Goal: Task Accomplishment & Management: Manage account settings

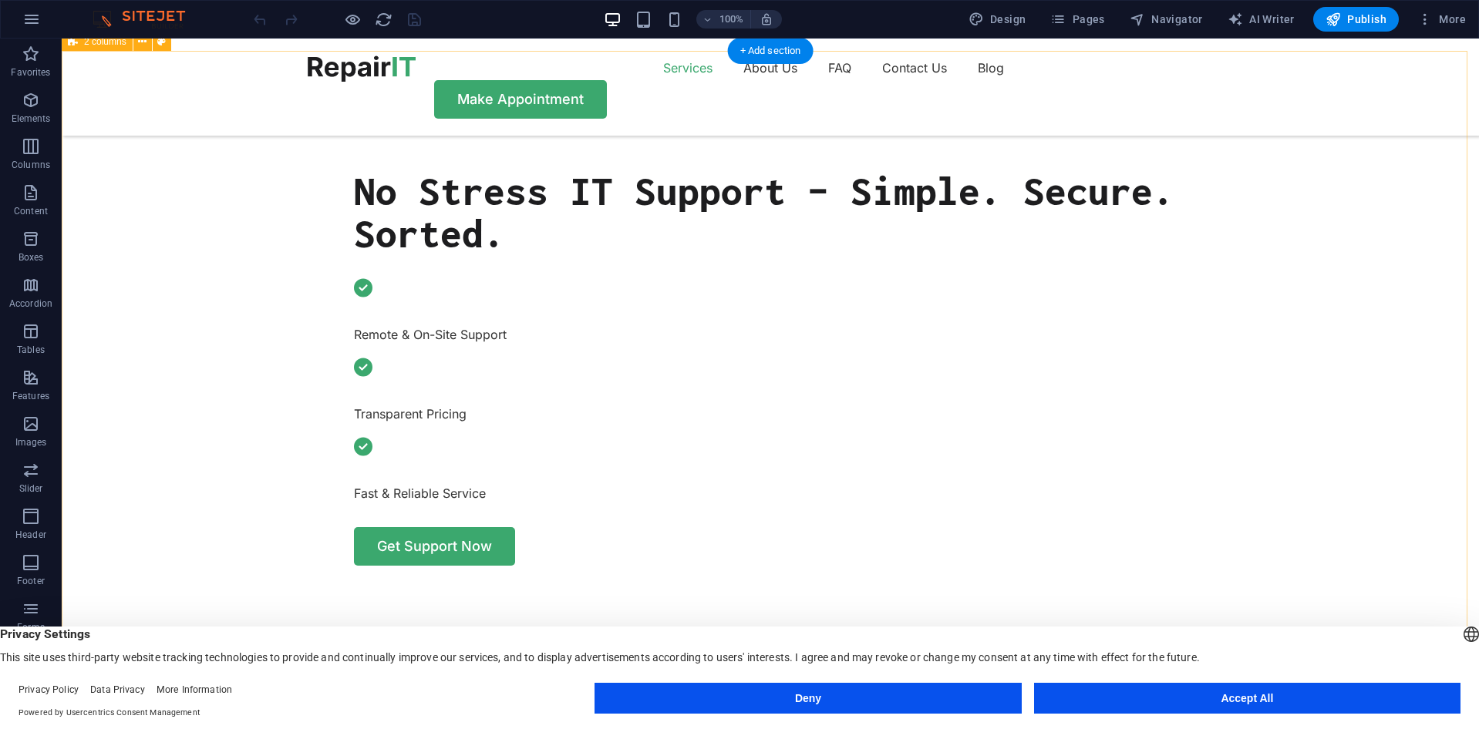
scroll to position [694, 0]
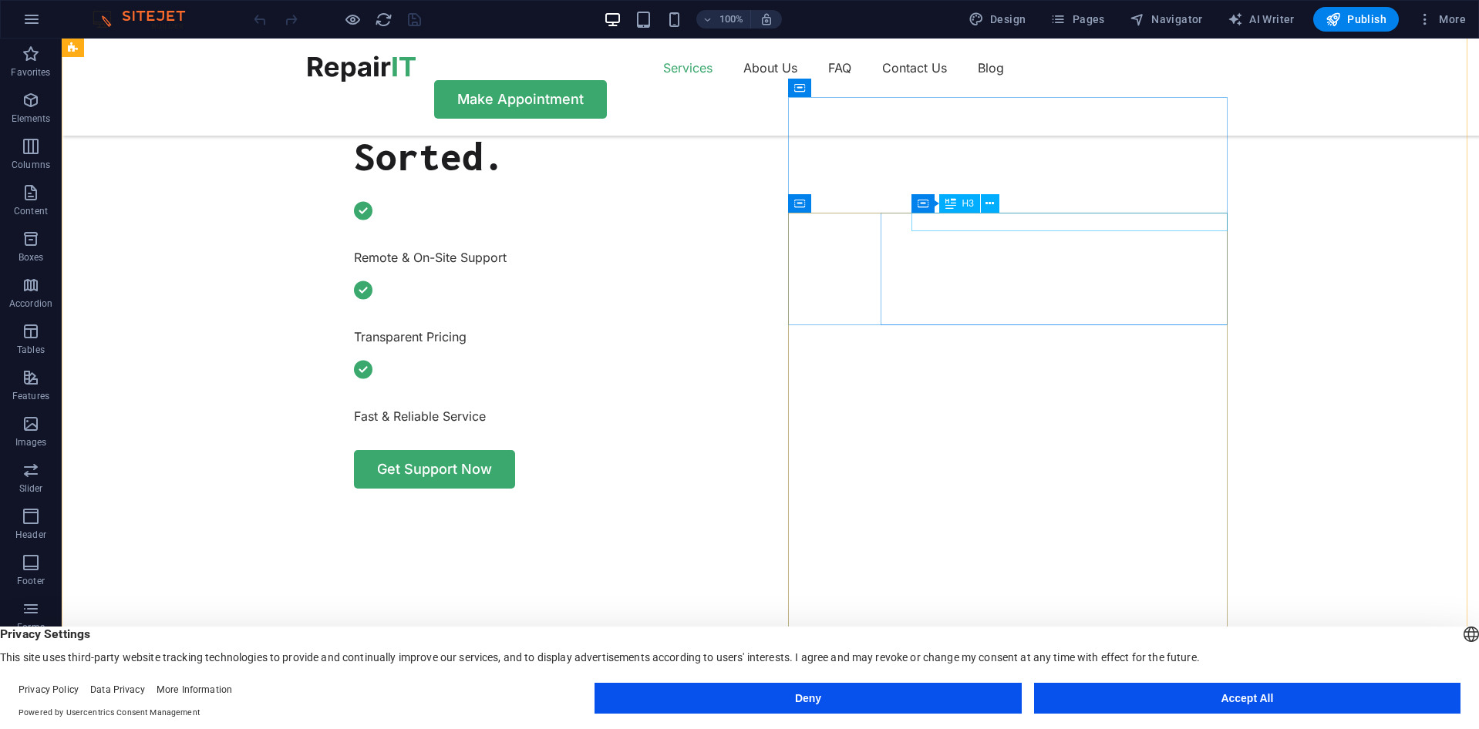
click at [1171, 689] on button "Accept All" at bounding box center [1247, 698] width 426 height 31
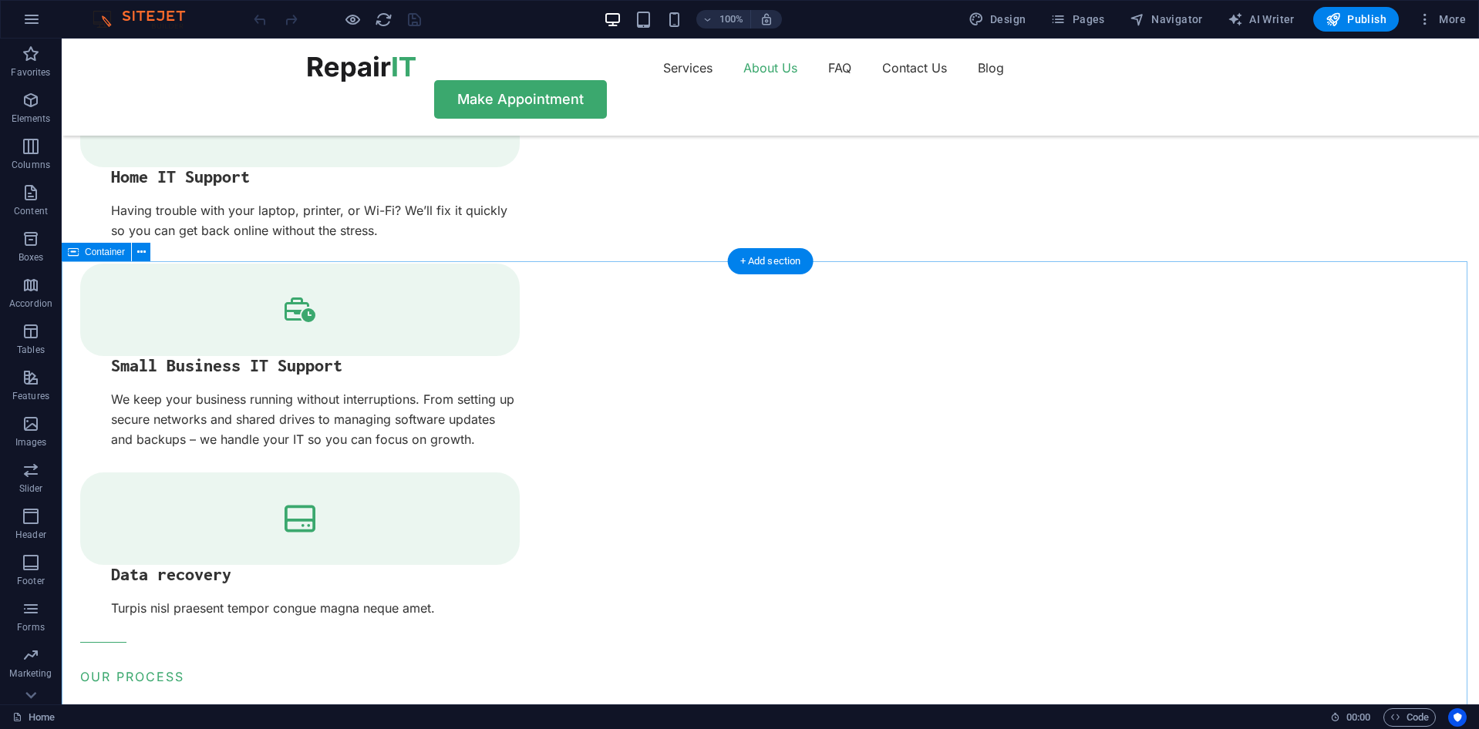
scroll to position [2159, 0]
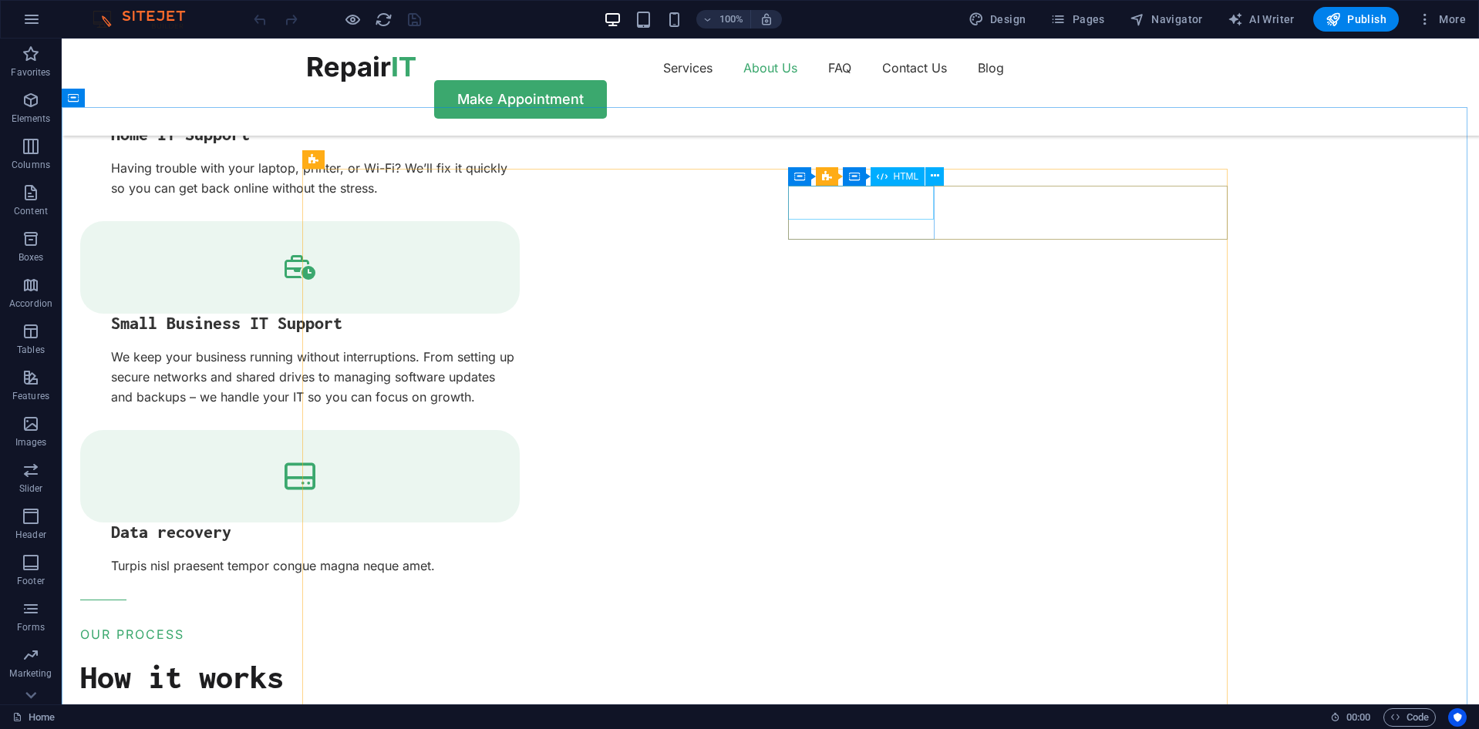
click at [905, 178] on span "HTML" at bounding box center [906, 176] width 25 height 9
click at [940, 174] on button at bounding box center [934, 176] width 19 height 19
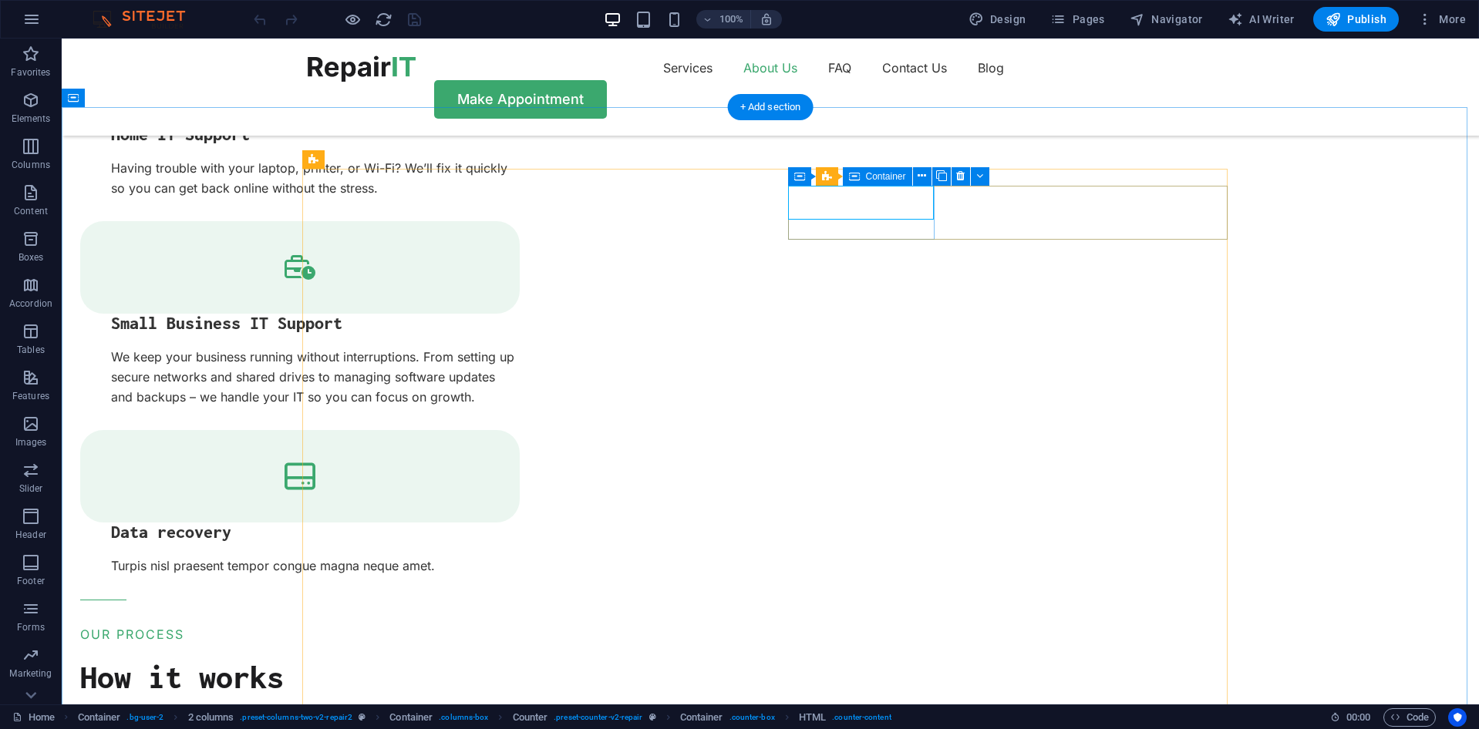
click at [860, 176] on div "Container" at bounding box center [877, 176] width 69 height 19
click at [913, 172] on button at bounding box center [922, 176] width 19 height 19
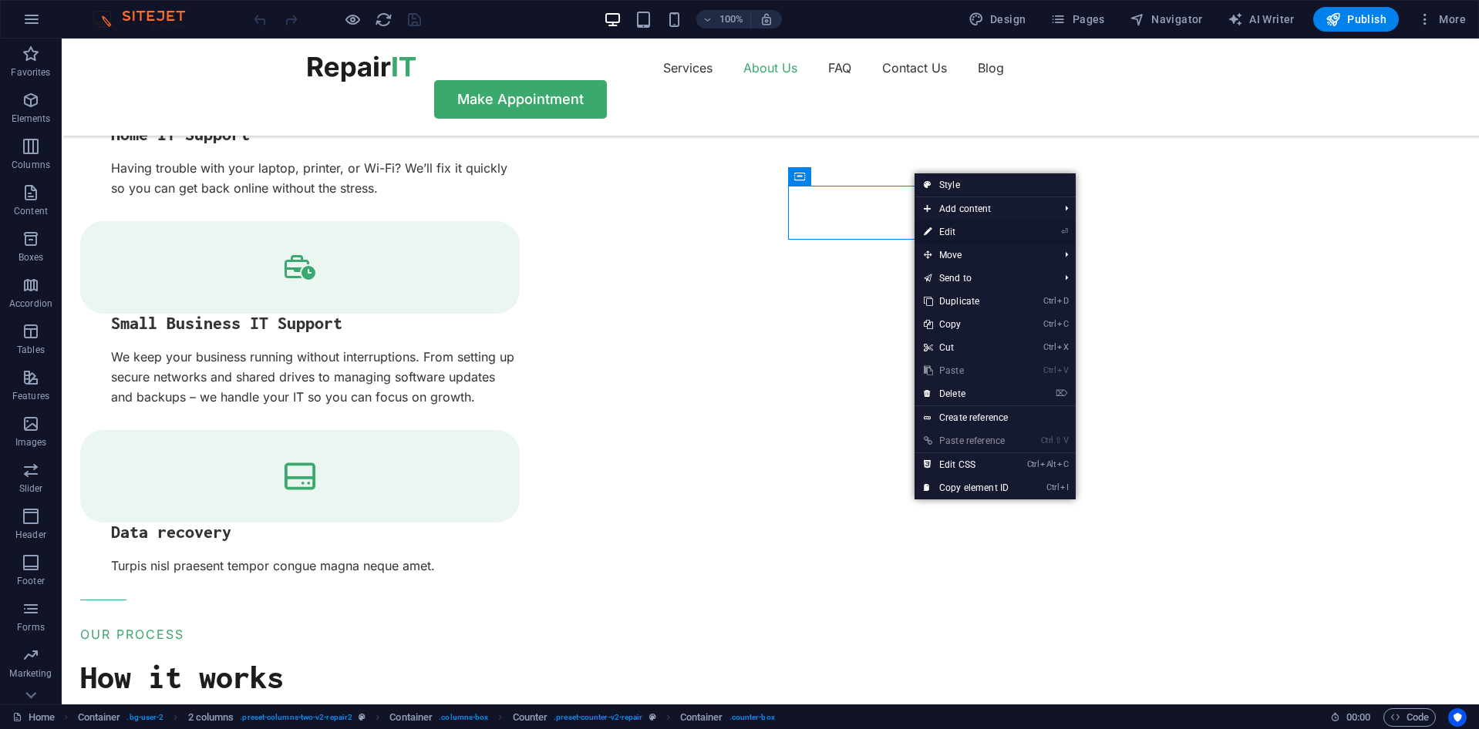
click at [948, 231] on link "⏎ Edit" at bounding box center [965, 232] width 103 height 23
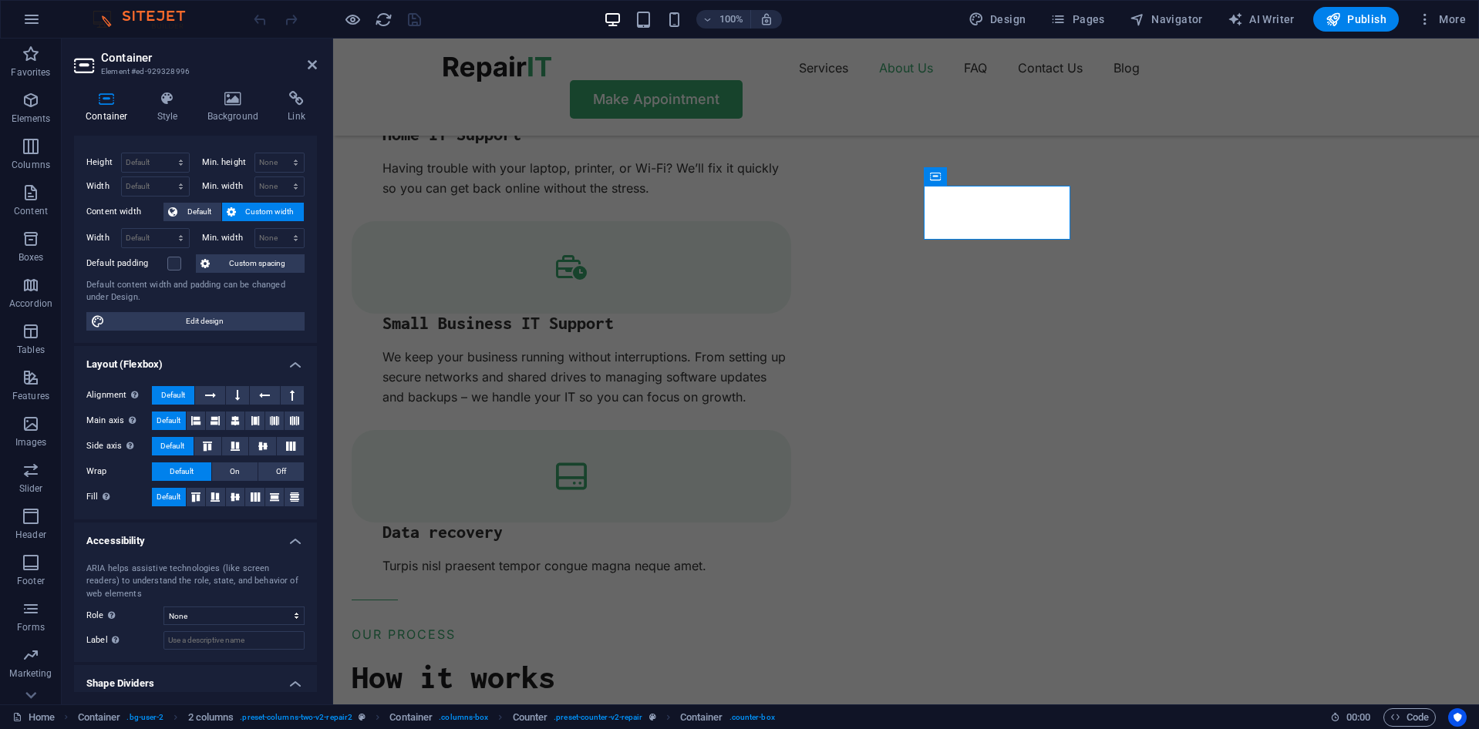
scroll to position [0, 0]
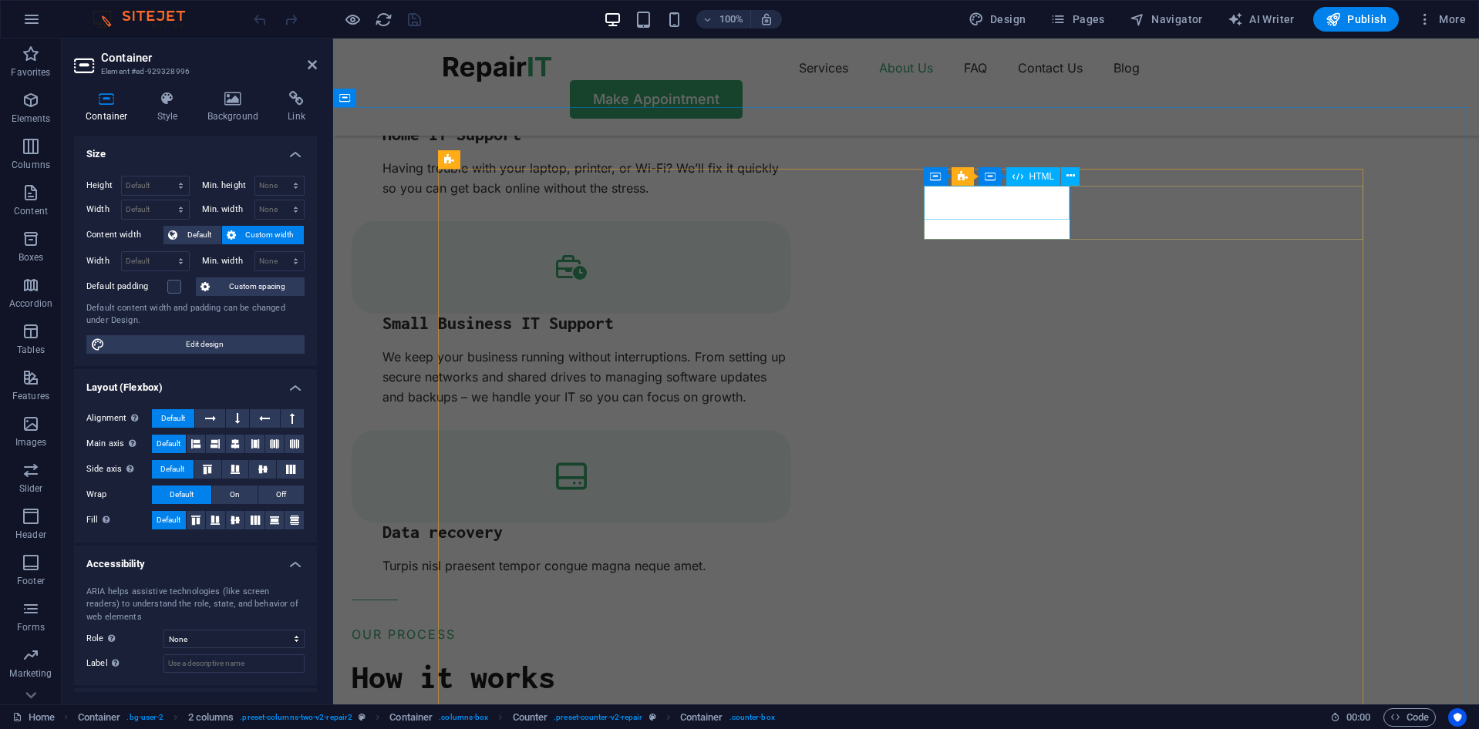
click at [1118, 179] on icon at bounding box center [1115, 176] width 7 height 16
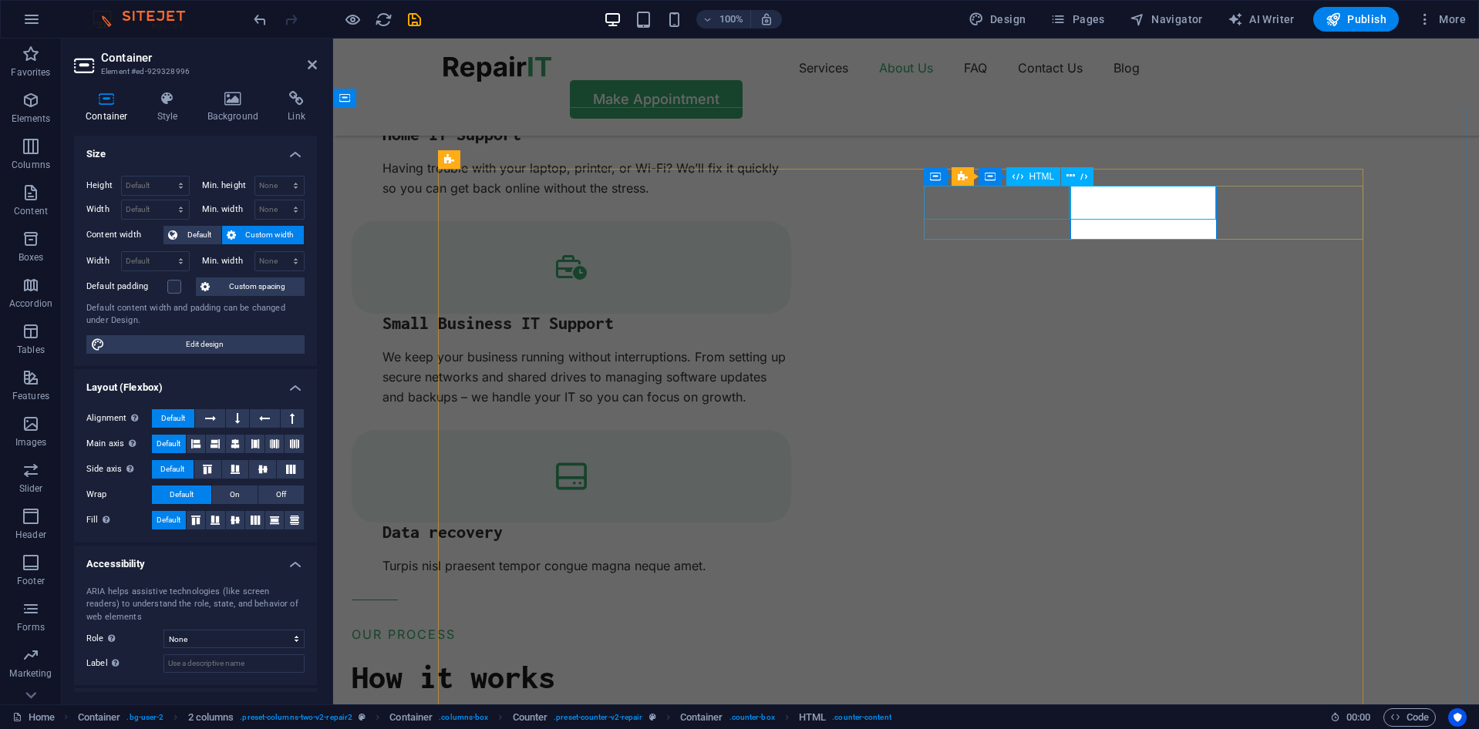
click at [1043, 182] on div "HTML" at bounding box center [1033, 176] width 55 height 19
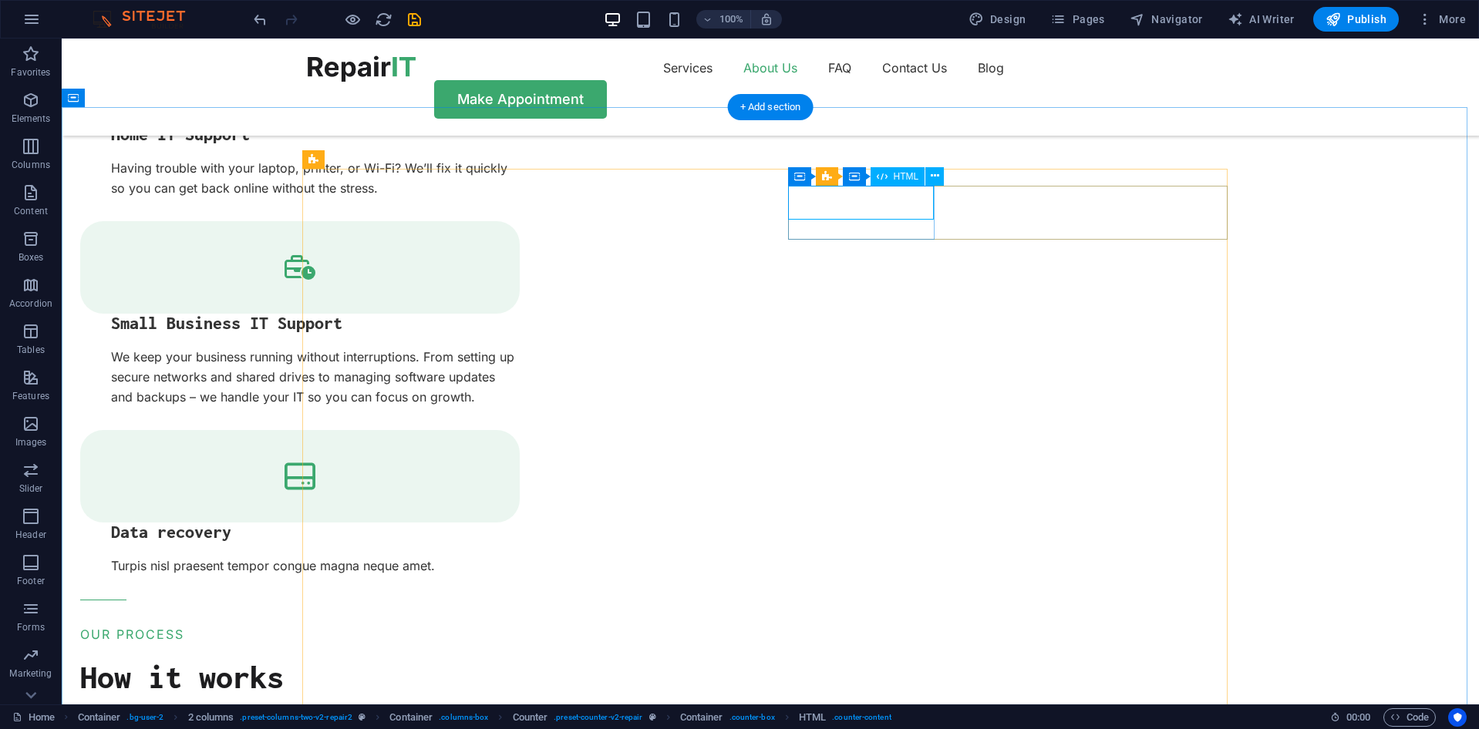
click at [797, 177] on icon at bounding box center [799, 176] width 11 height 19
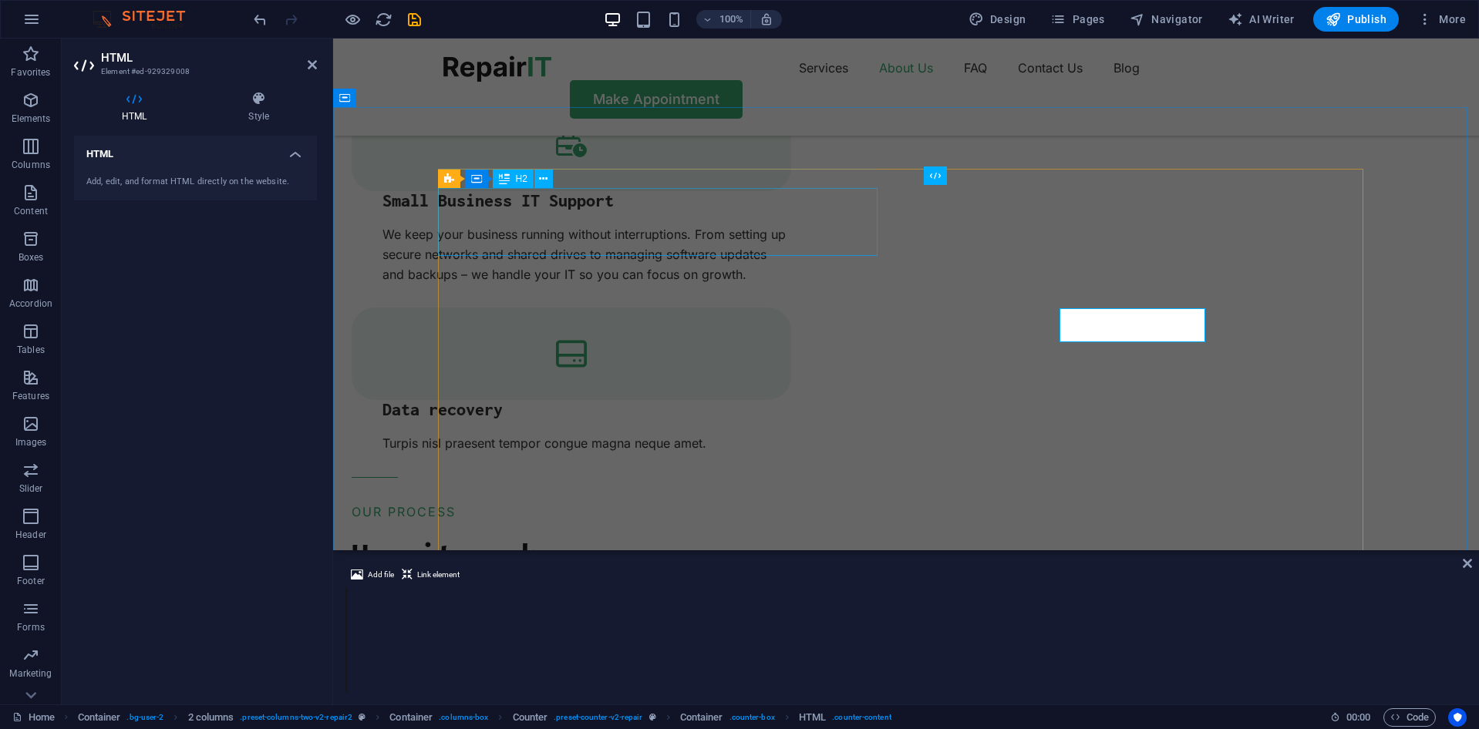
scroll to position [2036, 0]
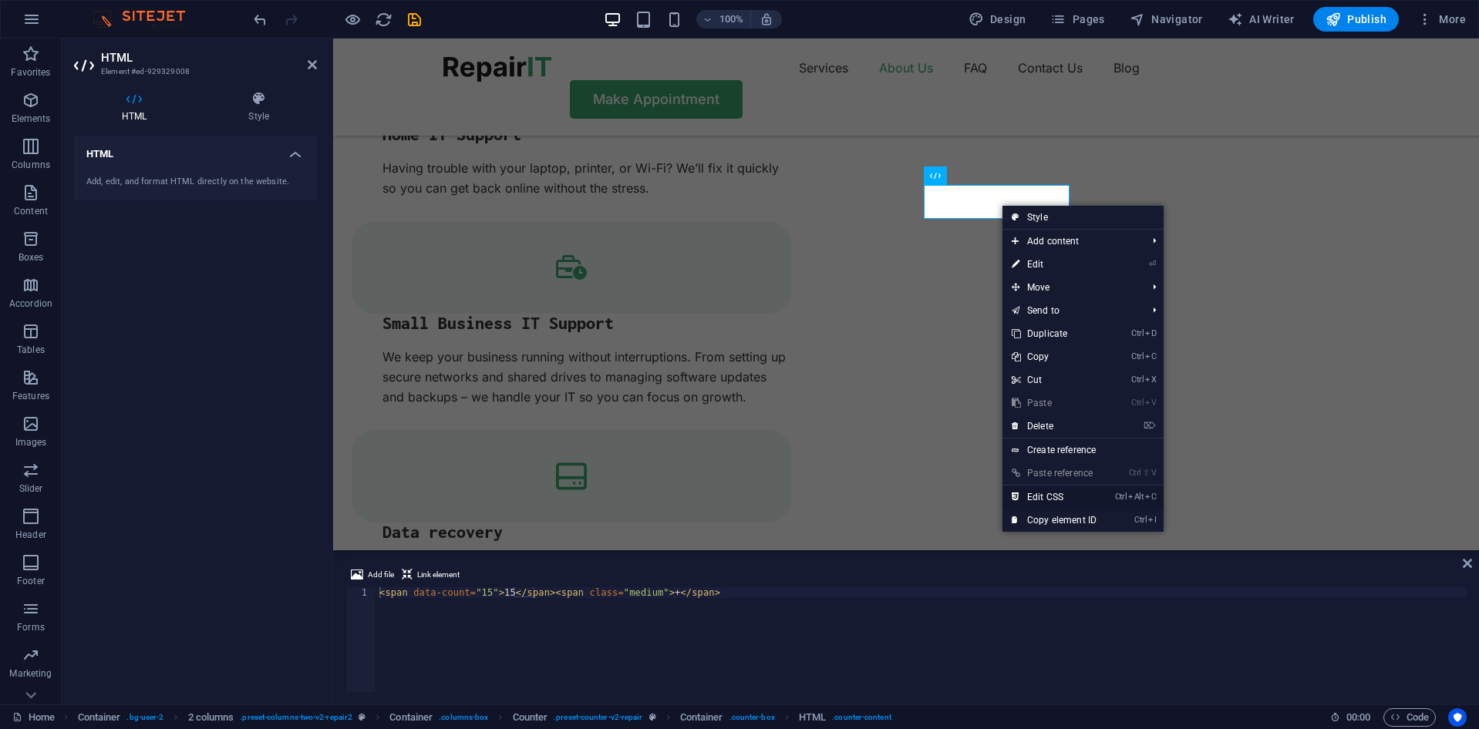
click at [1045, 497] on link "Ctrl Alt C Edit CSS" at bounding box center [1053, 497] width 103 height 23
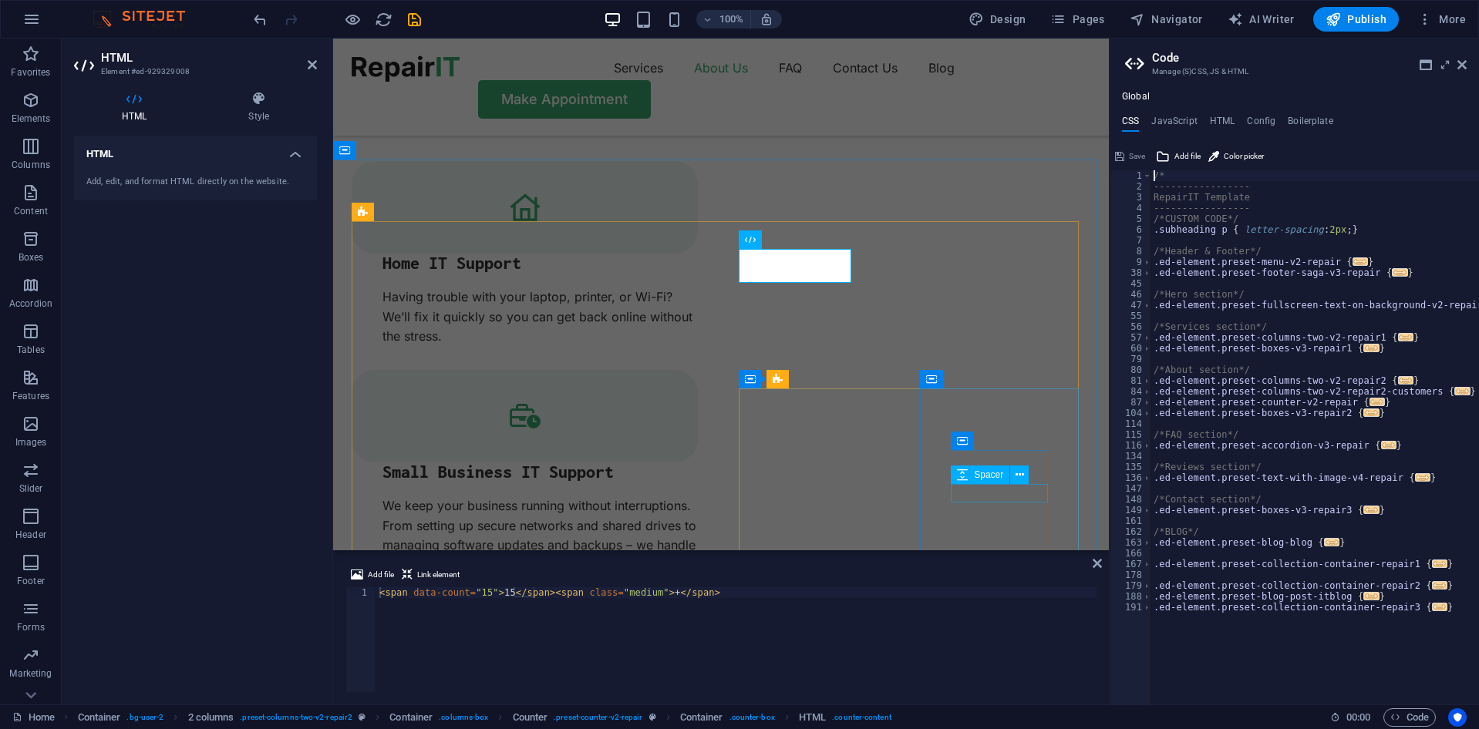
scroll to position [2079, 0]
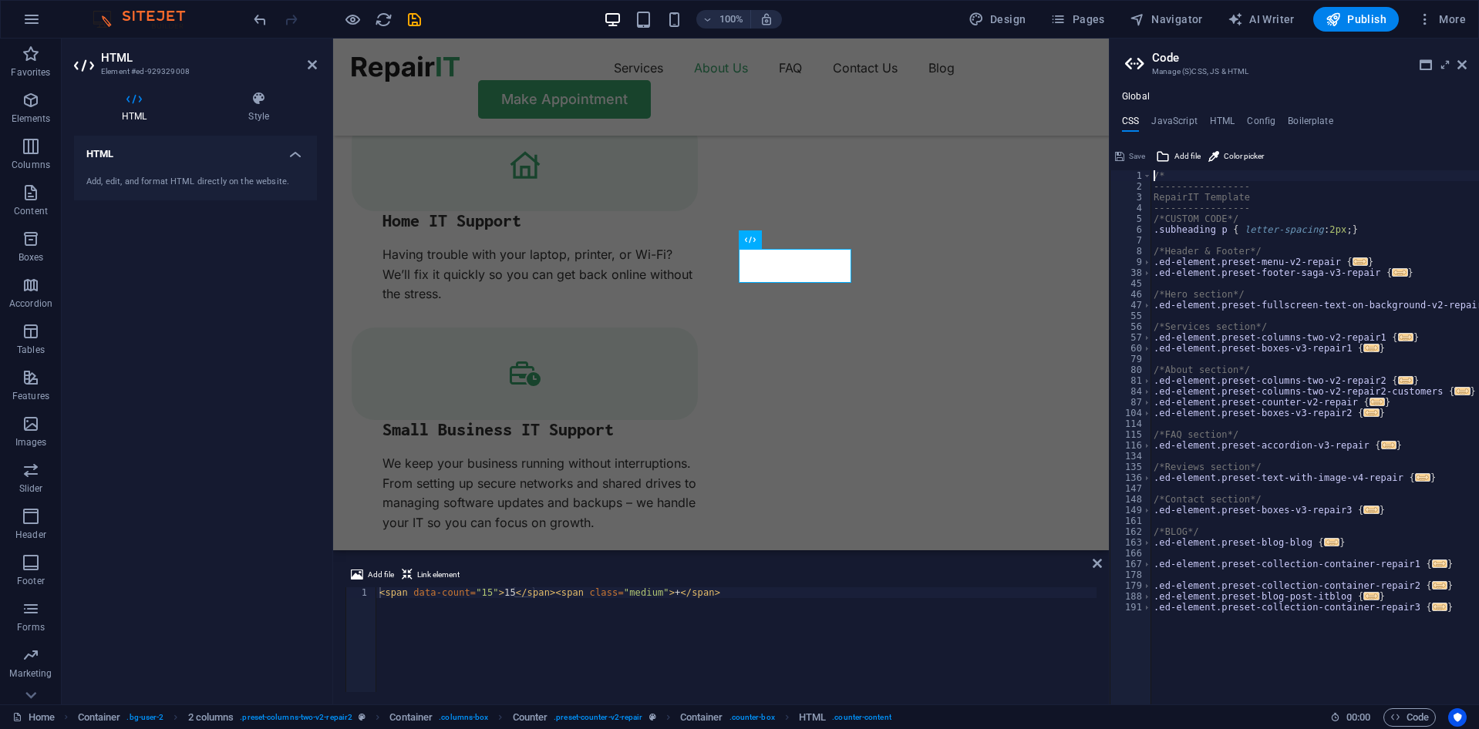
click at [480, 597] on div "< span data-count = "15" > 15 </ span > < span class = "medium" > + </ span >" at bounding box center [921, 650] width 1090 height 126
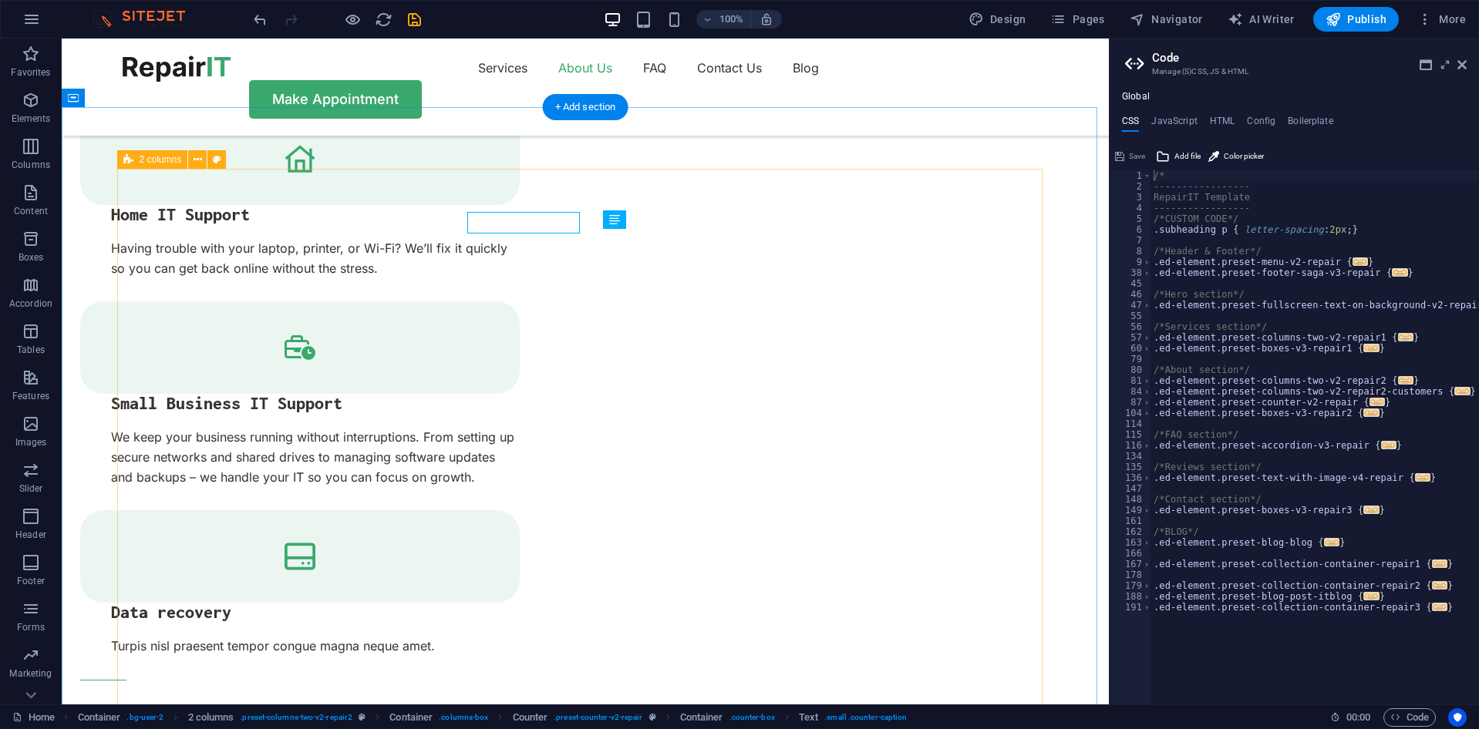
scroll to position [2159, 0]
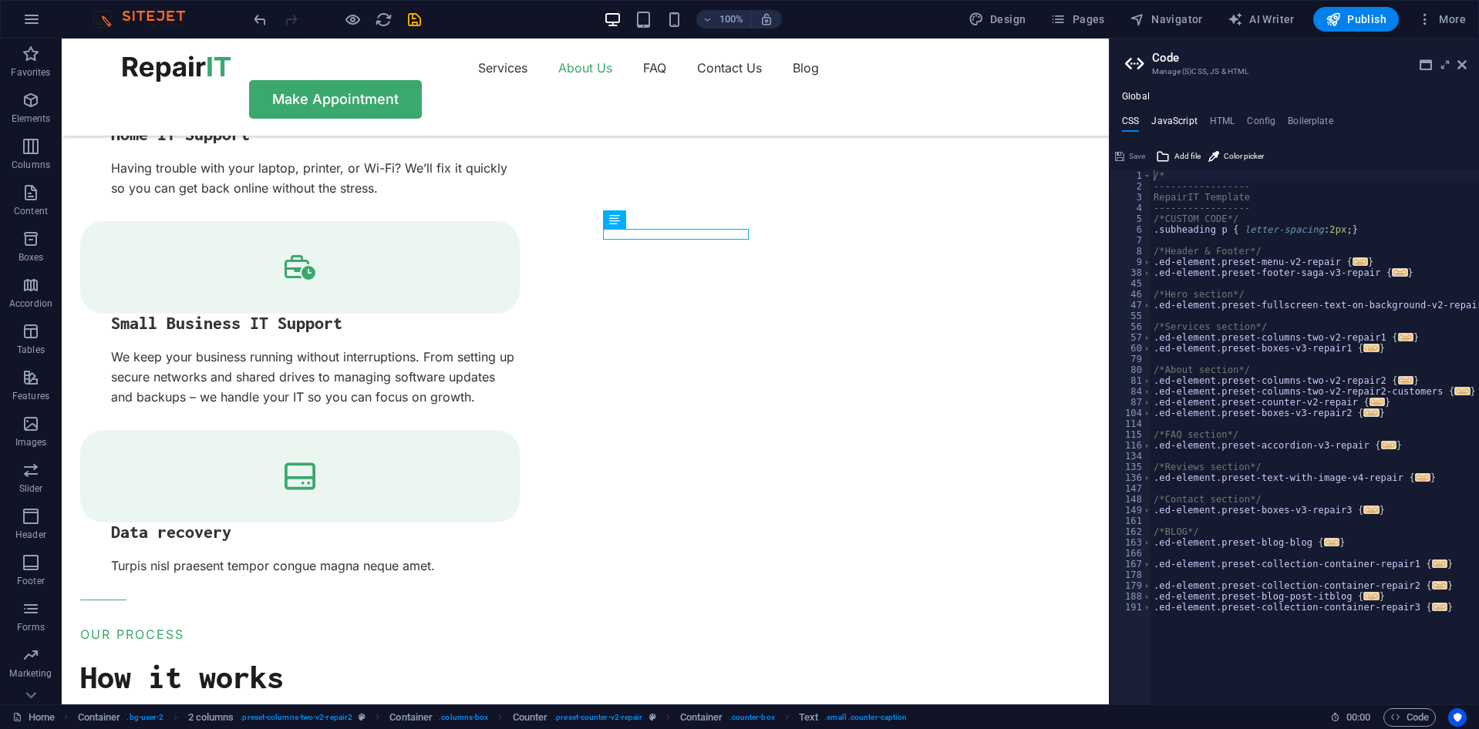
click at [1183, 116] on h4 "JavaScript" at bounding box center [1173, 124] width 45 height 17
type textarea "/* JS for preset "Menu V2" */"
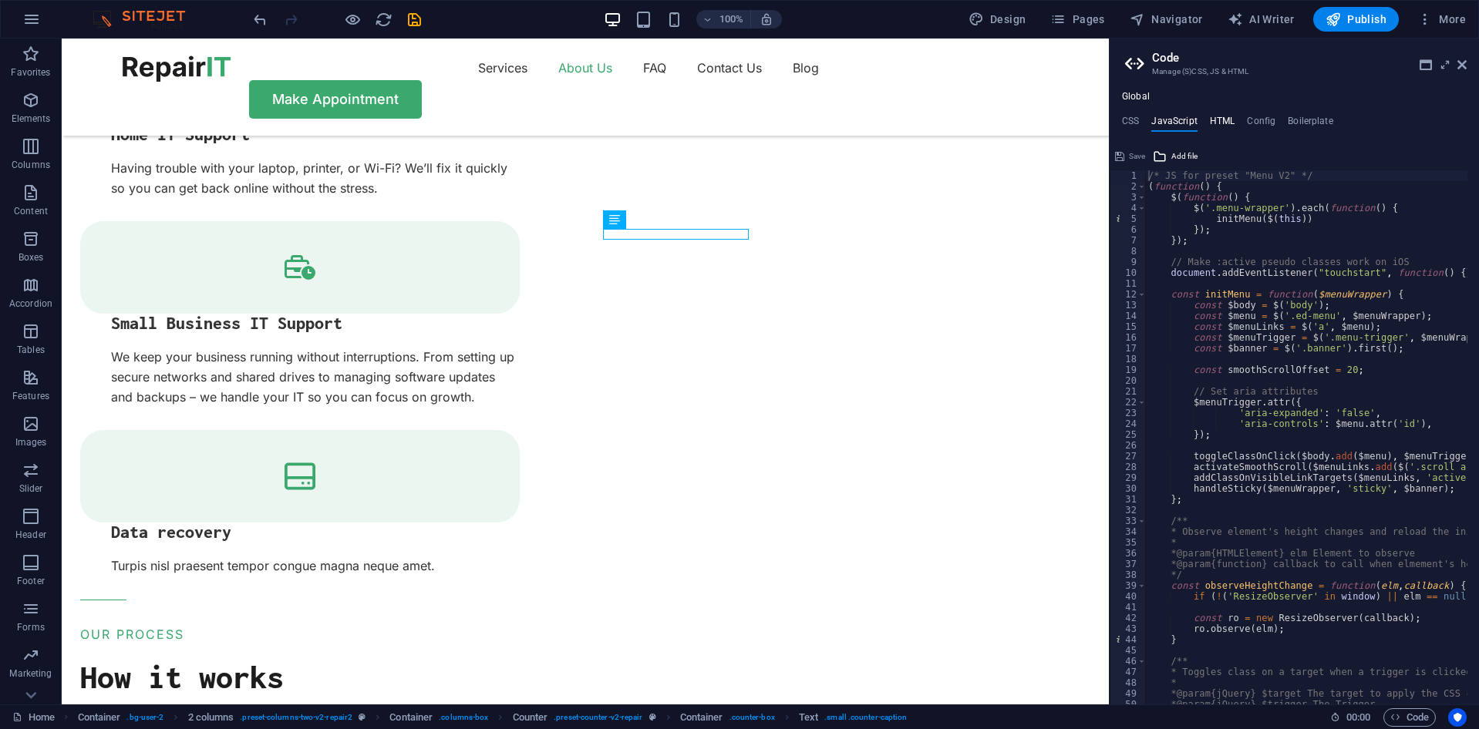
click at [1227, 124] on h4 "HTML" at bounding box center [1222, 124] width 25 height 17
type textarea "<a href="#main-content" class="button wv-link-content">Skip to main content</a>"
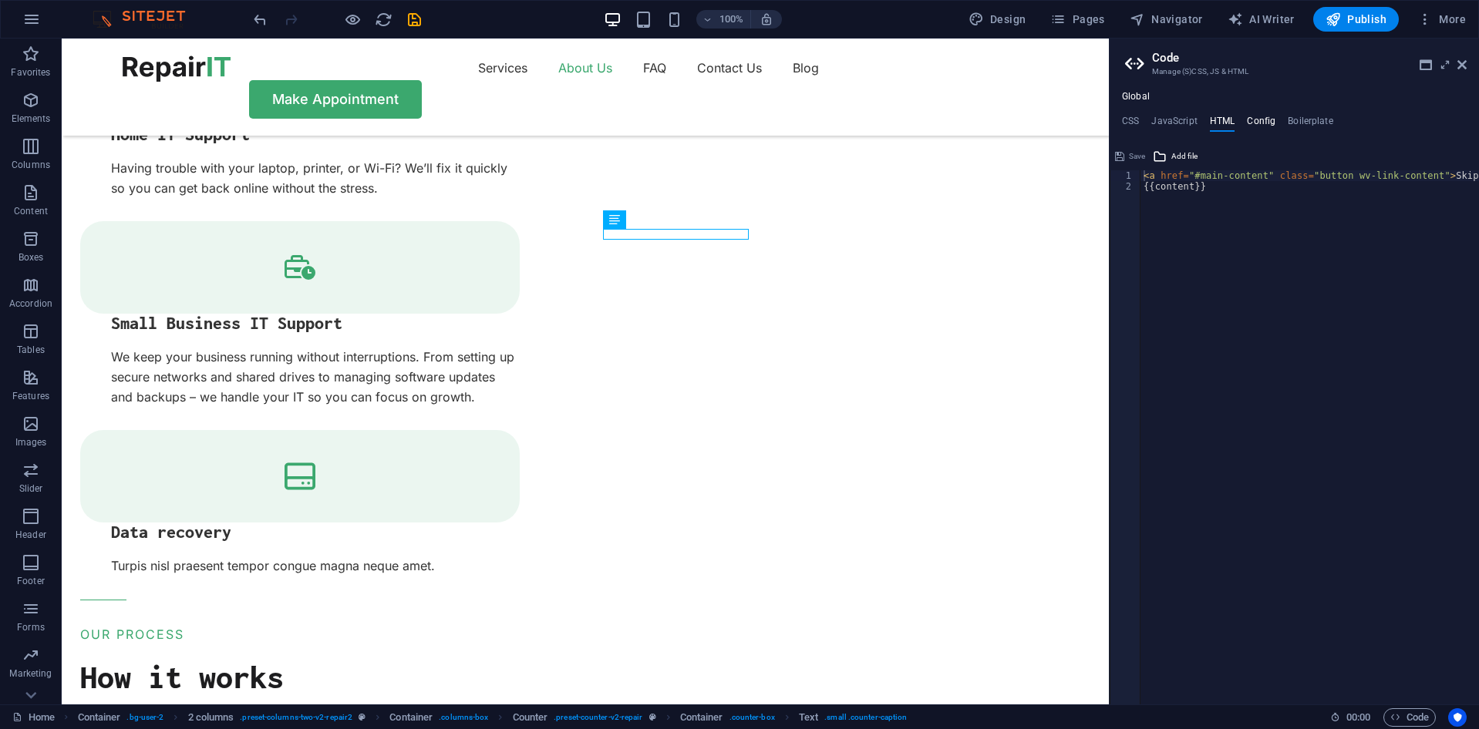
click at [1251, 125] on h4 "Config" at bounding box center [1261, 124] width 29 height 17
type textarea "$color-background: #ffffff;"
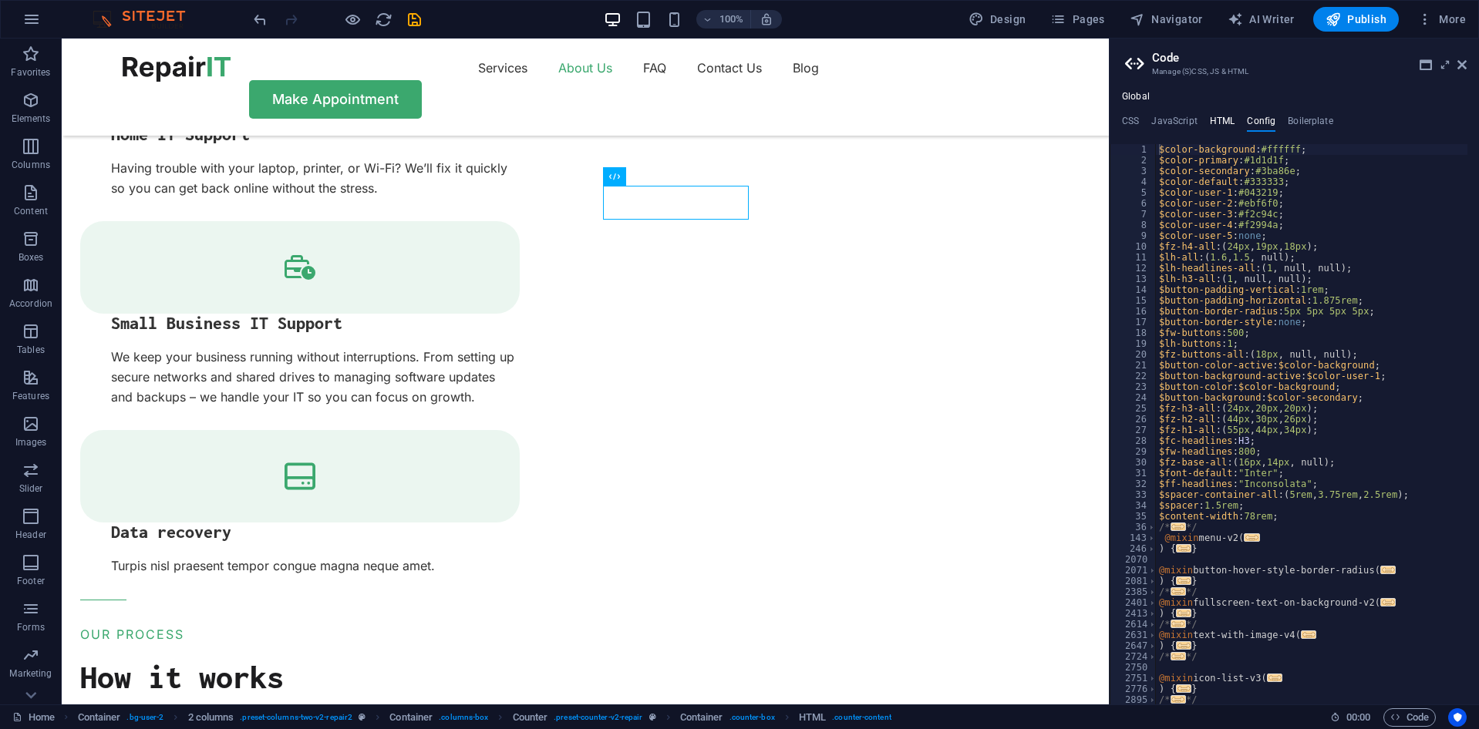
click at [1215, 122] on h4 "HTML" at bounding box center [1222, 124] width 25 height 17
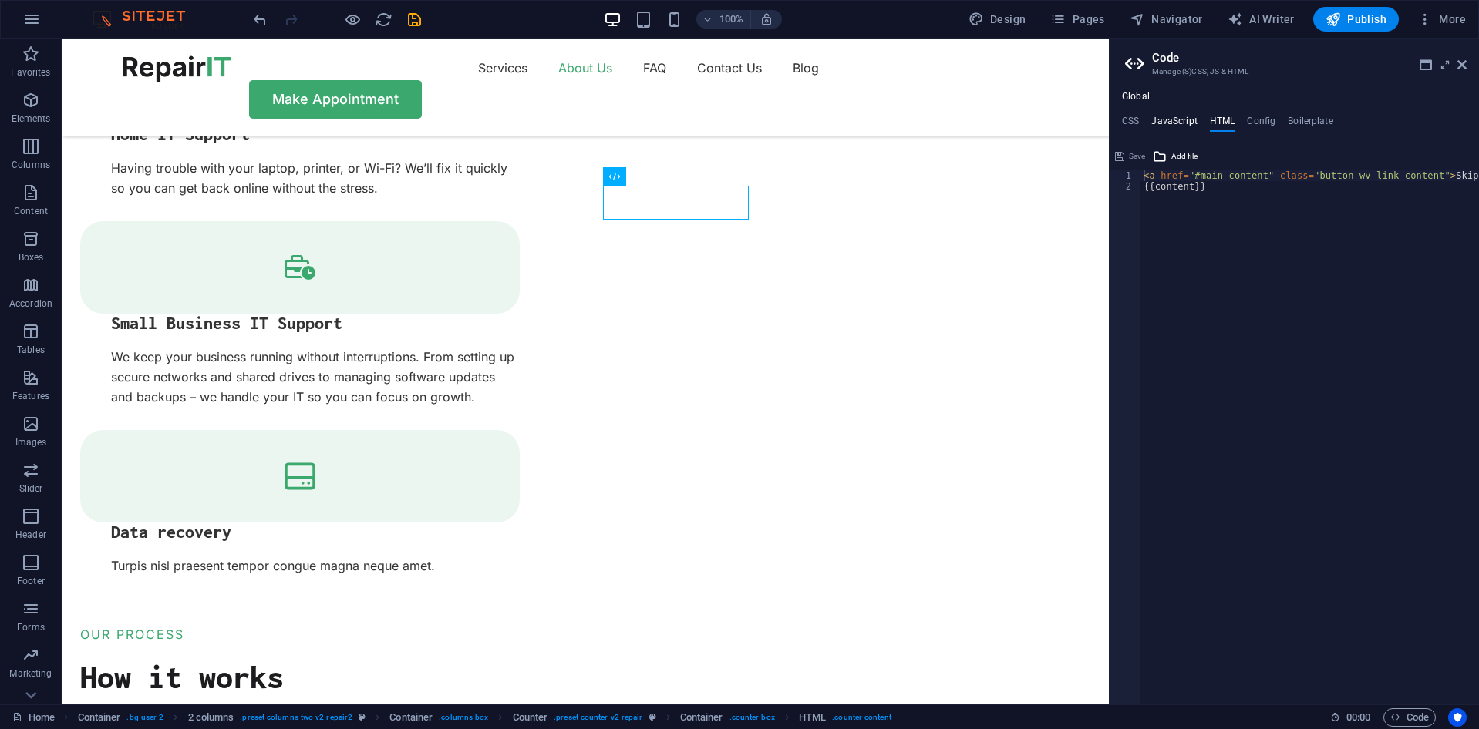
click at [1190, 116] on h4 "JavaScript" at bounding box center [1173, 124] width 45 height 17
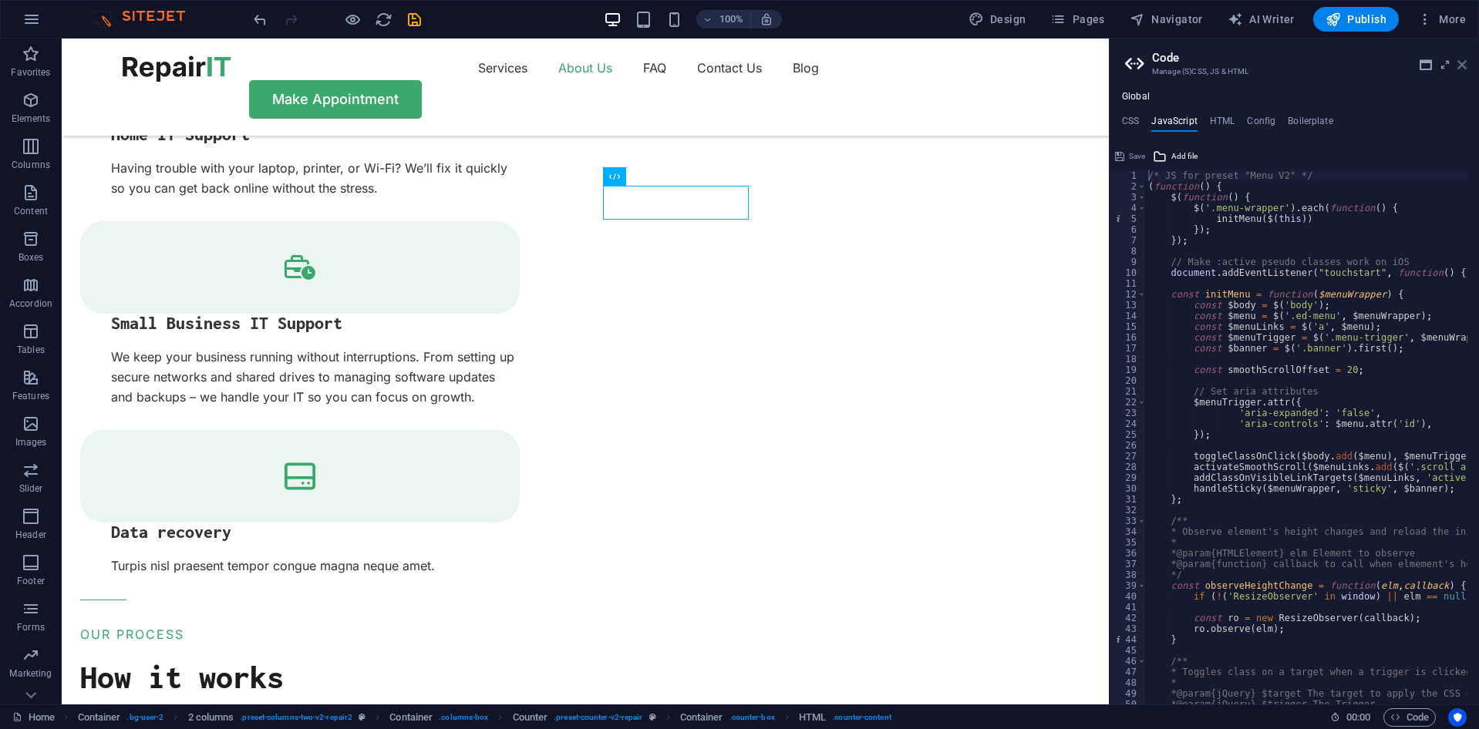
click at [1460, 66] on icon at bounding box center [1461, 65] width 9 height 12
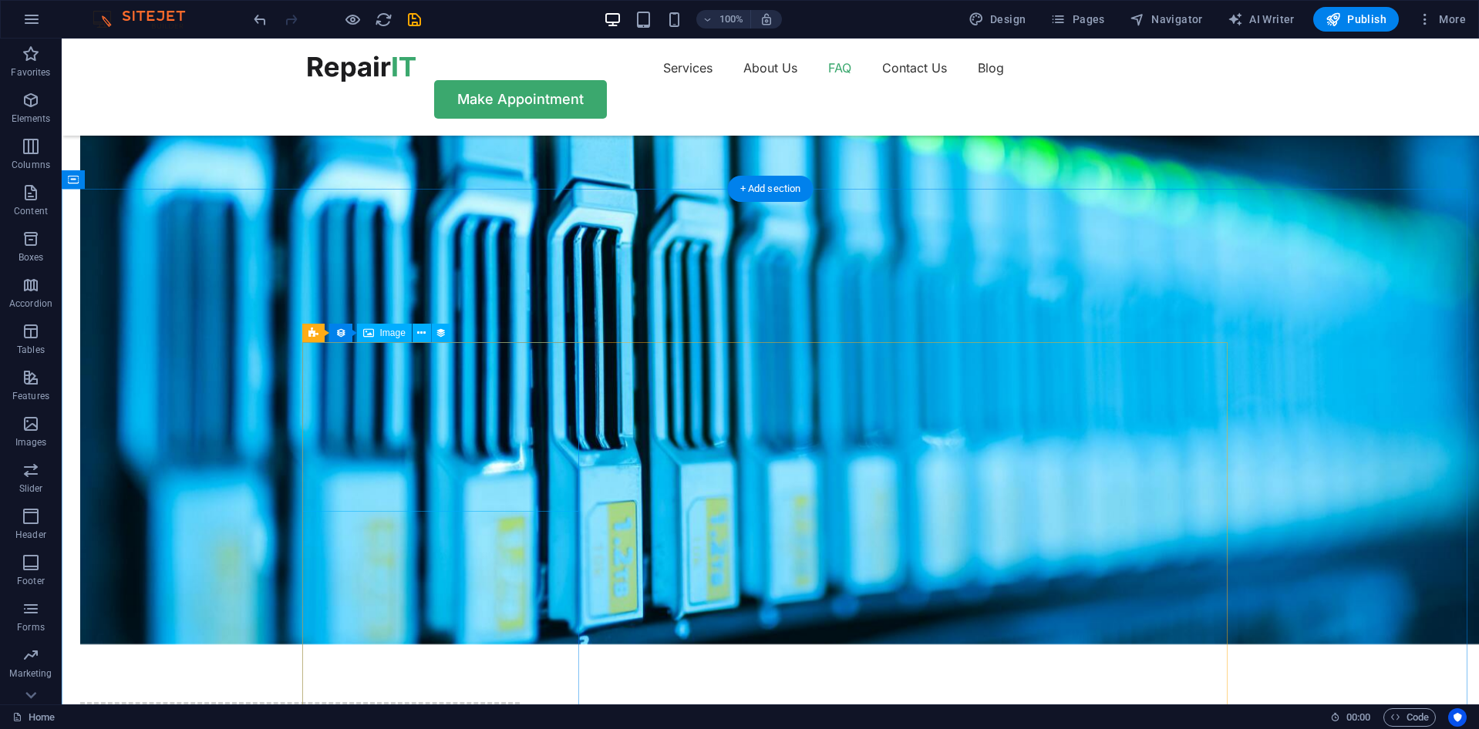
scroll to position [3547, 0]
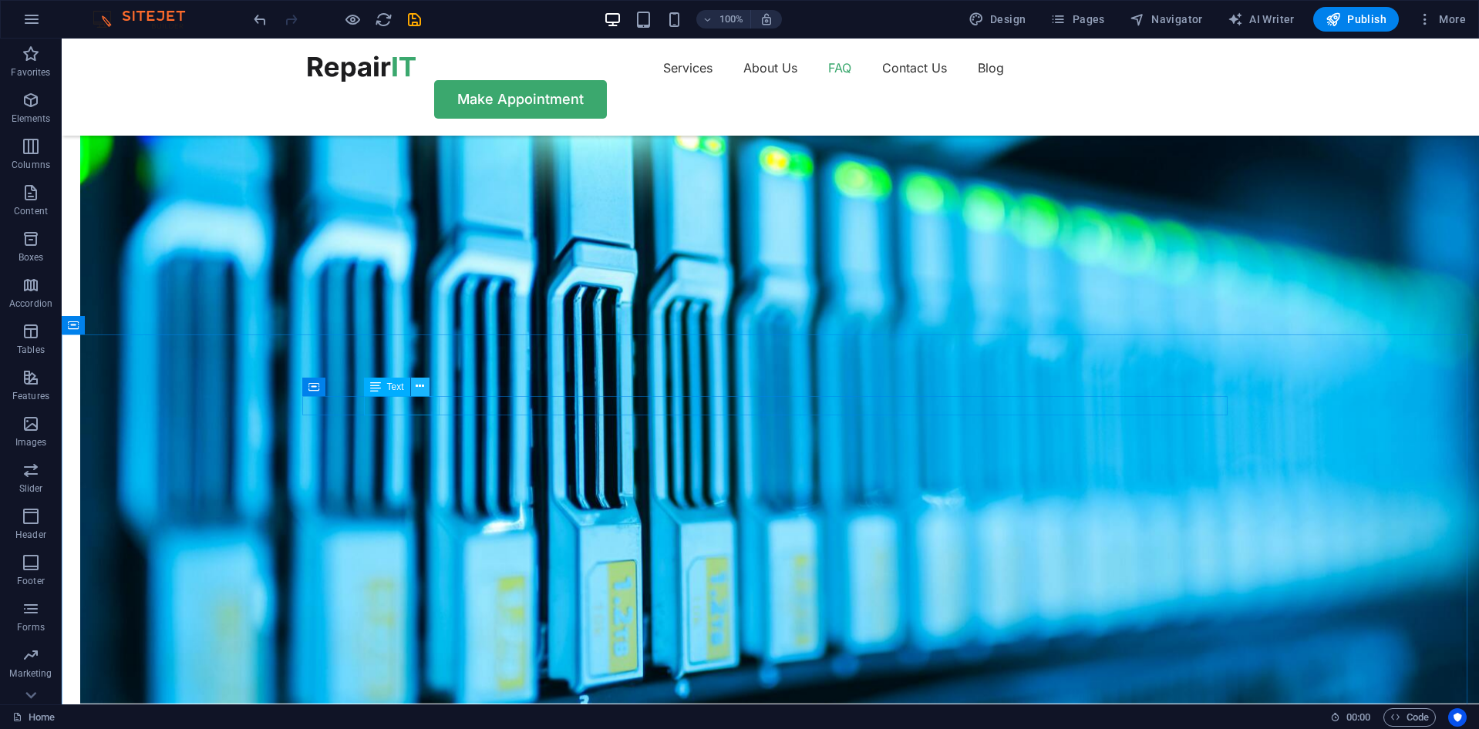
click at [423, 383] on icon at bounding box center [420, 387] width 8 height 16
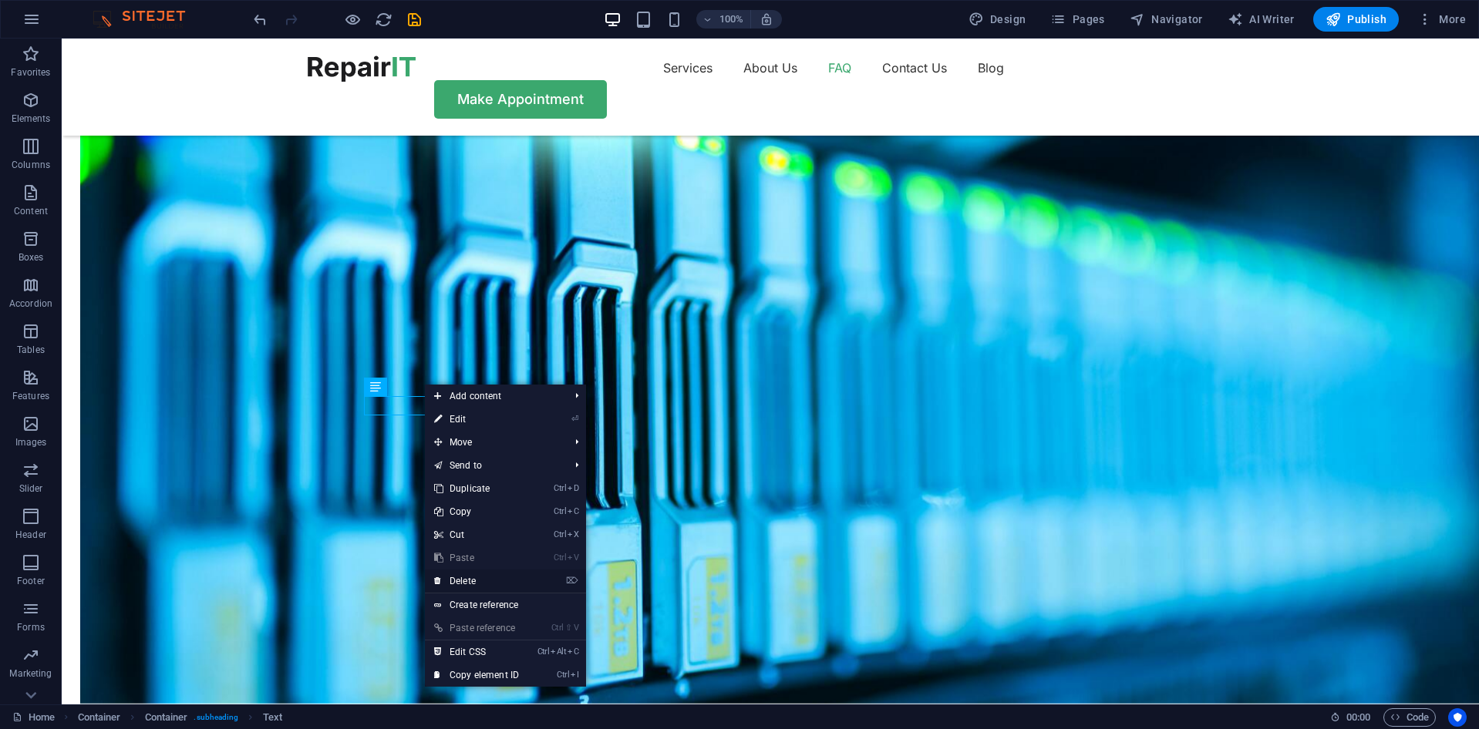
click at [481, 580] on link "⌦ Delete" at bounding box center [476, 581] width 103 height 23
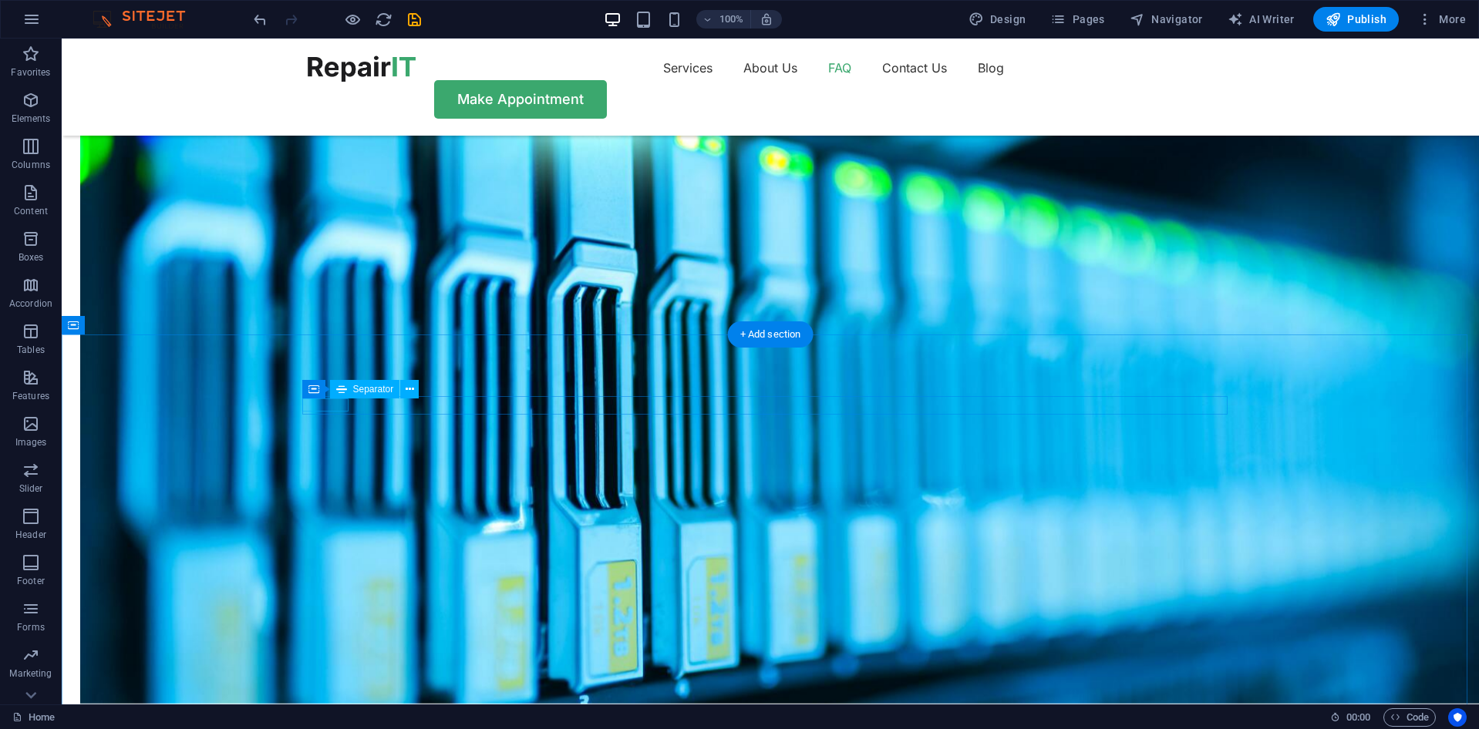
click at [382, 391] on icon at bounding box center [381, 387] width 8 height 16
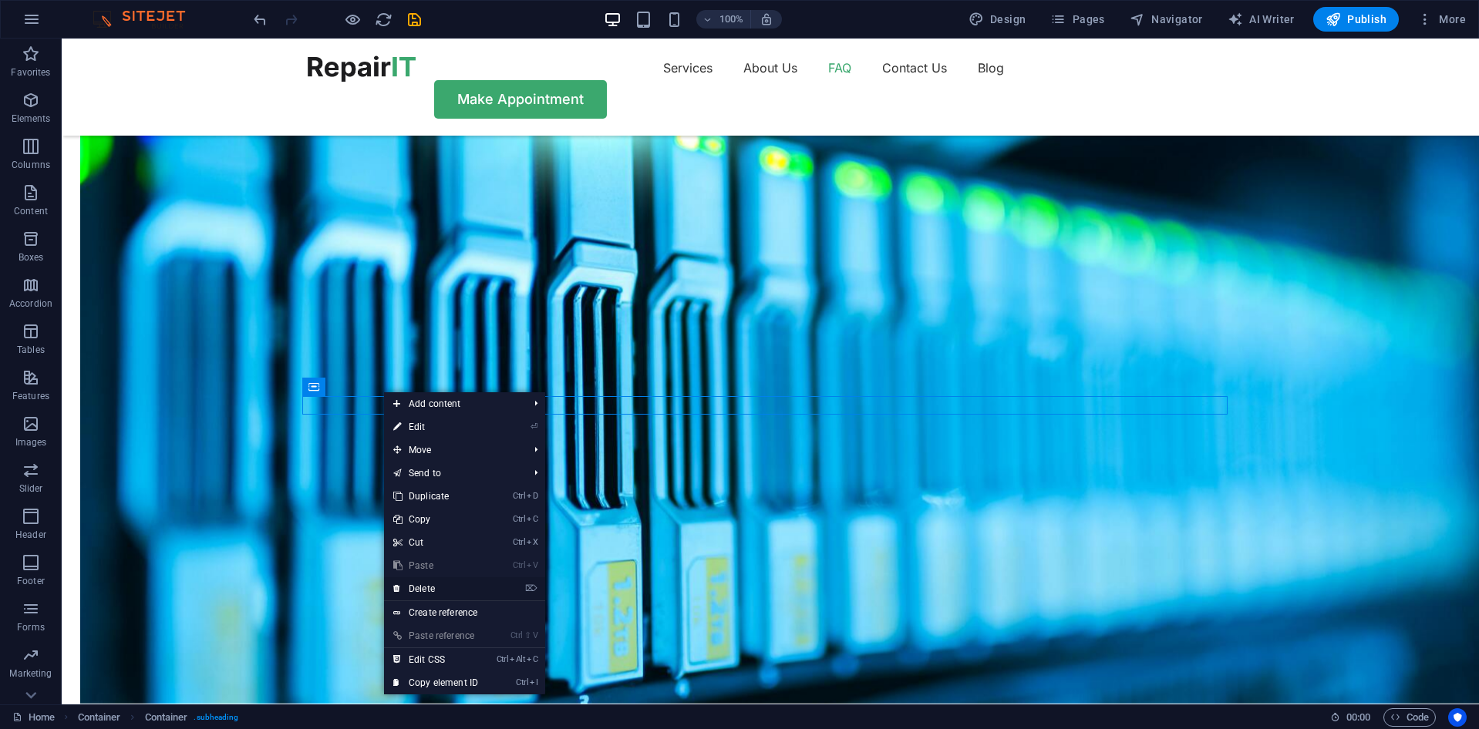
click at [442, 587] on link "⌦ Delete" at bounding box center [435, 588] width 103 height 23
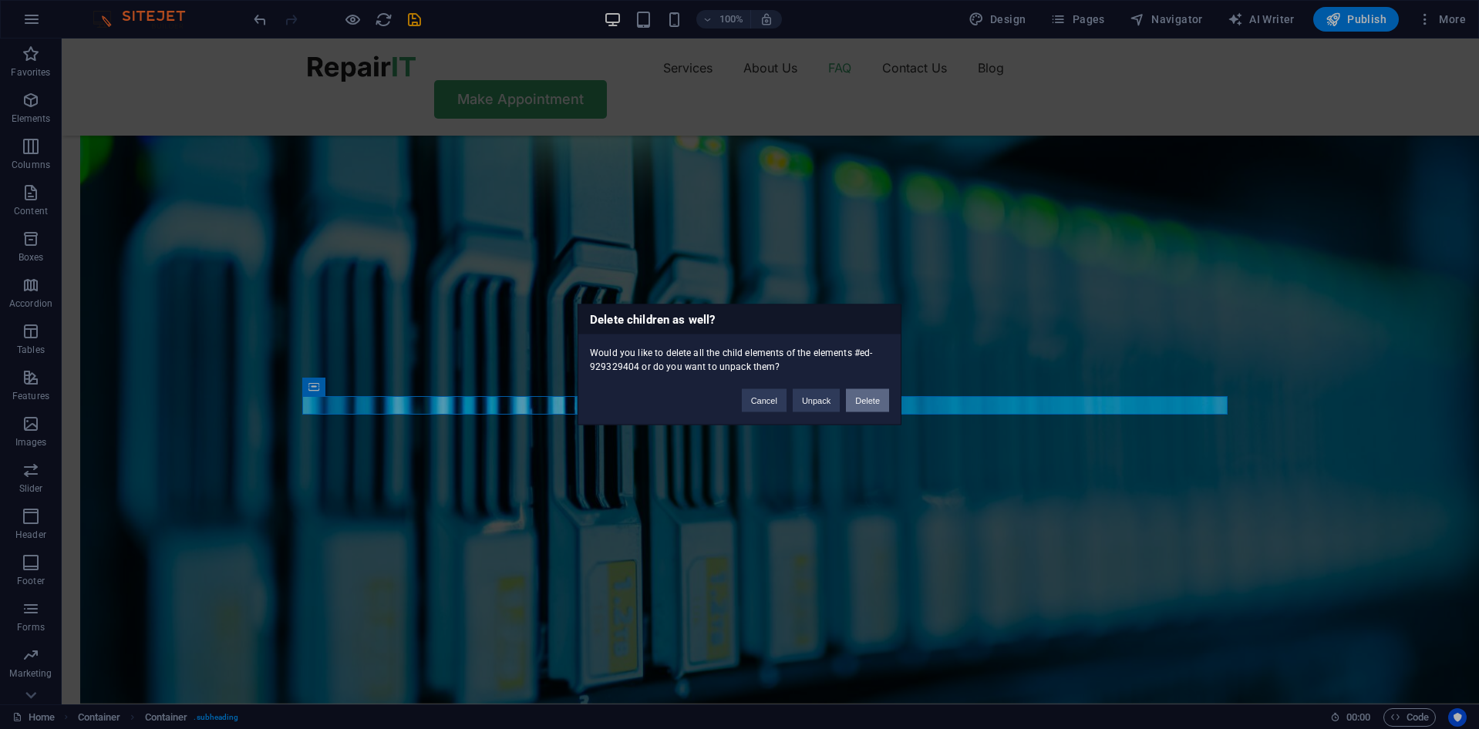
click at [876, 395] on button "Delete" at bounding box center [867, 400] width 43 height 23
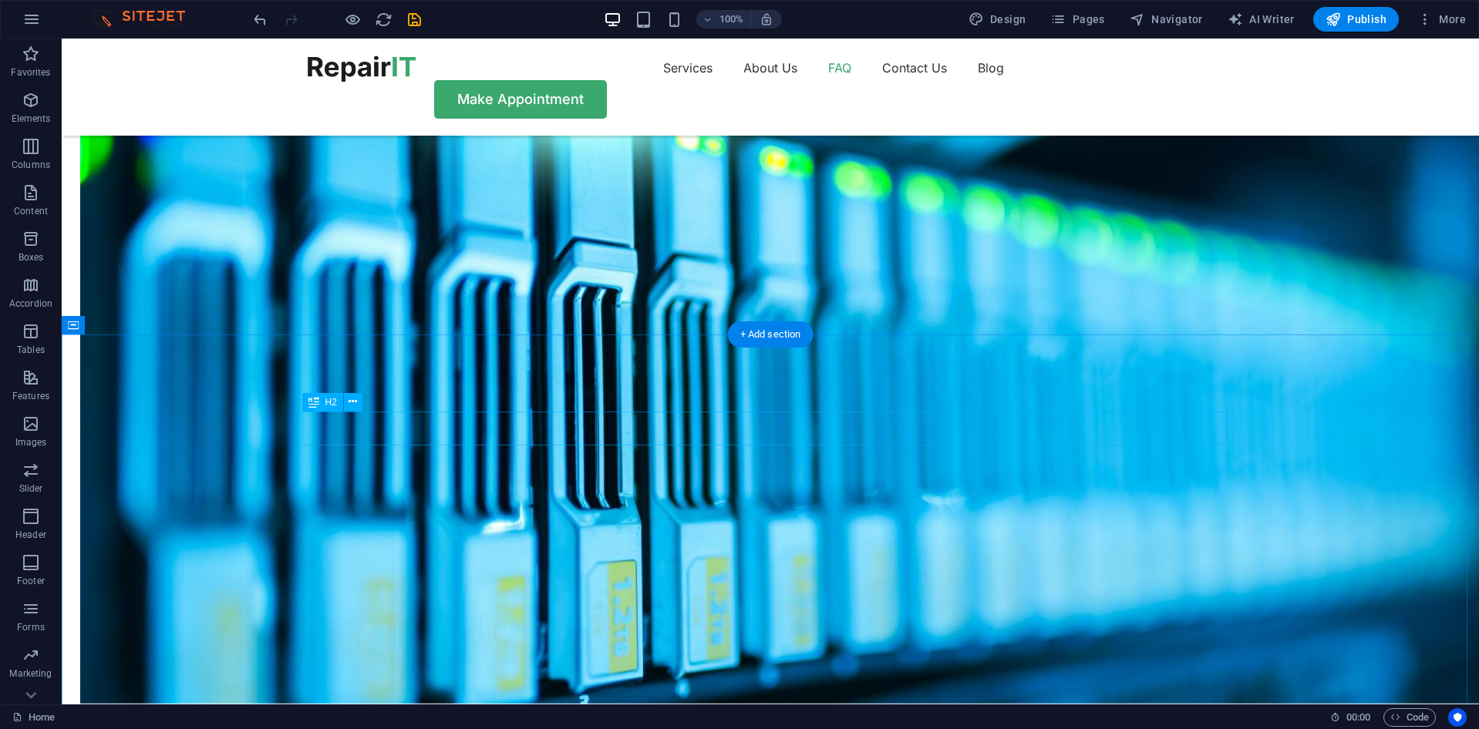
click at [355, 408] on icon at bounding box center [352, 402] width 8 height 16
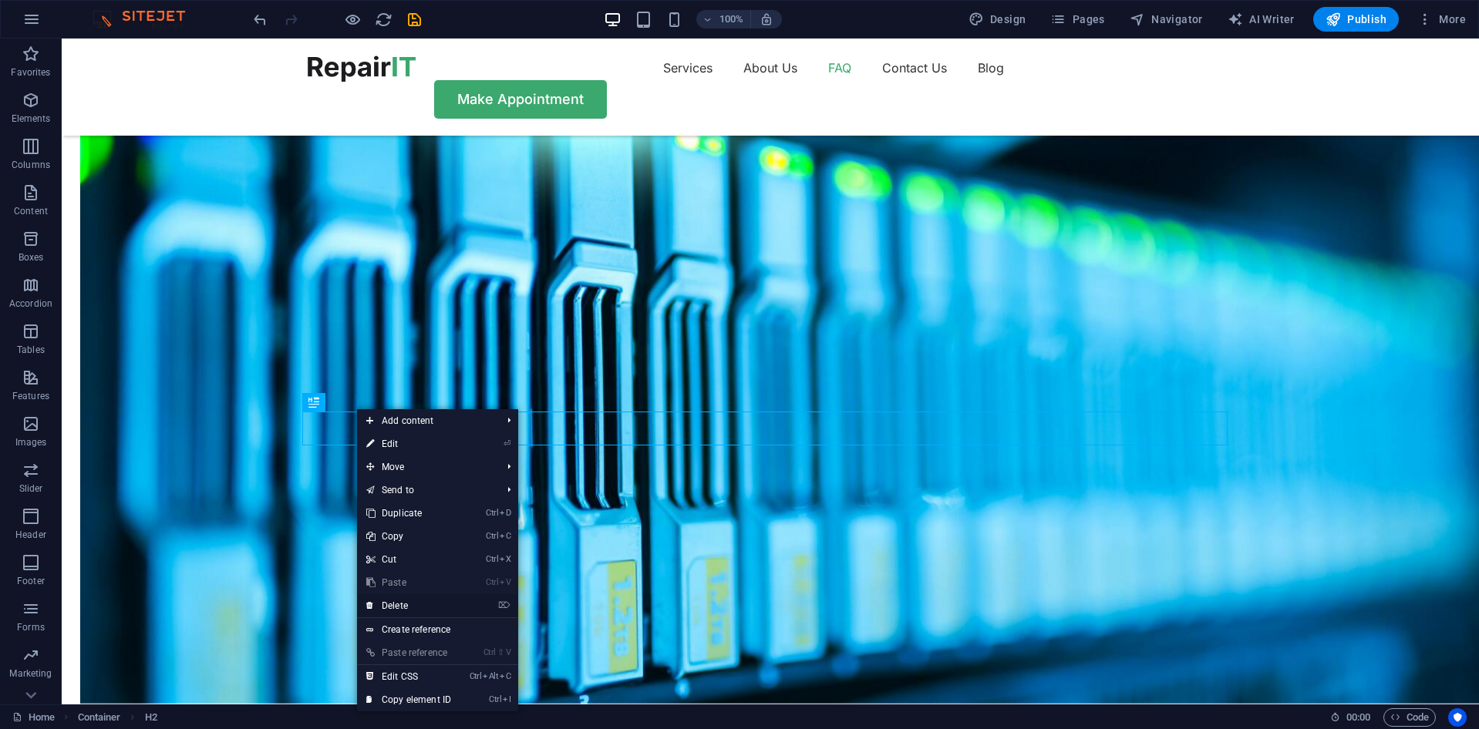
click at [430, 603] on link "⌦ Delete" at bounding box center [408, 605] width 103 height 23
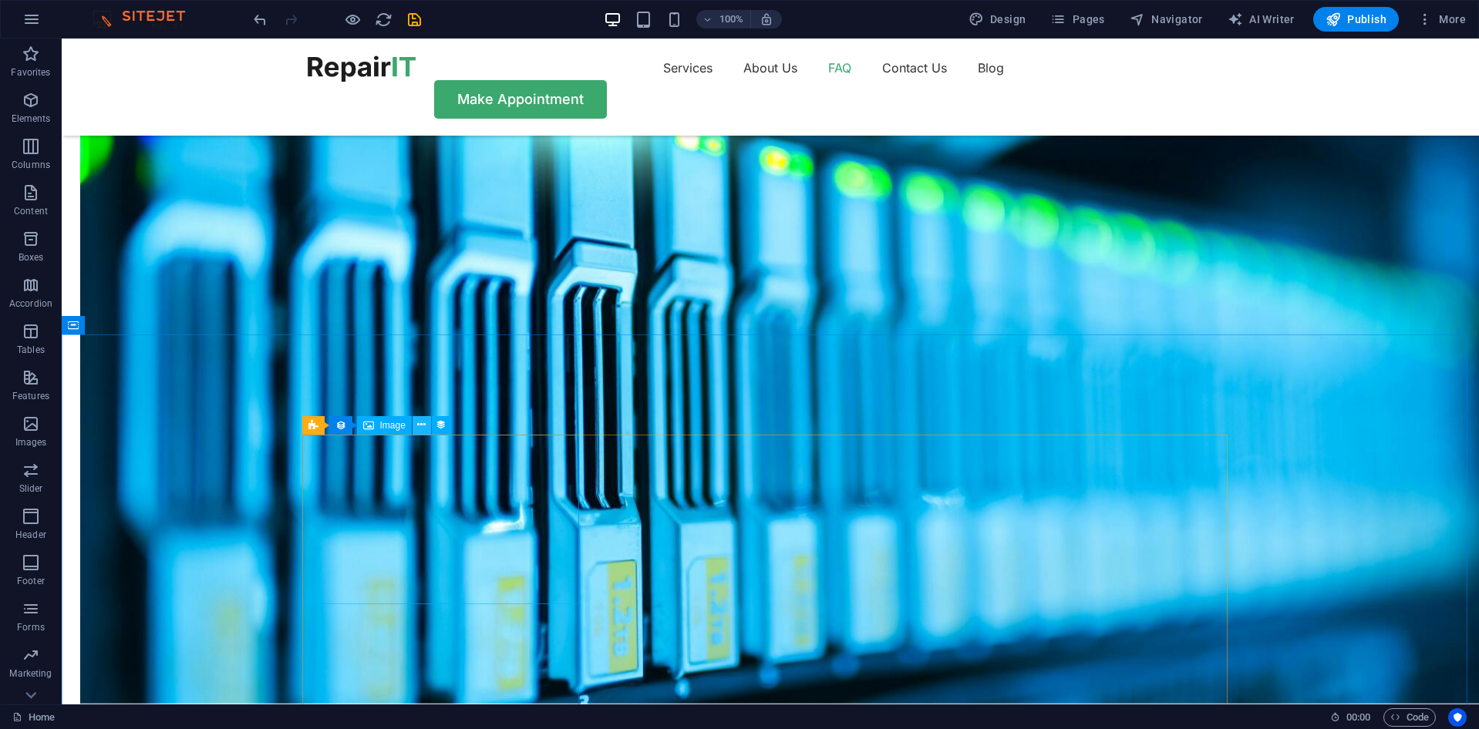
click at [424, 429] on icon at bounding box center [421, 425] width 8 height 16
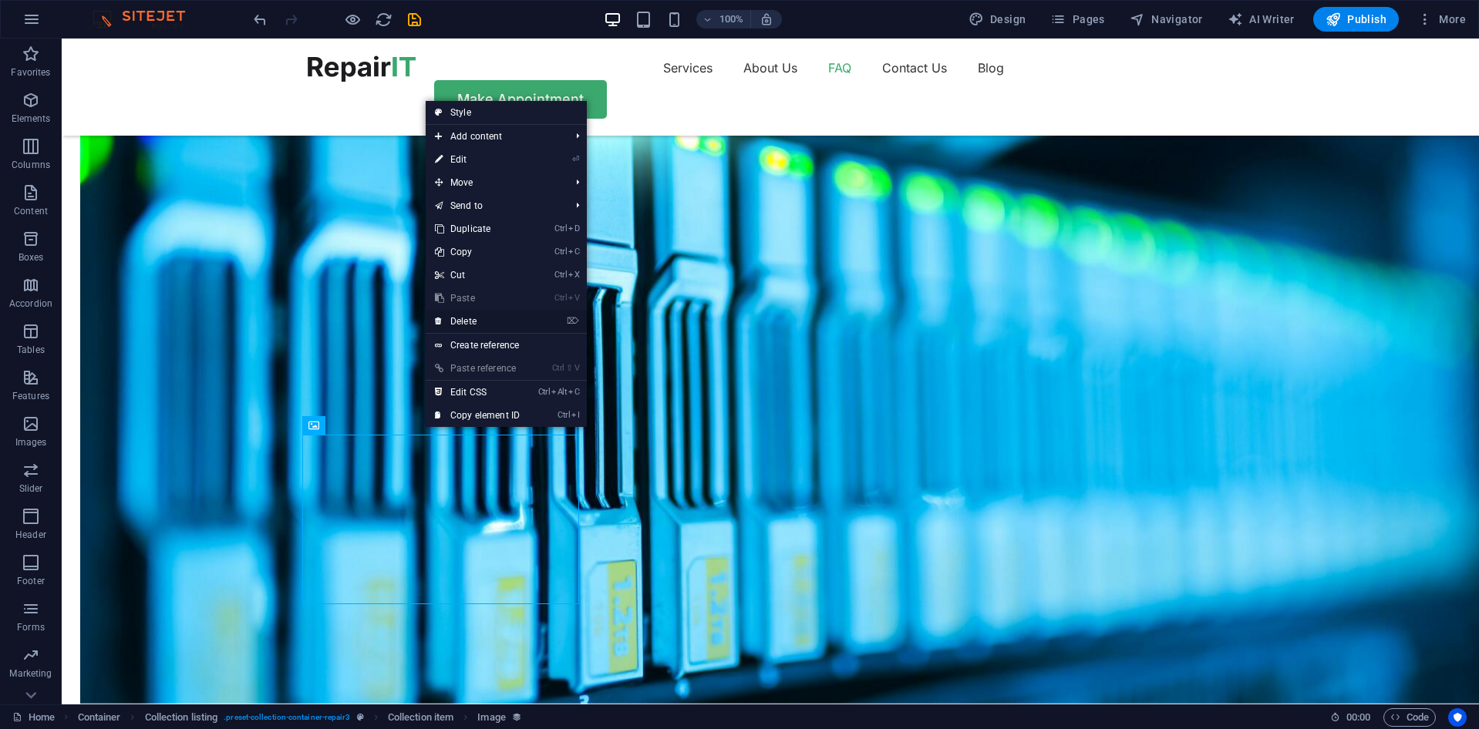
click at [493, 322] on link "⌦ Delete" at bounding box center [477, 321] width 103 height 23
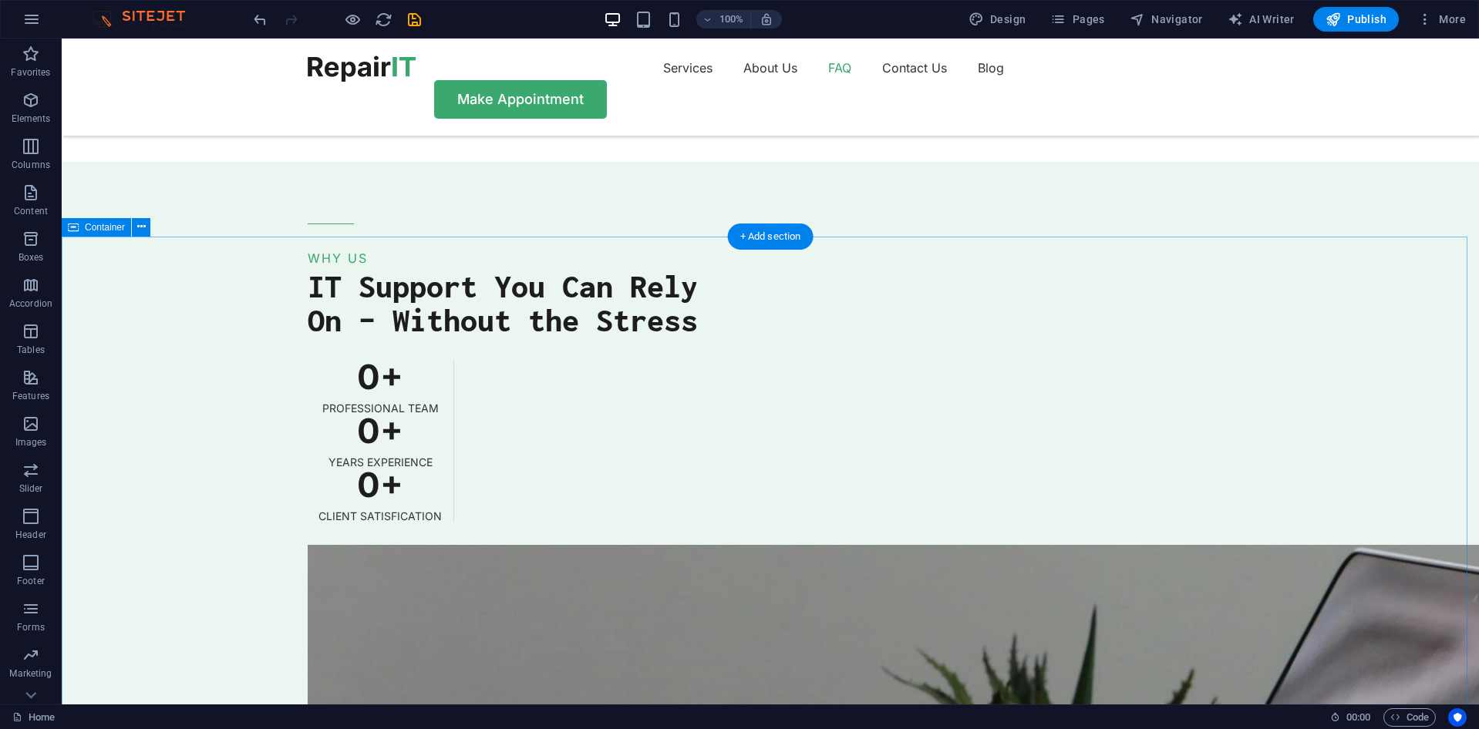
scroll to position [4086, 0]
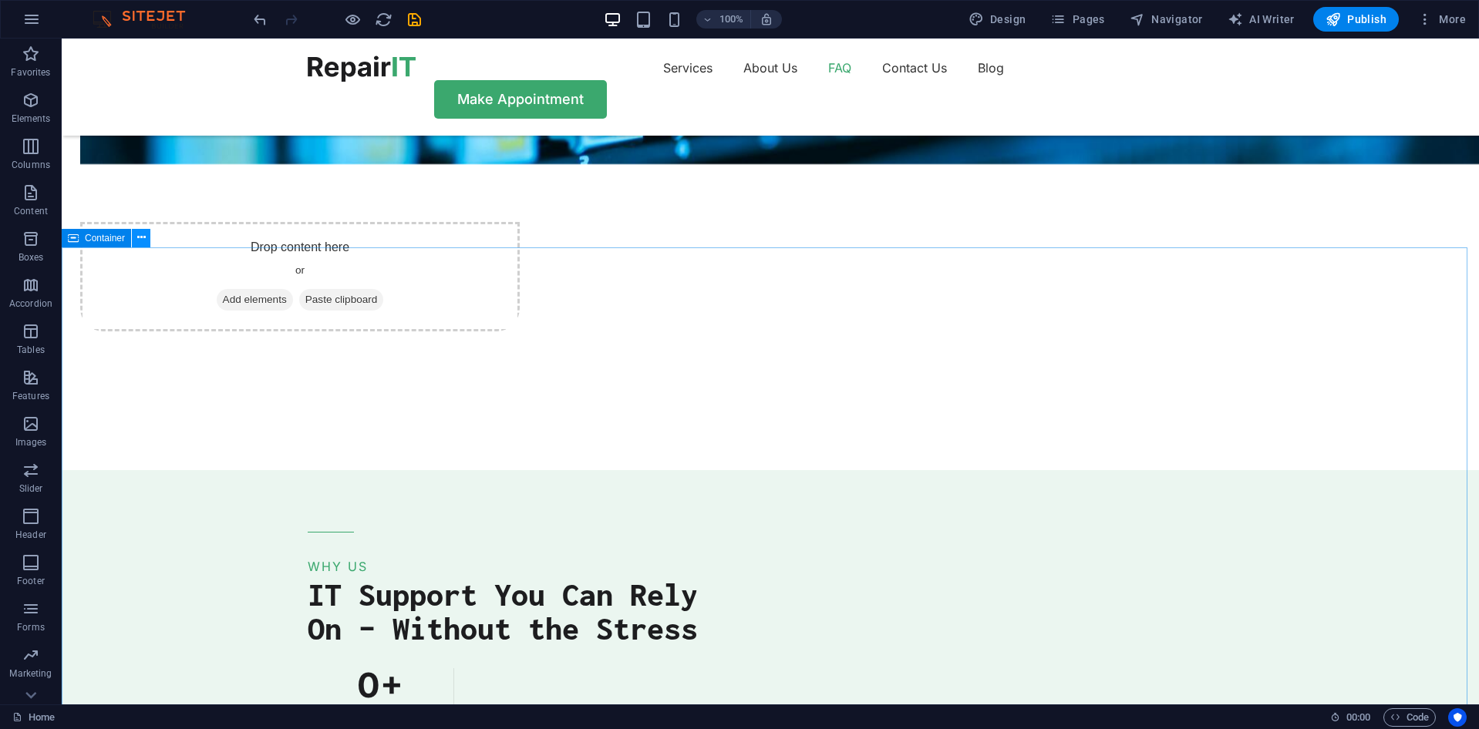
click at [142, 239] on icon at bounding box center [141, 238] width 8 height 16
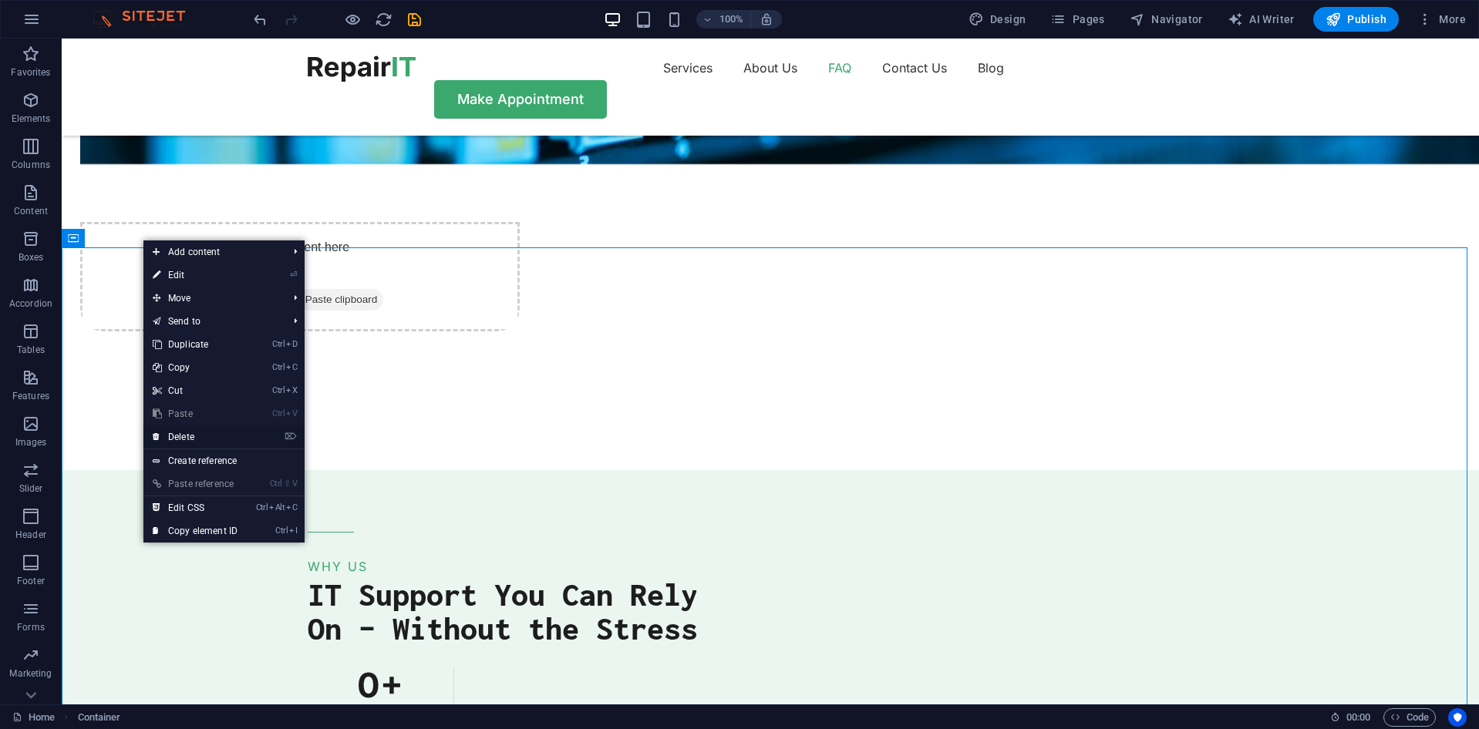
click at [195, 436] on link "⌦ Delete" at bounding box center [194, 437] width 103 height 23
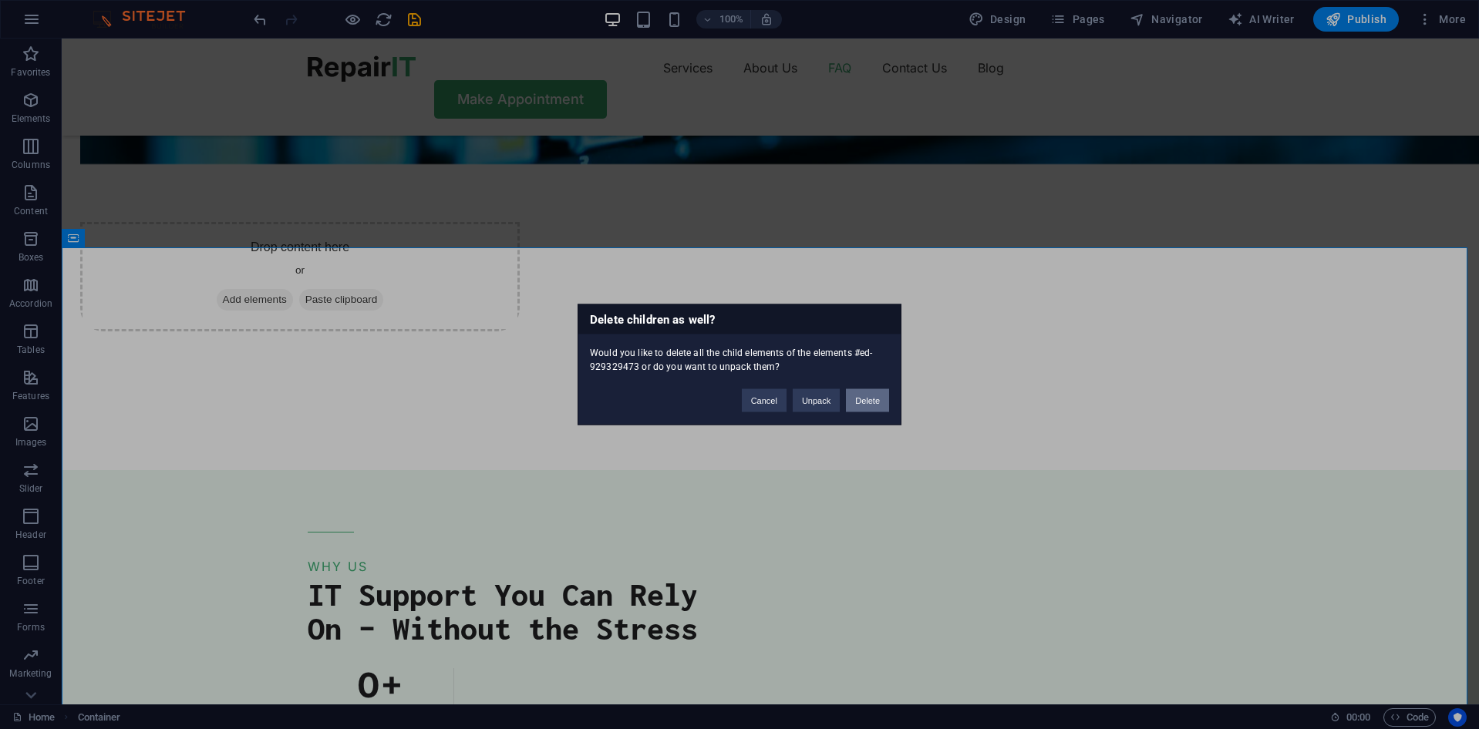
drag, startPoint x: 856, startPoint y: 407, endPoint x: 795, endPoint y: 369, distance: 72.1
click at [857, 407] on button "Delete" at bounding box center [867, 400] width 43 height 23
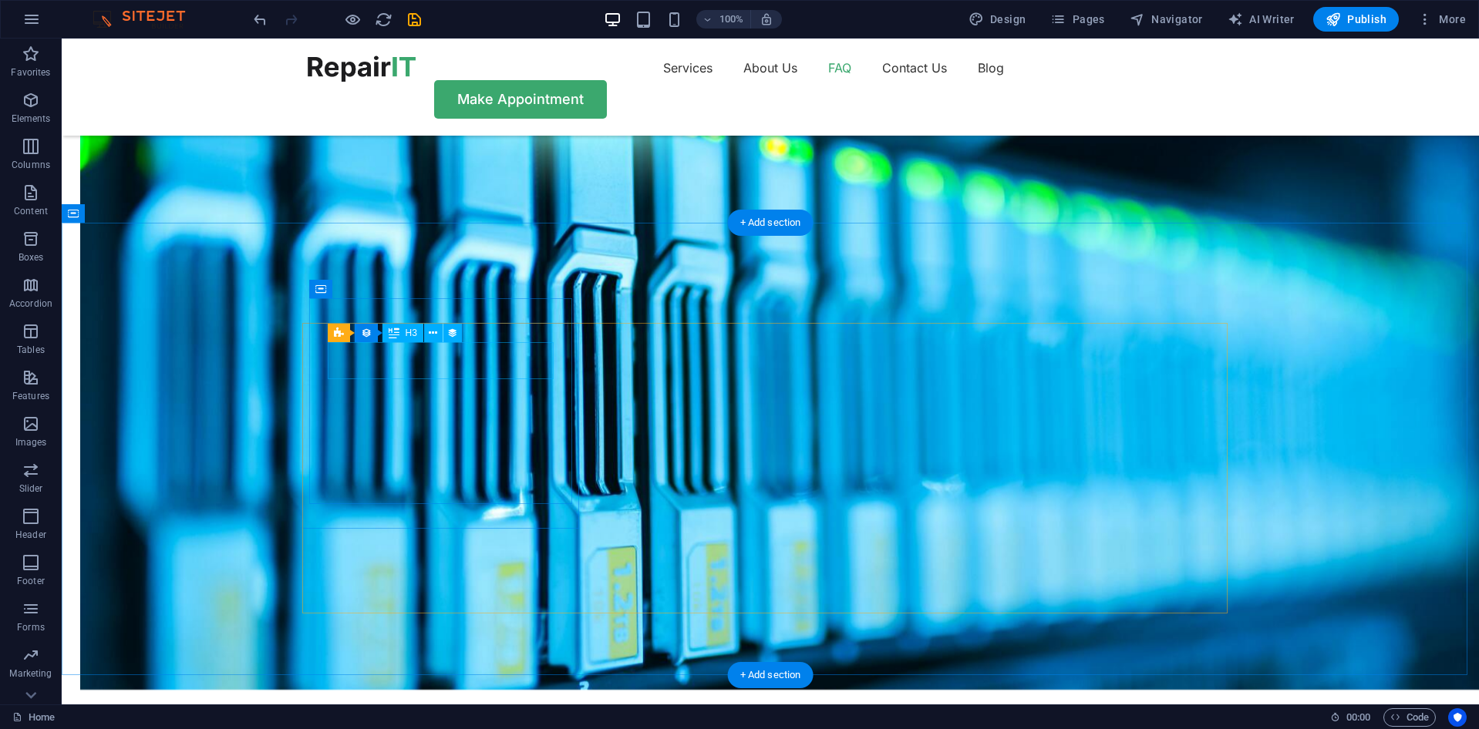
scroll to position [3547, 0]
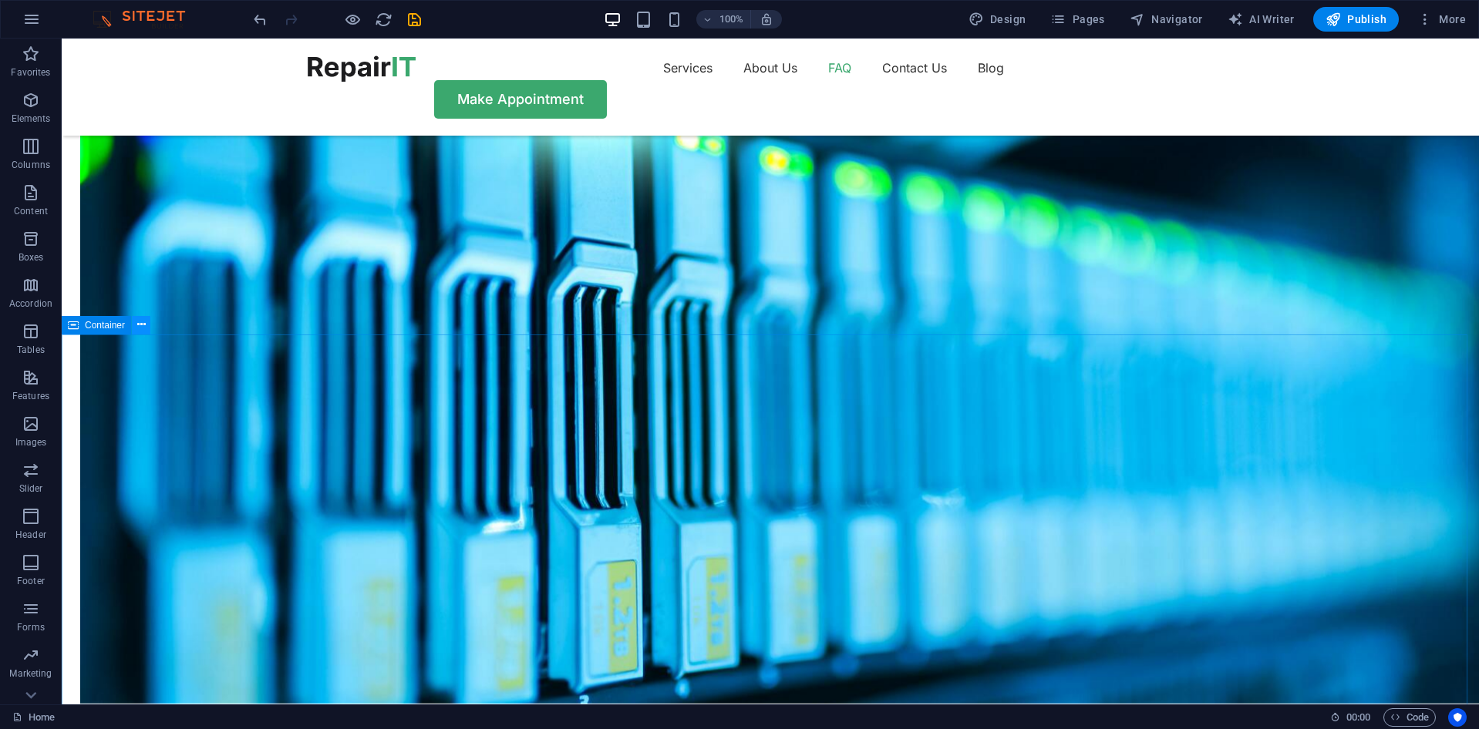
click at [140, 326] on icon at bounding box center [141, 325] width 8 height 16
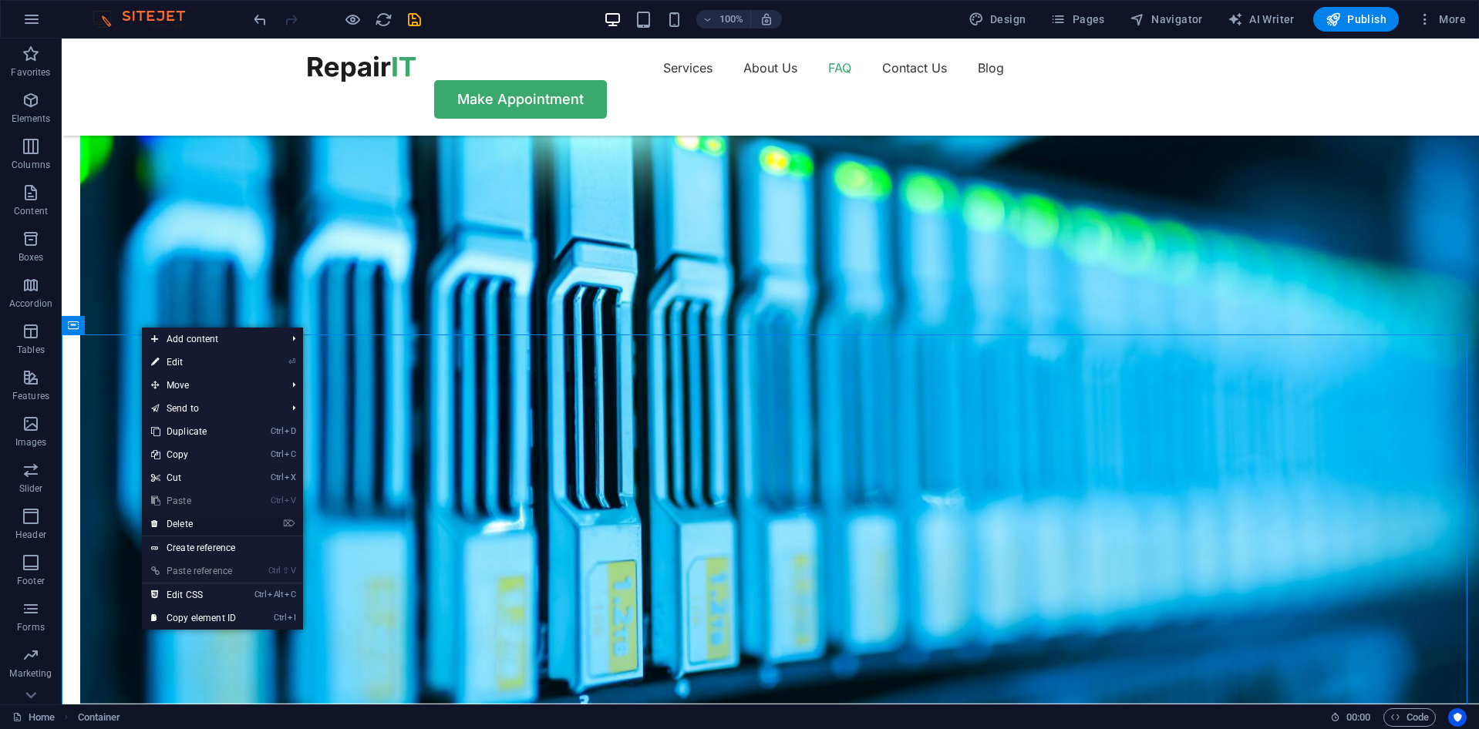
click at [218, 524] on link "⌦ Delete" at bounding box center [193, 524] width 103 height 23
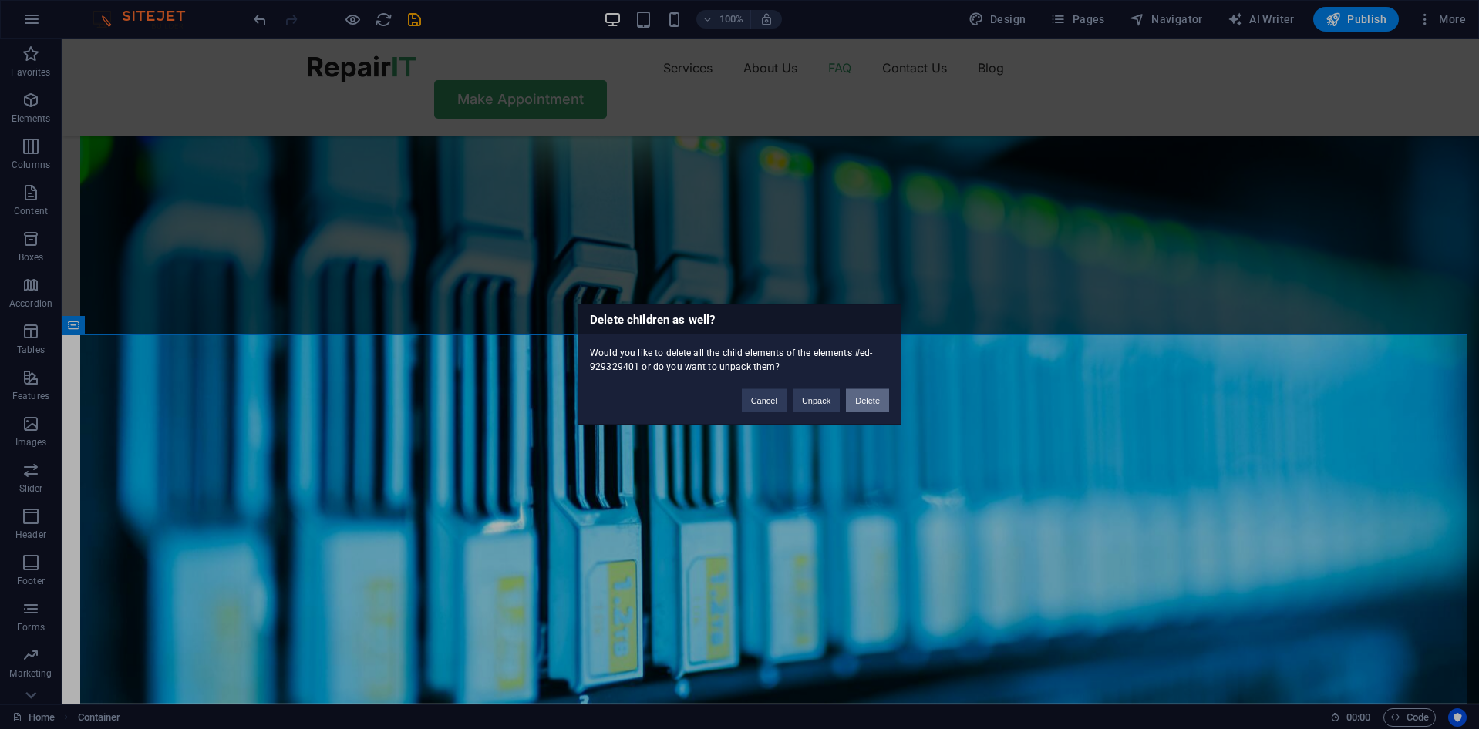
click at [872, 405] on button "Delete" at bounding box center [867, 400] width 43 height 23
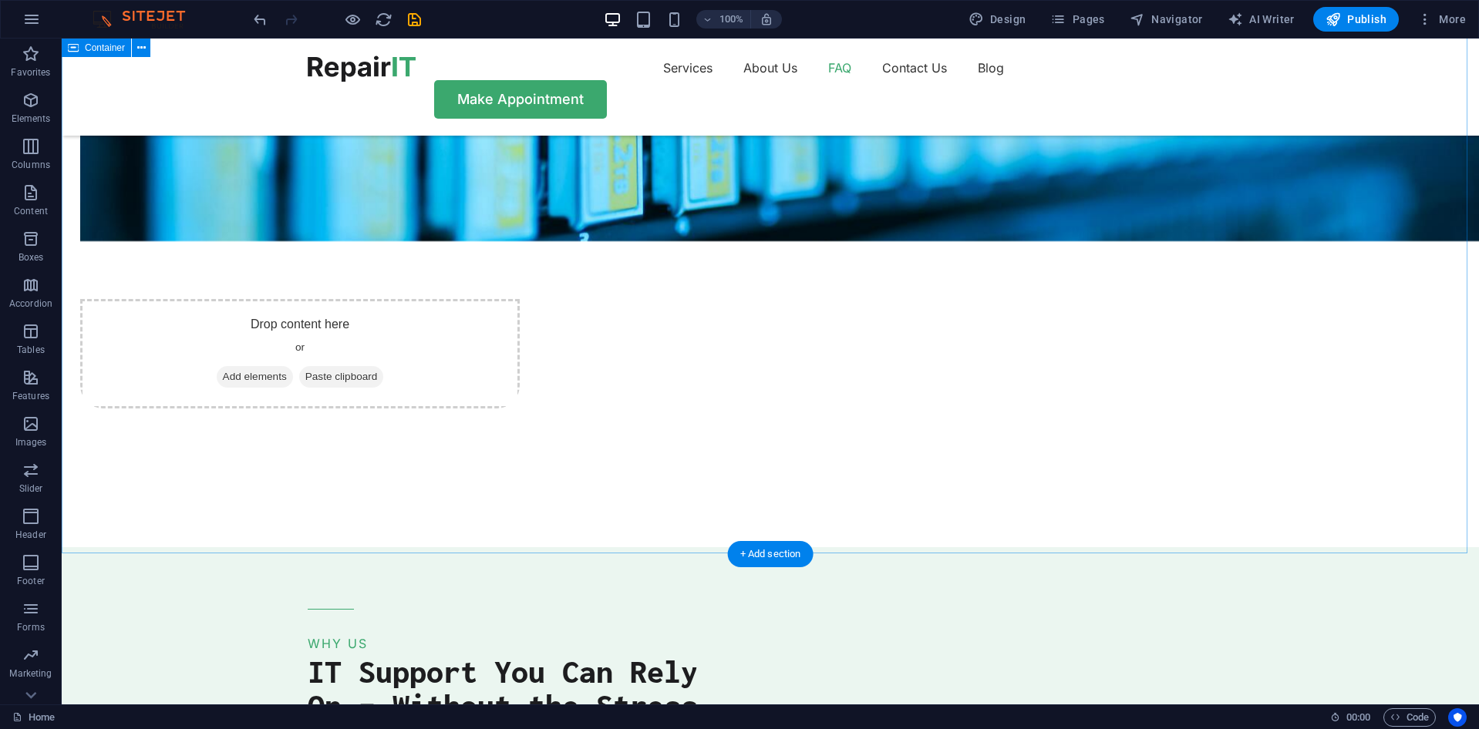
scroll to position [4271, 0]
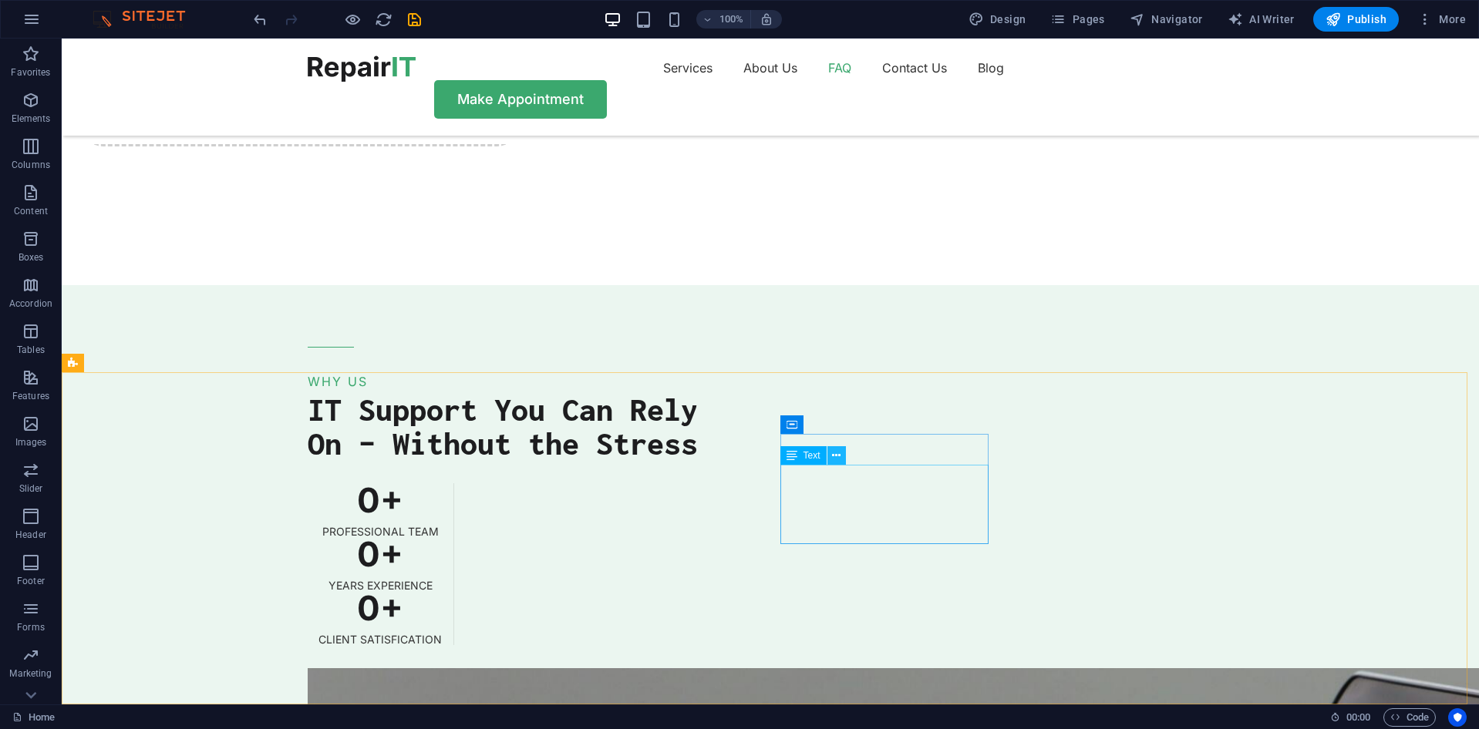
click at [837, 459] on icon at bounding box center [836, 456] width 8 height 16
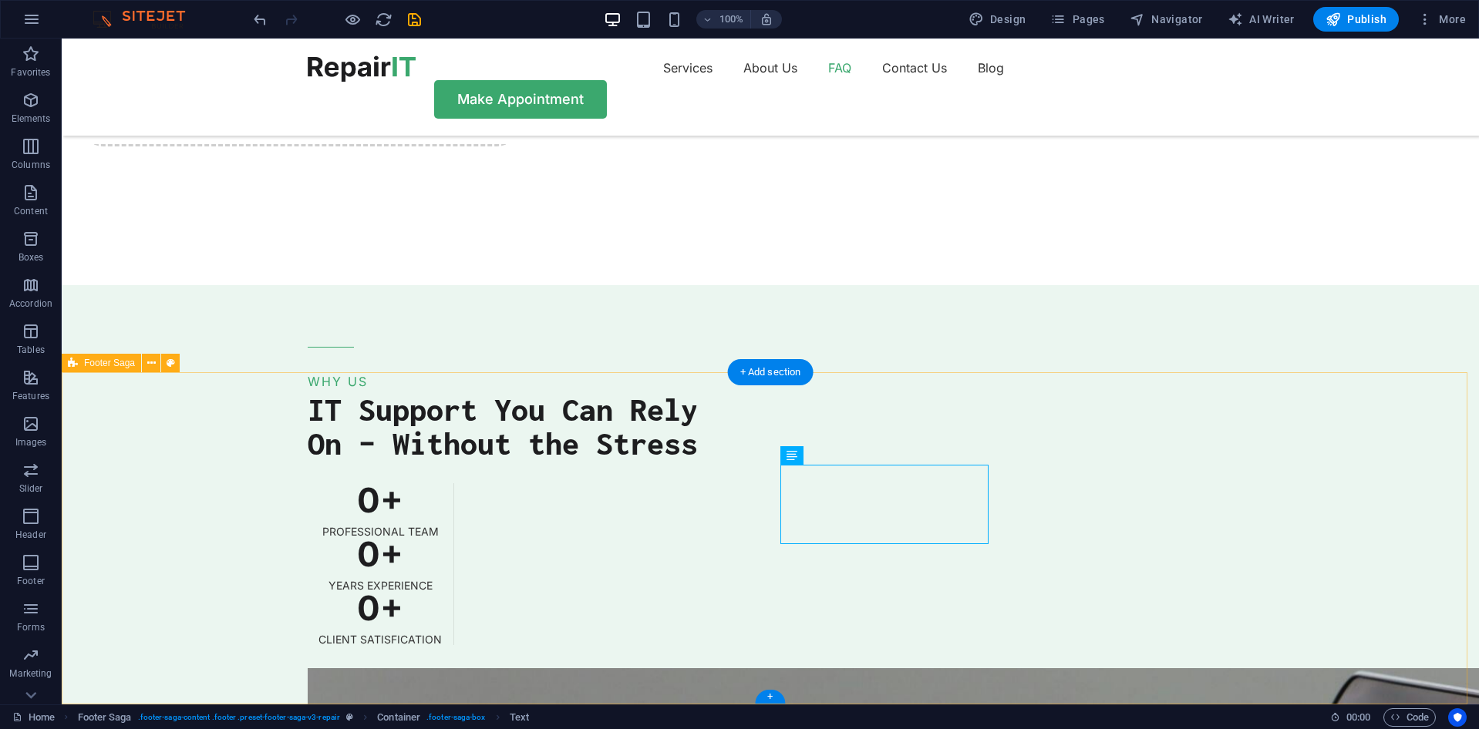
click at [816, 454] on span "Text" at bounding box center [811, 455] width 17 height 9
click at [833, 459] on icon at bounding box center [836, 456] width 8 height 16
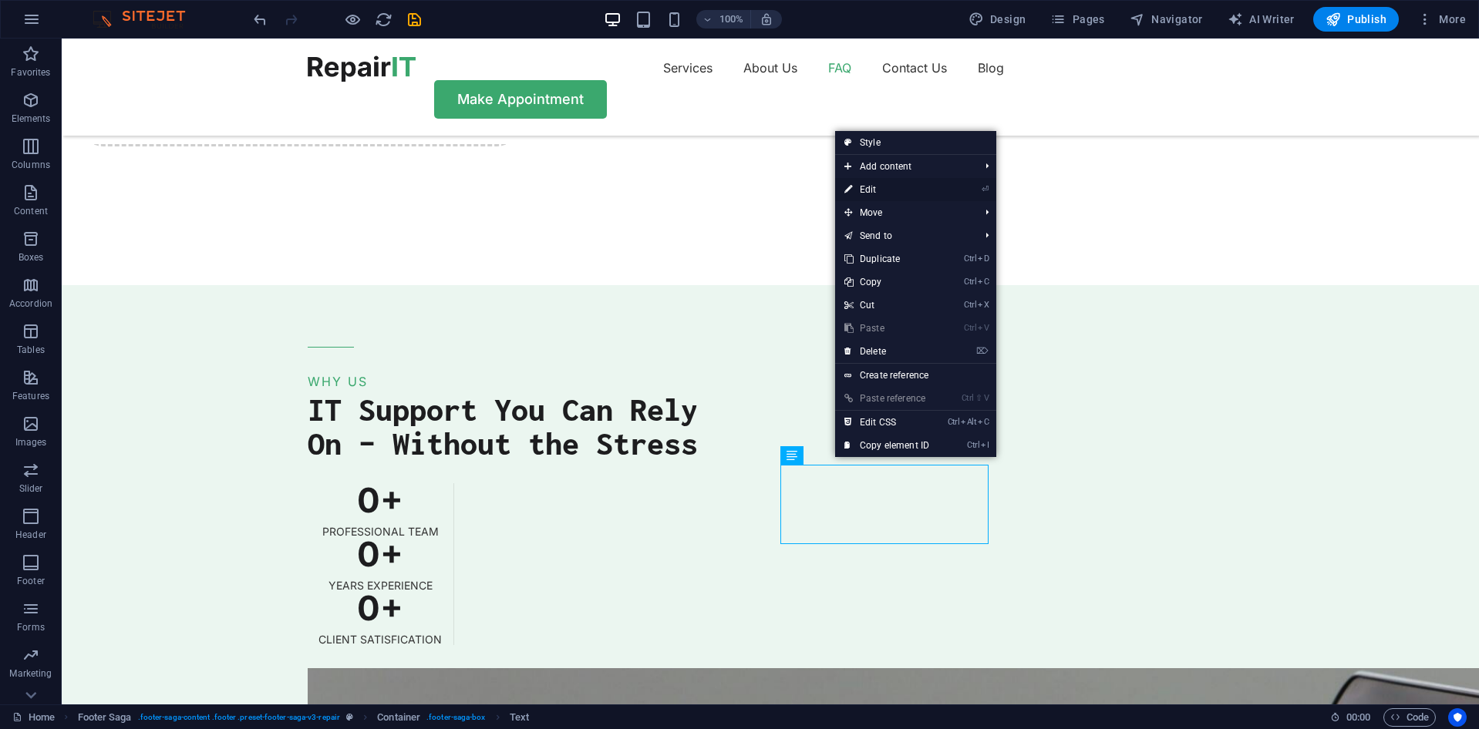
click at [891, 183] on link "⏎ Edit" at bounding box center [886, 189] width 103 height 23
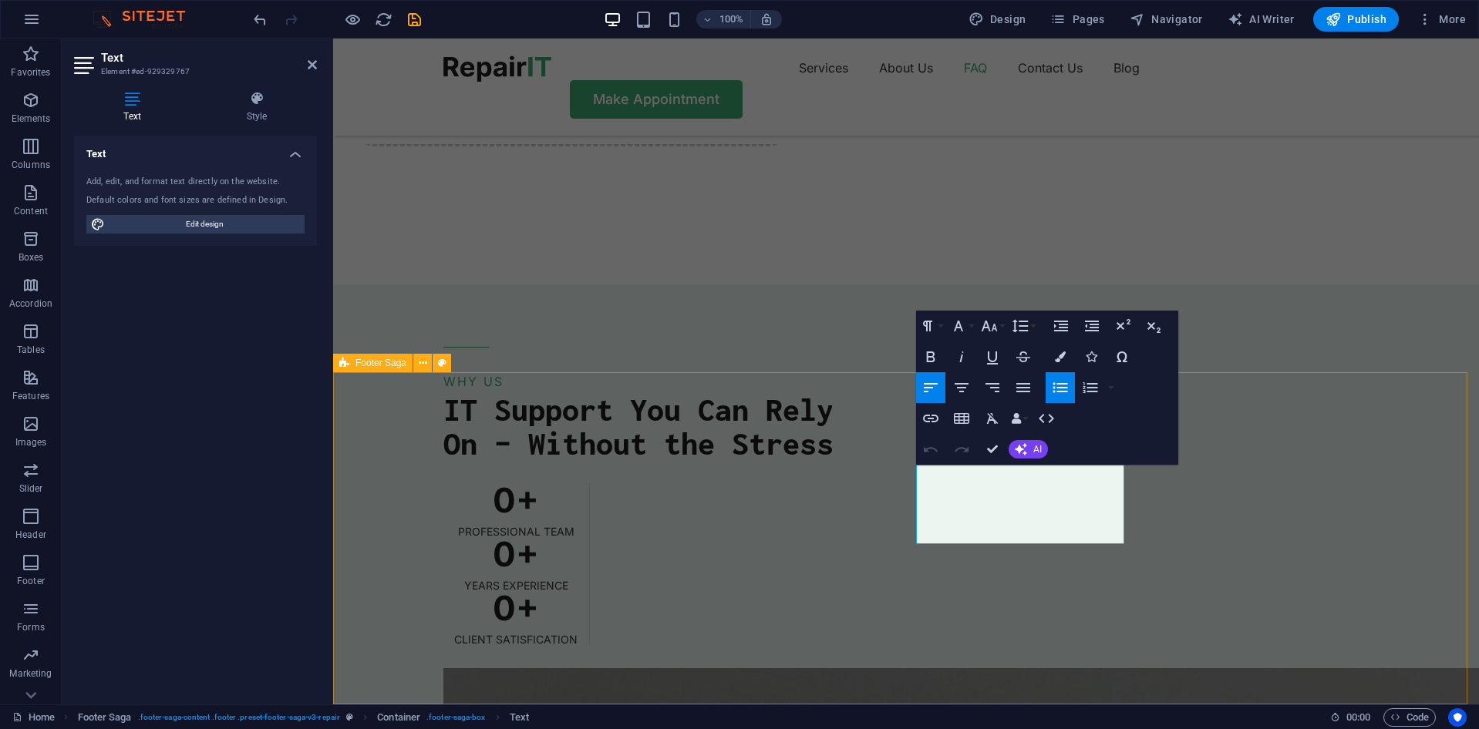
drag, startPoint x: 961, startPoint y: 512, endPoint x: 907, endPoint y: 515, distance: 54.1
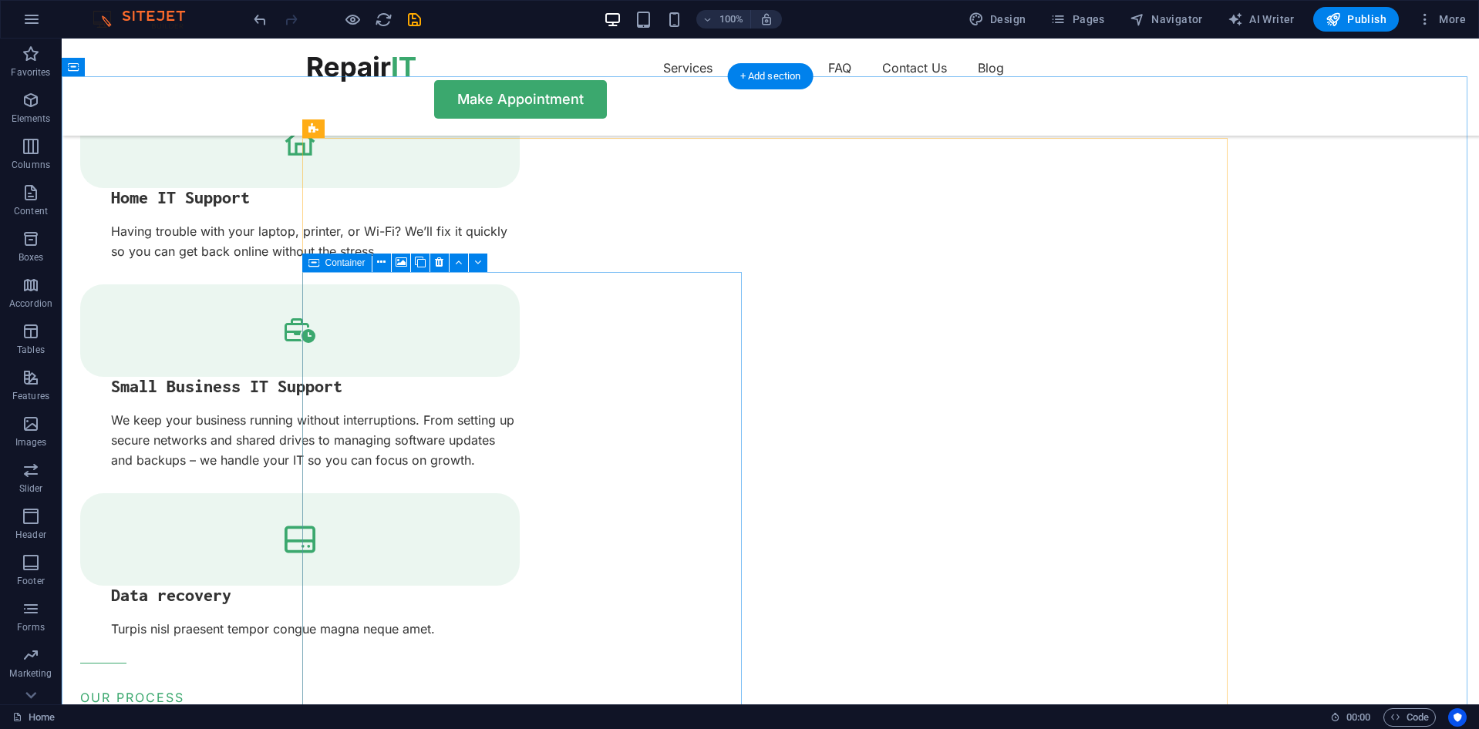
scroll to position [2190, 0]
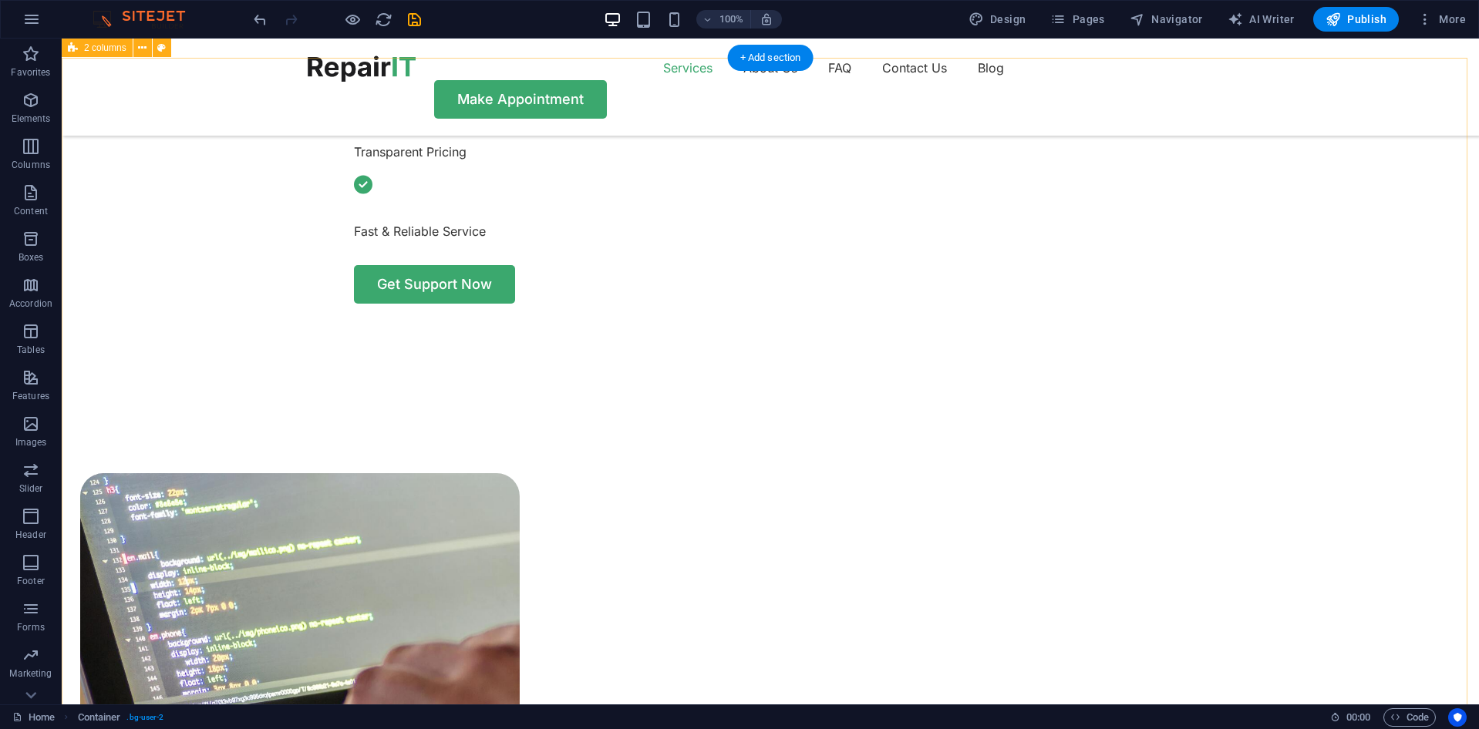
scroll to position [493, 0]
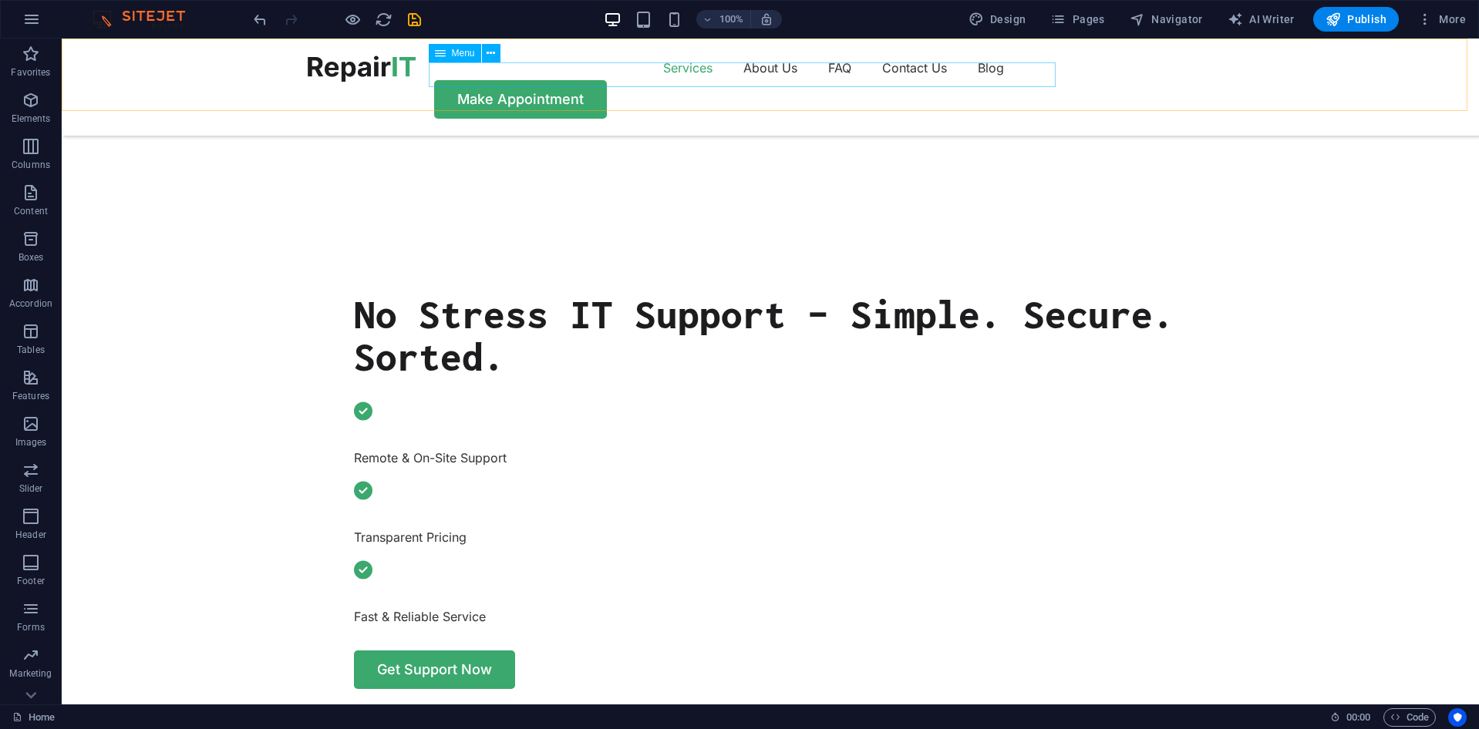
click at [675, 80] on nav "Services About Us FAQ Contact Us Blog" at bounding box center [770, 68] width 925 height 25
click at [678, 72] on nav "Services About Us FAQ Contact Us Blog" at bounding box center [770, 68] width 925 height 25
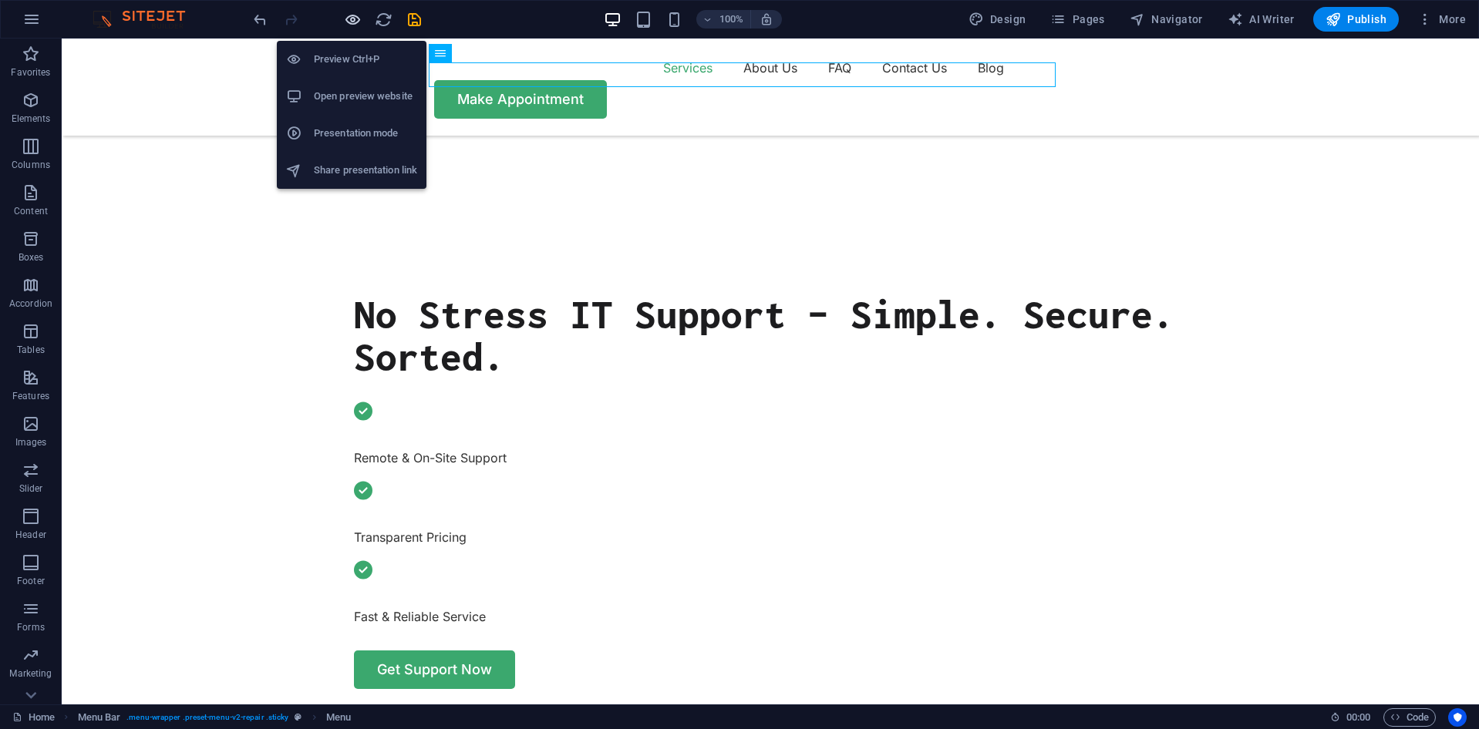
click at [359, 22] on icon "button" at bounding box center [353, 20] width 18 height 18
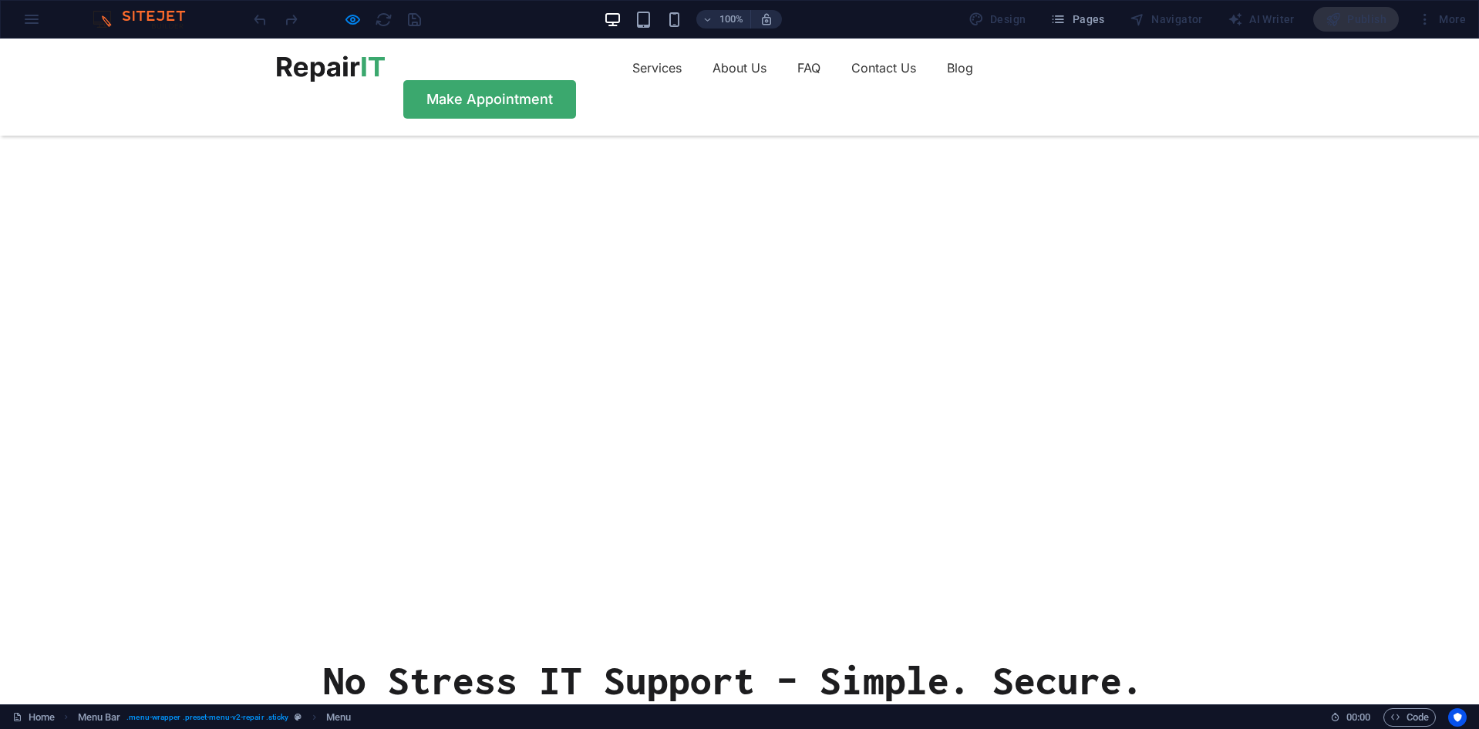
scroll to position [0, 0]
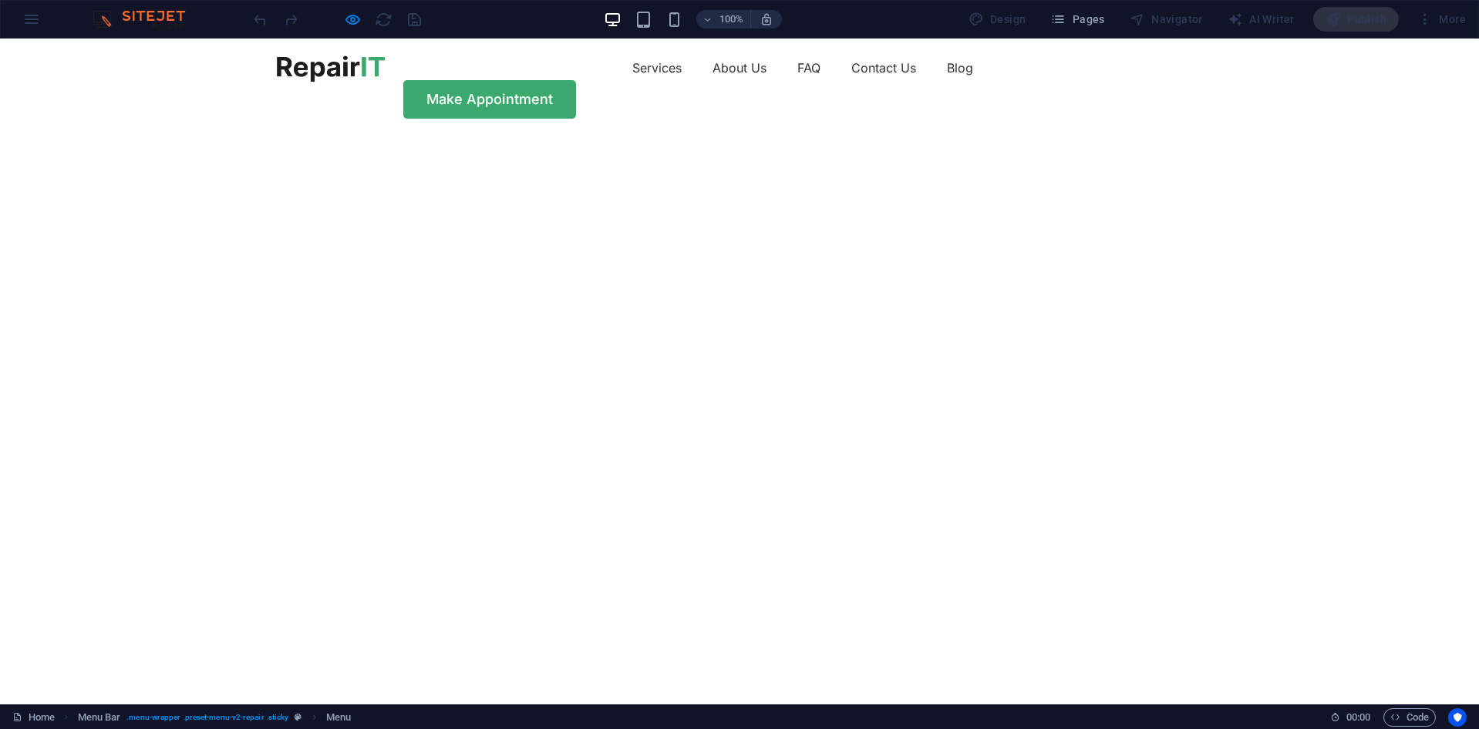
click at [359, 75] on img at bounding box center [331, 69] width 108 height 26
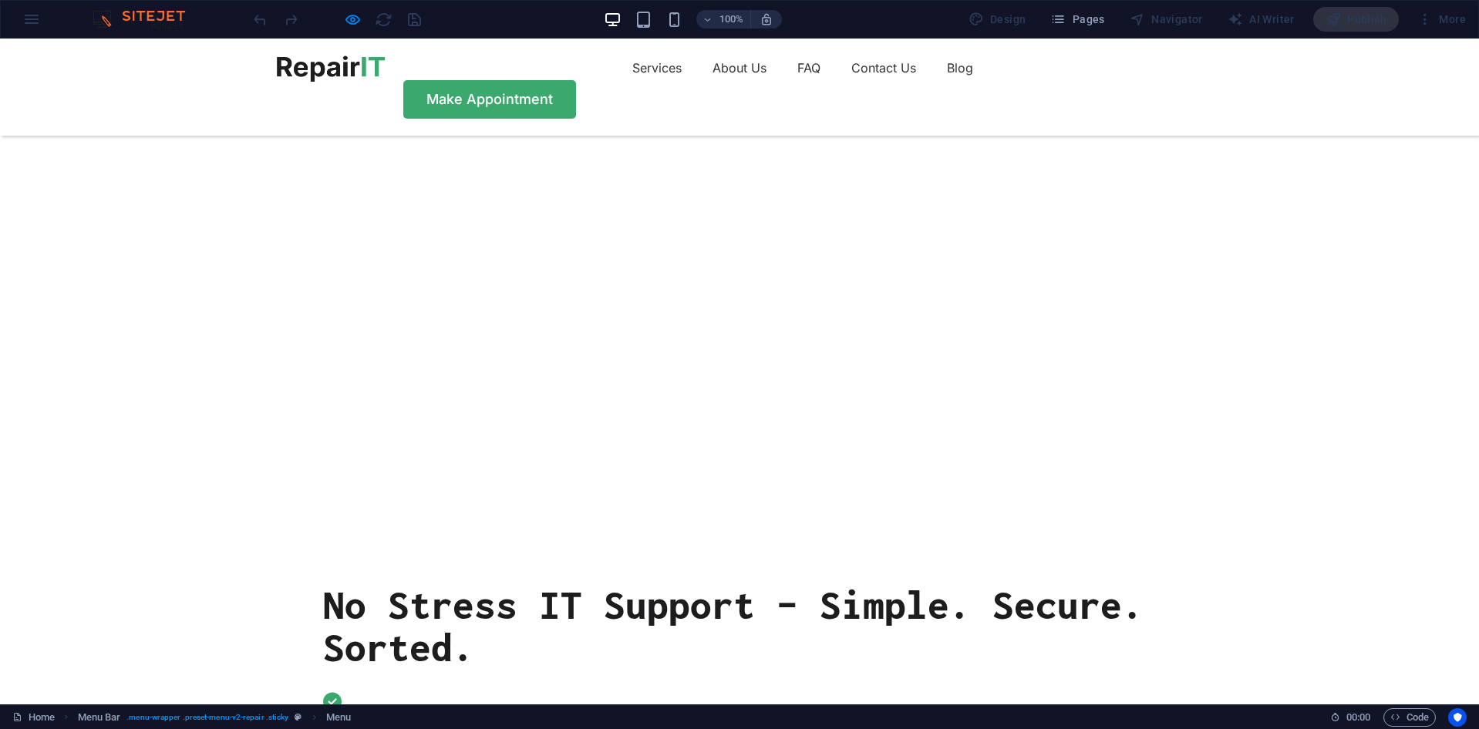
scroll to position [231, 0]
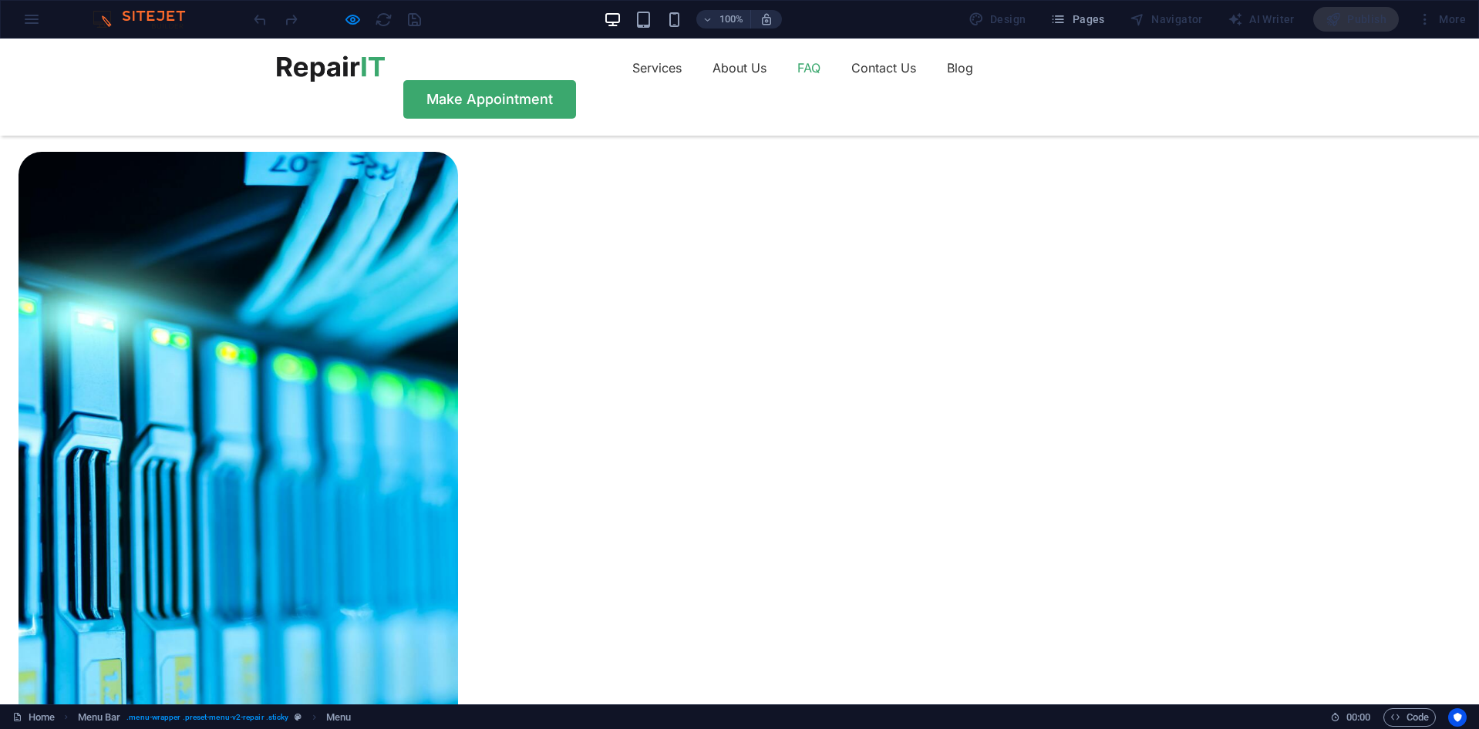
scroll to position [3923, 0]
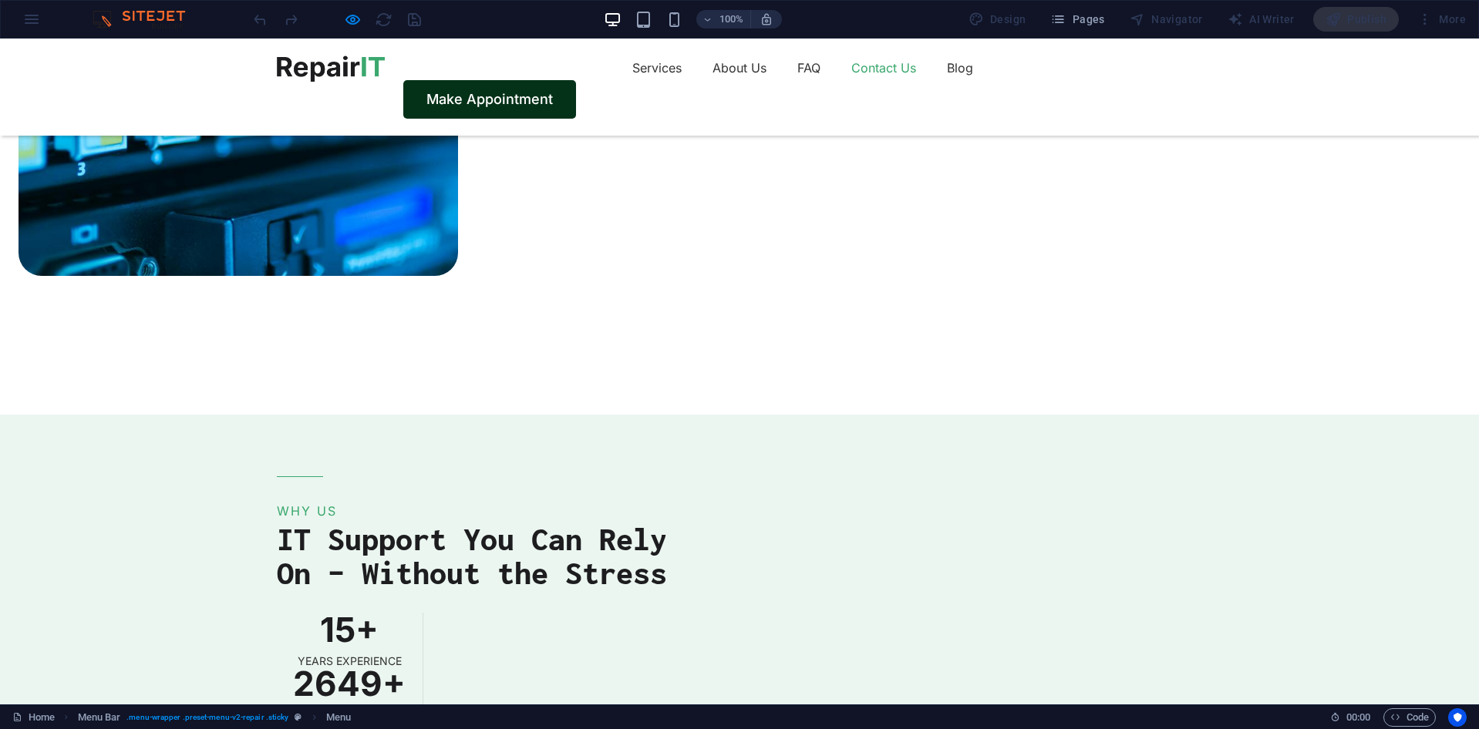
click at [576, 80] on link "Make Appointment" at bounding box center [489, 99] width 173 height 39
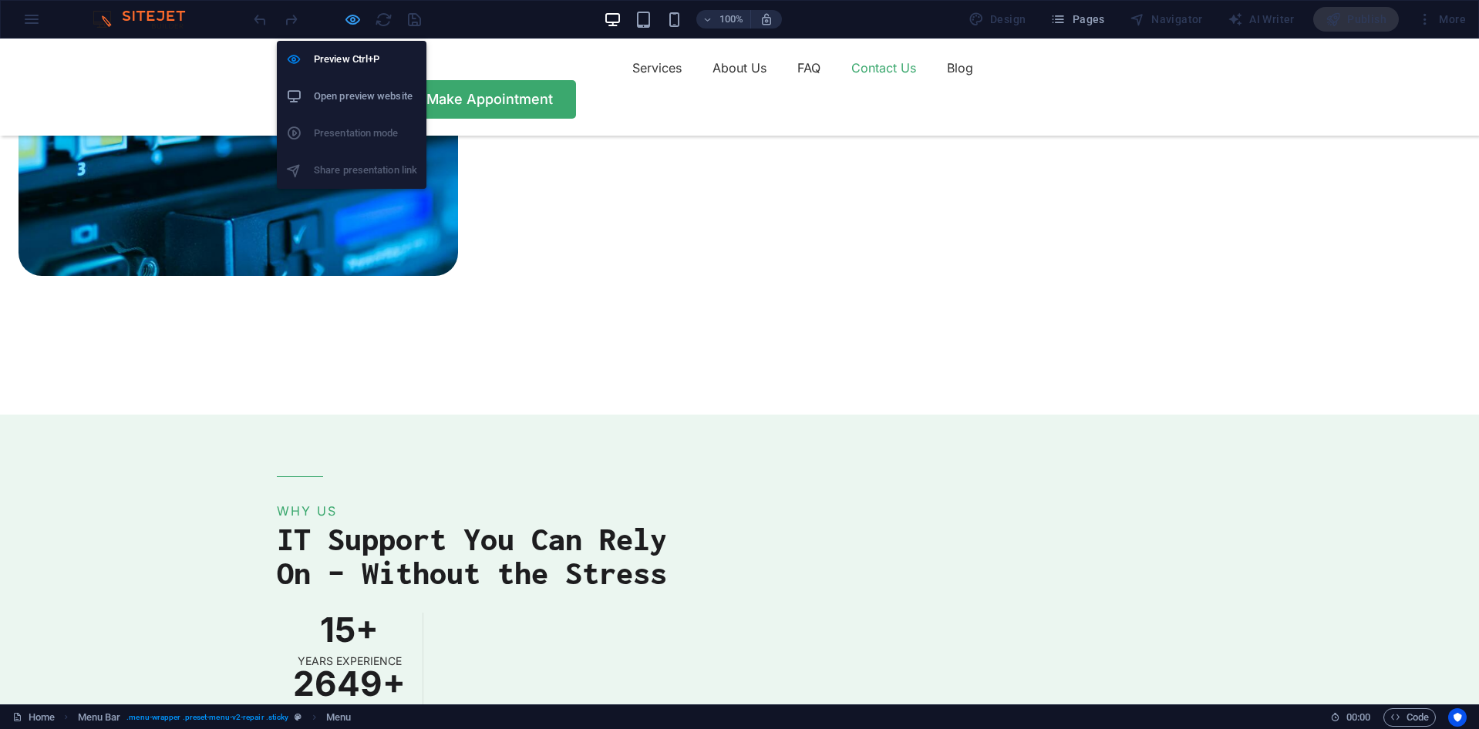
click at [359, 25] on icon "button" at bounding box center [353, 20] width 18 height 18
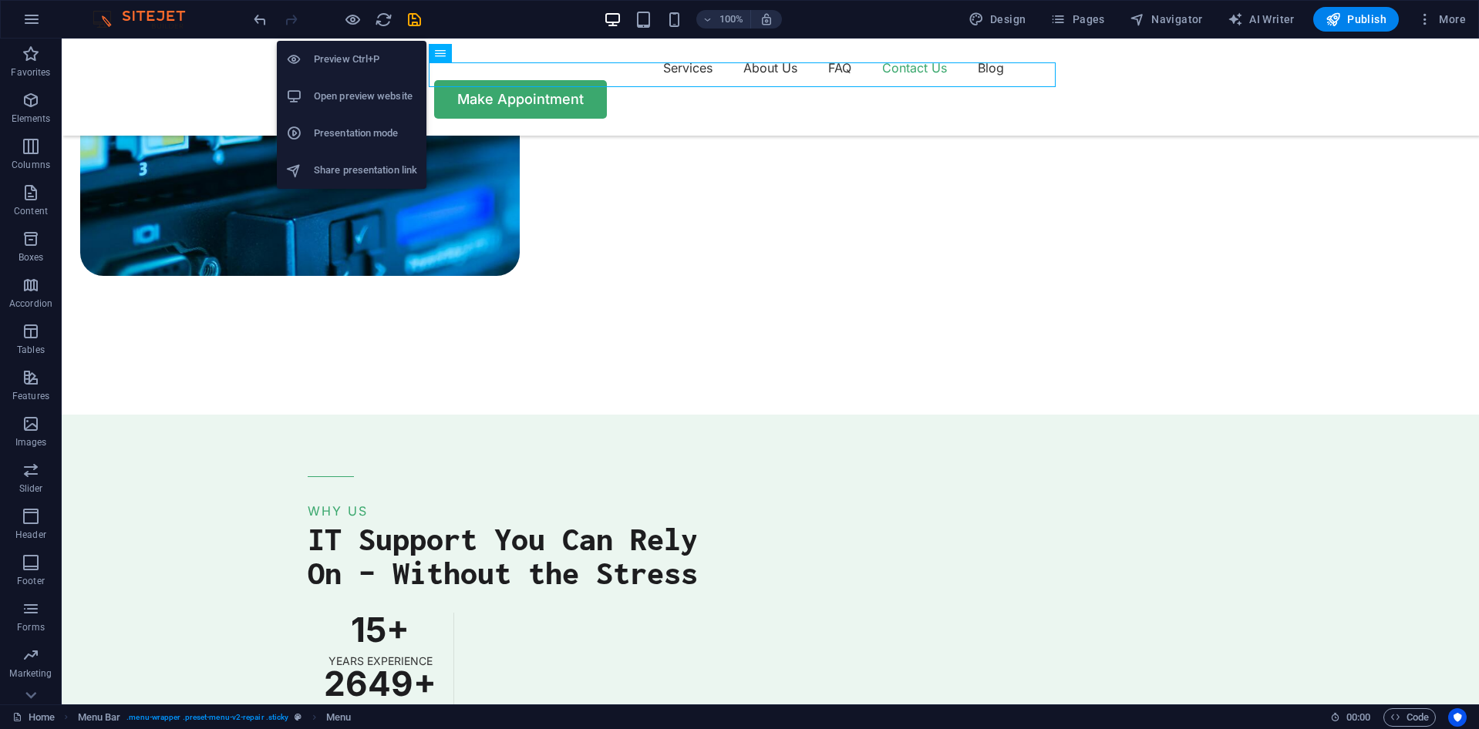
scroll to position [4190, 0]
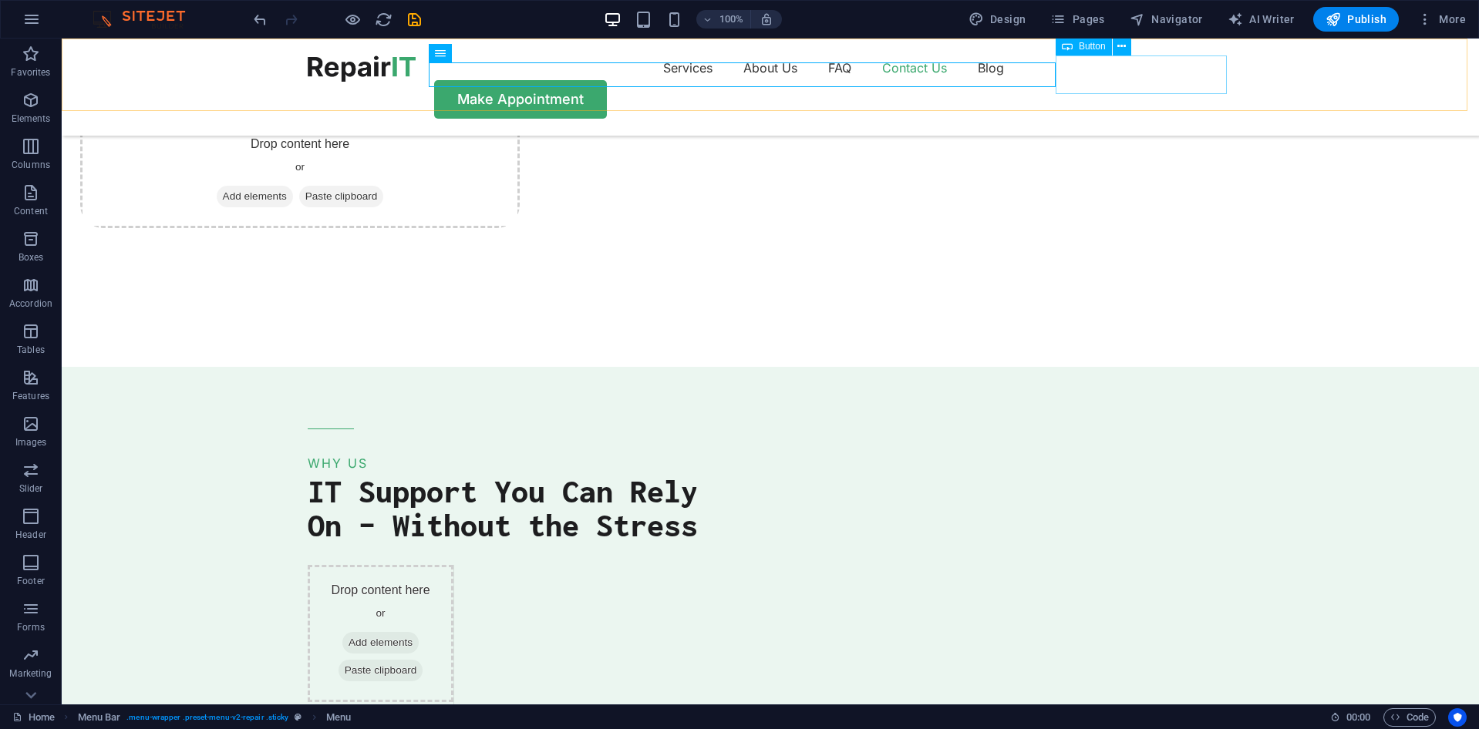
click at [1086, 81] on div "Make Appointment" at bounding box center [770, 99] width 925 height 39
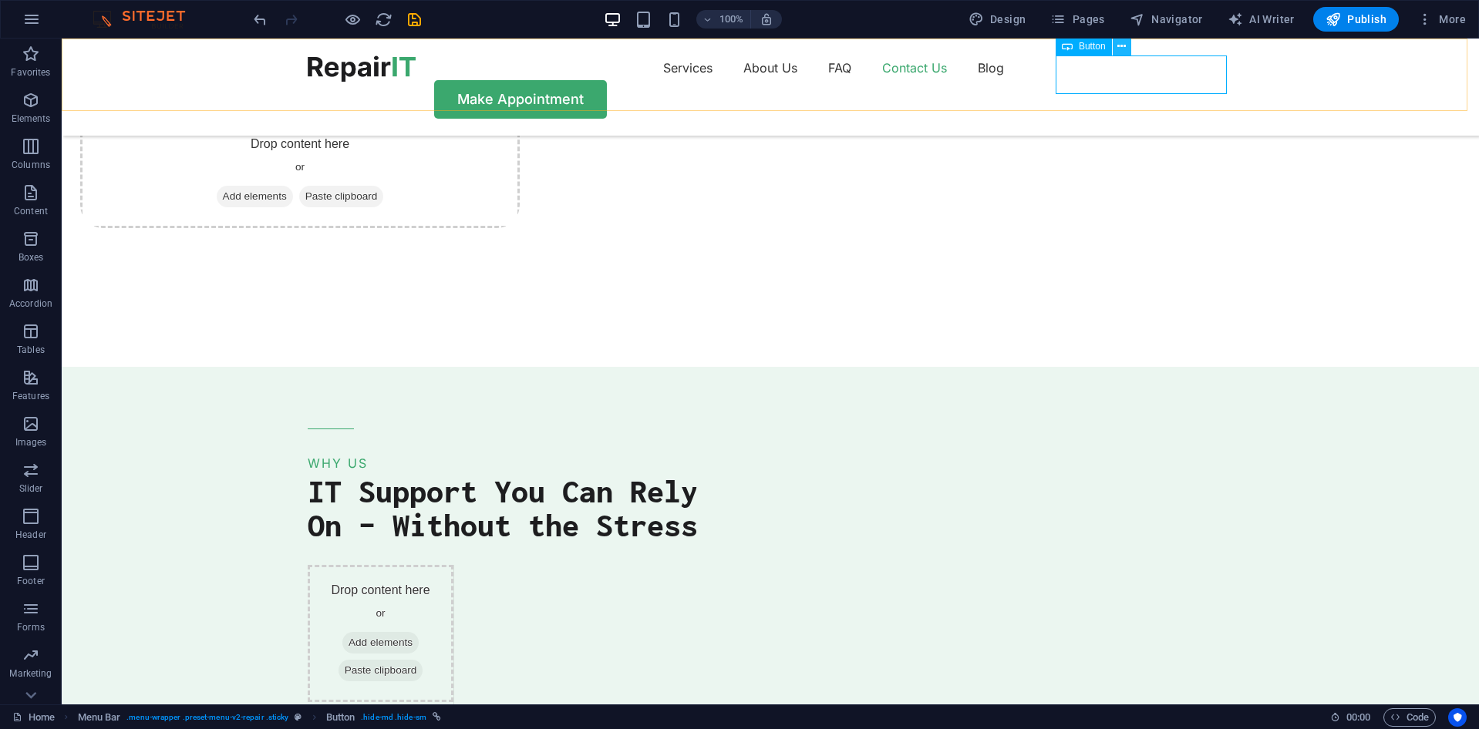
click at [1117, 49] on icon at bounding box center [1121, 47] width 8 height 16
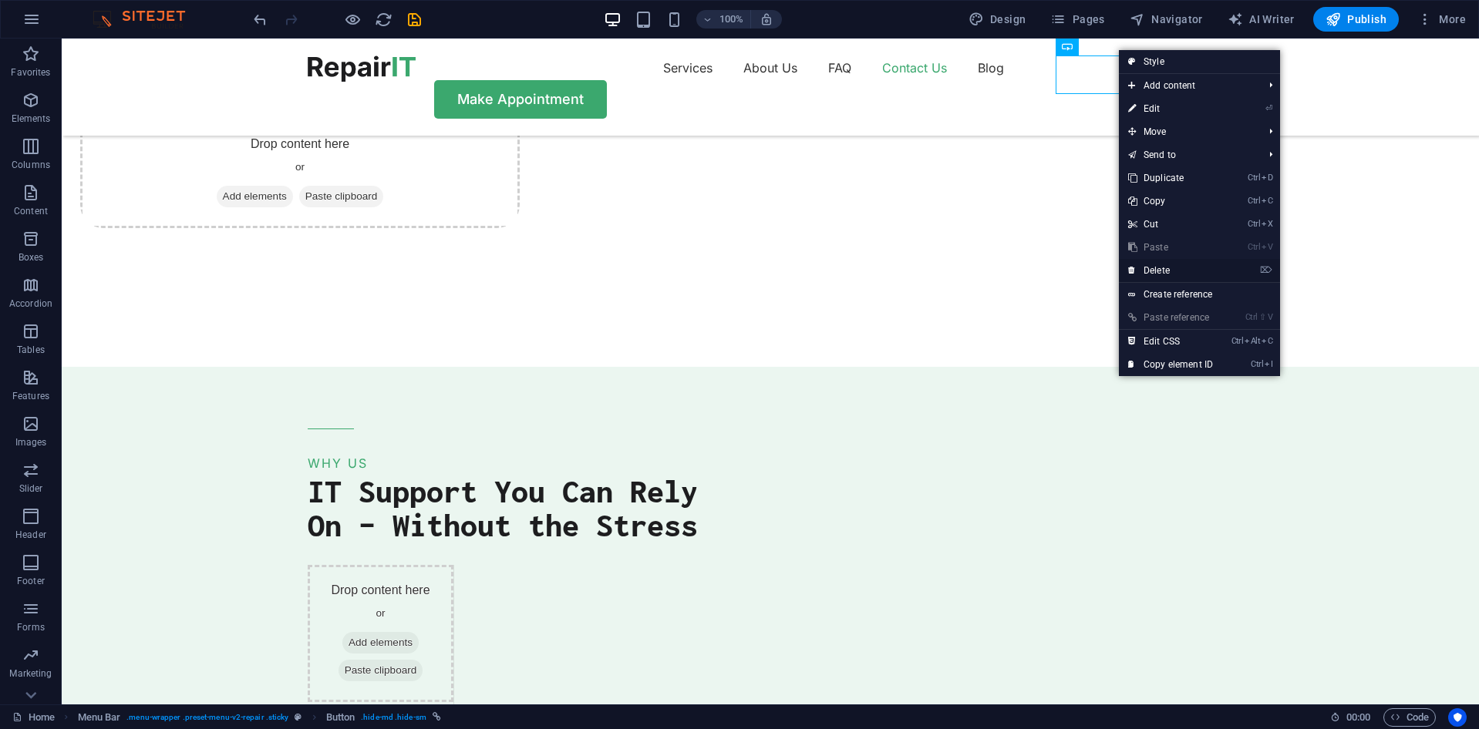
click at [1162, 275] on link "⌦ Delete" at bounding box center [1170, 270] width 103 height 23
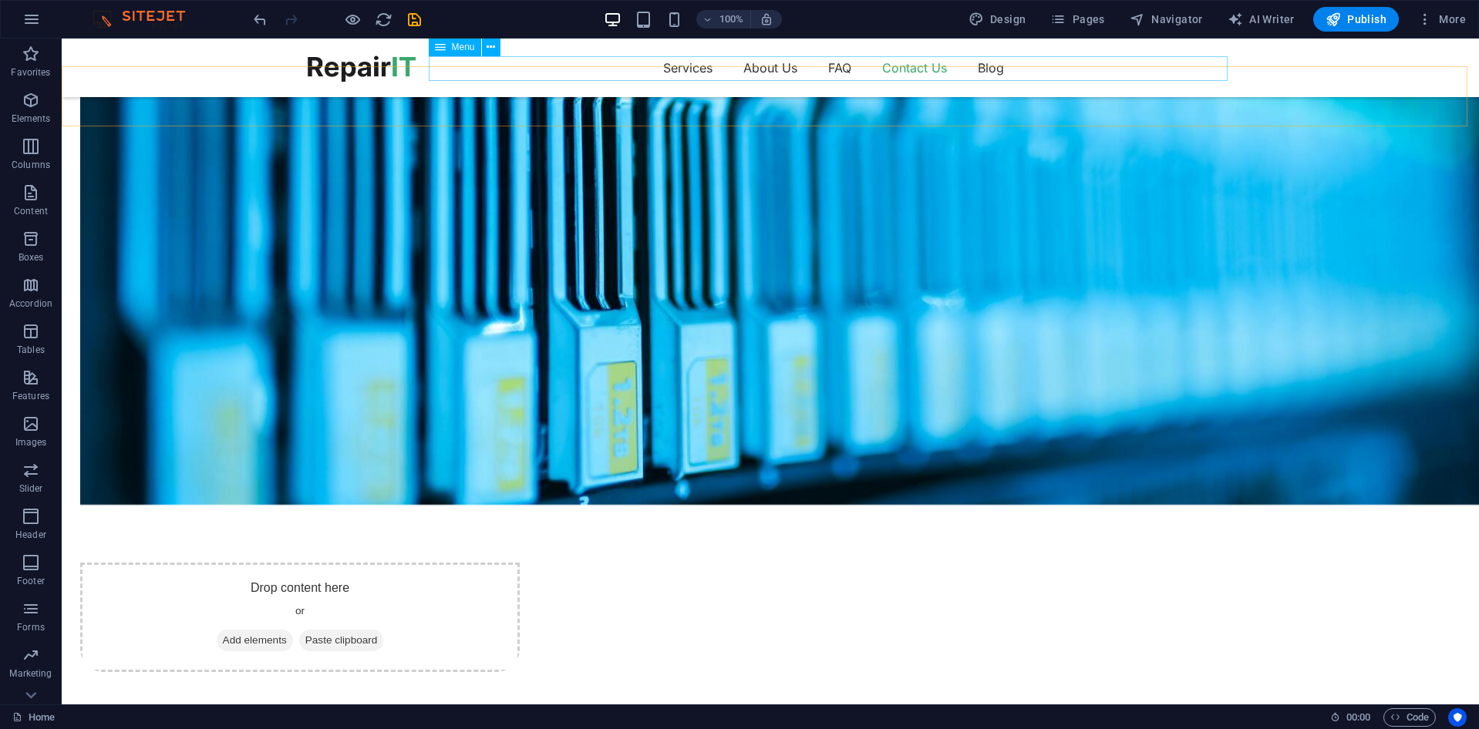
scroll to position [3727, 0]
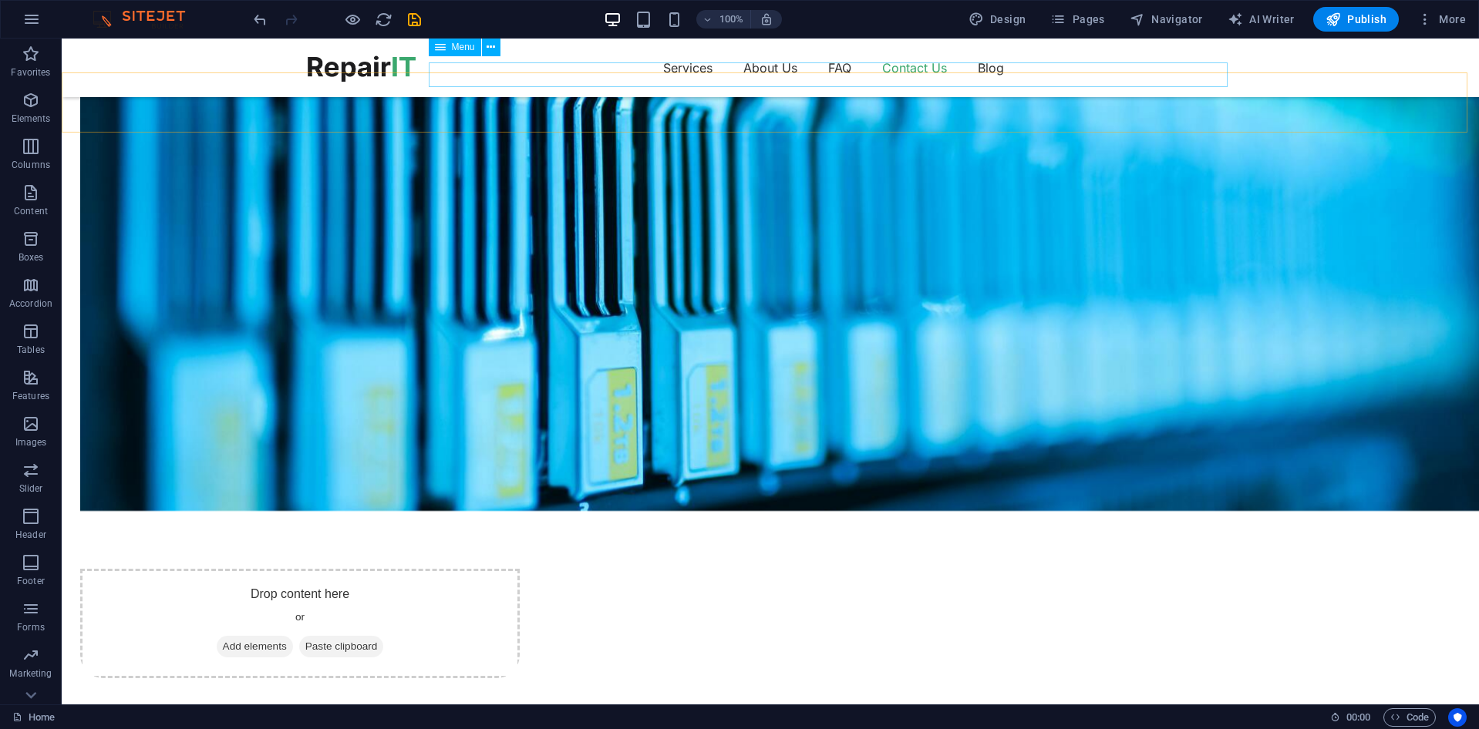
click at [981, 68] on nav "Services About Us FAQ Contact Us Blog" at bounding box center [770, 68] width 925 height 25
click at [990, 69] on nav "Services About Us FAQ Contact Us Blog" at bounding box center [770, 68] width 925 height 25
click at [719, 69] on nav "Services About Us FAQ Contact Us Blog" at bounding box center [770, 68] width 925 height 25
select select "1"
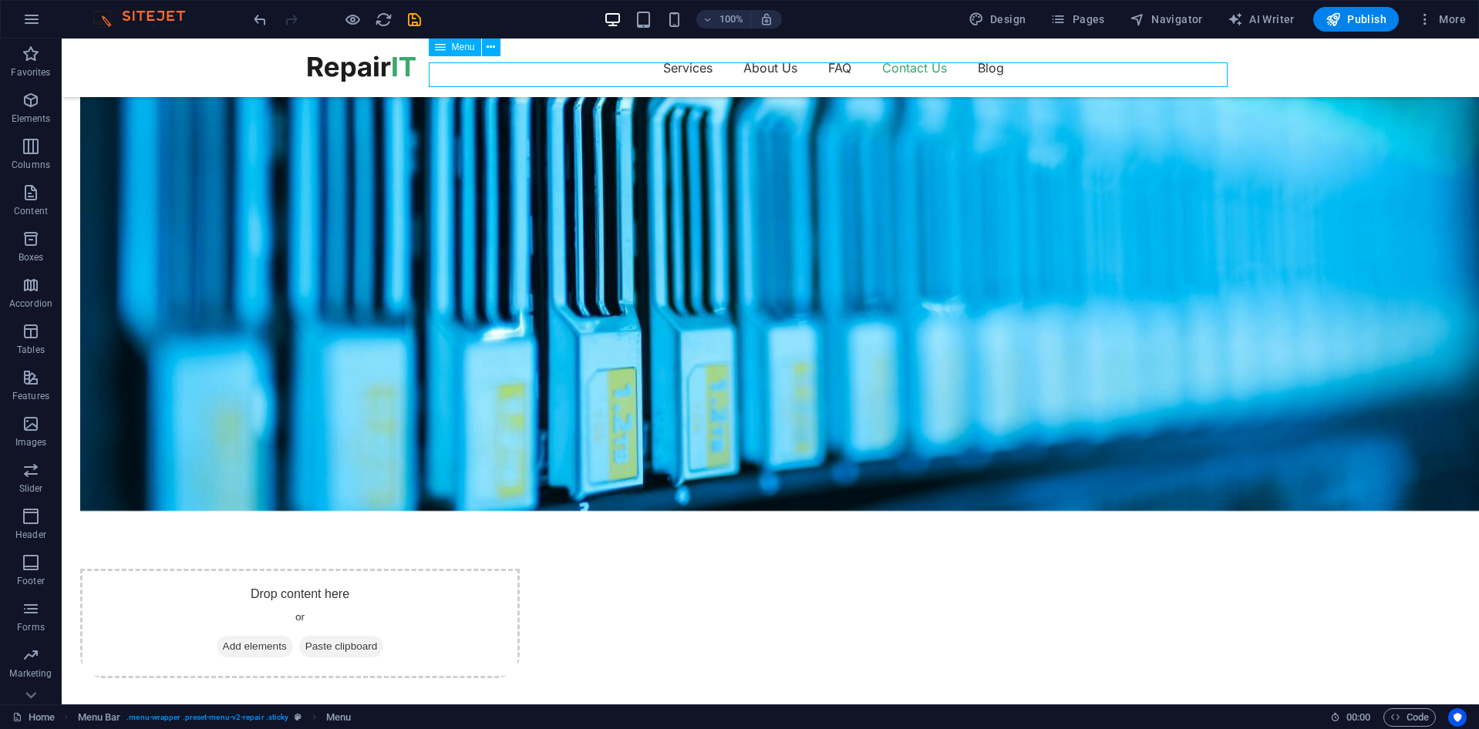
select select
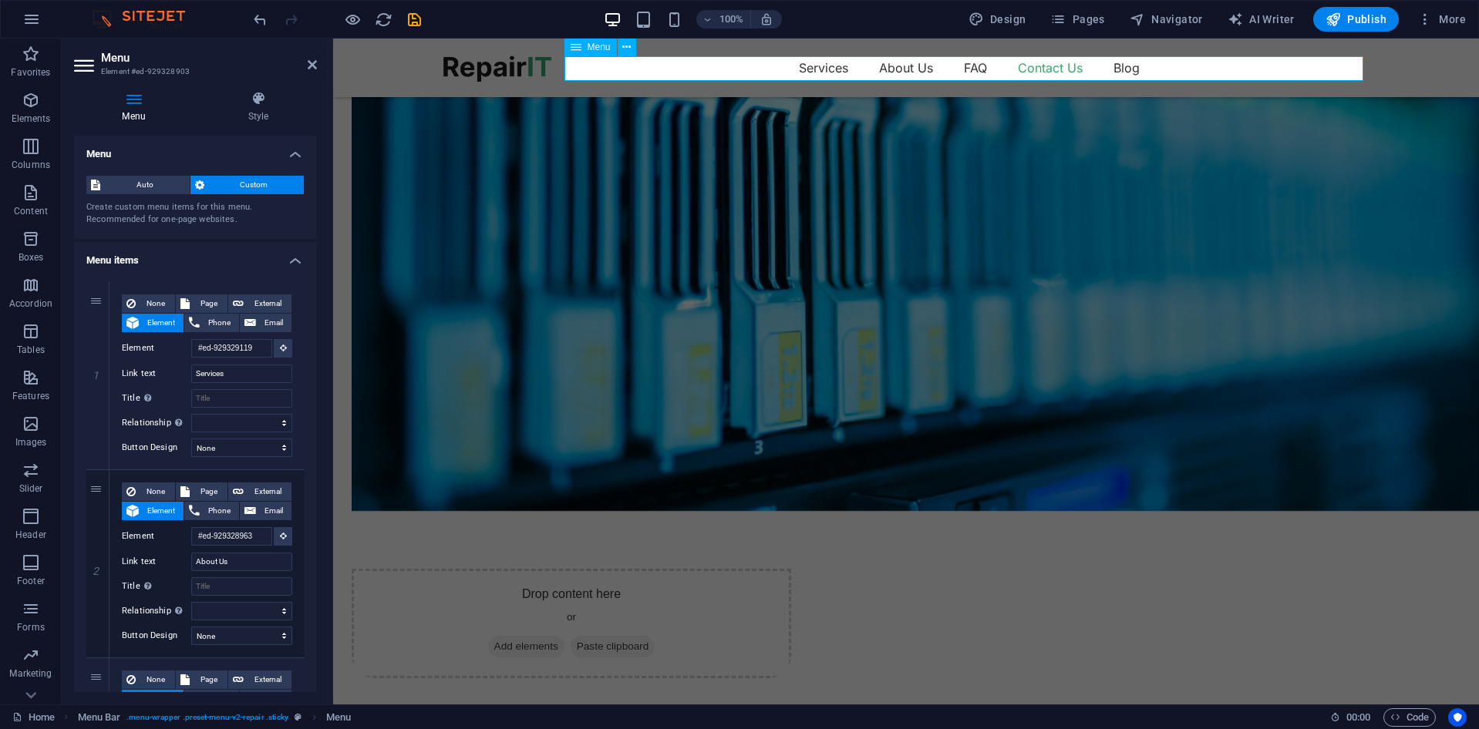
click at [1133, 72] on nav "Services About Us FAQ Contact Us Blog" at bounding box center [905, 68] width 925 height 25
click at [1124, 72] on nav "Services About Us FAQ Contact Us Blog" at bounding box center [905, 68] width 925 height 25
click at [1152, 61] on nav "Services About Us FAQ Contact Us Blog" at bounding box center [905, 68] width 925 height 25
click at [1123, 69] on nav "Services About Us FAQ Contact Us Blog" at bounding box center [905, 68] width 925 height 25
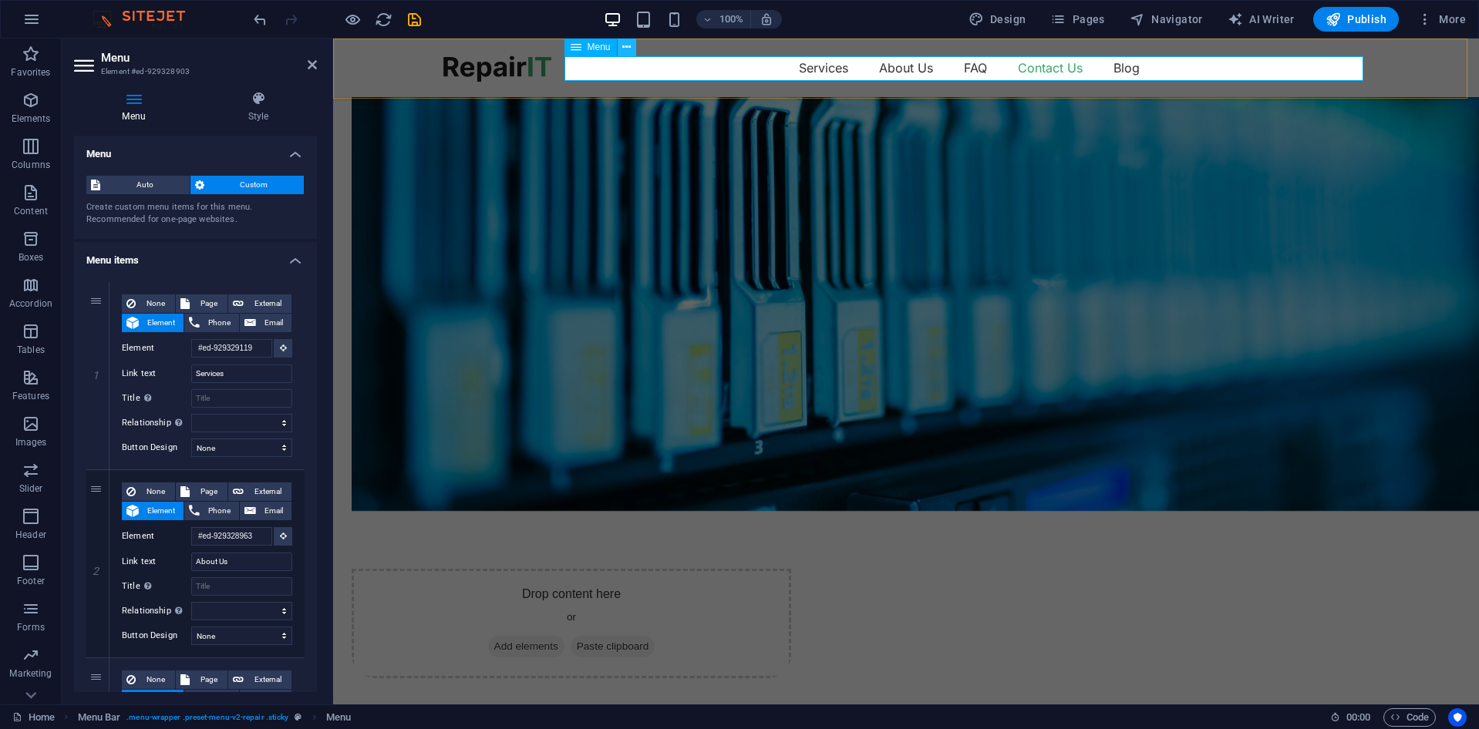
click at [623, 49] on icon at bounding box center [626, 47] width 8 height 16
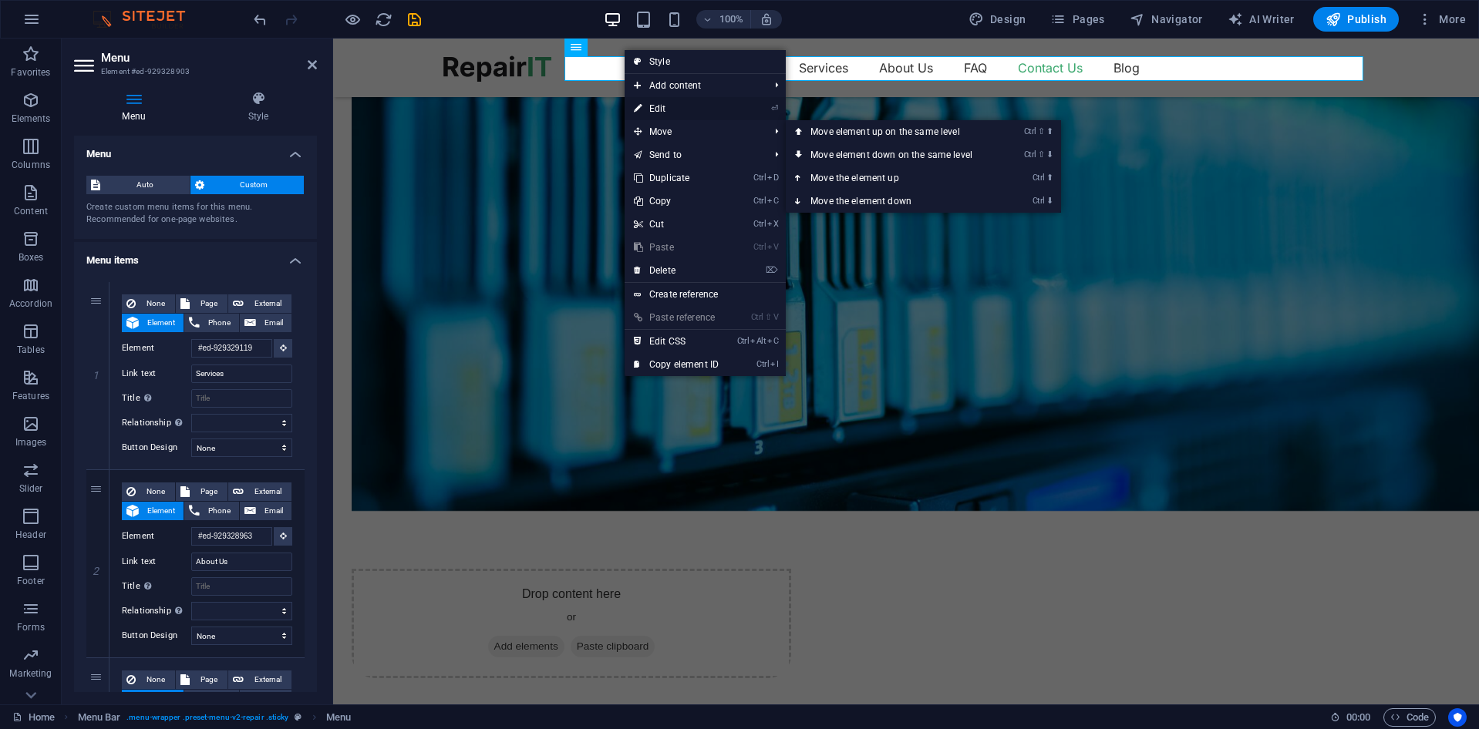
click at [676, 109] on link "⏎ Edit" at bounding box center [676, 108] width 103 height 23
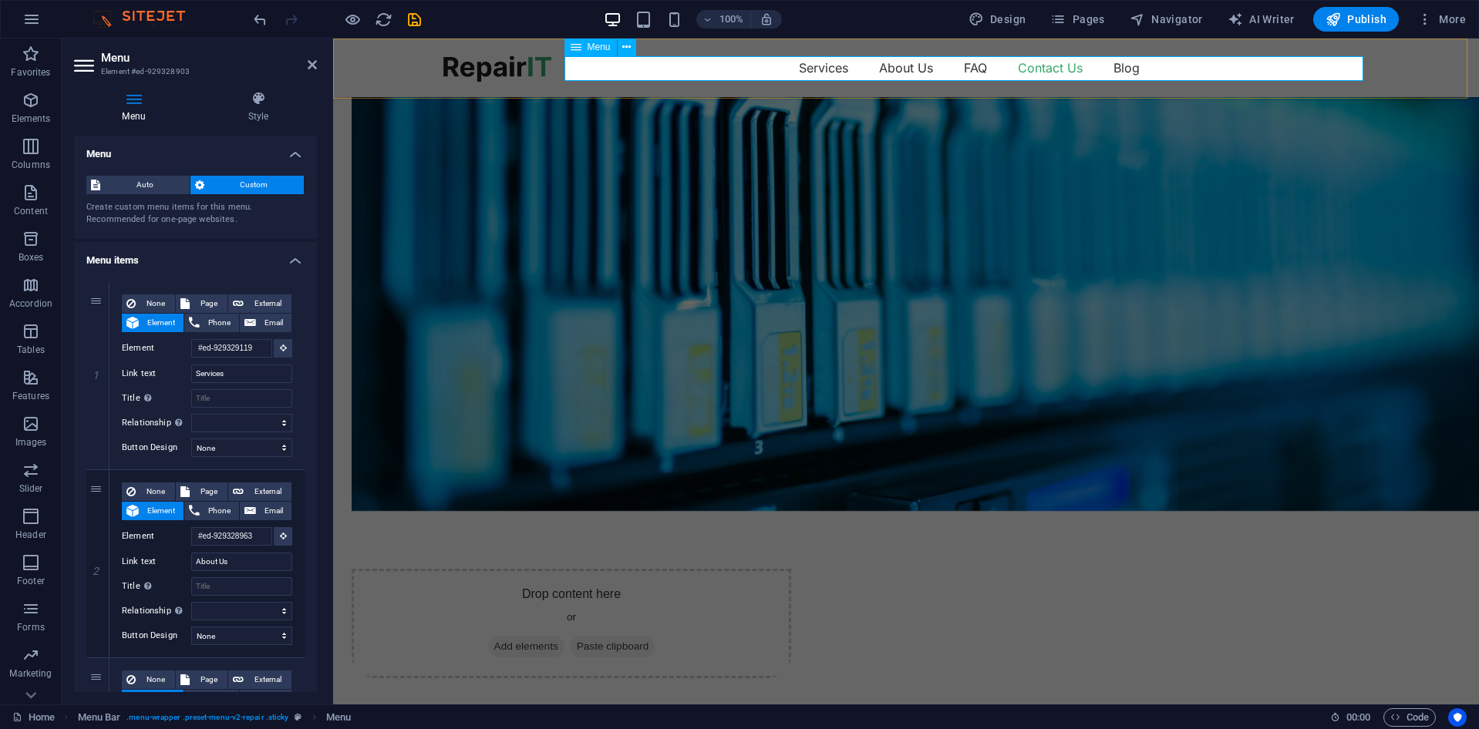
click at [1119, 72] on nav "Services About Us FAQ Contact Us Blog" at bounding box center [905, 68] width 925 height 25
click at [1101, 72] on nav "Services About Us FAQ Contact Us Blog" at bounding box center [905, 68] width 925 height 25
click at [579, 52] on icon at bounding box center [576, 47] width 11 height 19
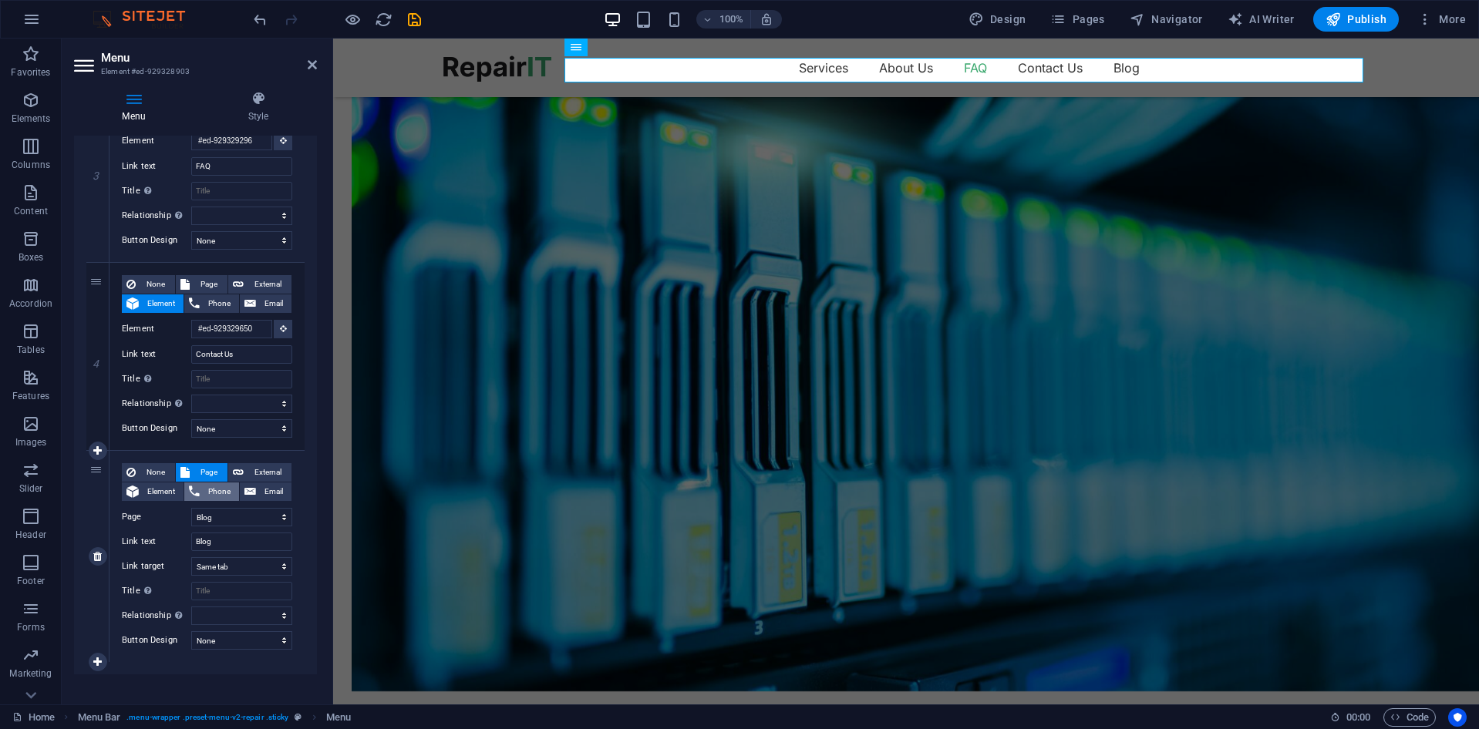
scroll to position [597, 0]
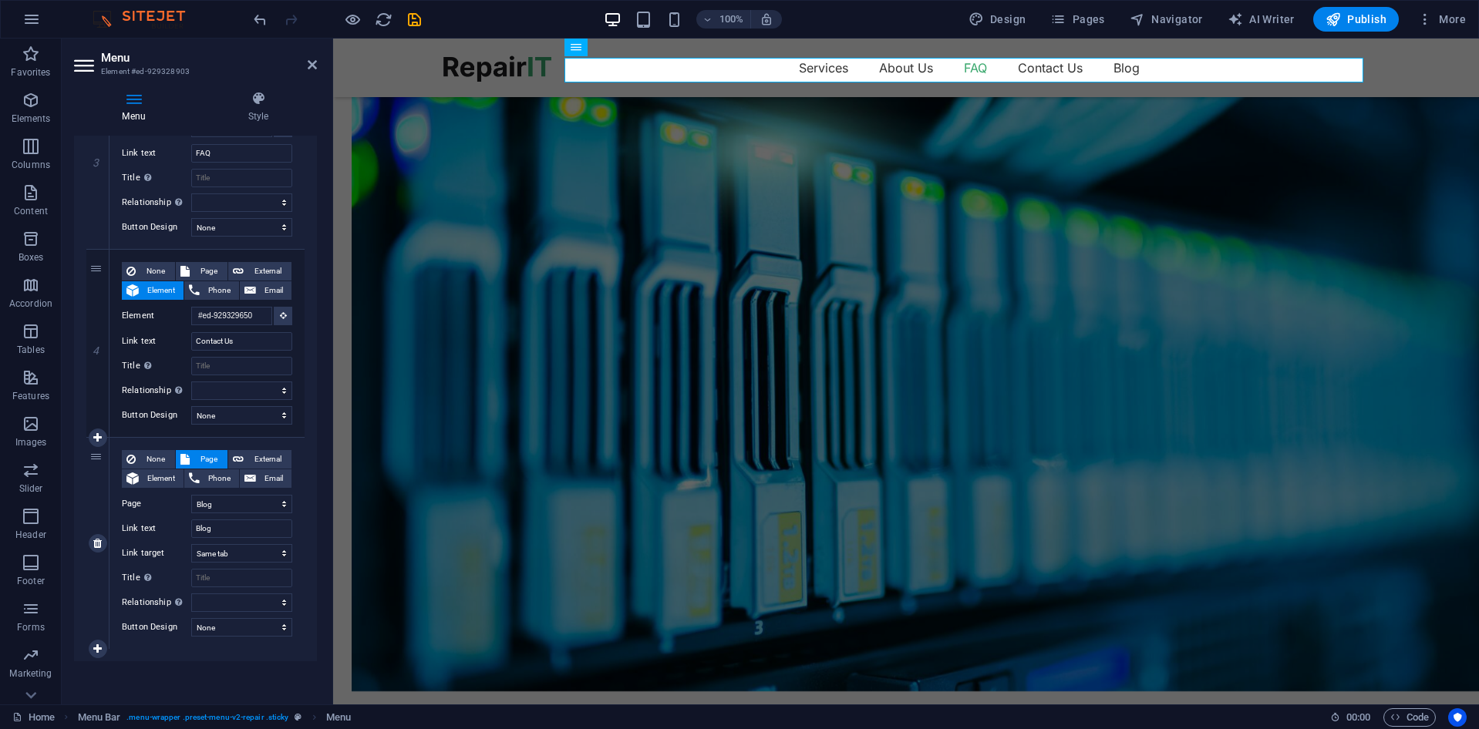
click at [95, 457] on div "5" at bounding box center [97, 543] width 23 height 211
click at [157, 464] on span "None" at bounding box center [155, 459] width 30 height 19
select select
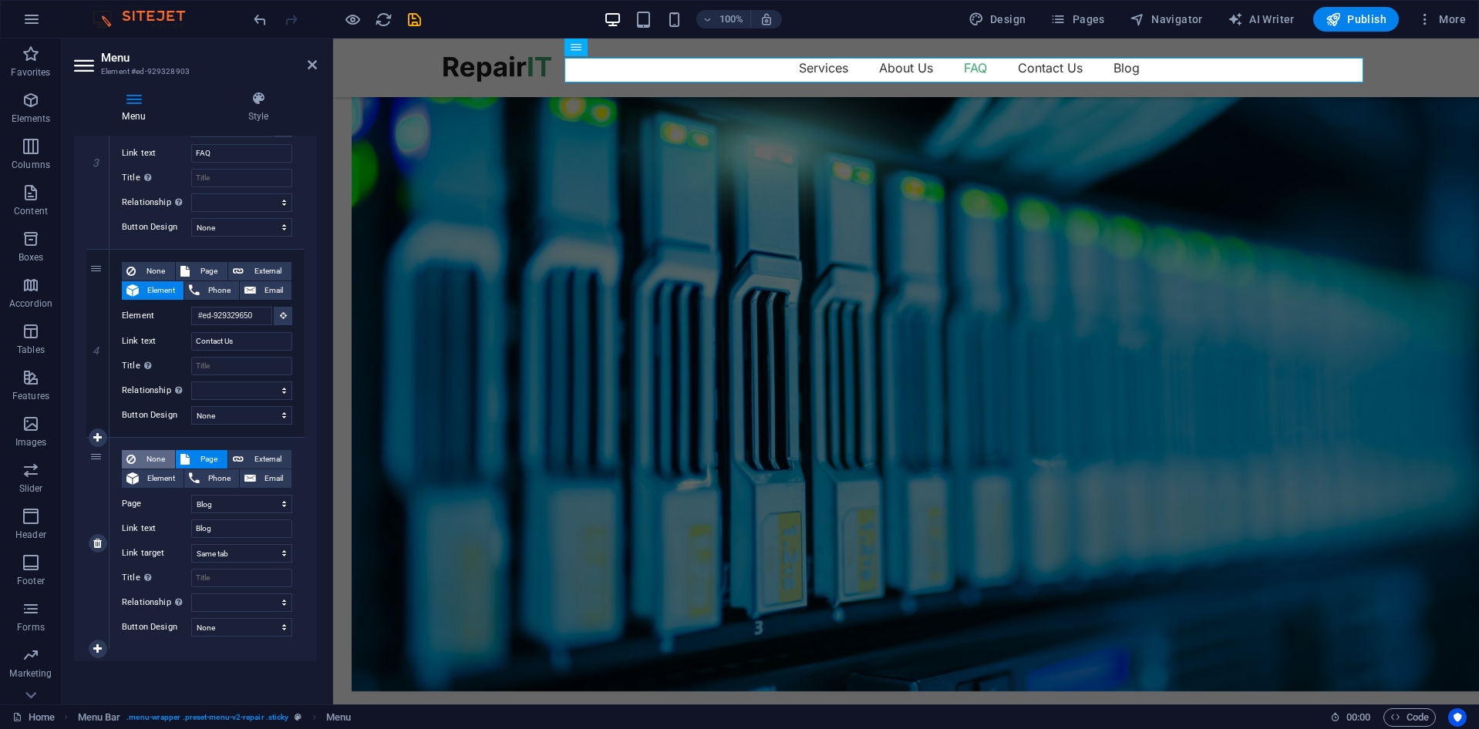
select select
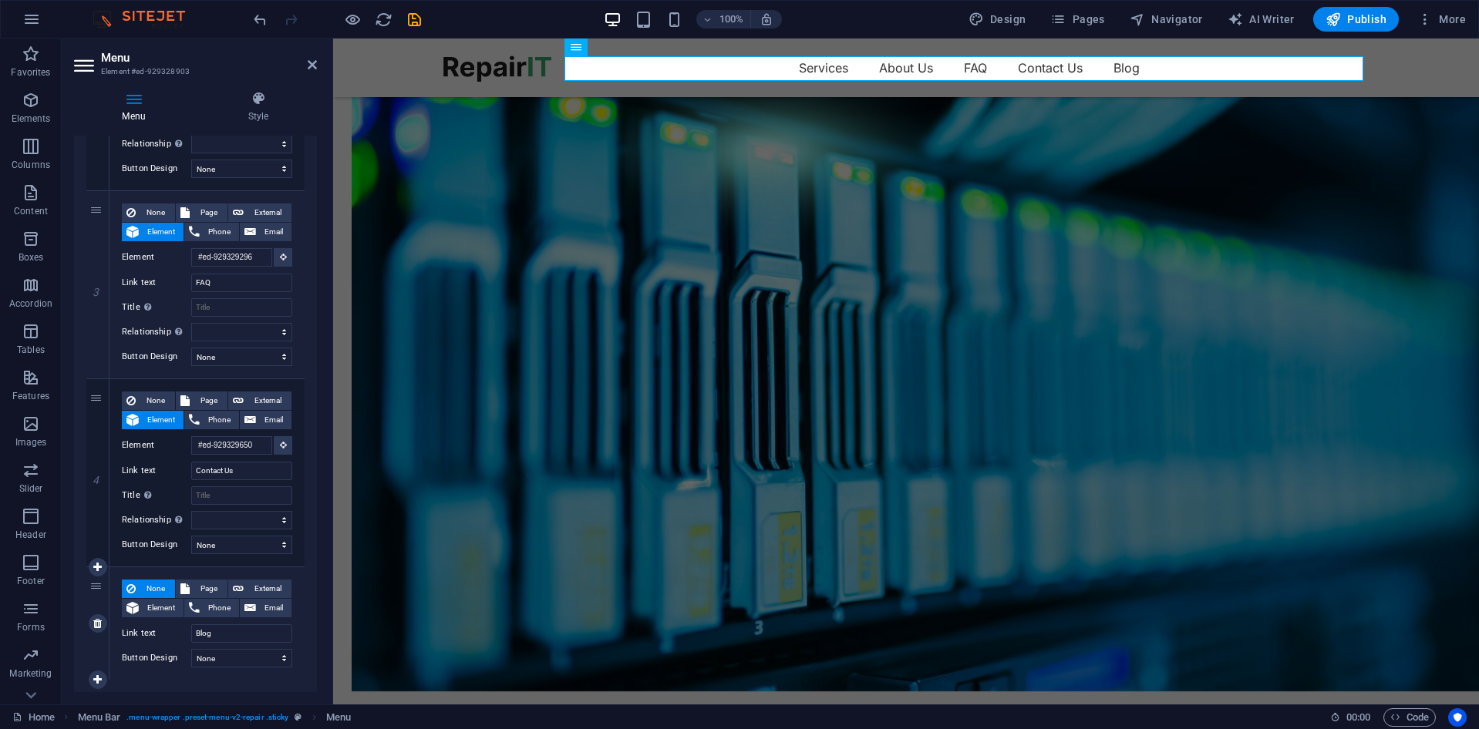
scroll to position [467, 0]
drag, startPoint x: 231, startPoint y: 629, endPoint x: 116, endPoint y: 618, distance: 114.6
click at [116, 618] on div "None Page External Element Phone Email Page Home Blog Subpage Legal Notice Priv…" at bounding box center [206, 623] width 195 height 113
select select
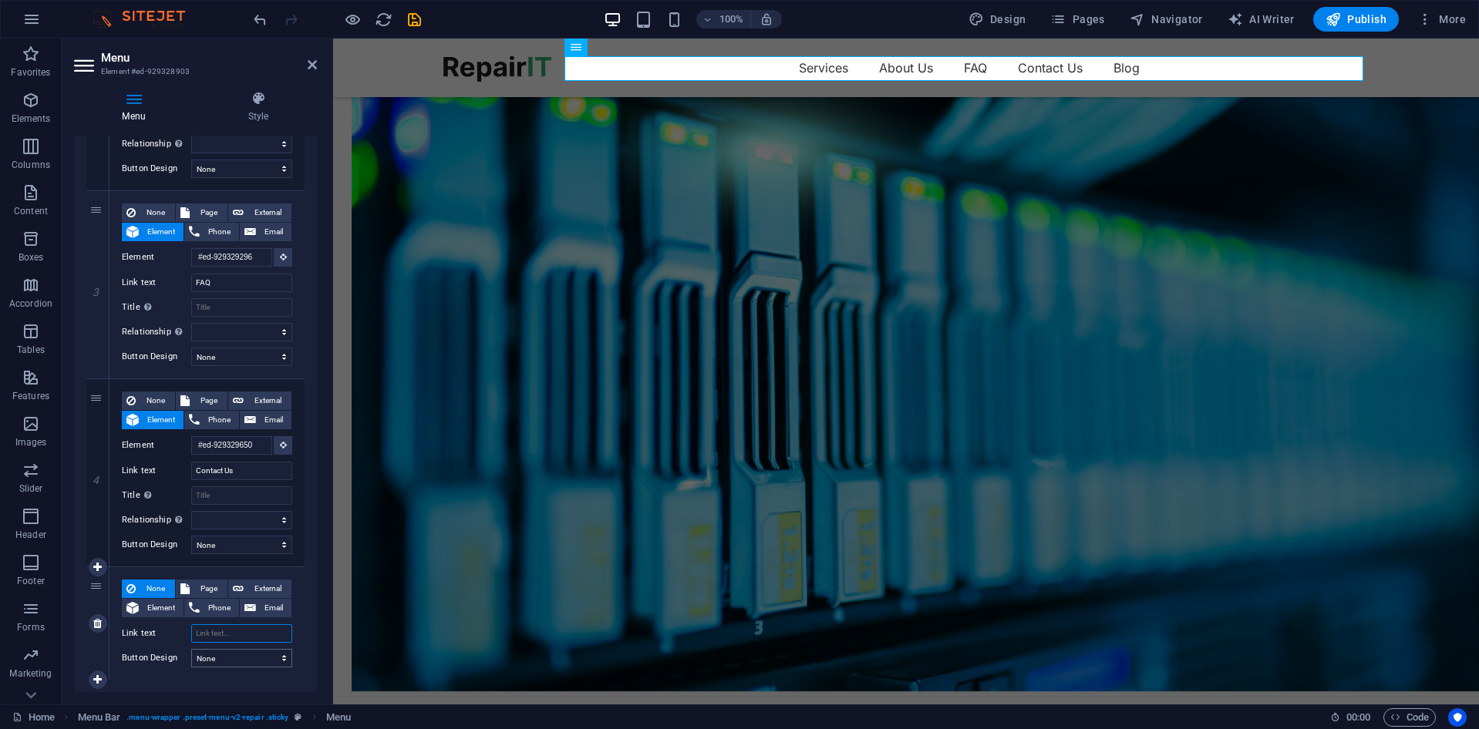
select select
click at [93, 587] on div "5" at bounding box center [97, 623] width 23 height 113
select select
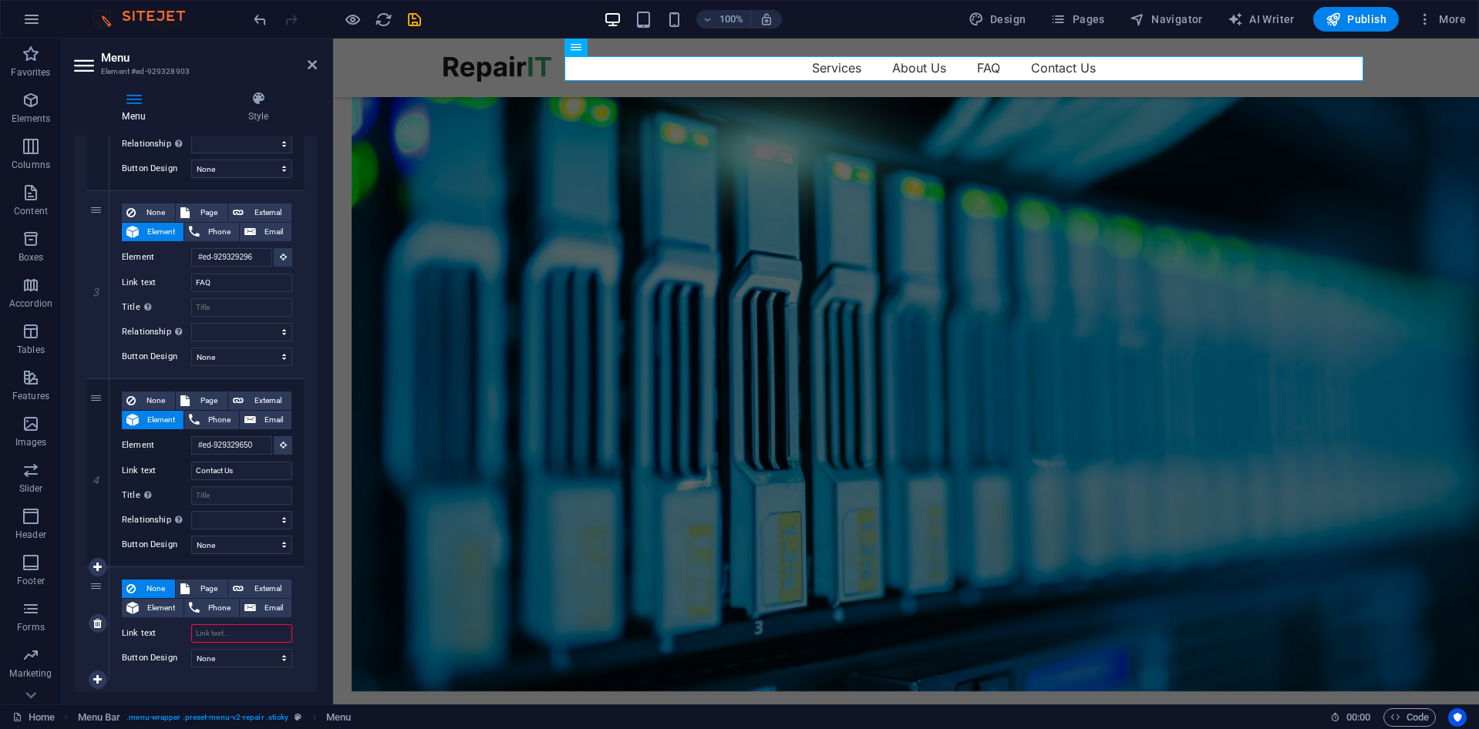
select select
click at [93, 587] on div "5" at bounding box center [97, 623] width 23 height 113
click at [101, 628] on icon at bounding box center [97, 623] width 8 height 11
select select
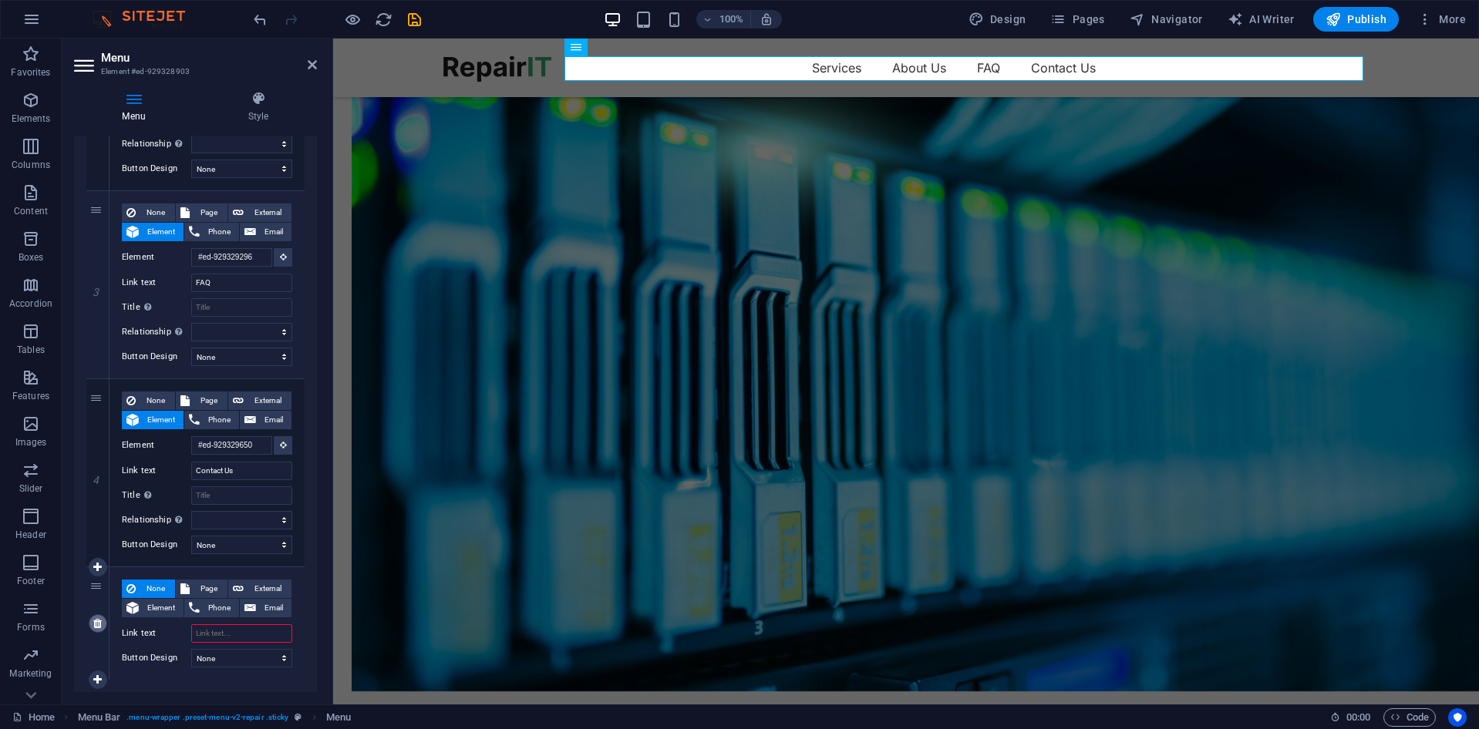
select select
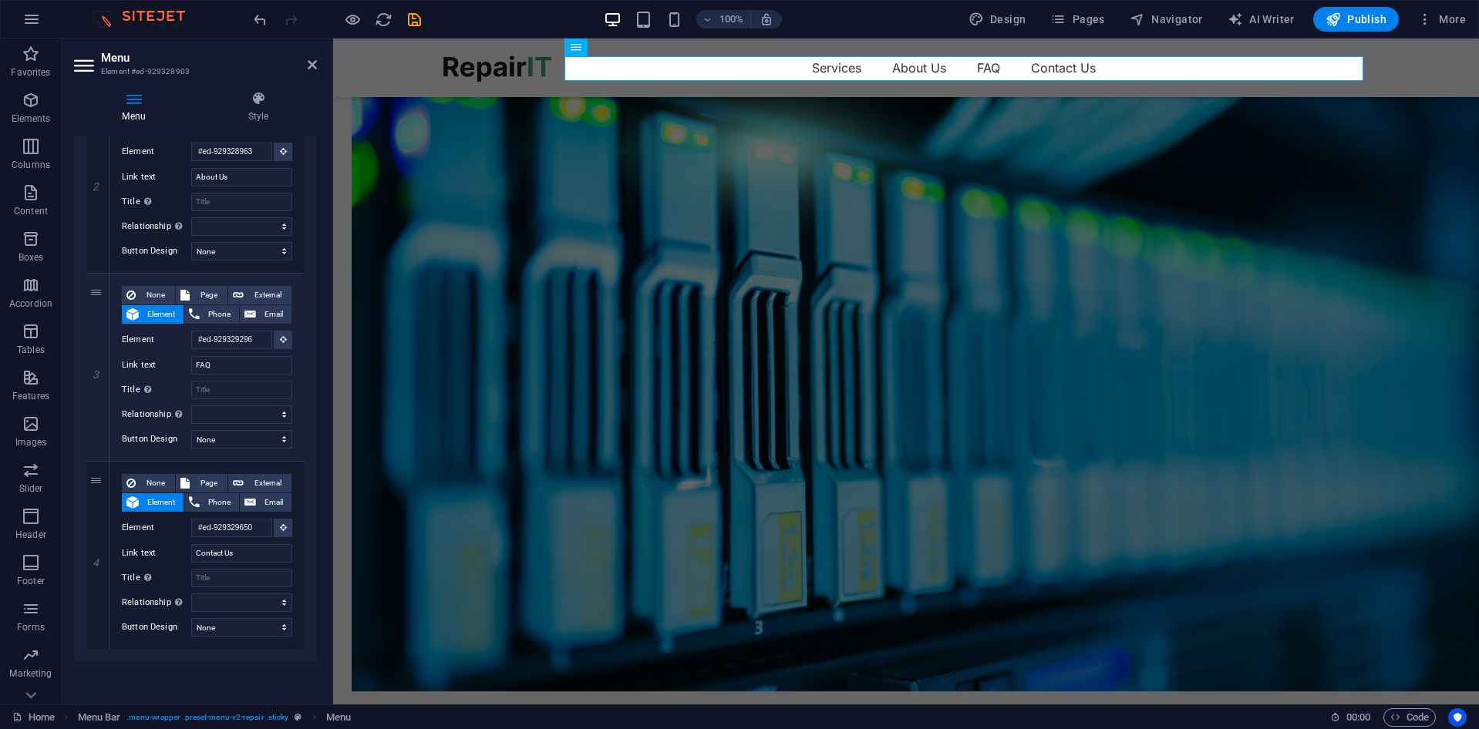
scroll to position [385, 0]
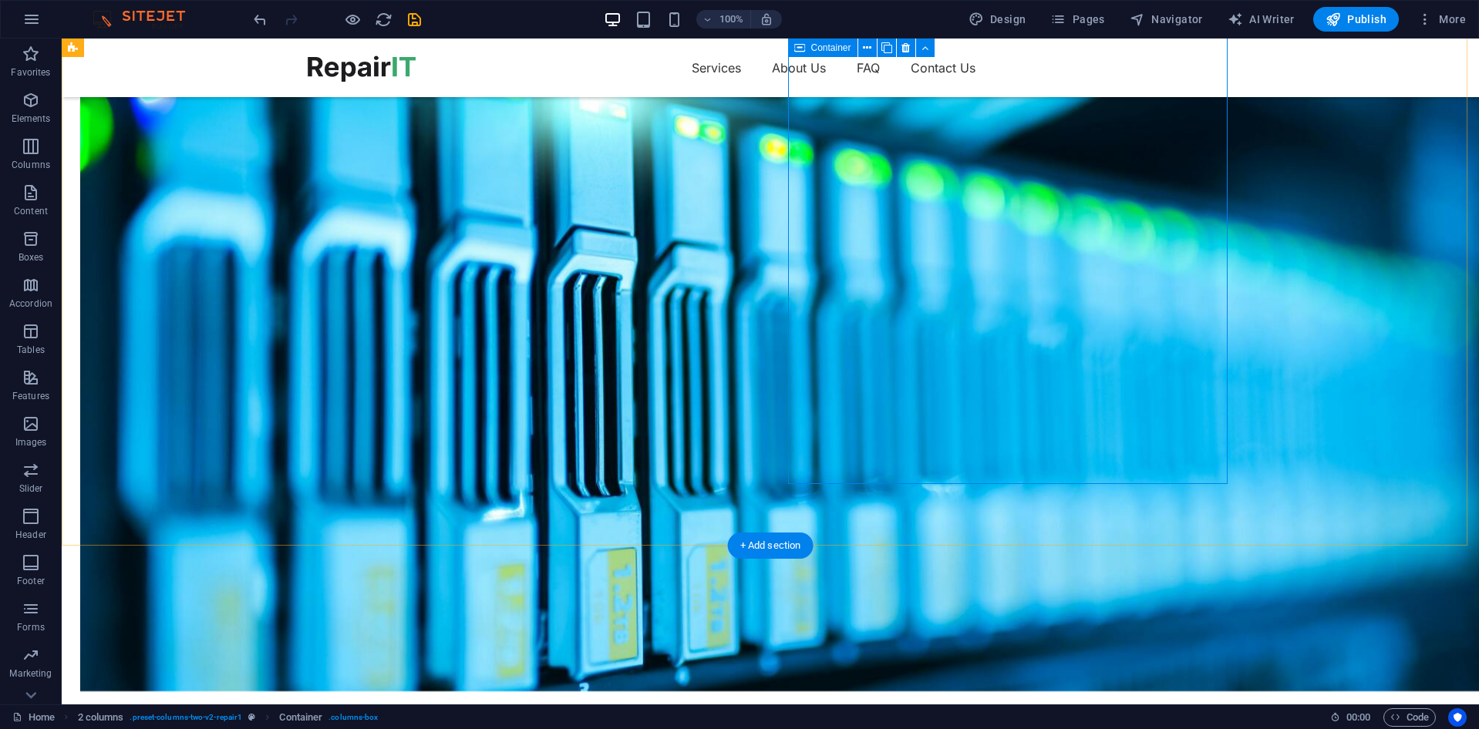
scroll to position [3238, 0]
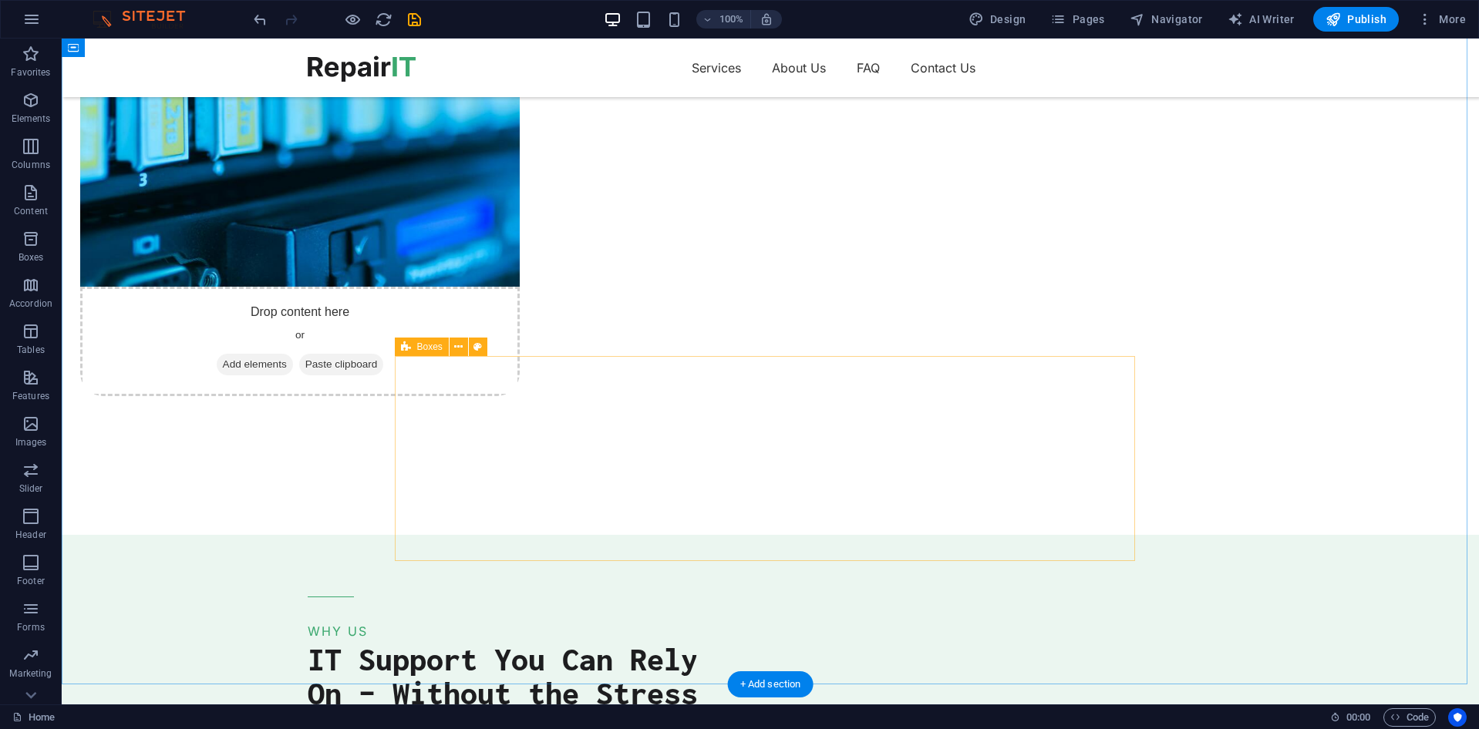
scroll to position [4321, 0]
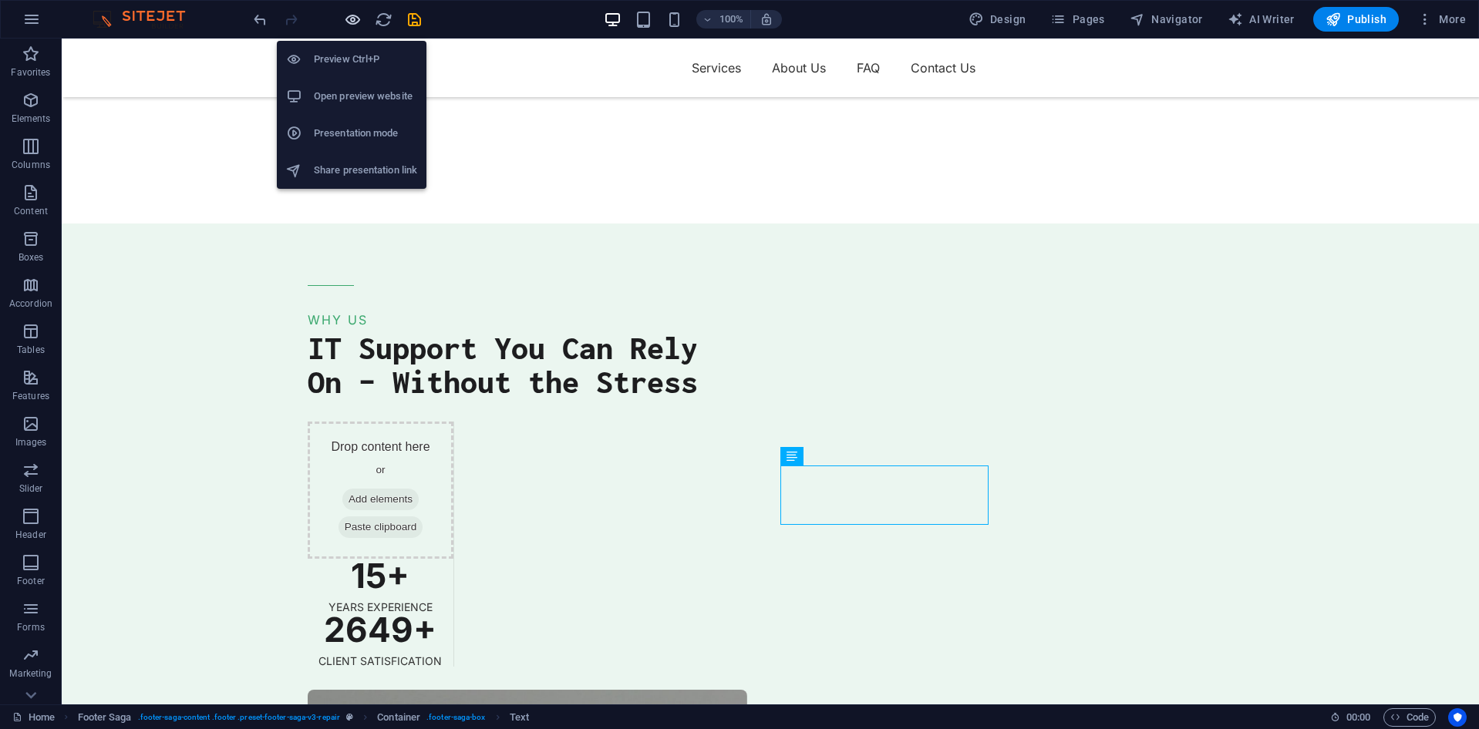
click at [349, 16] on icon "button" at bounding box center [353, 20] width 18 height 18
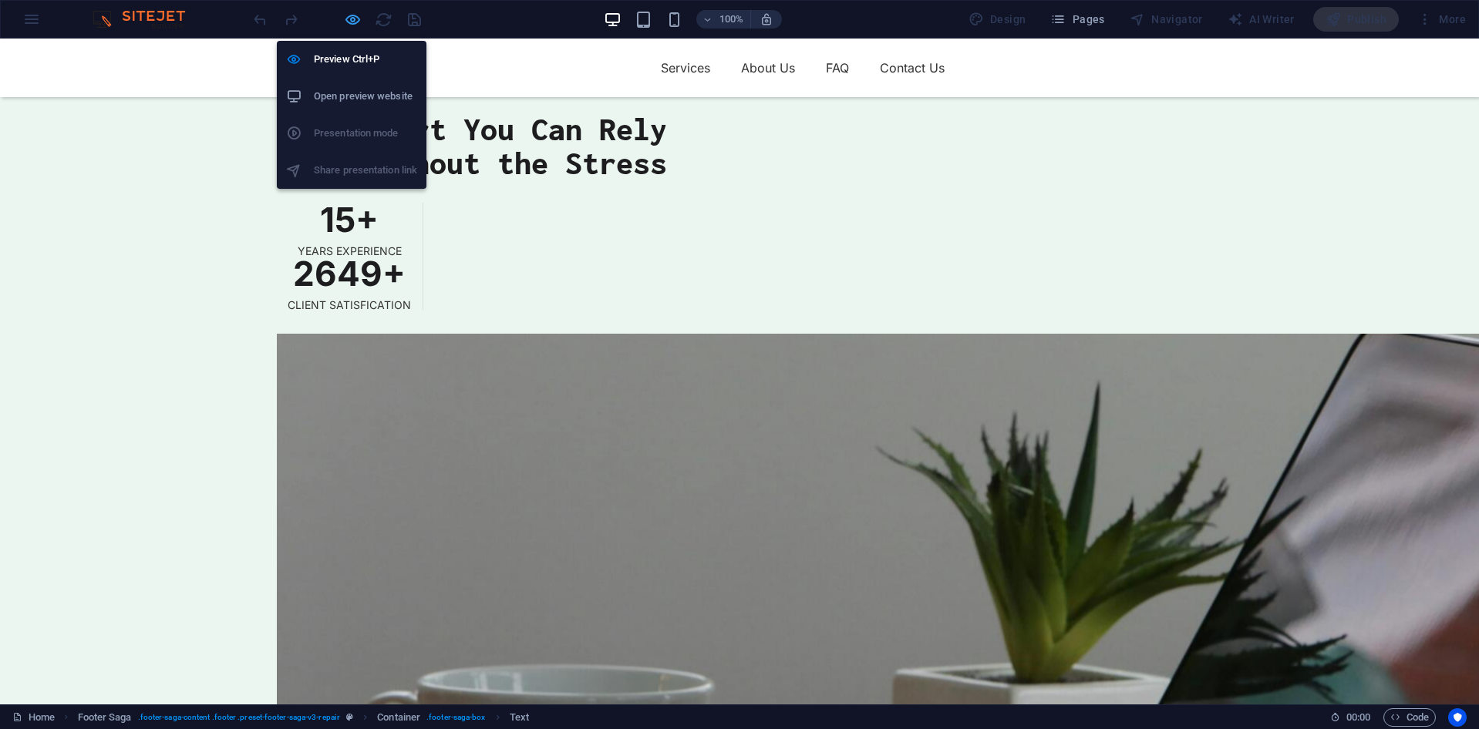
scroll to position [4054, 0]
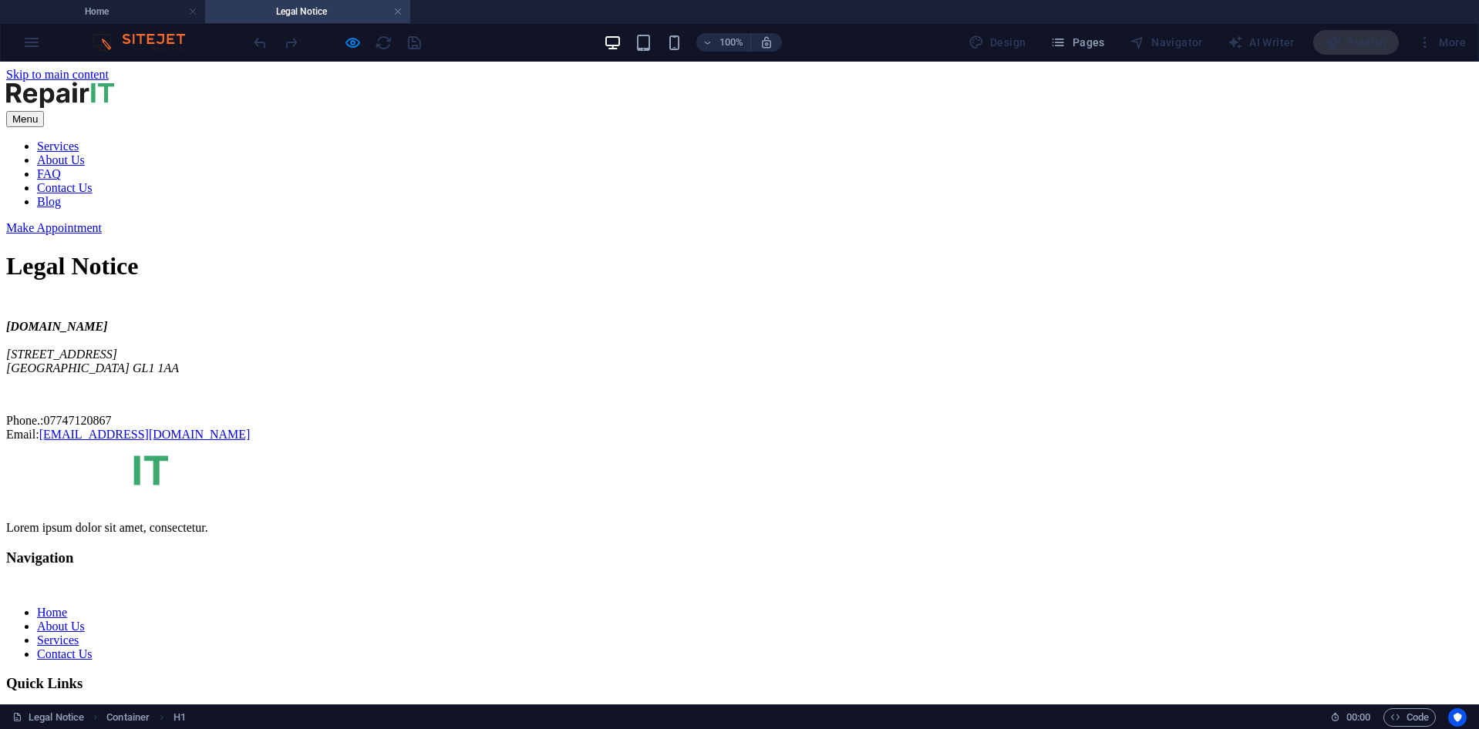
scroll to position [0, 0]
click at [258, 45] on div at bounding box center [337, 42] width 173 height 25
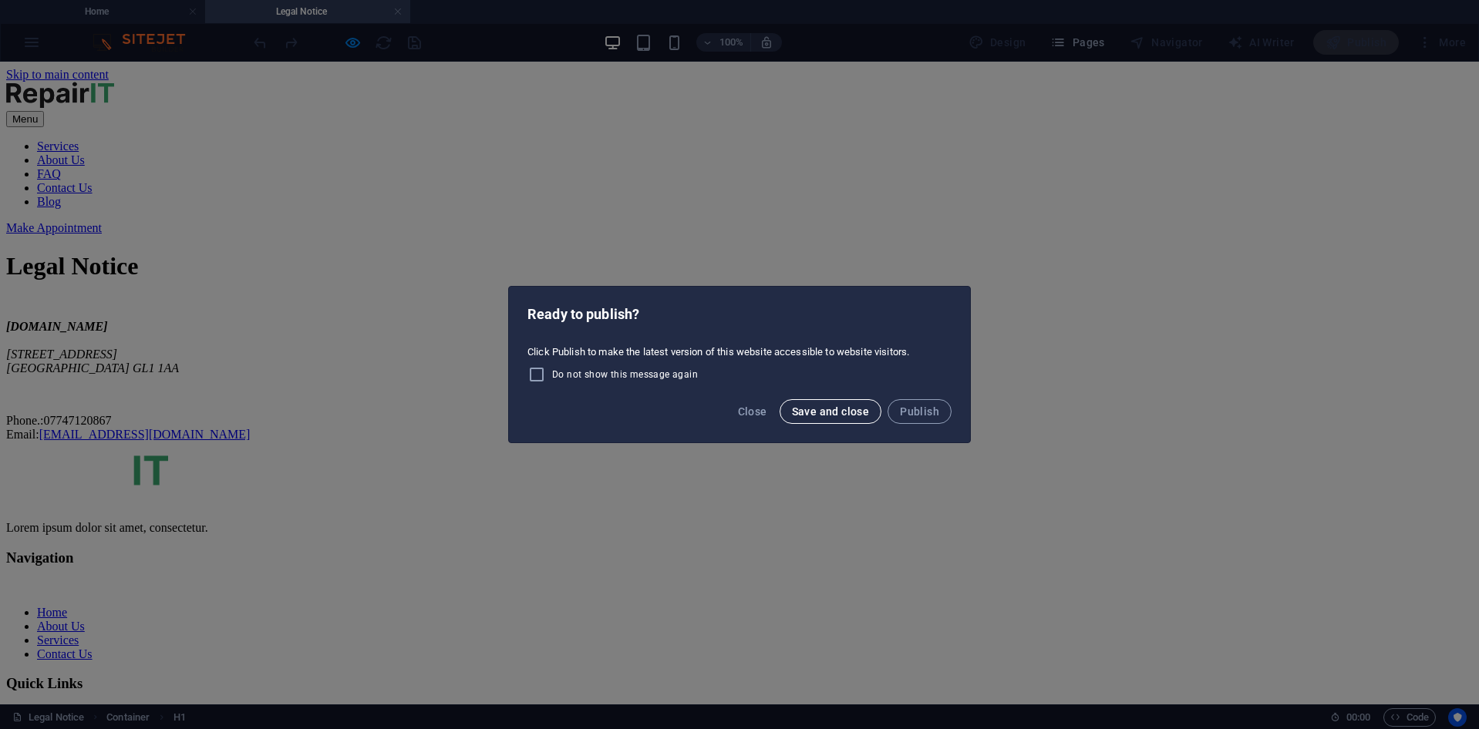
click at [824, 412] on span "Save and close" at bounding box center [831, 412] width 78 height 12
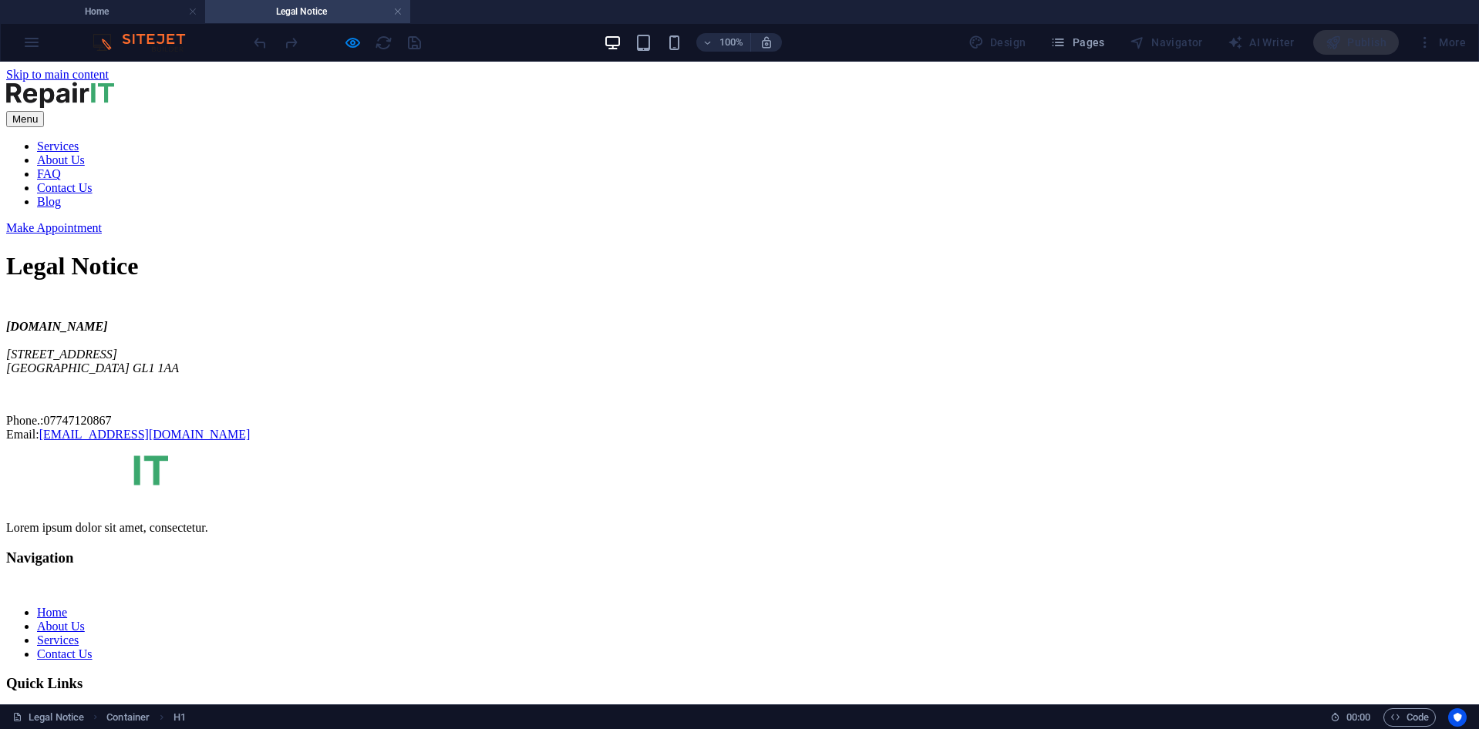
click at [574, 140] on nav "Services About Us FAQ Contact Us Blog" at bounding box center [739, 174] width 1466 height 69
click at [338, 97] on div at bounding box center [739, 96] width 1466 height 29
click at [380, 252] on div "Legal Notice" at bounding box center [739, 266] width 1466 height 29
click at [533, 606] on nav "Home About Us Services Contact Us" at bounding box center [739, 634] width 1466 height 56
click at [329, 10] on h4 "Legal Notice" at bounding box center [307, 11] width 205 height 17
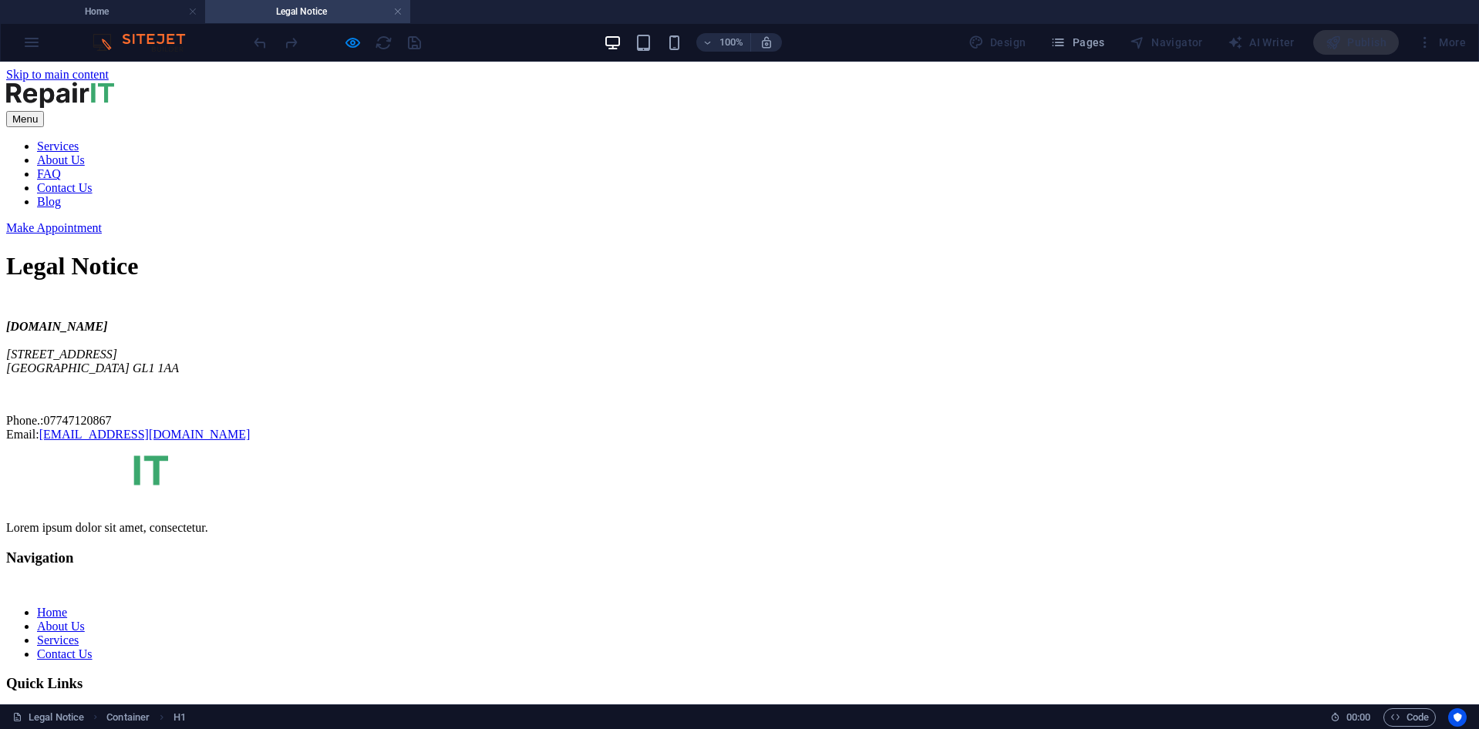
click at [158, 45] on img at bounding box center [147, 42] width 116 height 19
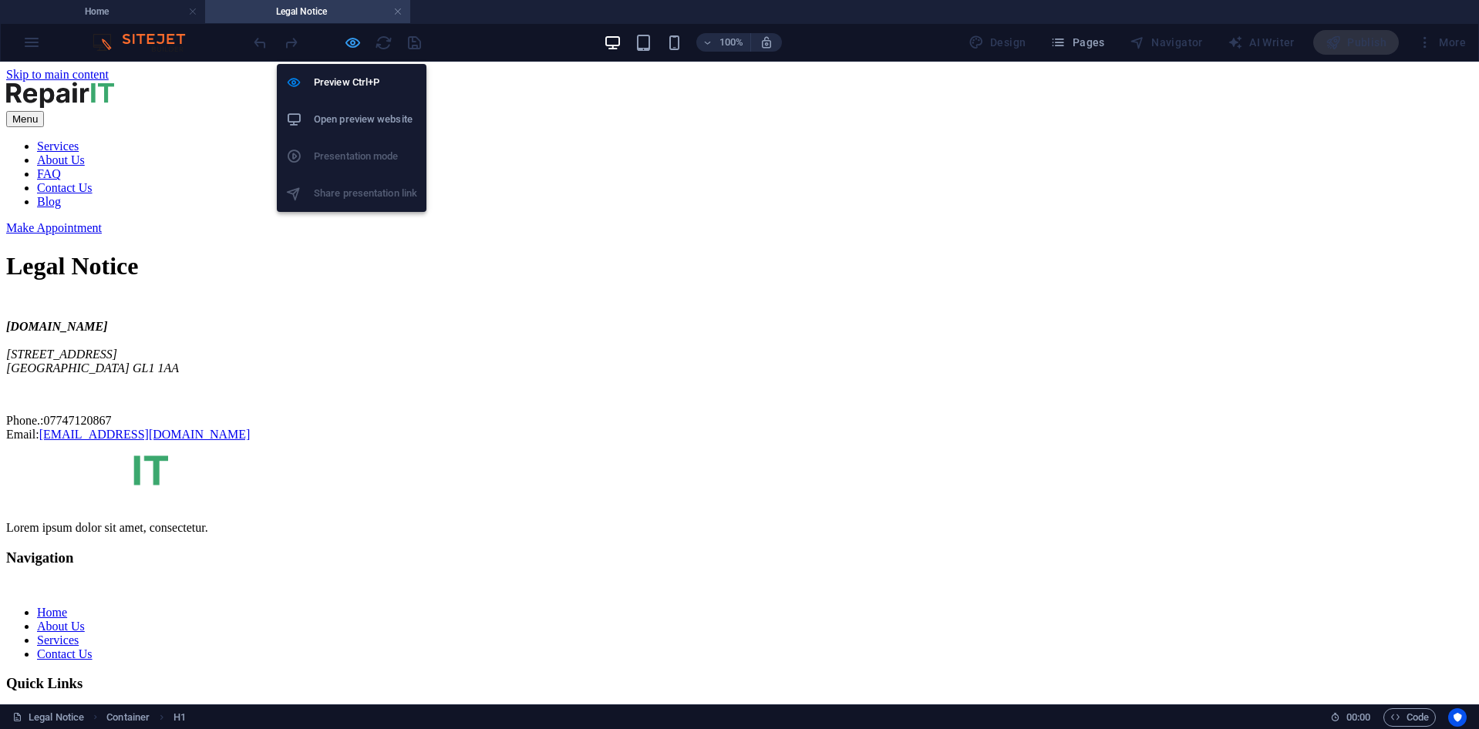
click at [360, 47] on icon "button" at bounding box center [353, 43] width 18 height 18
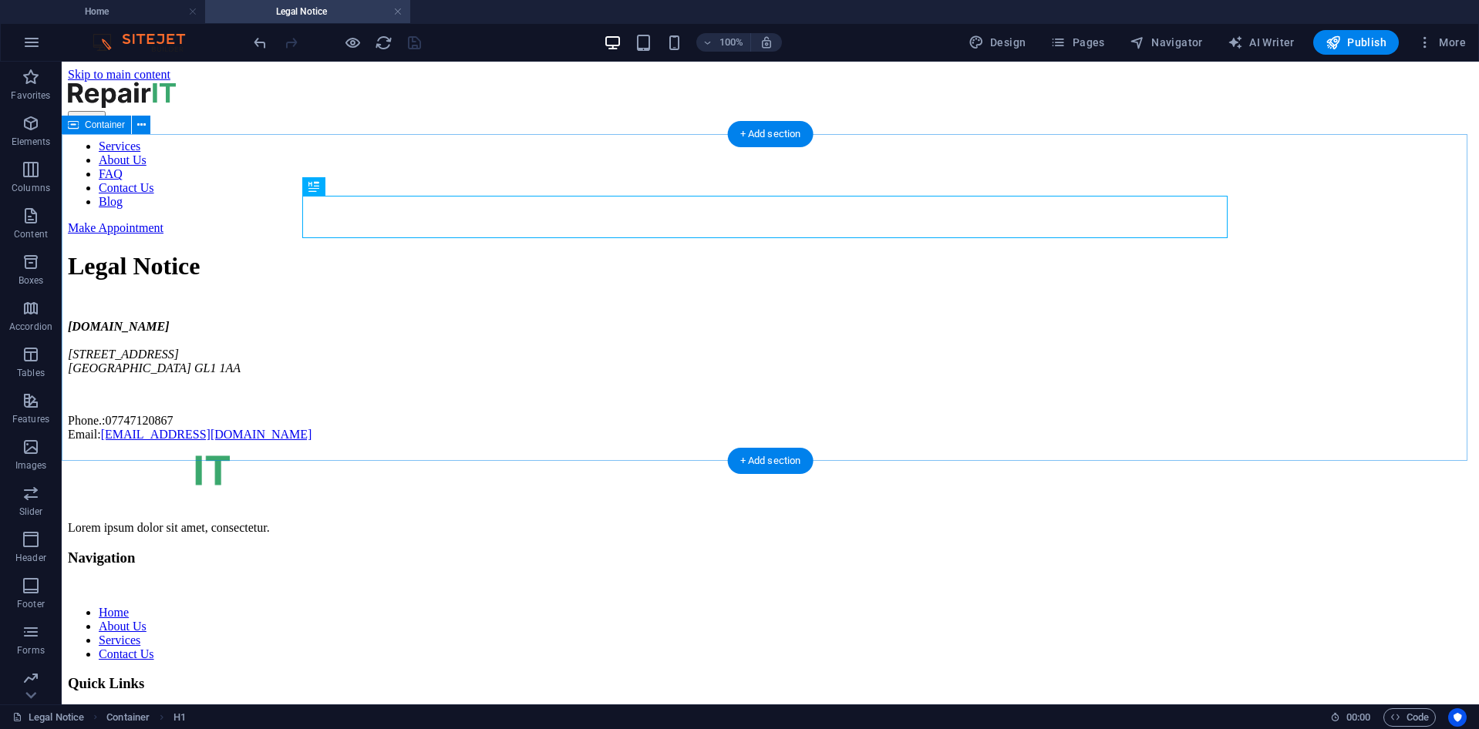
click at [1299, 298] on div "Legal Notice NoStressIT.co.uk 123 Tech Lane Gloucester GL1 1AA Phone.: 07747120…" at bounding box center [770, 347] width 1405 height 190
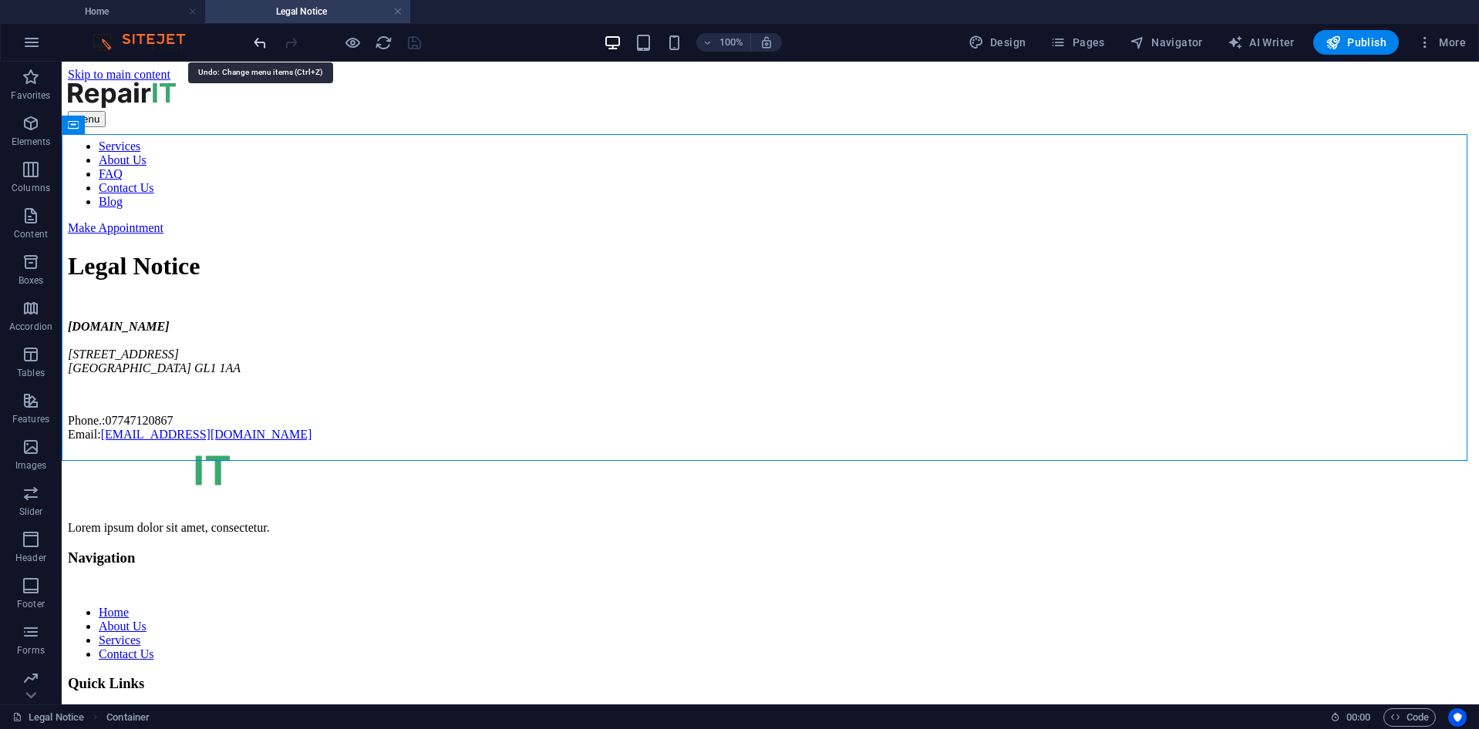
click at [267, 50] on icon "undo" at bounding box center [260, 43] width 18 height 18
click at [247, 44] on div "100% Design Pages Navigator AI Writer Publish More" at bounding box center [739, 42] width 1477 height 37
click at [262, 46] on icon "undo" at bounding box center [260, 43] width 18 height 18
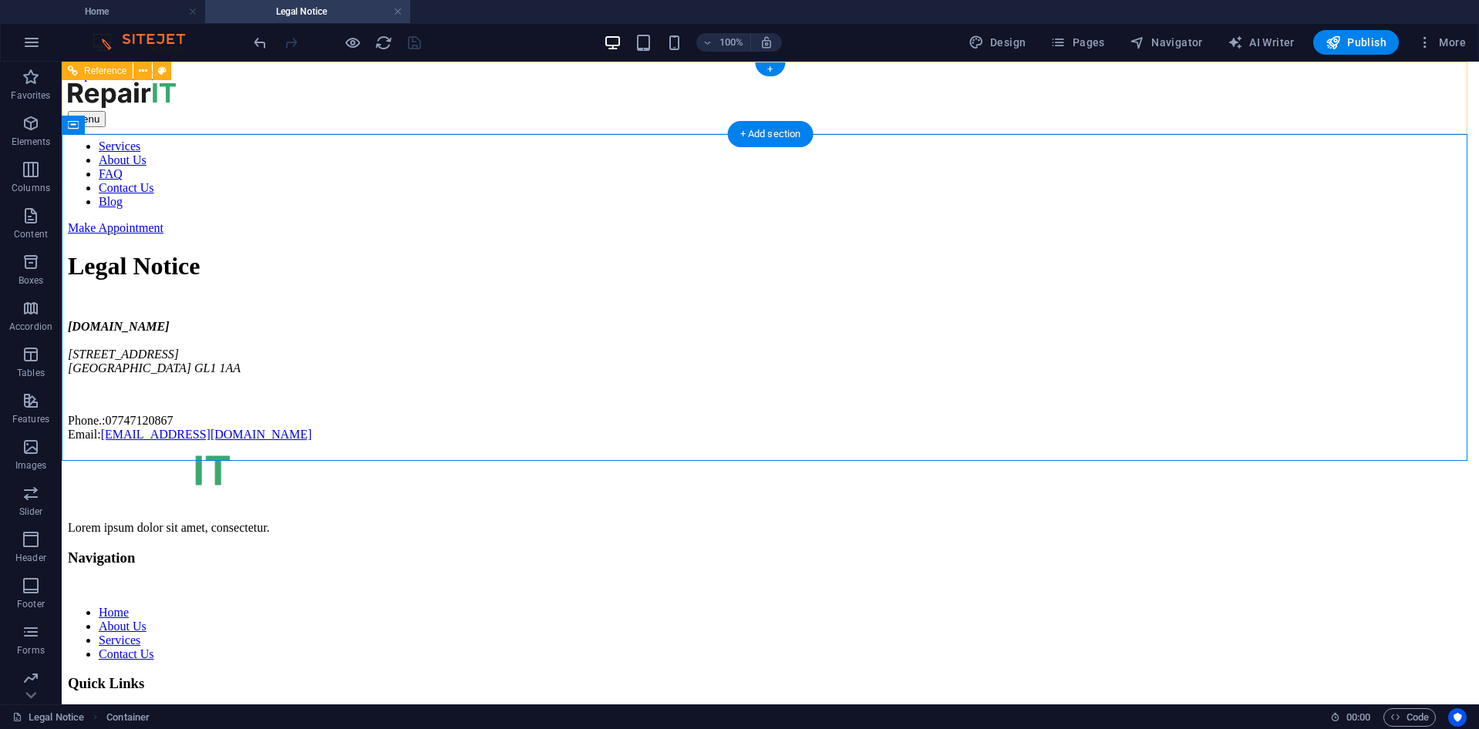
click at [901, 140] on nav "Services About Us FAQ Contact Us Blog" at bounding box center [770, 174] width 1405 height 69
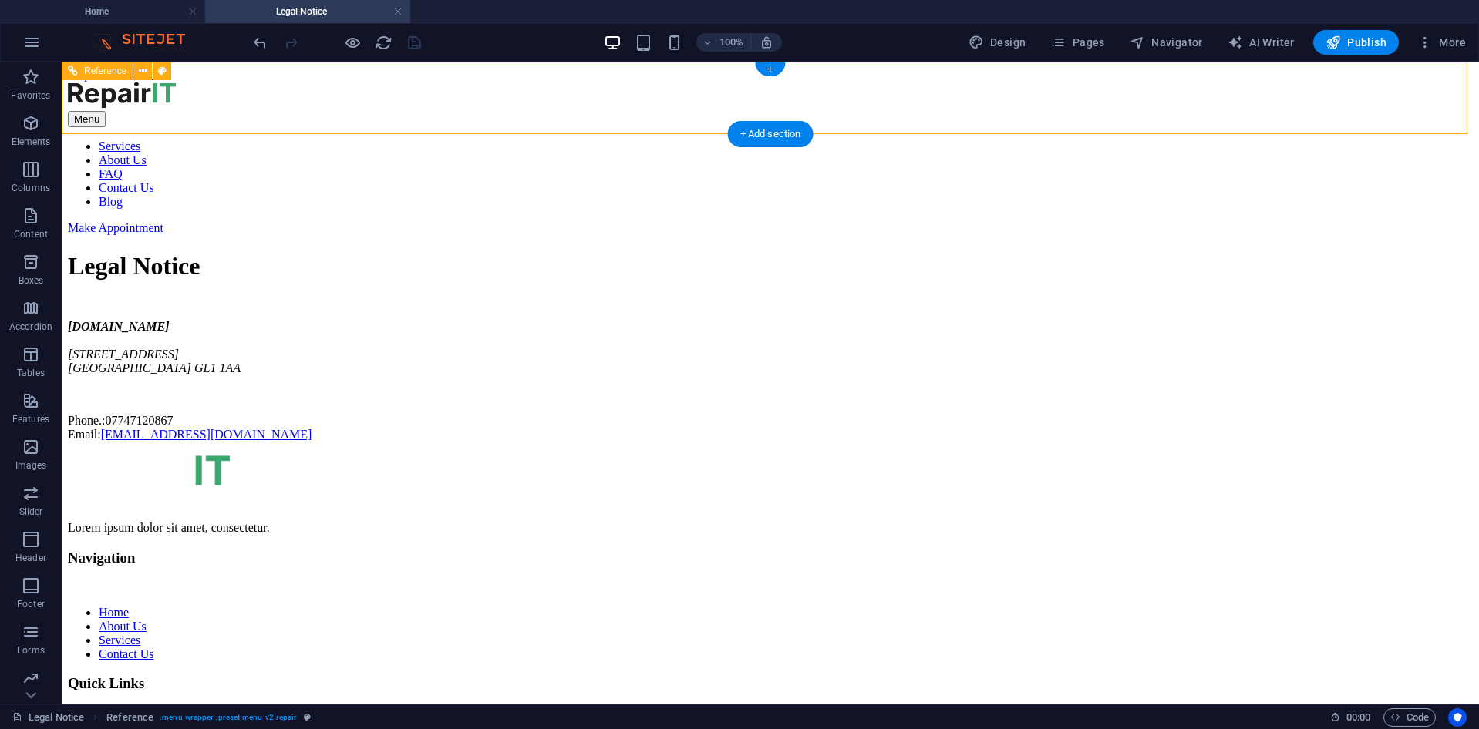
click at [897, 140] on nav "Services About Us FAQ Contact Us Blog" at bounding box center [770, 174] width 1405 height 69
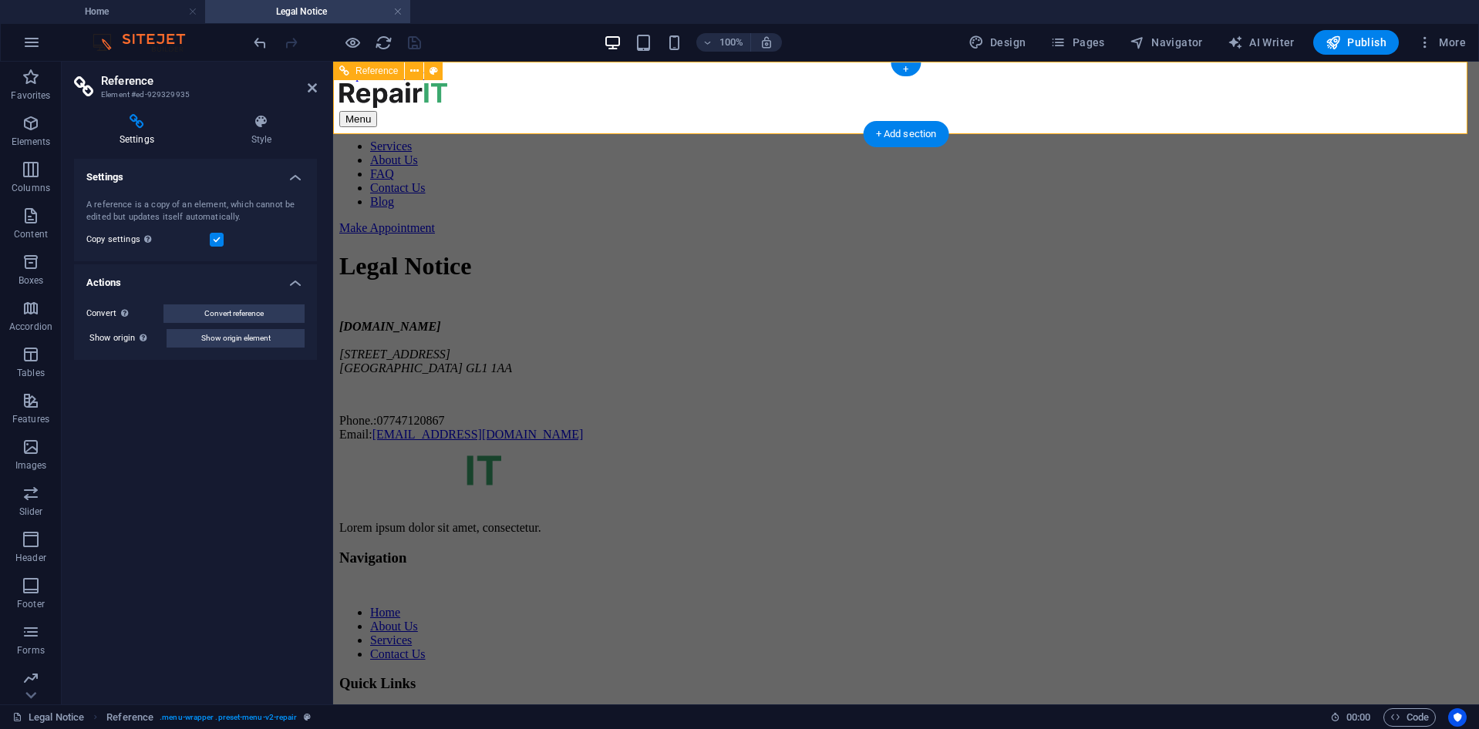
click at [1028, 140] on nav "Services About Us FAQ Contact Us Blog" at bounding box center [905, 174] width 1133 height 69
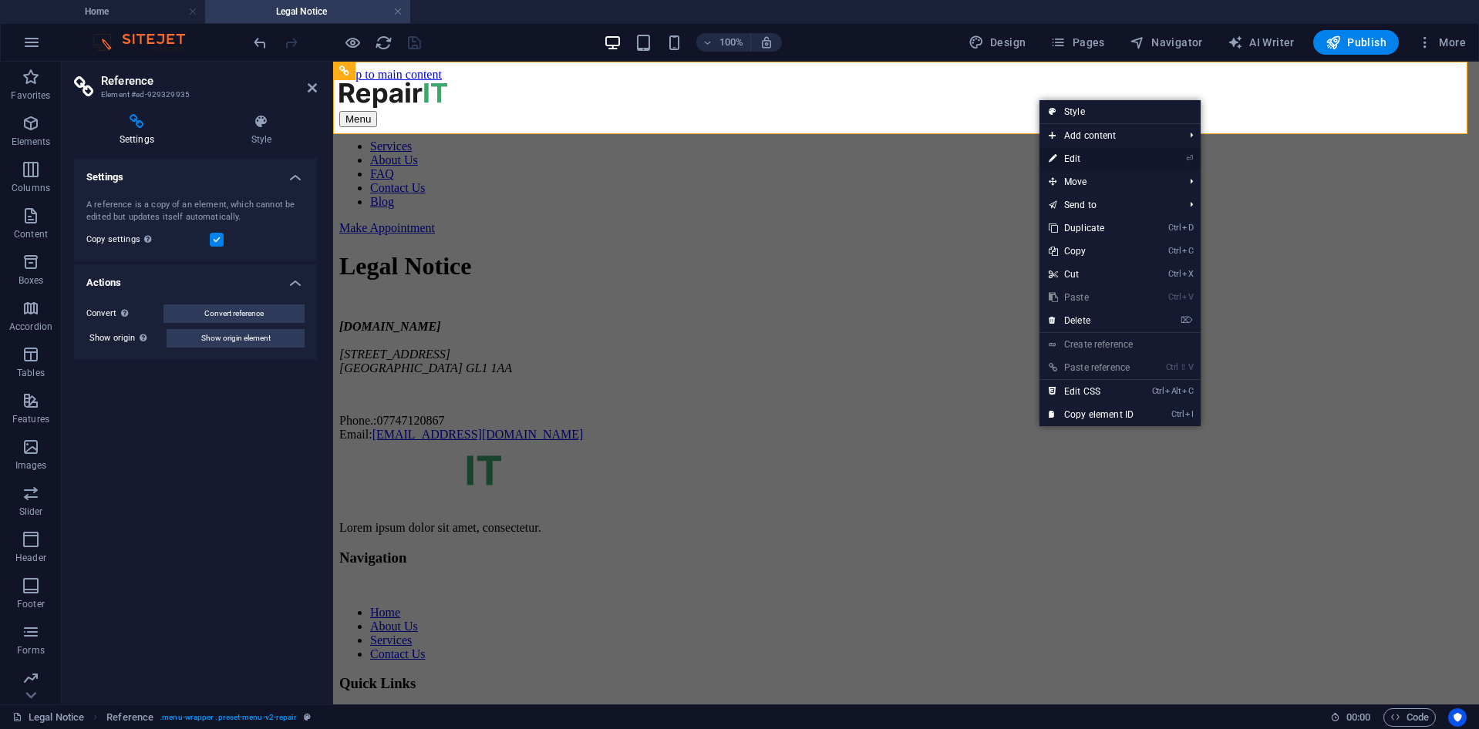
click at [1088, 157] on link "⏎ Edit" at bounding box center [1090, 158] width 103 height 23
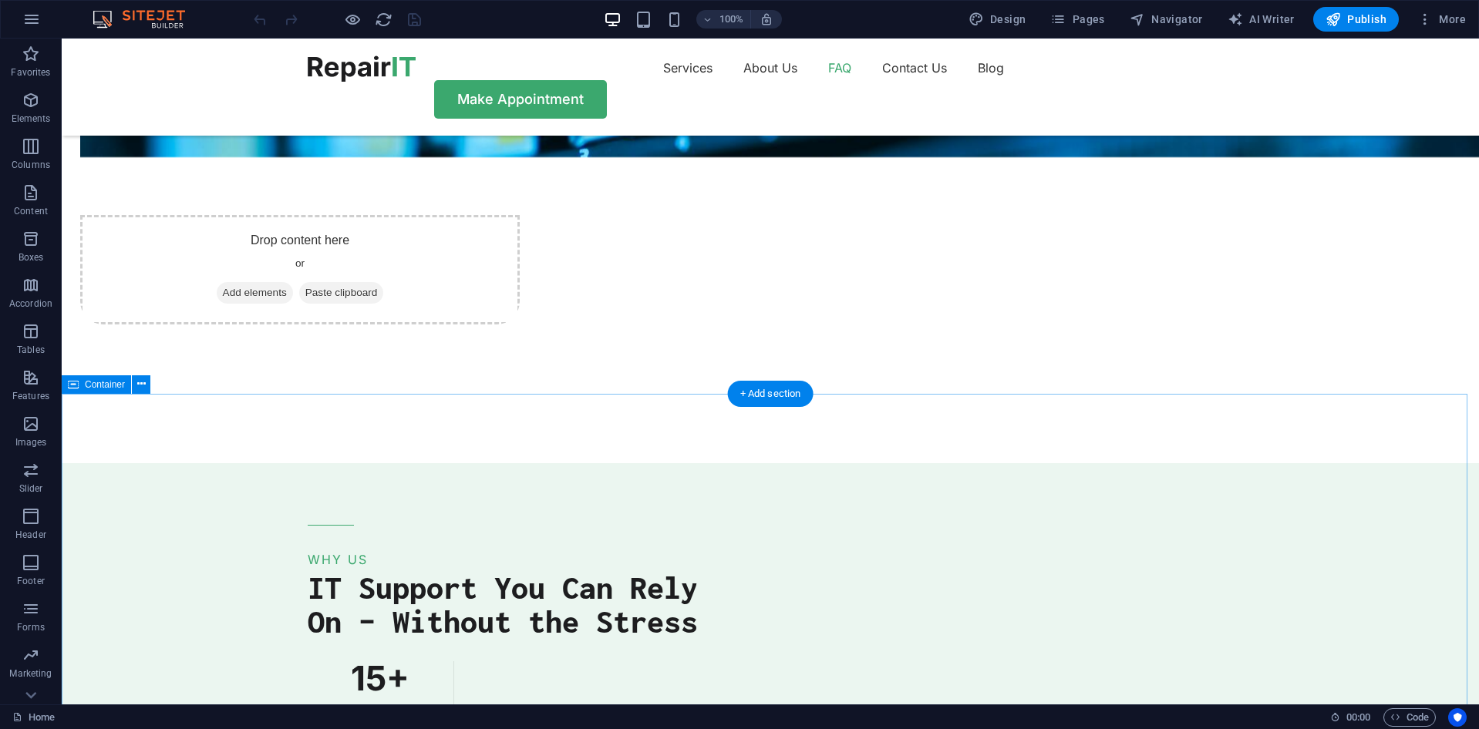
scroll to position [3701, 0]
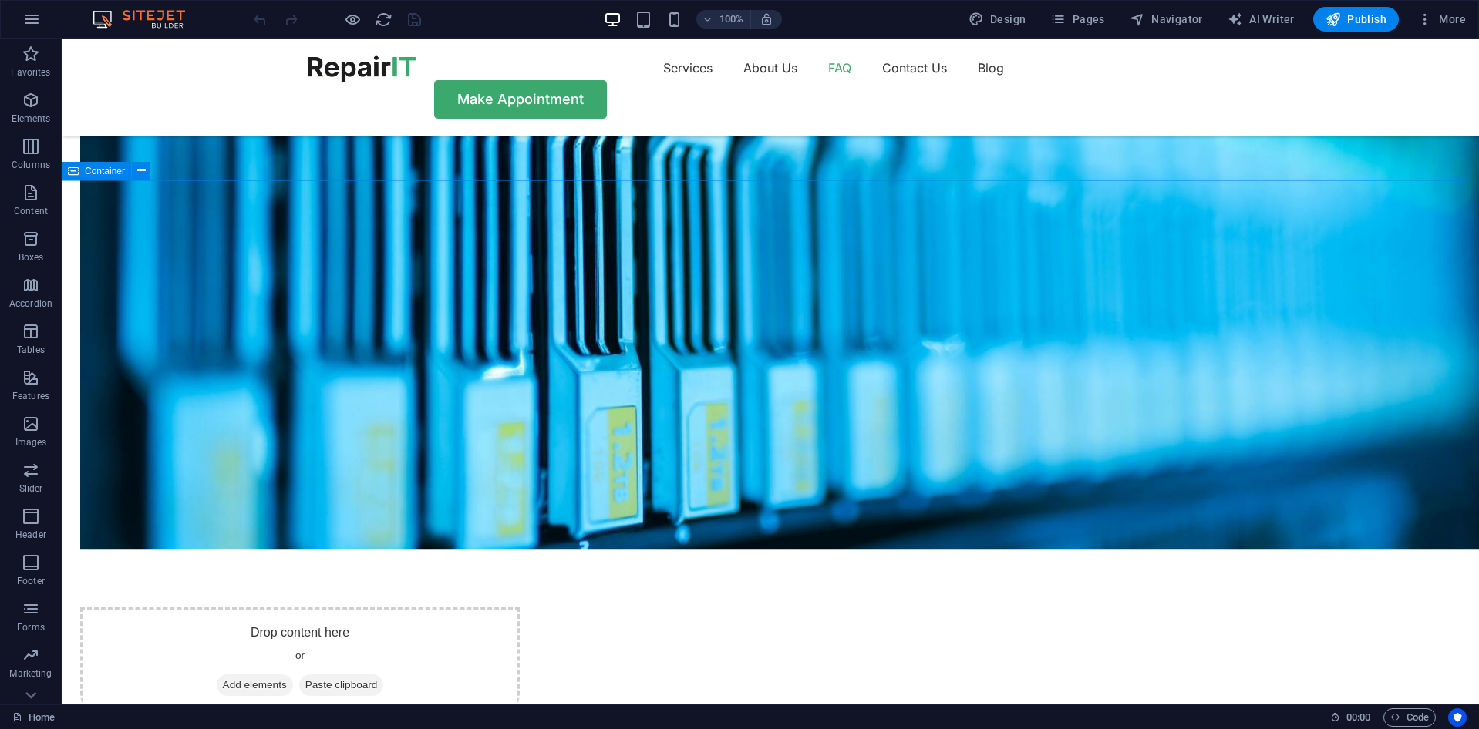
click at [109, 177] on div "Container" at bounding box center [96, 171] width 69 height 19
click at [142, 172] on icon at bounding box center [141, 171] width 8 height 16
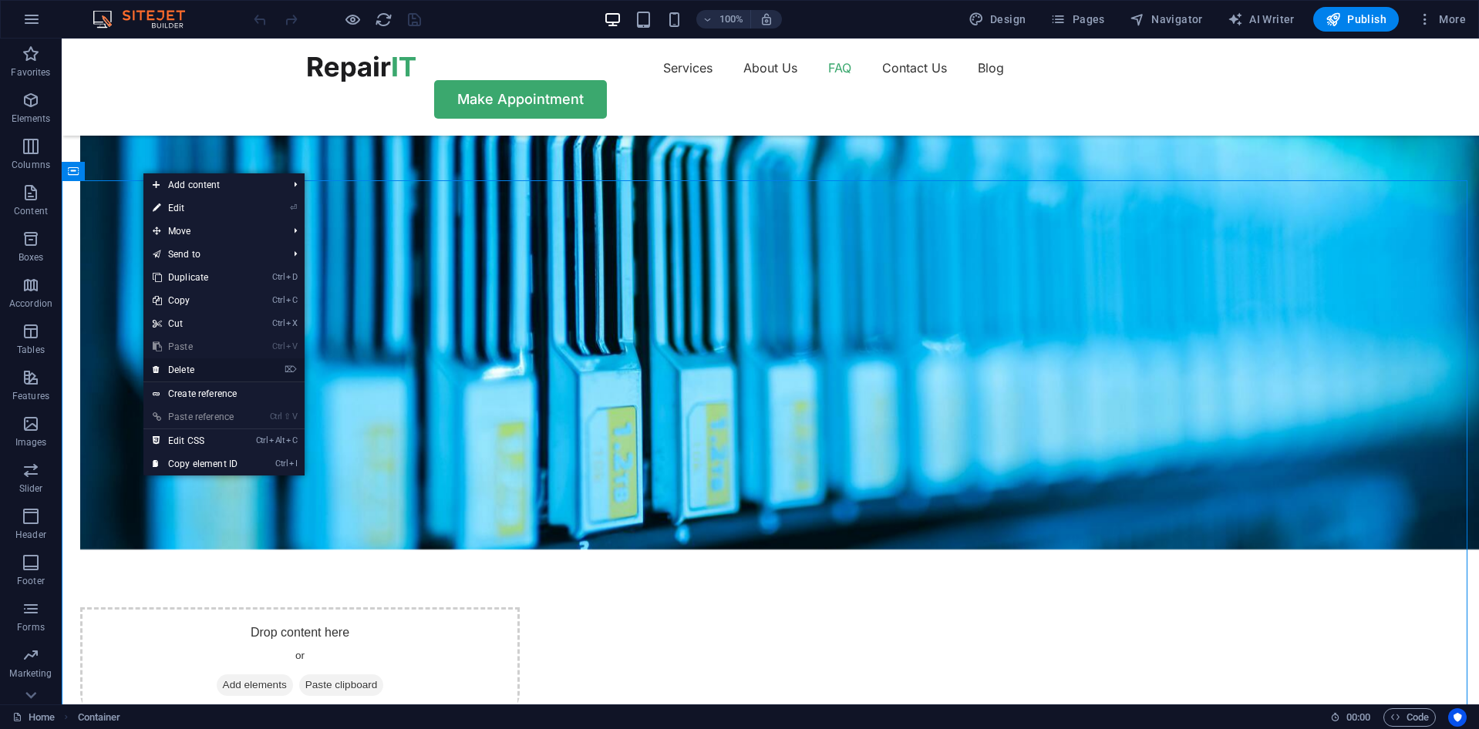
click at [204, 372] on link "⌦ Delete" at bounding box center [194, 370] width 103 height 23
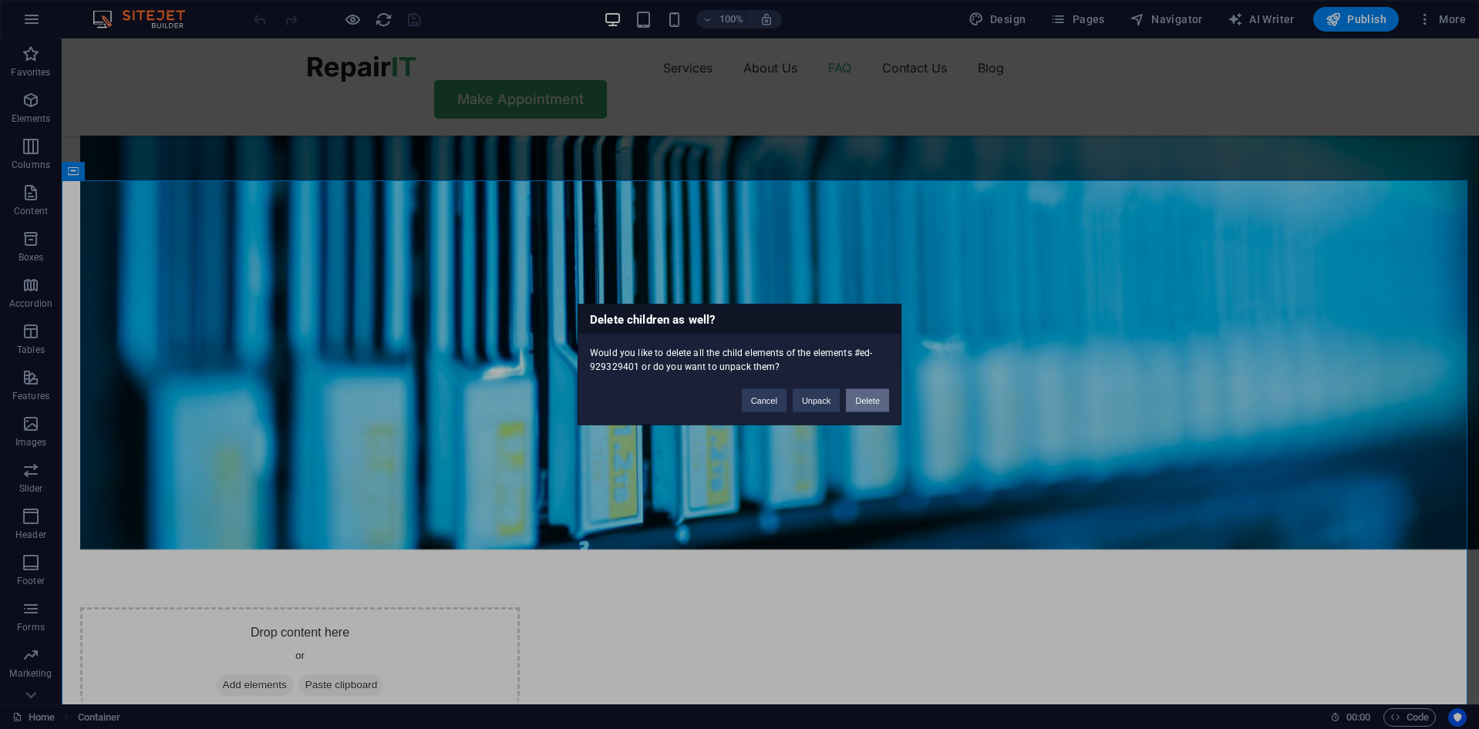
click at [857, 400] on button "Delete" at bounding box center [867, 400] width 43 height 23
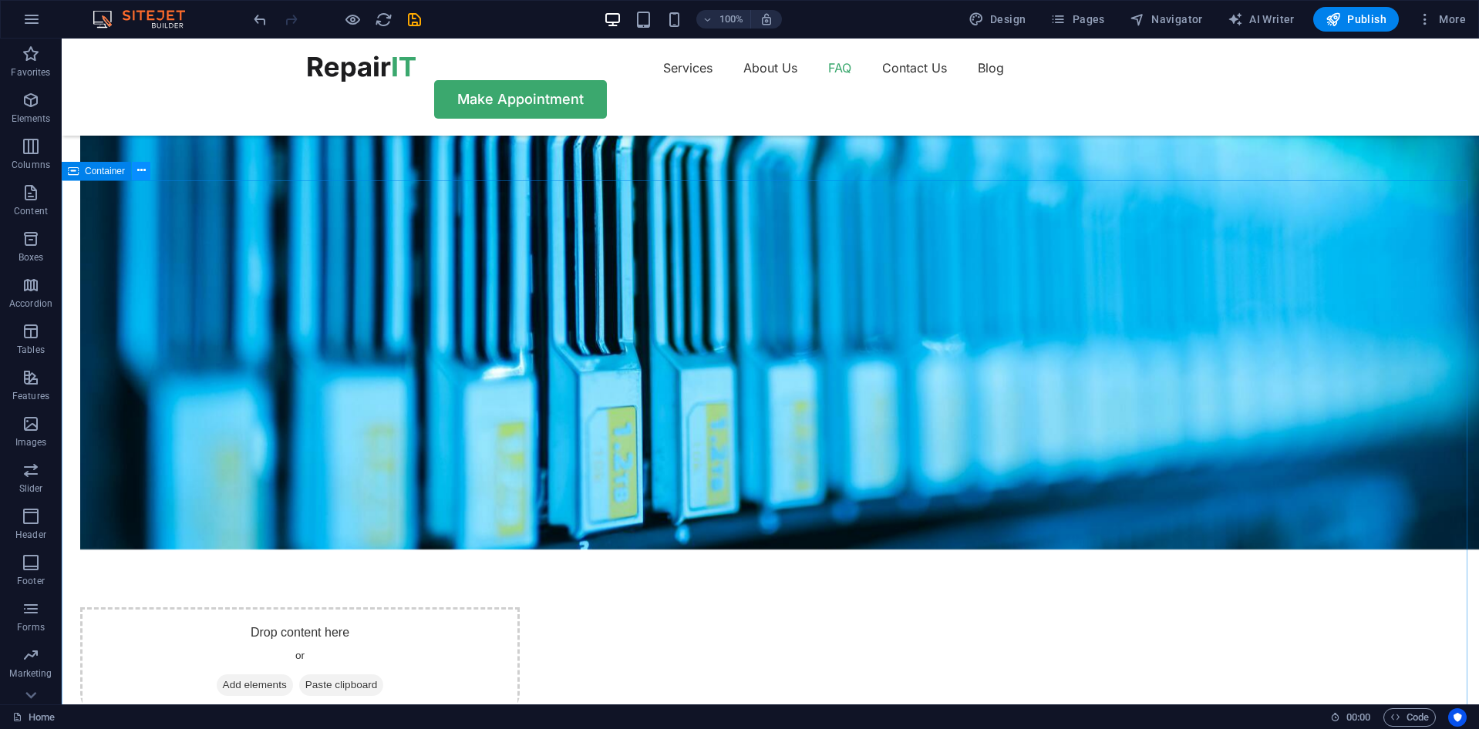
click at [143, 177] on icon at bounding box center [141, 171] width 8 height 16
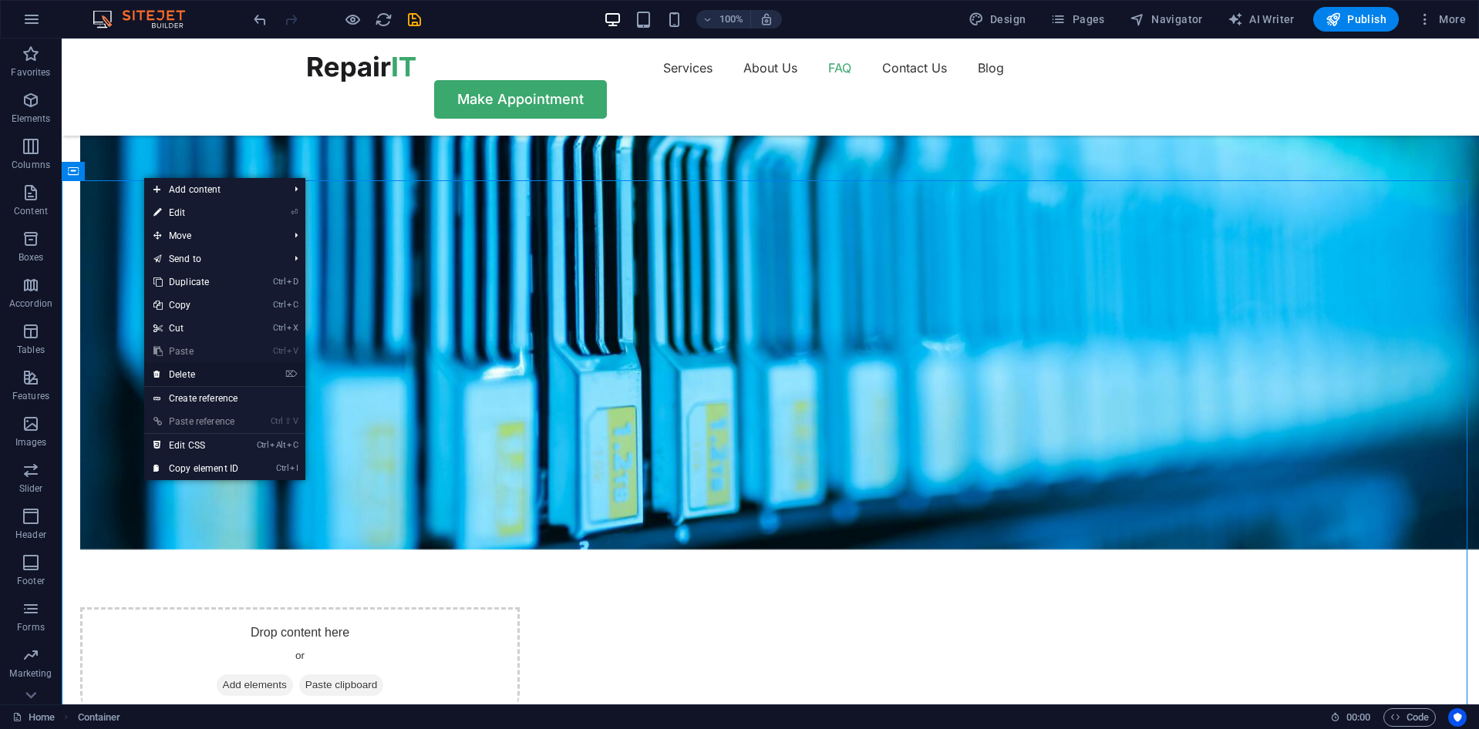
click at [235, 372] on link "⌦ Delete" at bounding box center [195, 374] width 103 height 23
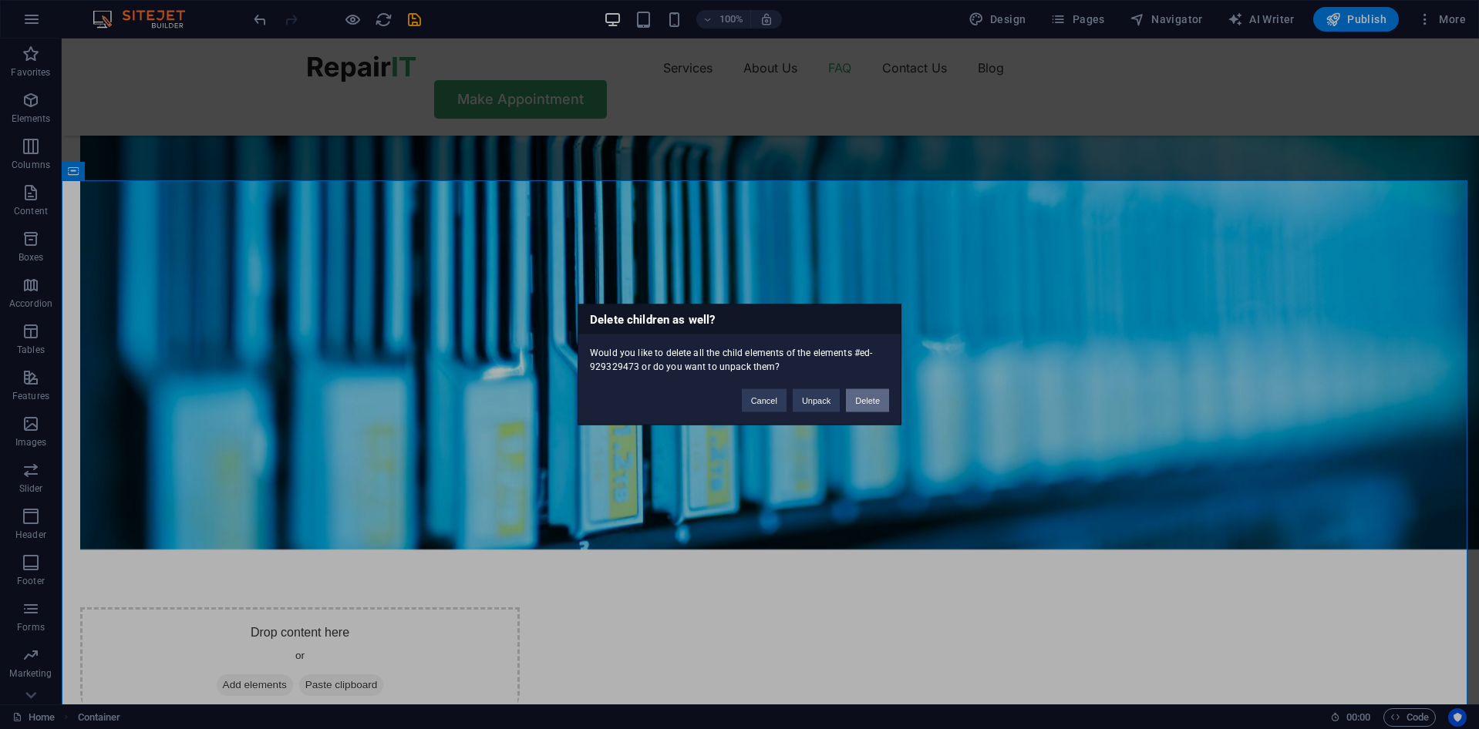
click at [872, 396] on button "Delete" at bounding box center [867, 400] width 43 height 23
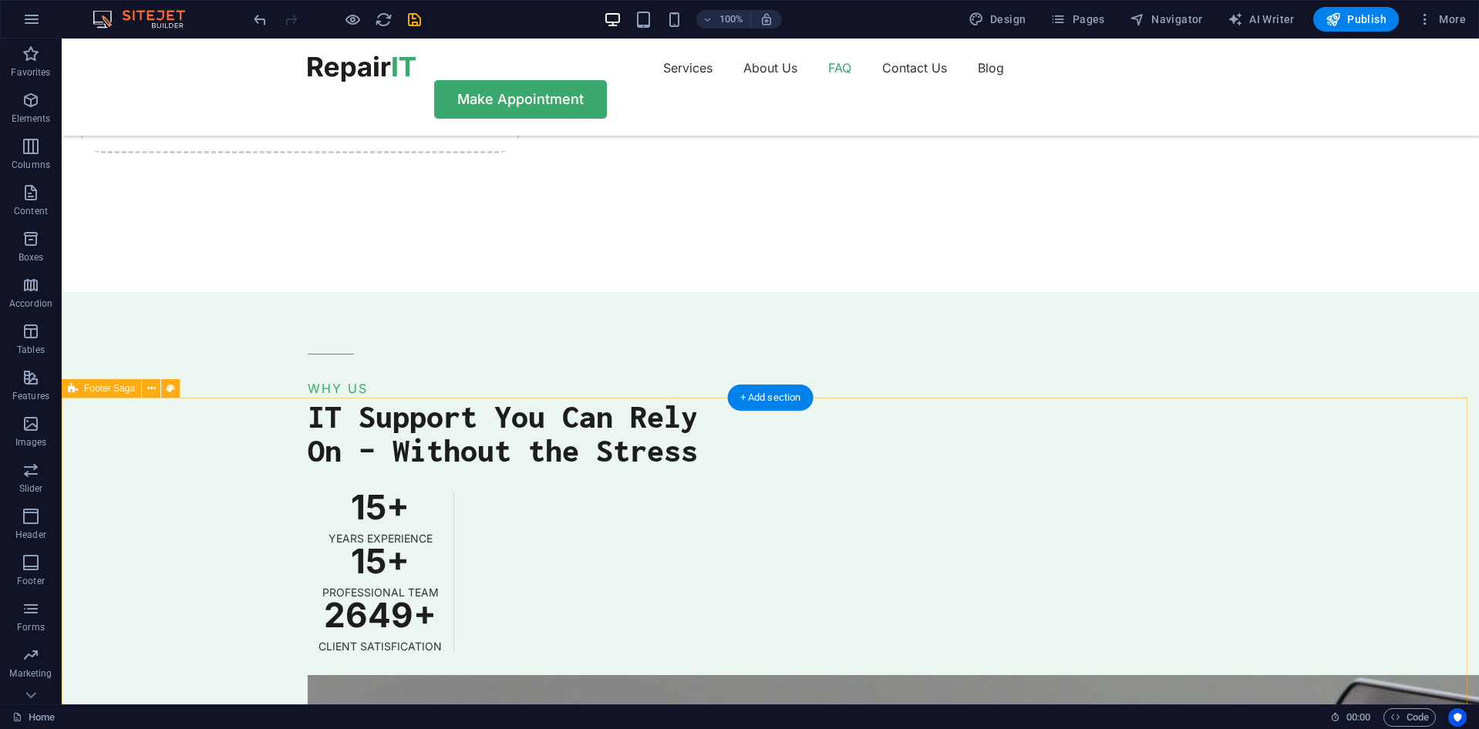
scroll to position [4271, 0]
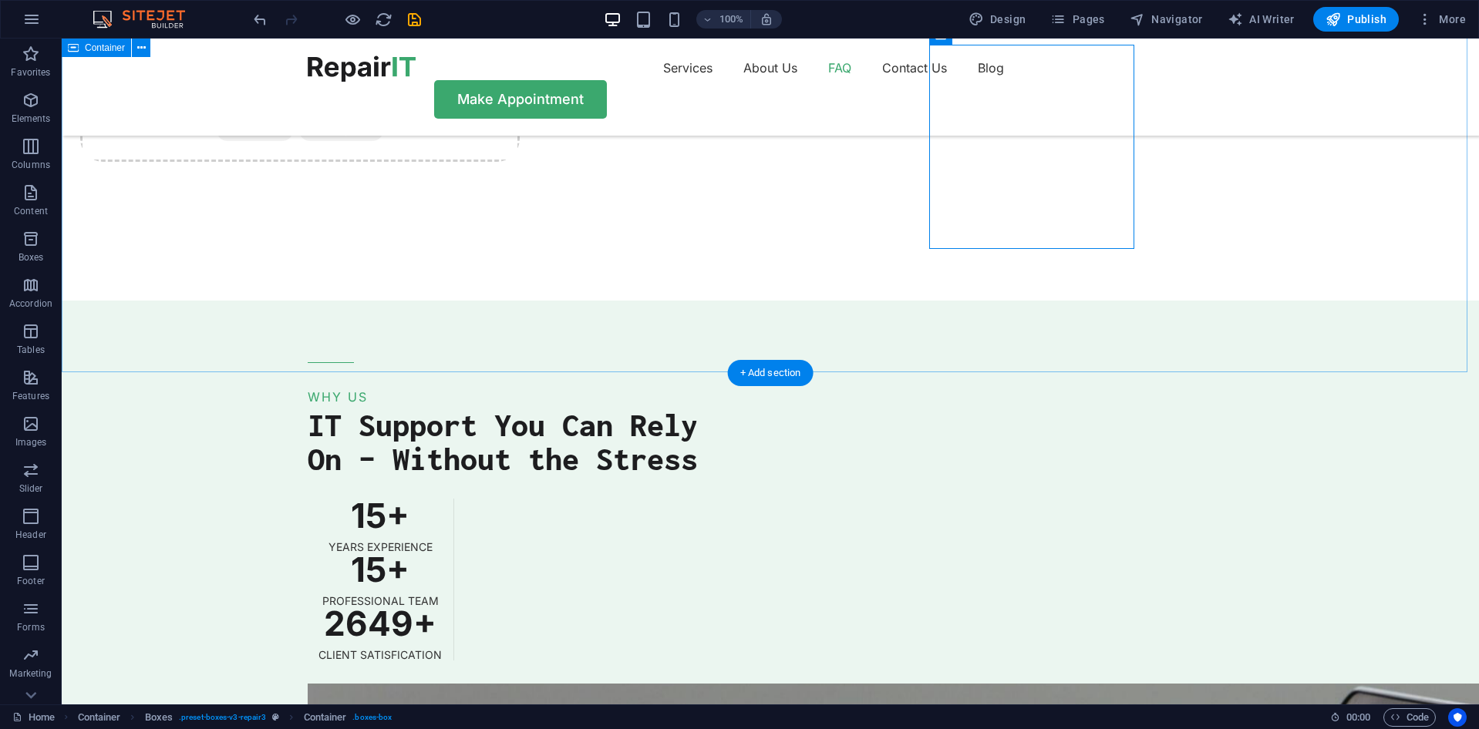
scroll to position [4040, 0]
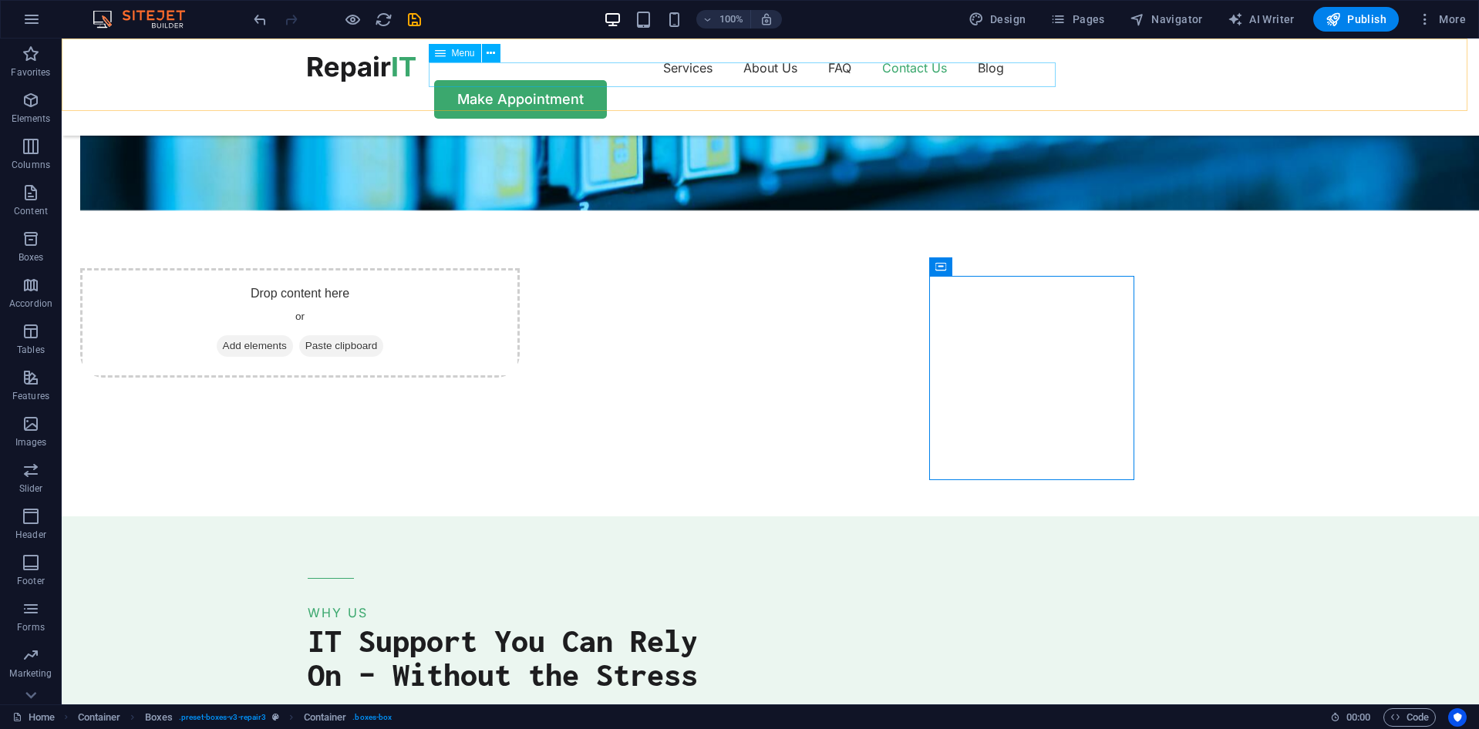
click at [895, 66] on nav "Services About Us FAQ Contact Us Blog" at bounding box center [770, 68] width 925 height 25
click at [899, 70] on nav "Services About Us FAQ Contact Us Blog" at bounding box center [770, 68] width 925 height 25
select select "1"
select select
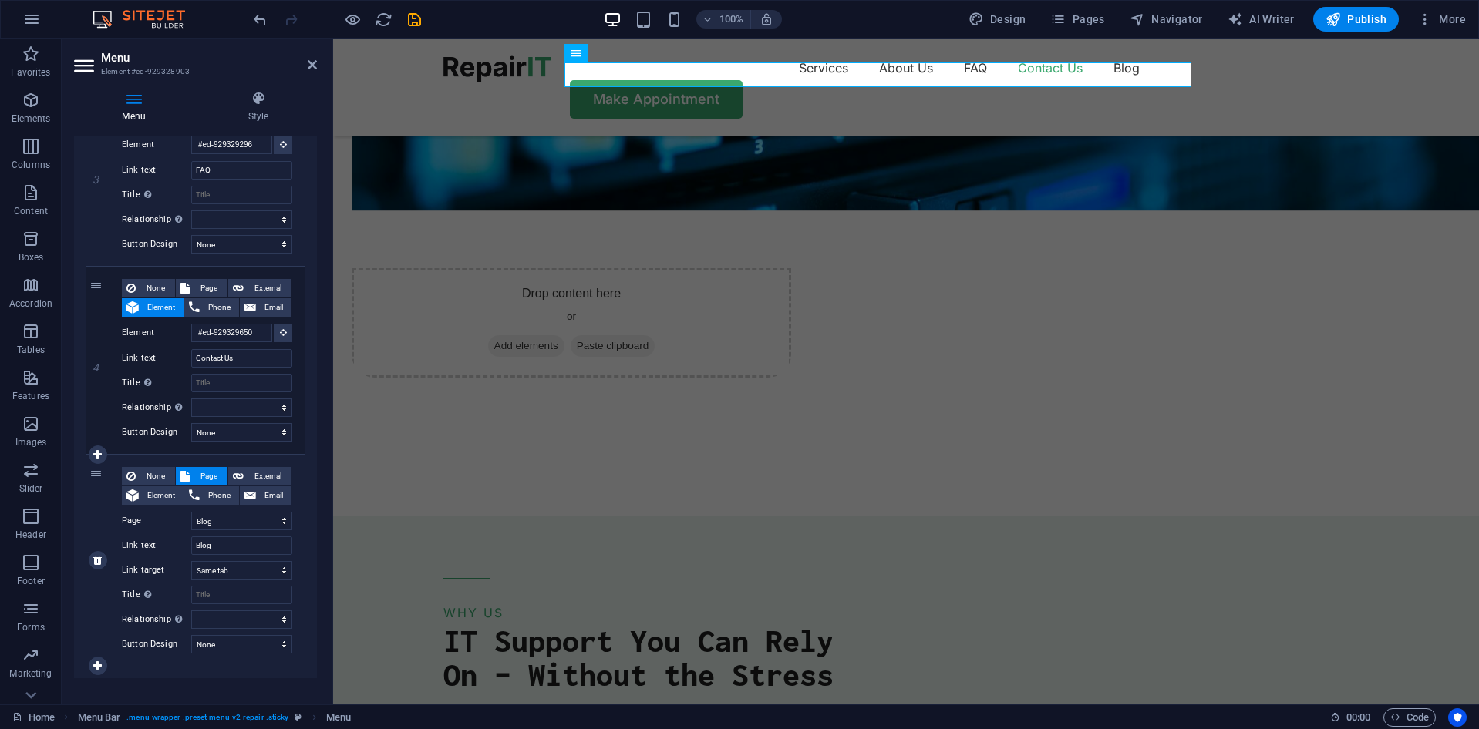
scroll to position [597, 0]
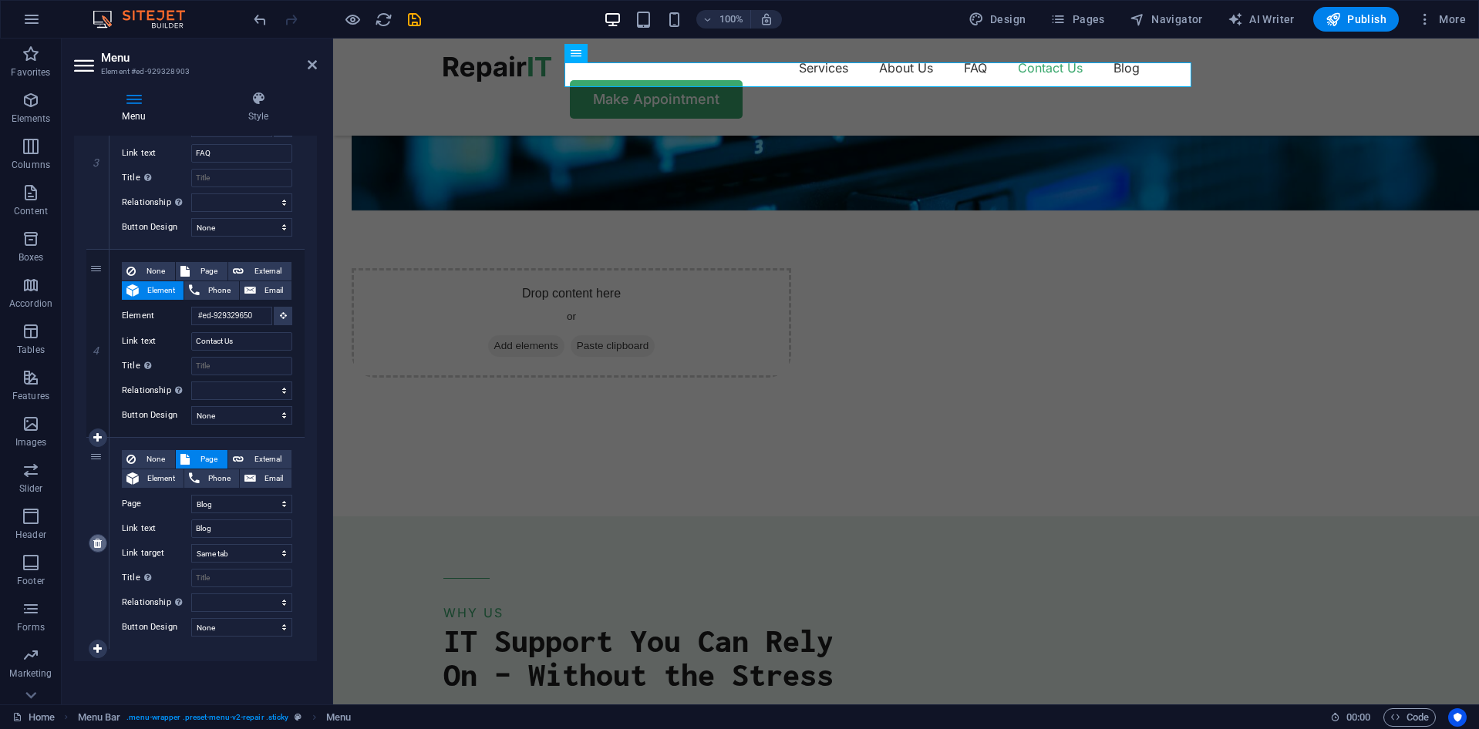
click at [100, 547] on icon at bounding box center [97, 543] width 8 height 11
select select
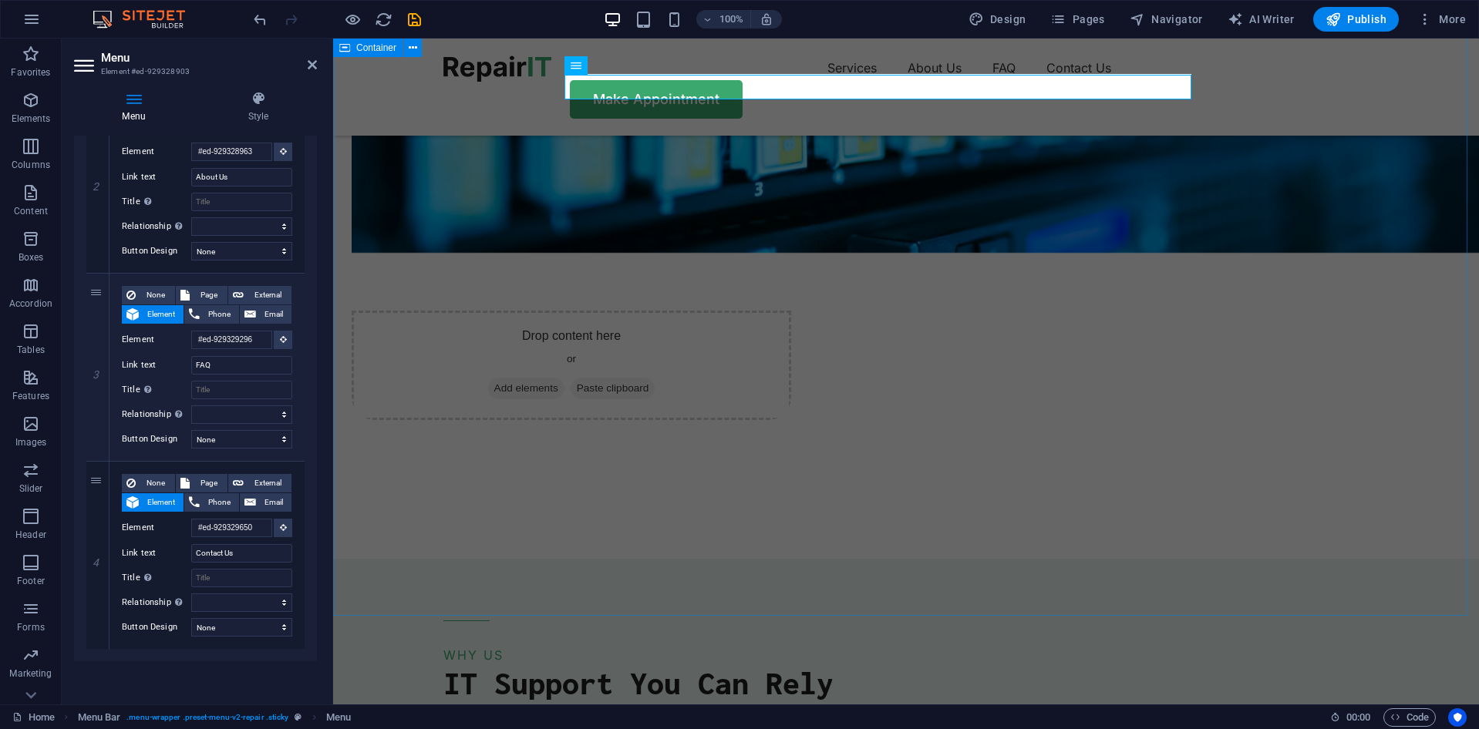
scroll to position [3968, 0]
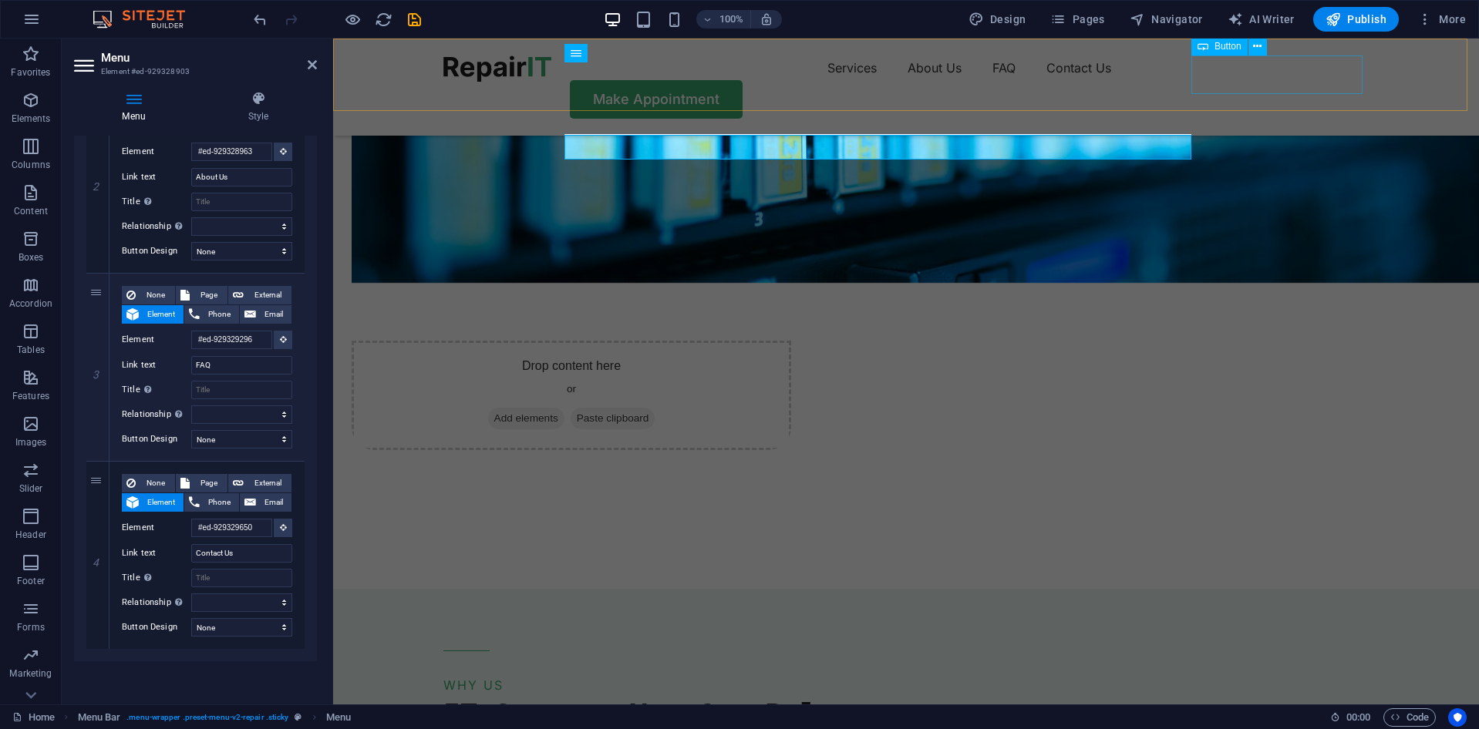
click at [1301, 80] on div "Make Appointment" at bounding box center [905, 99] width 925 height 39
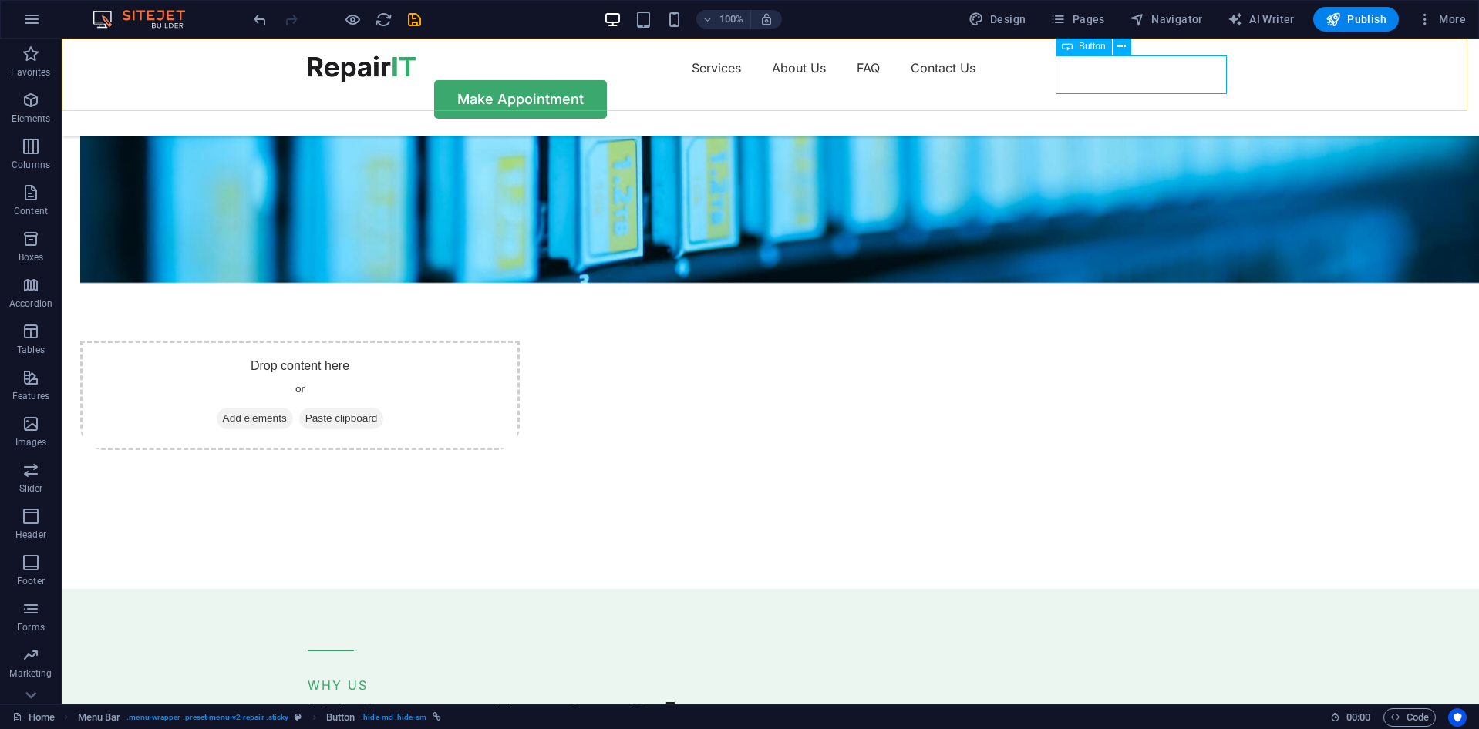
click at [1135, 84] on div "Make Appointment" at bounding box center [770, 99] width 925 height 39
click at [1124, 46] on icon at bounding box center [1121, 47] width 8 height 16
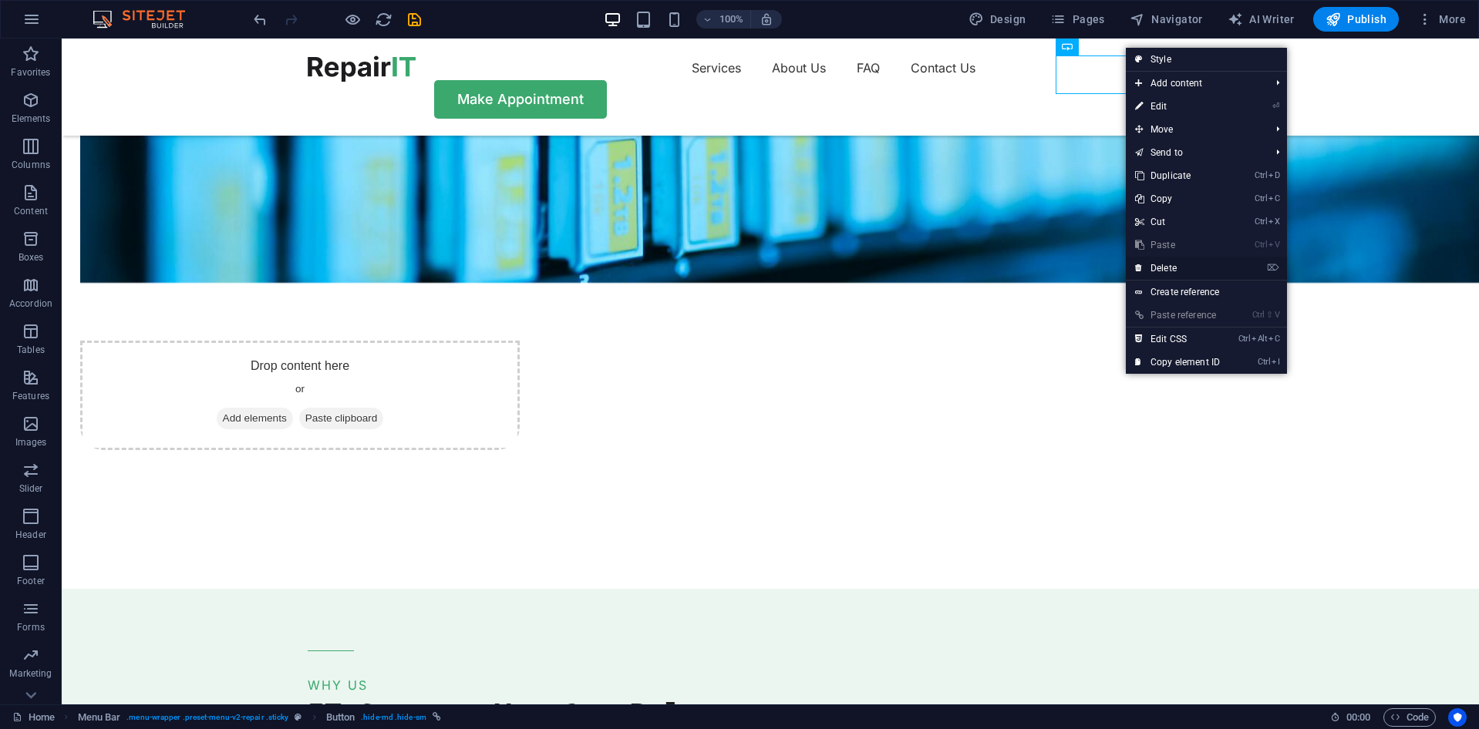
click at [1183, 267] on link "⌦ Delete" at bounding box center [1177, 268] width 103 height 23
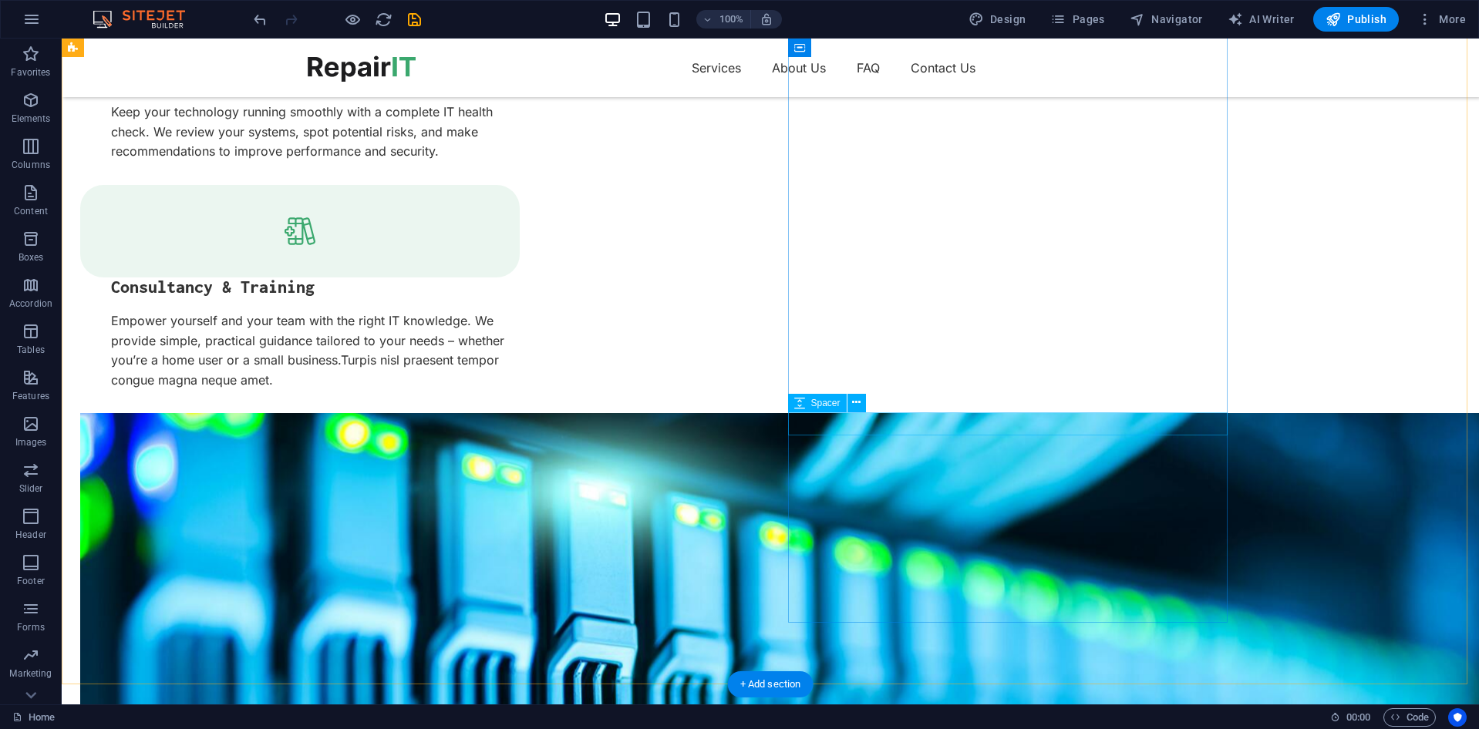
scroll to position [3197, 0]
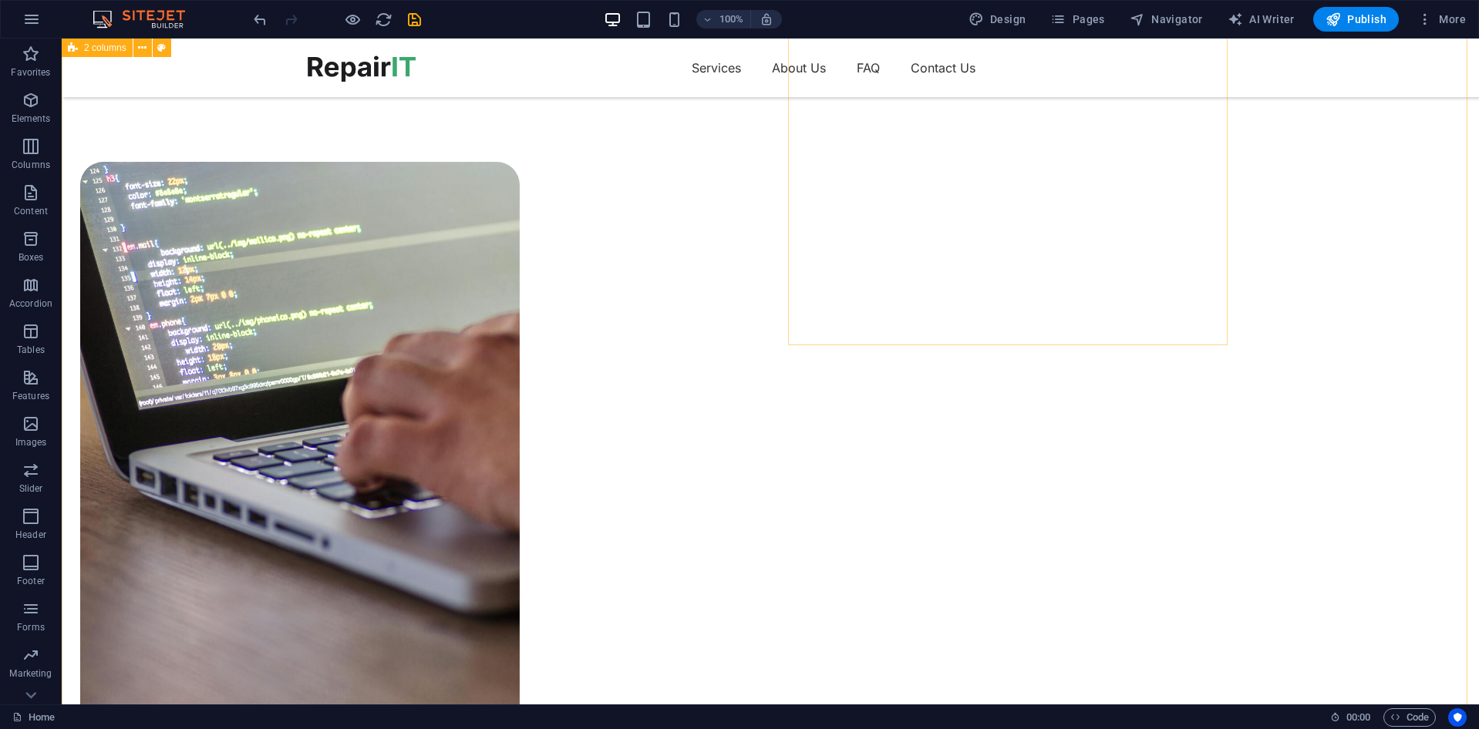
scroll to position [1192, 0]
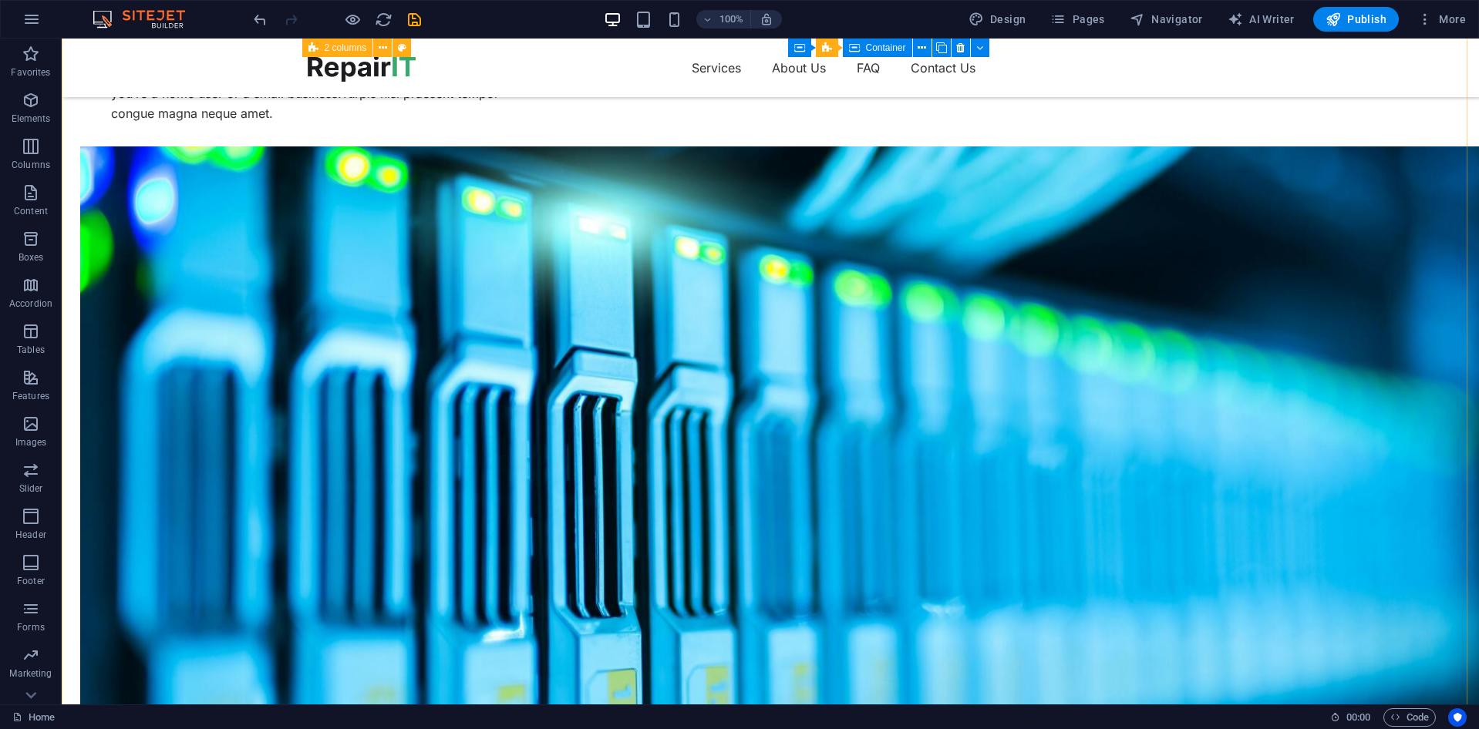
scroll to position [3428, 0]
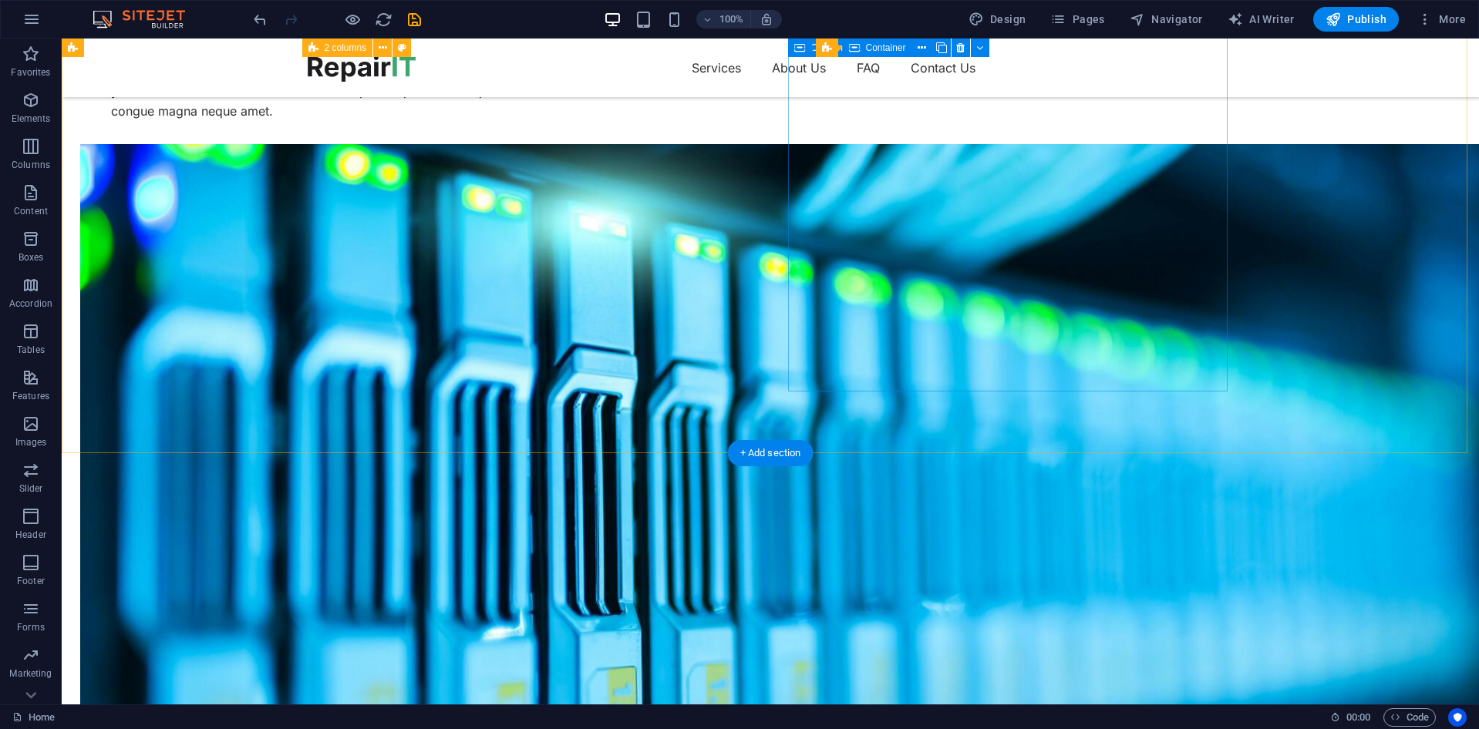
drag, startPoint x: 1057, startPoint y: 315, endPoint x: 1070, endPoint y: 290, distance: 28.6
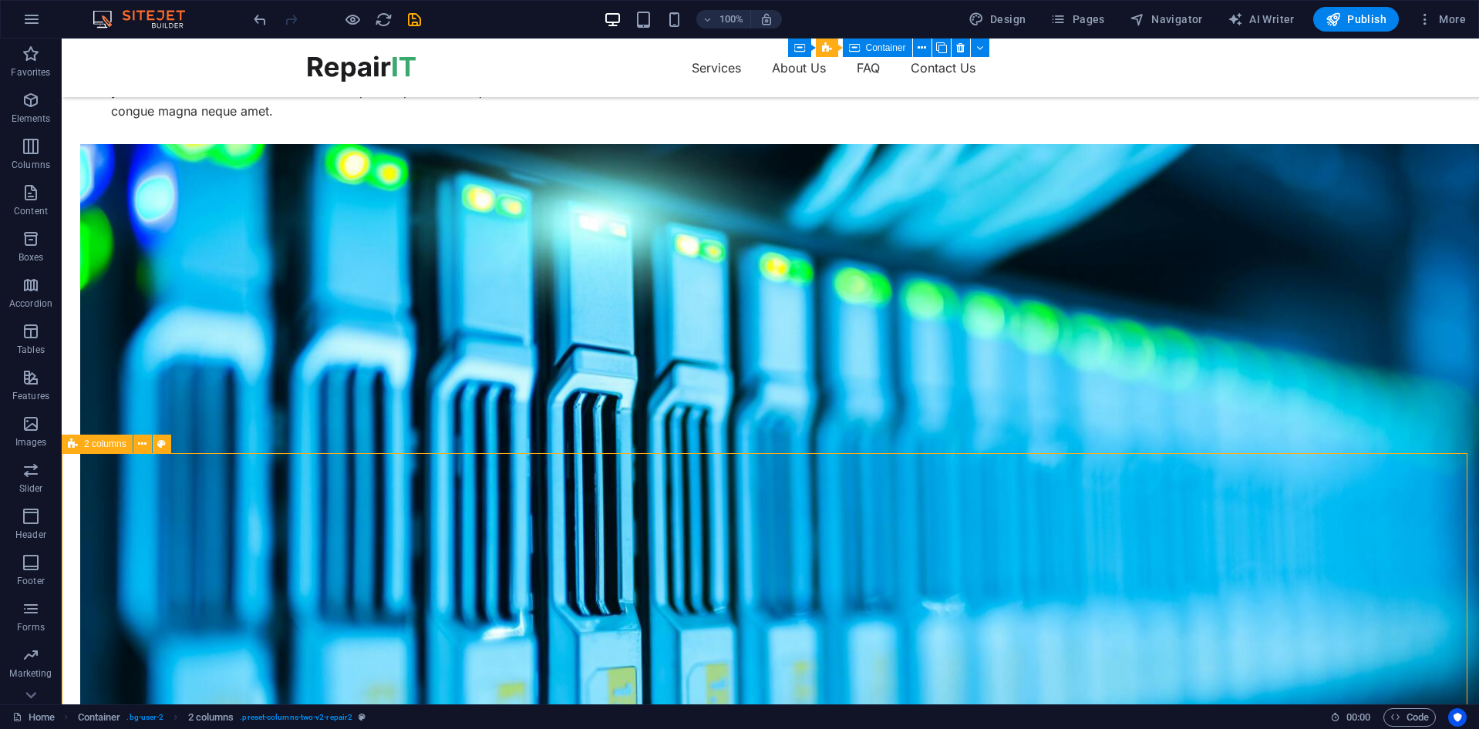
scroll to position [2953, 0]
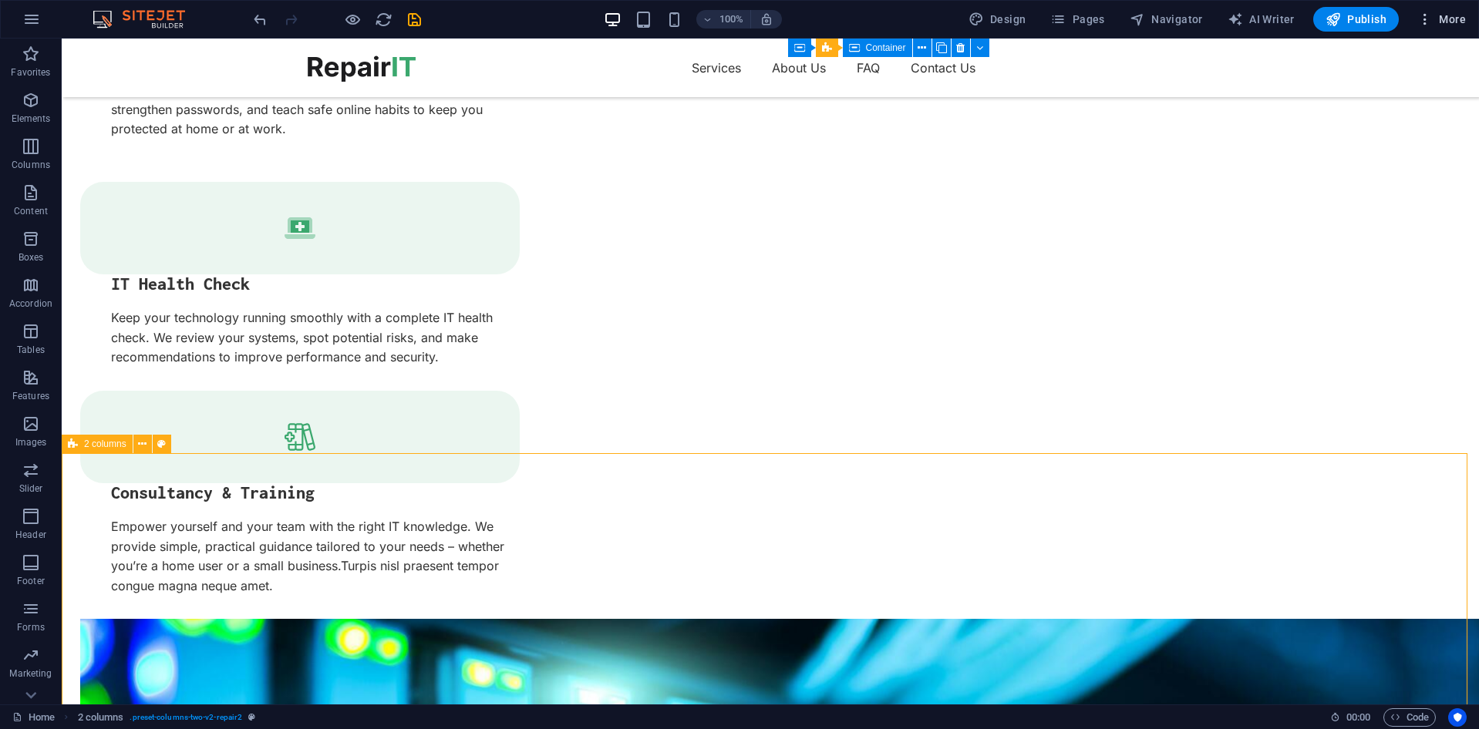
click at [1450, 12] on span "More" at bounding box center [1441, 19] width 49 height 15
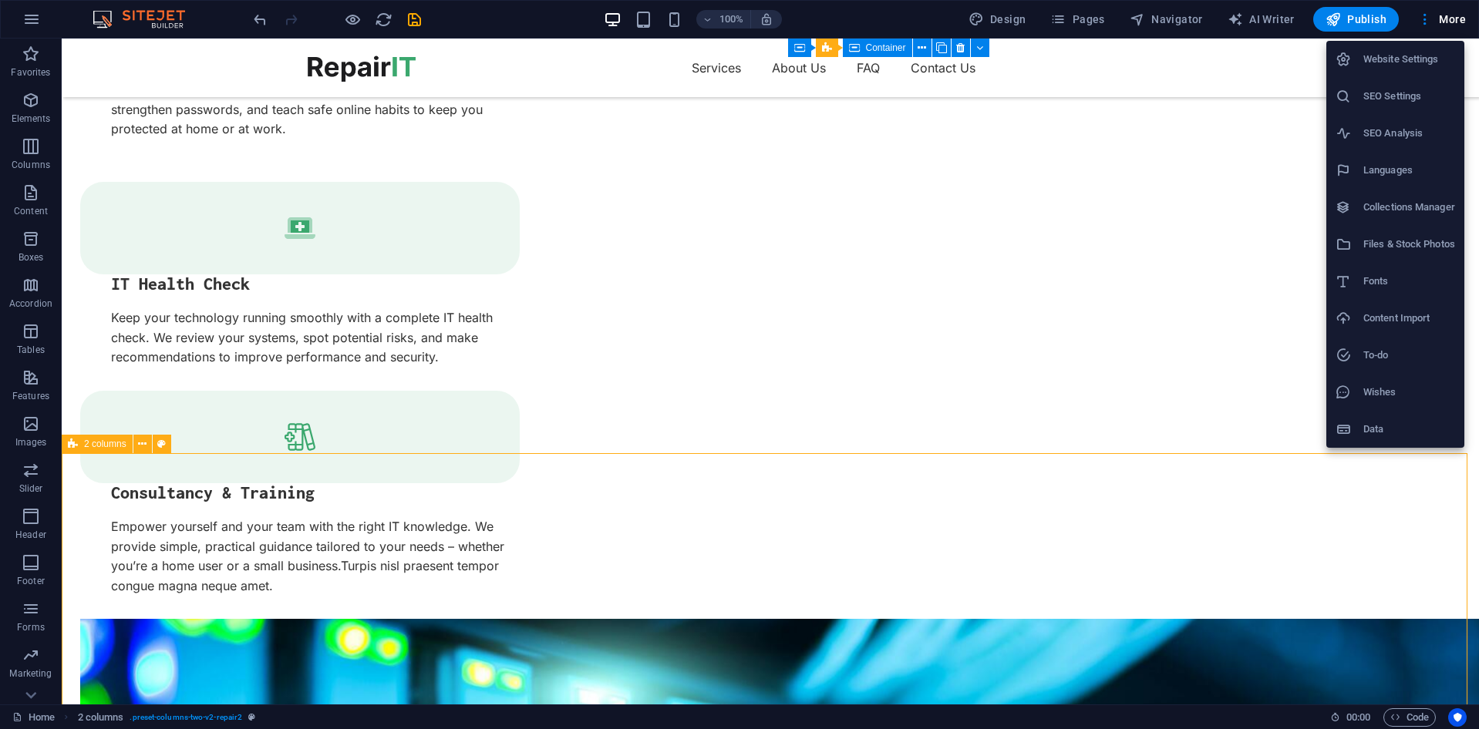
drag, startPoint x: 8, startPoint y: 27, endPoint x: 967, endPoint y: 316, distance: 1001.8
click at [967, 316] on div at bounding box center [739, 364] width 1479 height 729
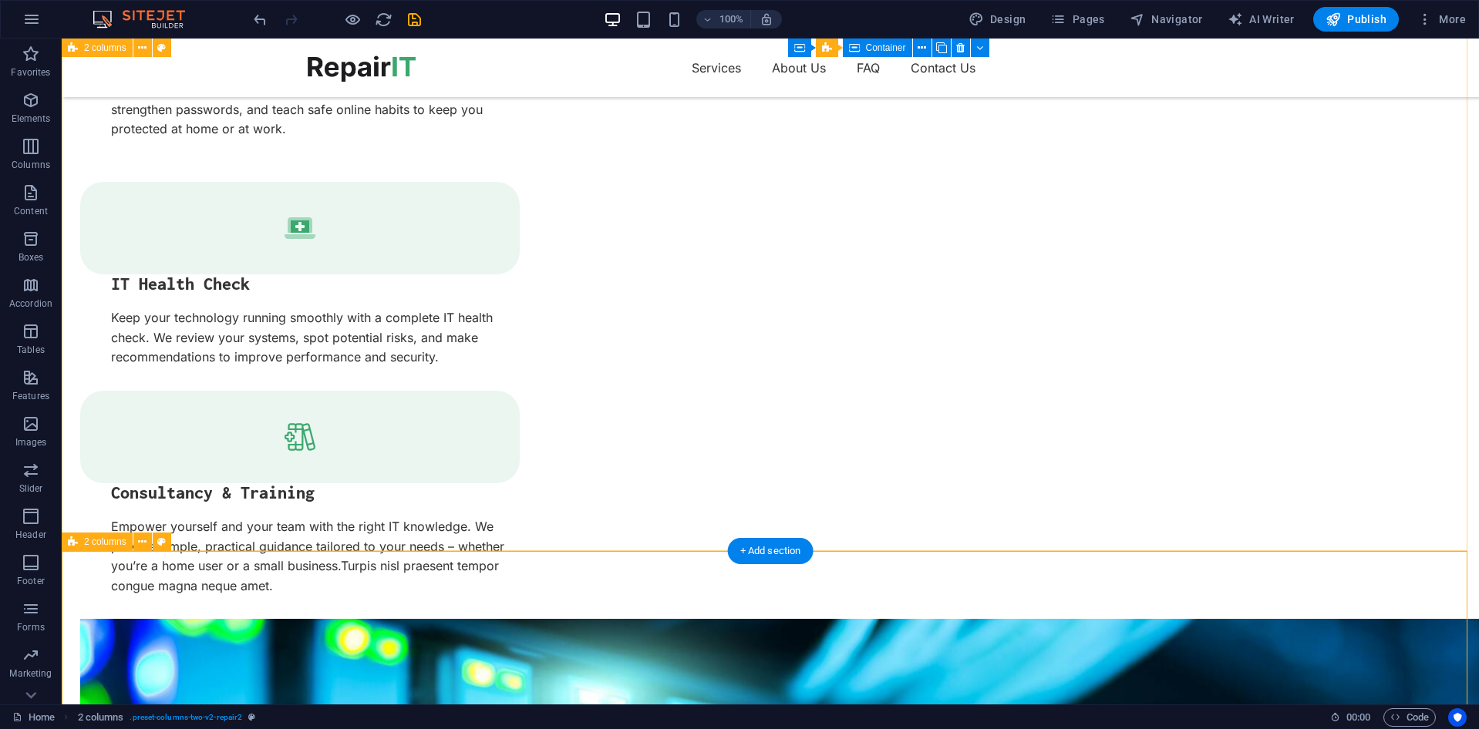
scroll to position [2567, 0]
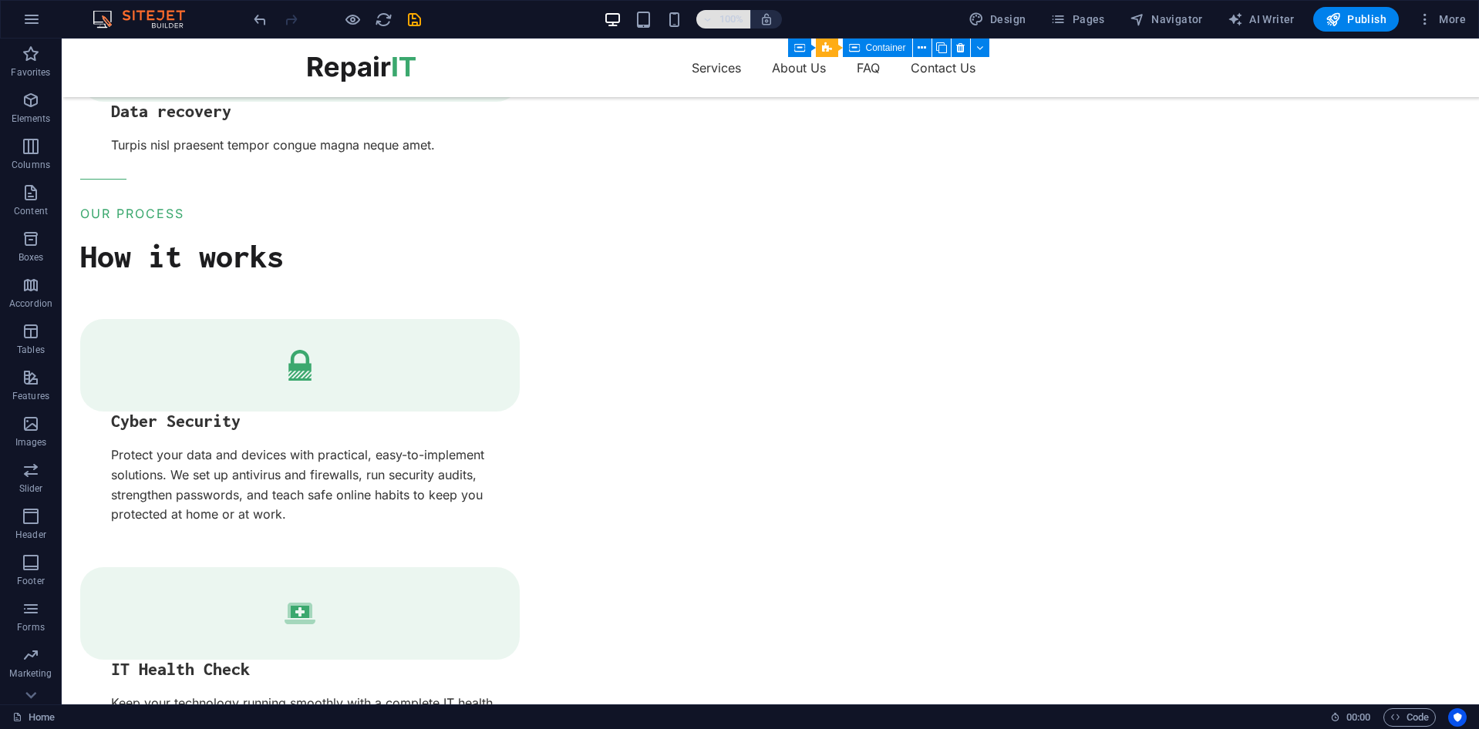
click at [751, 25] on button "100%" at bounding box center [723, 19] width 55 height 19
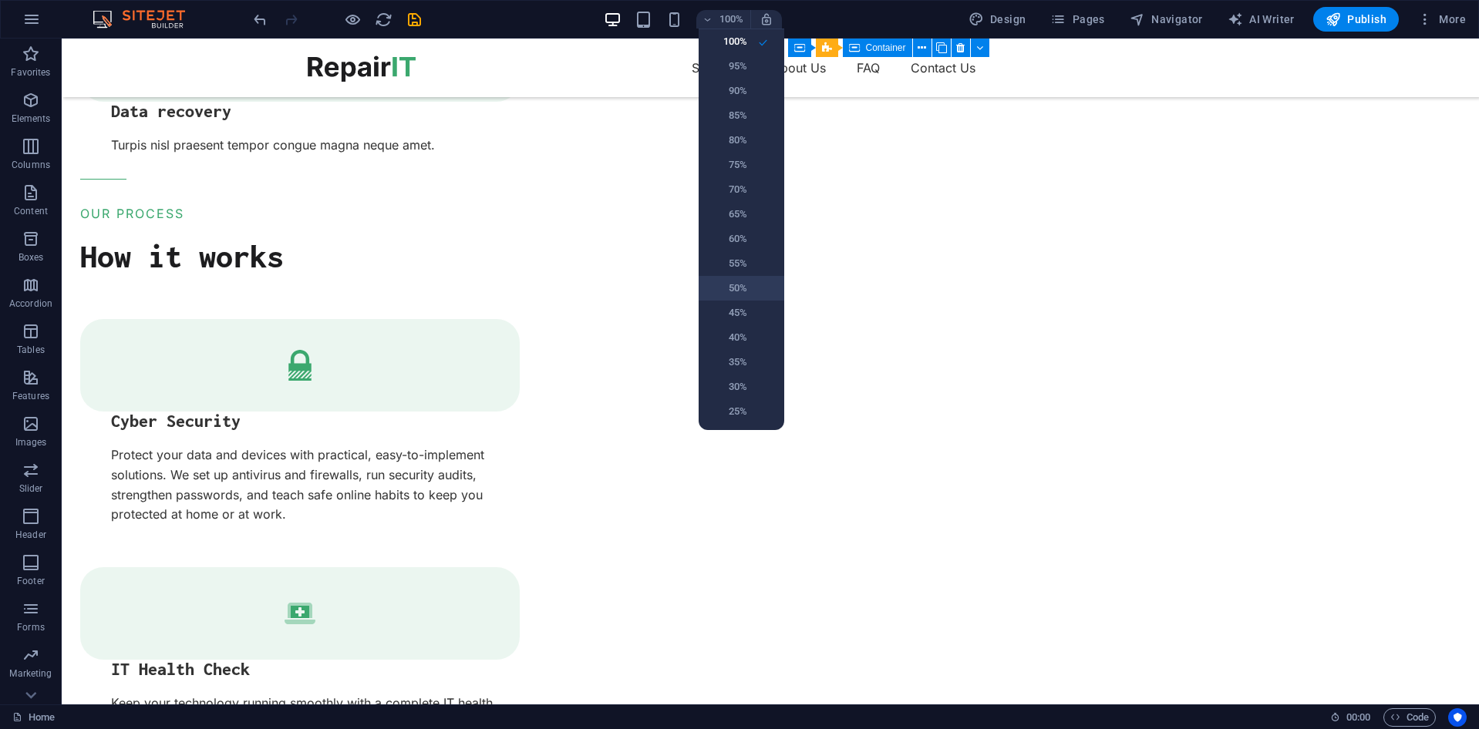
click at [739, 278] on li "50%" at bounding box center [742, 288] width 86 height 25
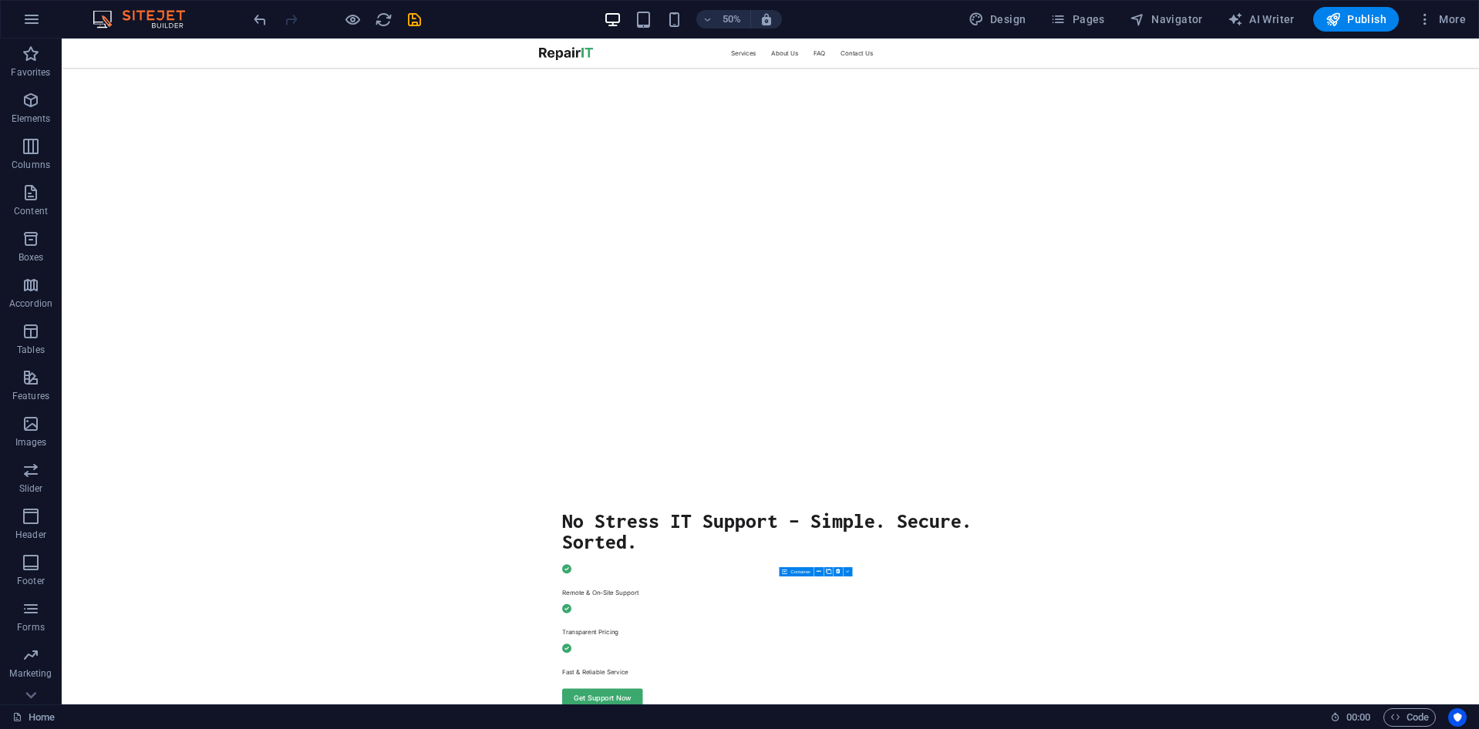
scroll to position [0, 0]
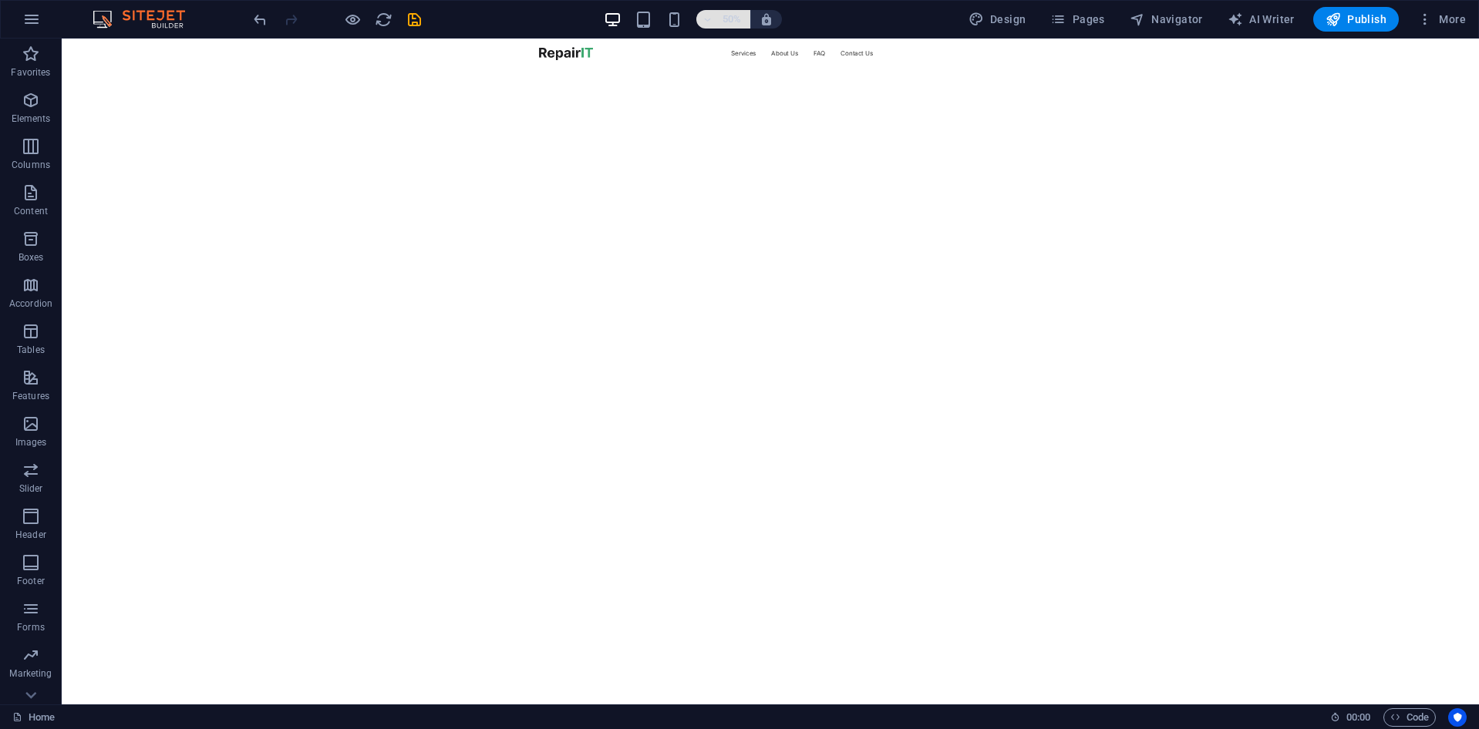
click at [736, 22] on h6 "50%" at bounding box center [731, 19] width 25 height 19
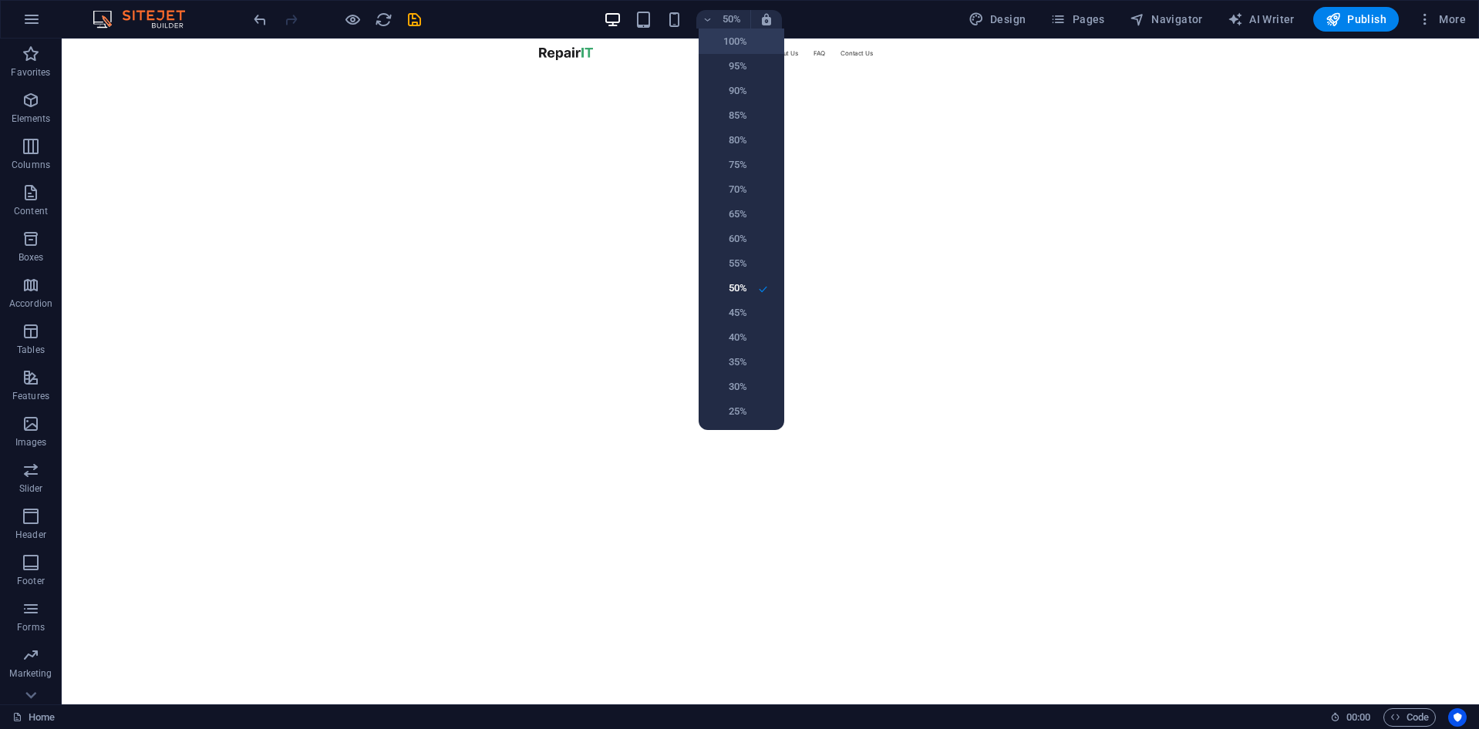
click at [747, 39] on li "100%" at bounding box center [742, 41] width 86 height 25
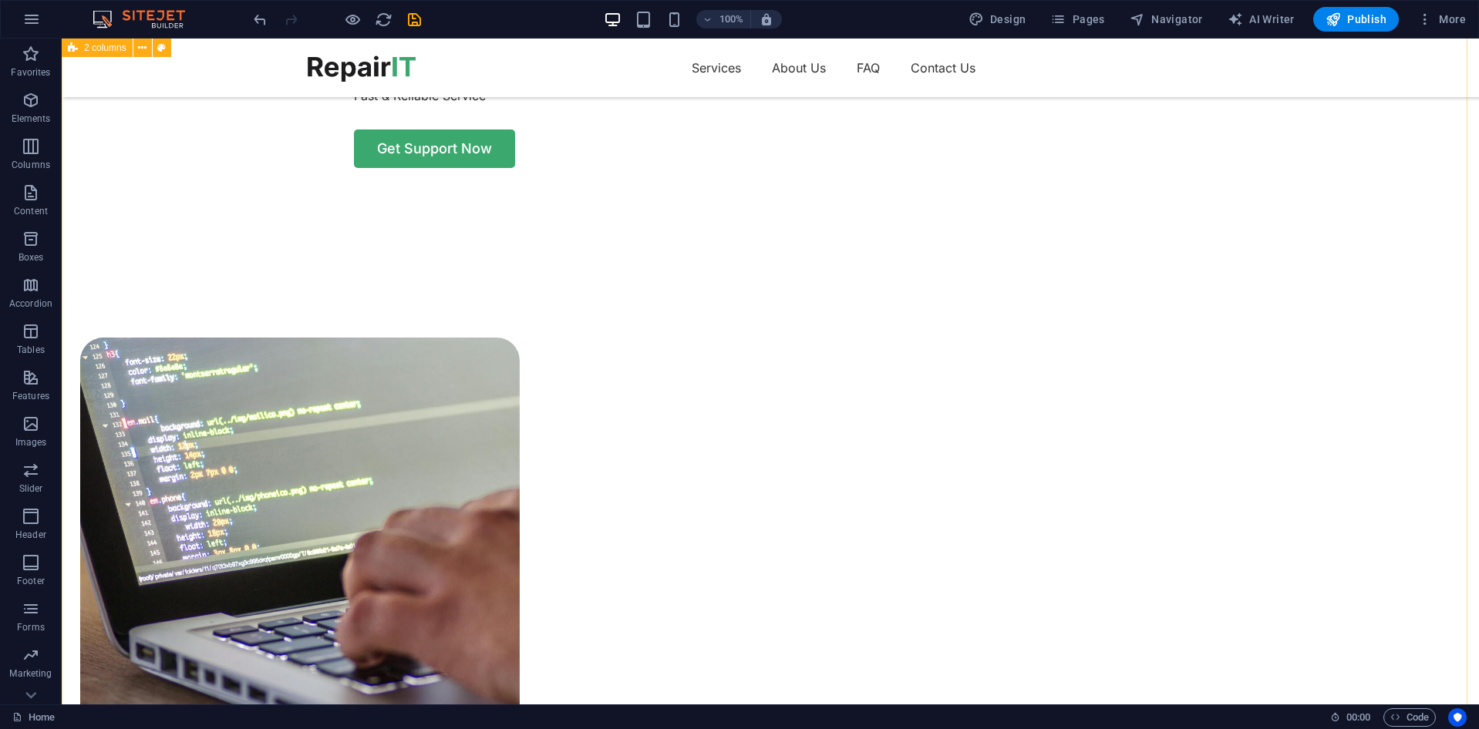
scroll to position [848, 0]
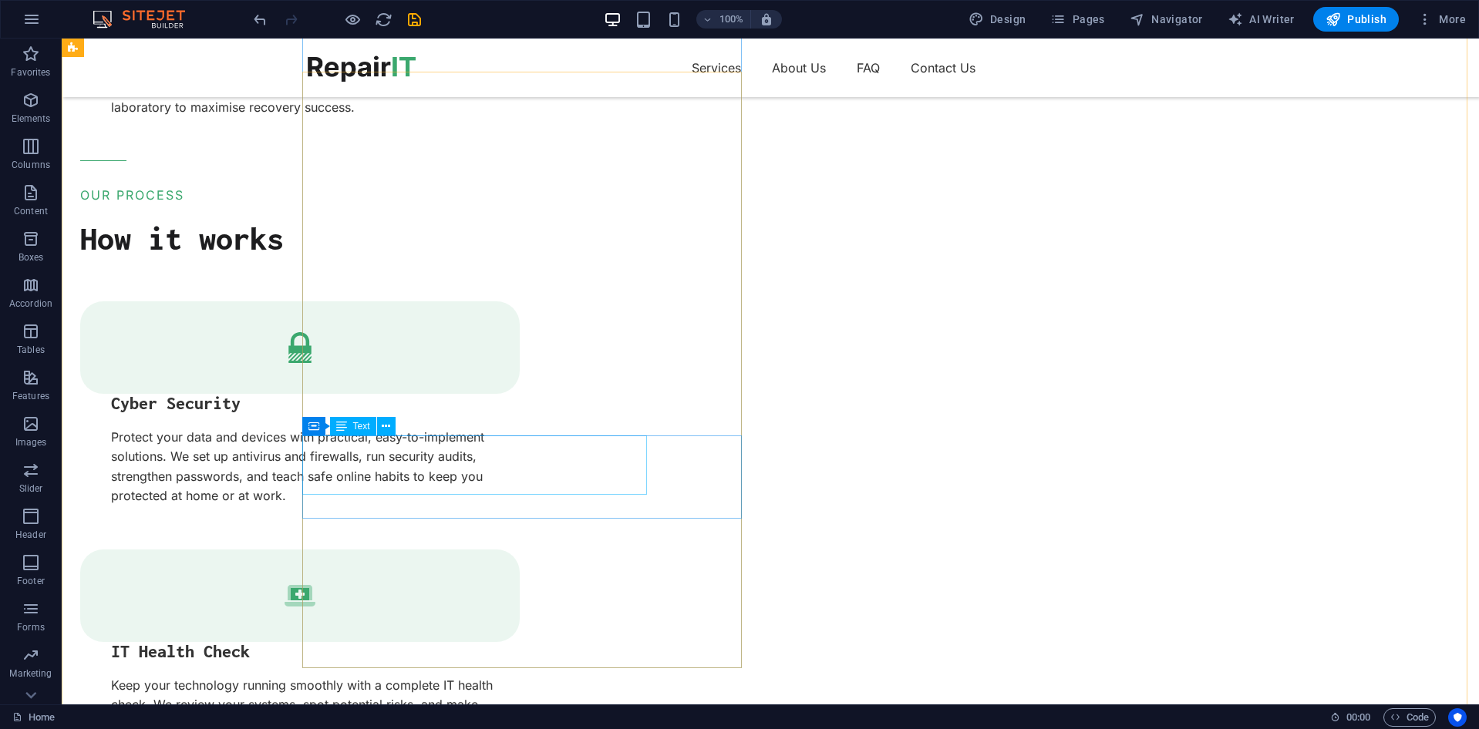
scroll to position [2776, 0]
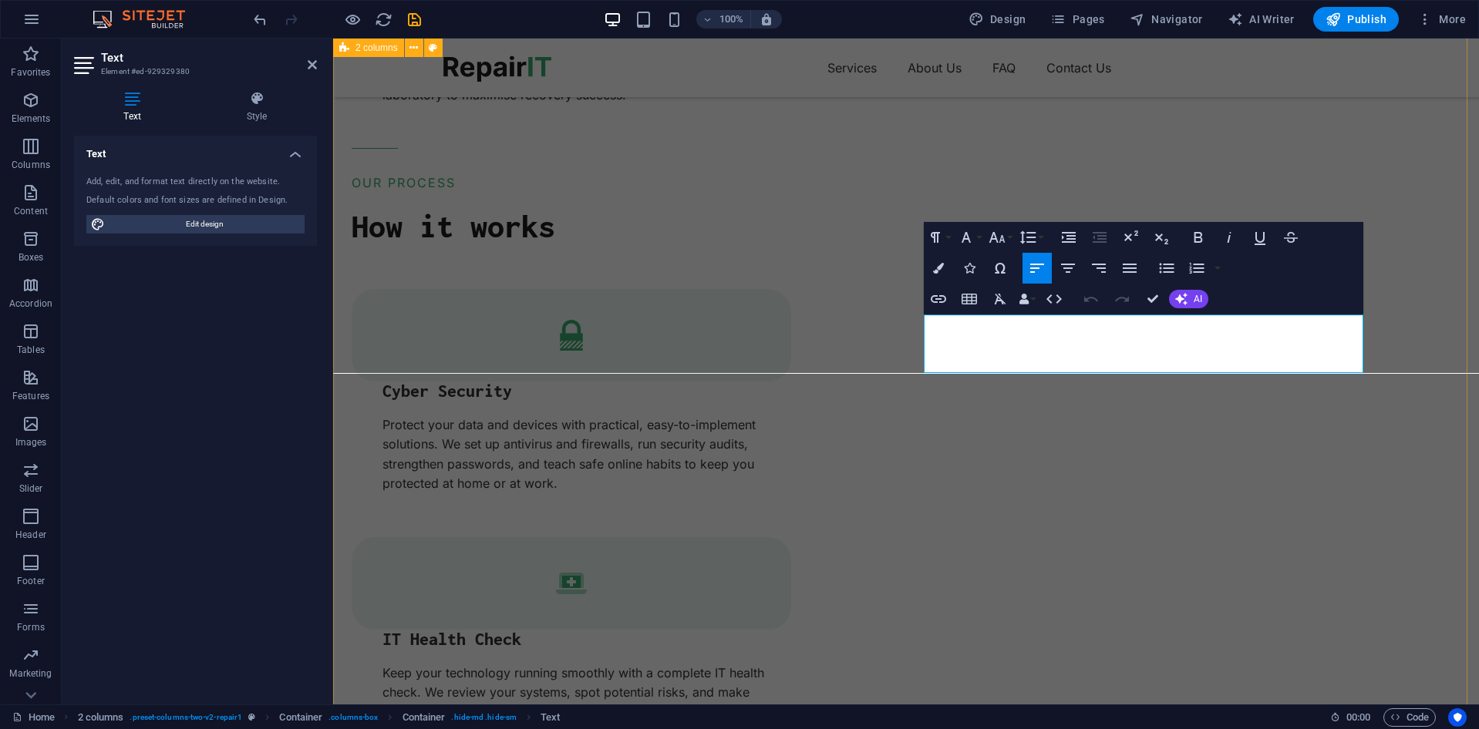
drag, startPoint x: 1270, startPoint y: 362, endPoint x: 915, endPoint y: 305, distance: 359.2
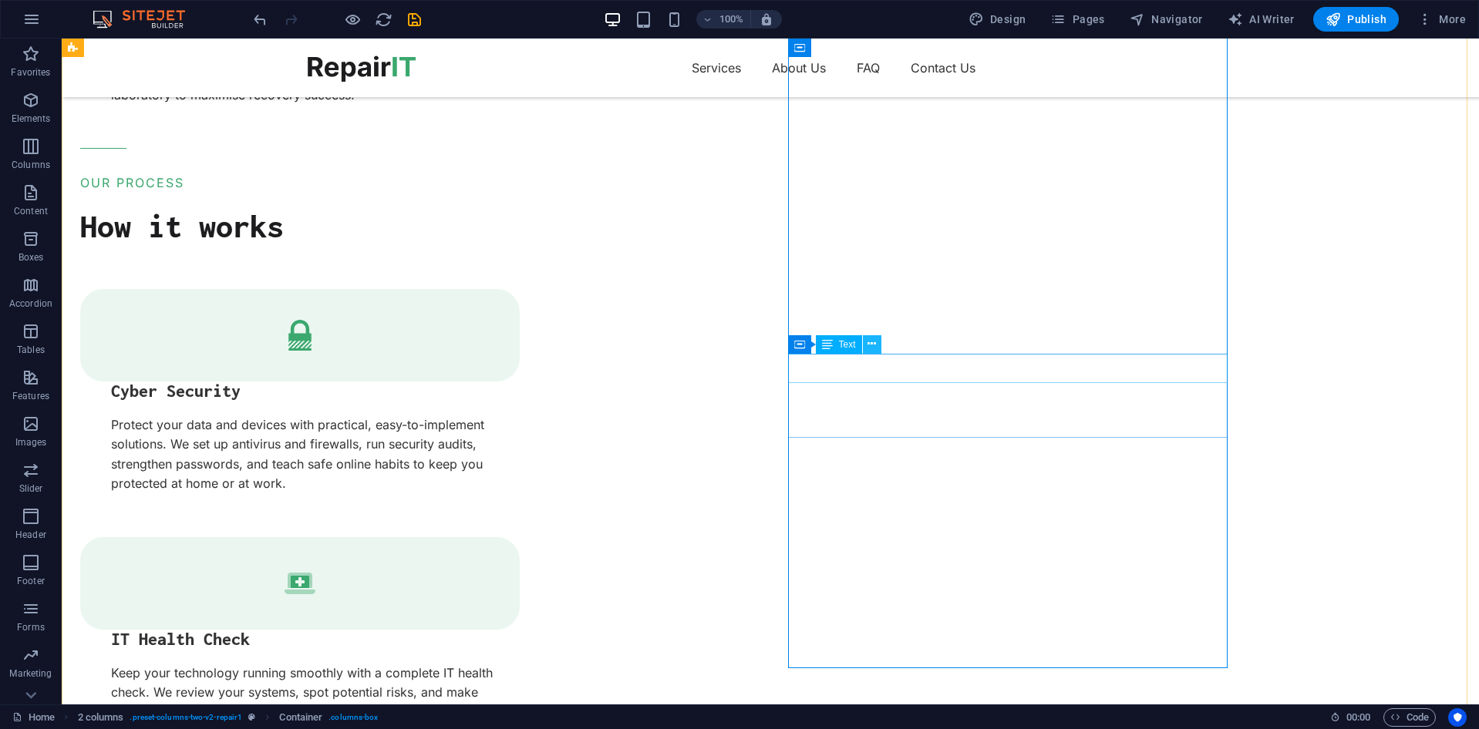
click at [877, 345] on button at bounding box center [872, 344] width 19 height 19
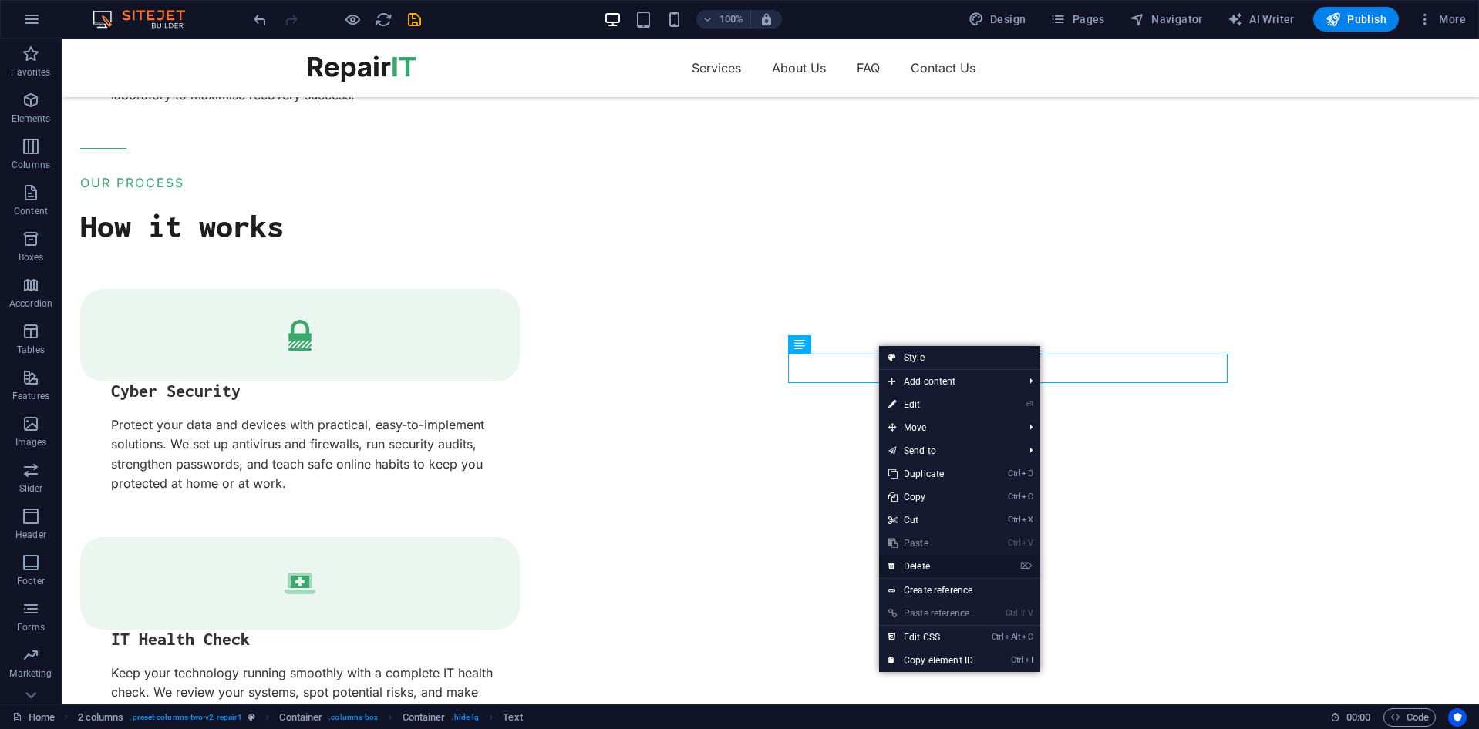
click at [938, 569] on link "⌦ Delete" at bounding box center [930, 566] width 103 height 23
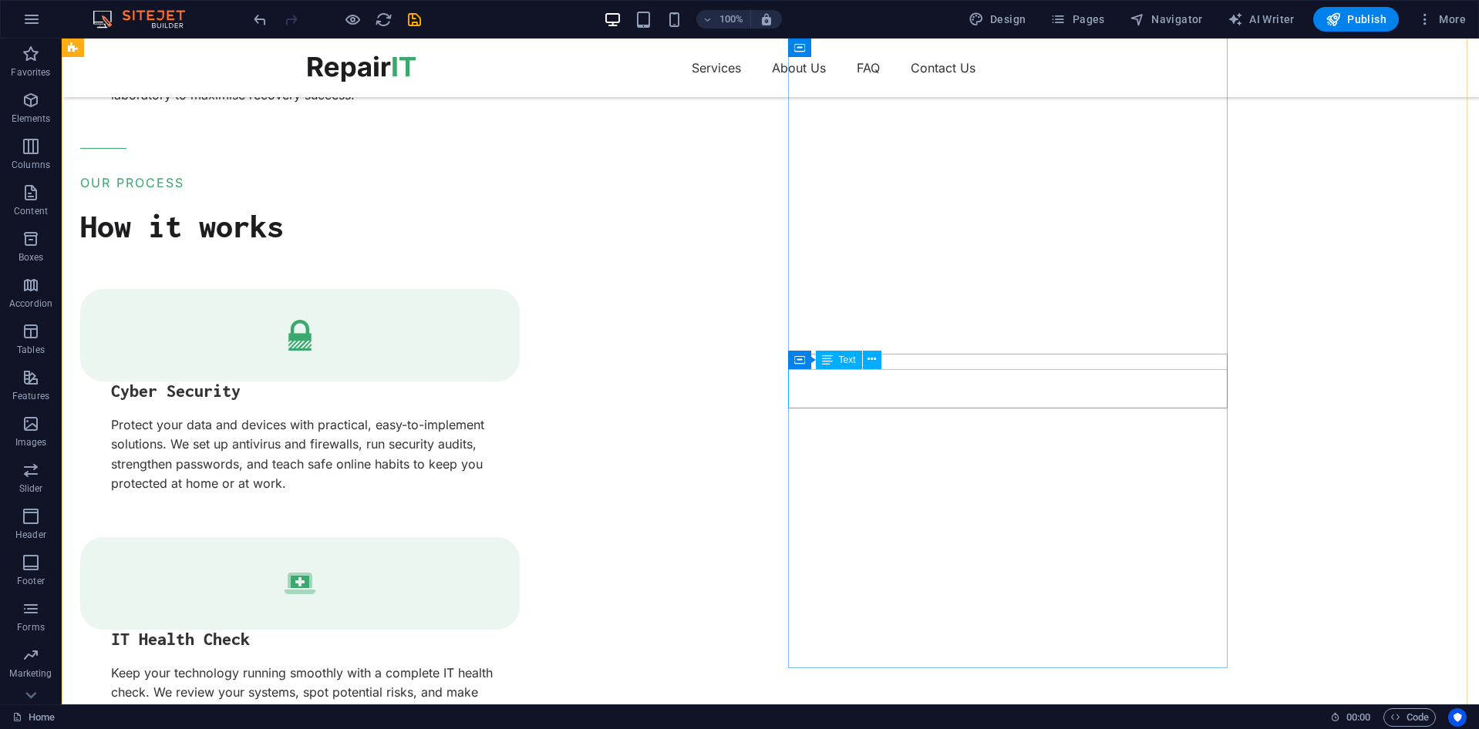
click at [875, 355] on icon at bounding box center [871, 360] width 8 height 16
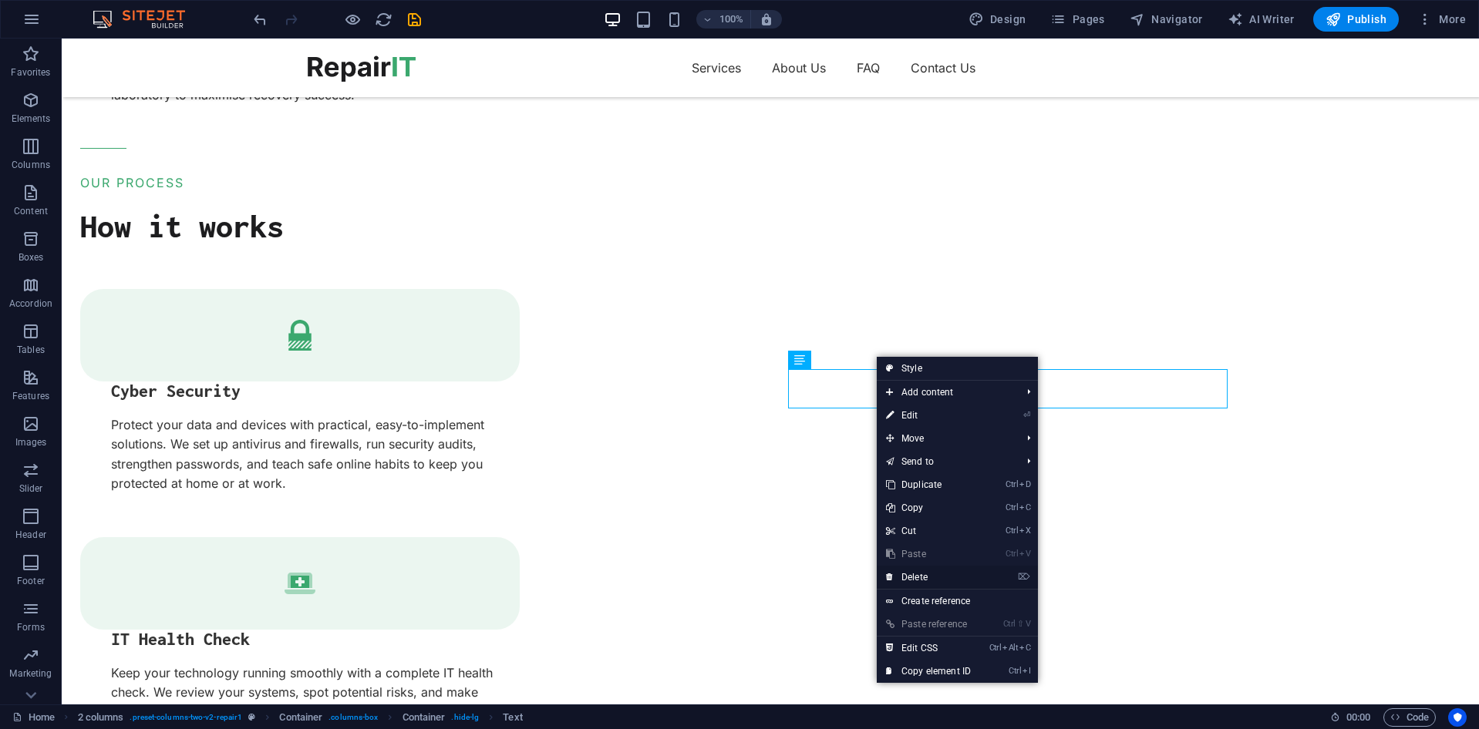
click at [936, 581] on link "⌦ Delete" at bounding box center [928, 577] width 103 height 23
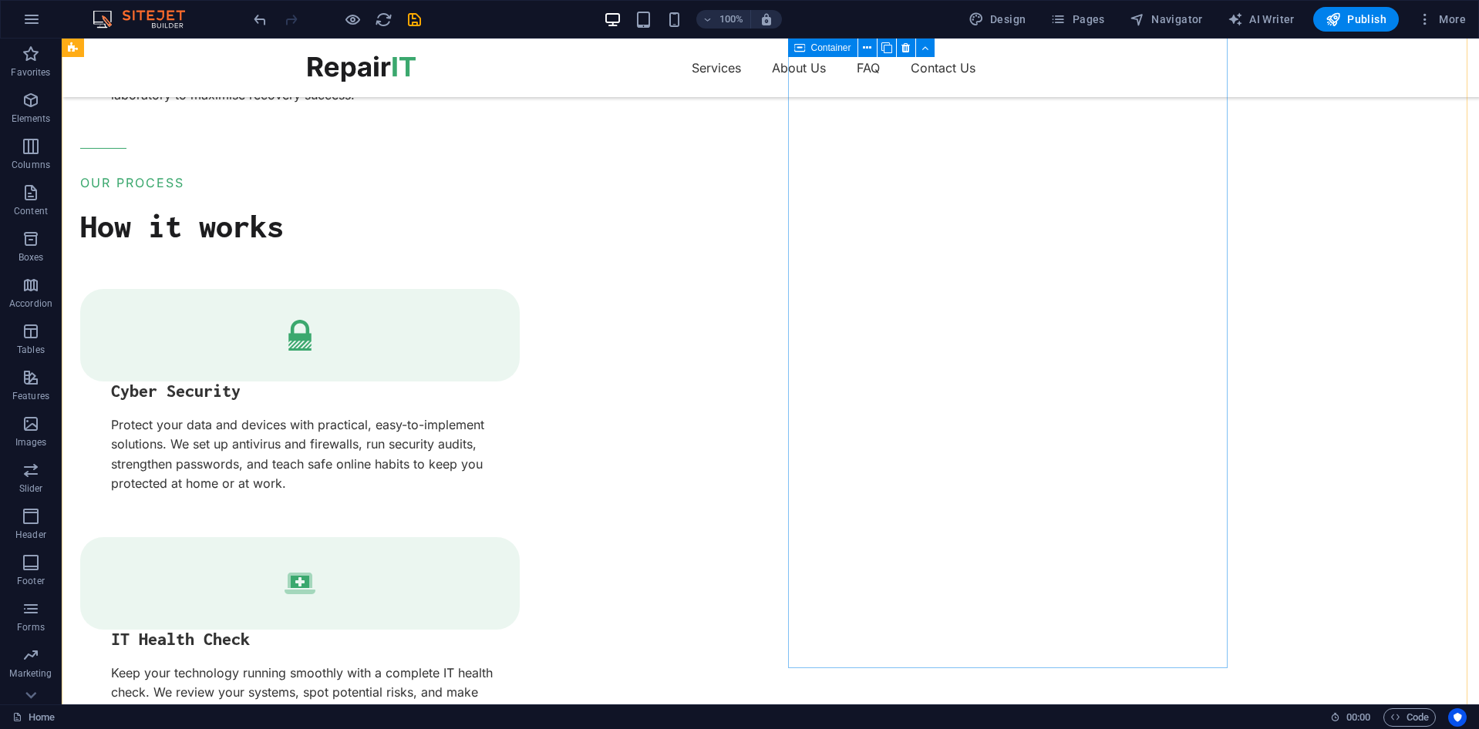
click at [854, 362] on icon at bounding box center [856, 360] width 8 height 16
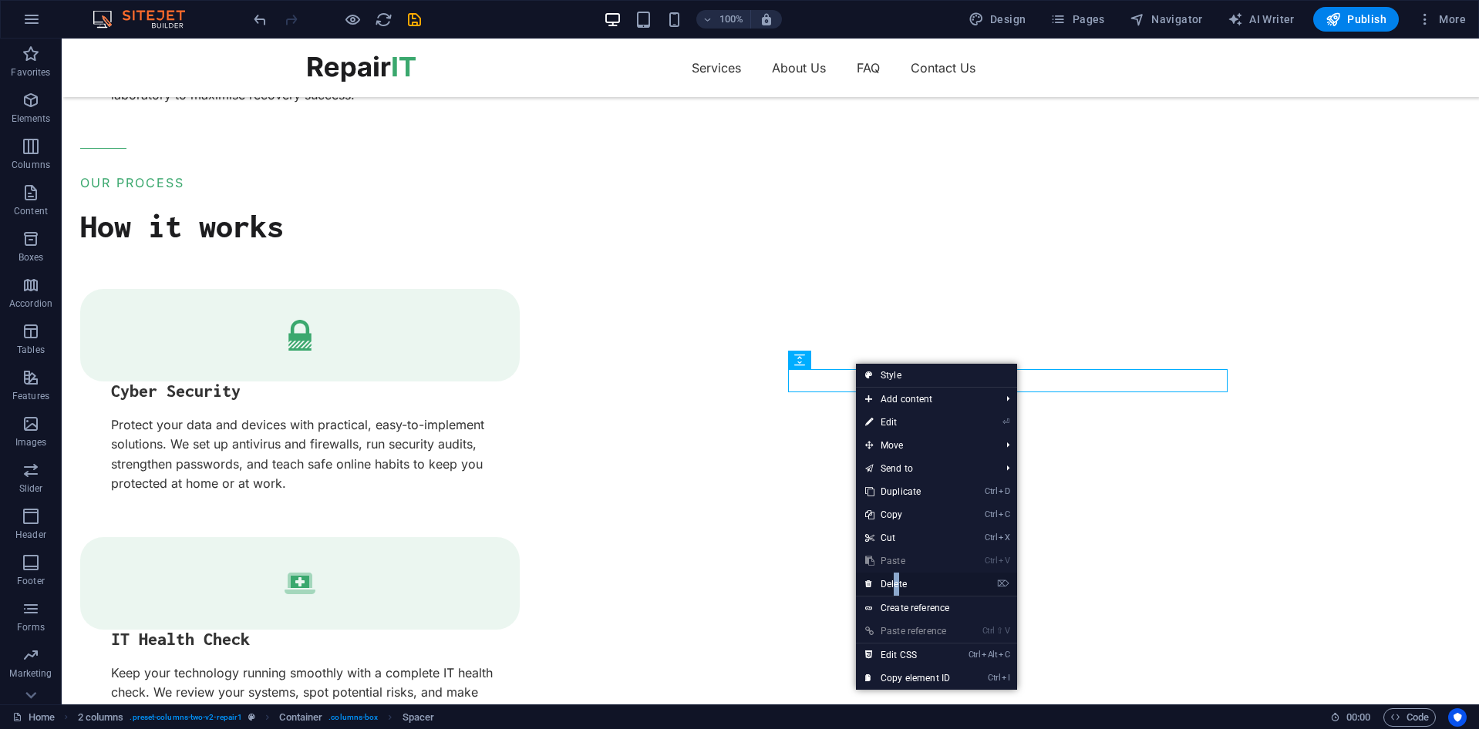
click at [896, 587] on link "⌦ Delete" at bounding box center [907, 584] width 103 height 23
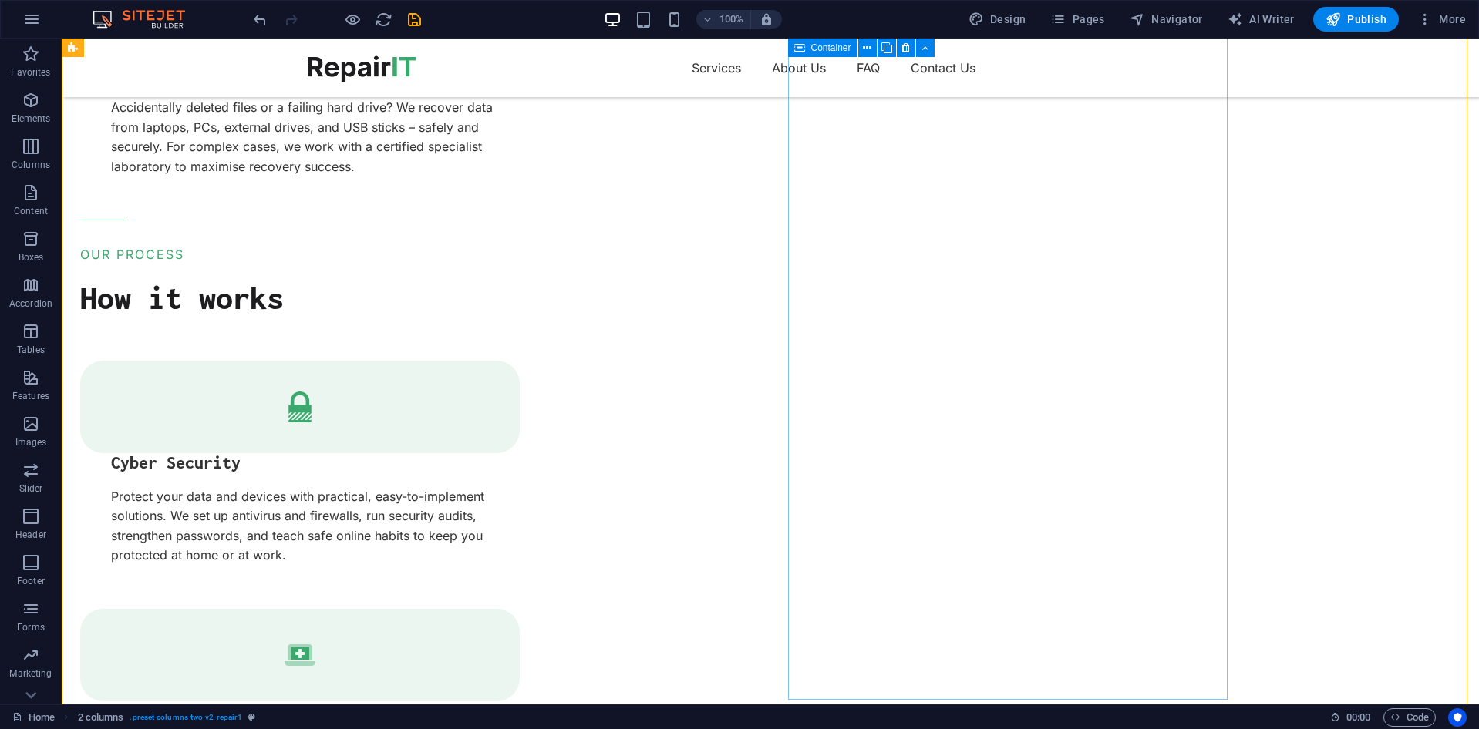
scroll to position [2698, 0]
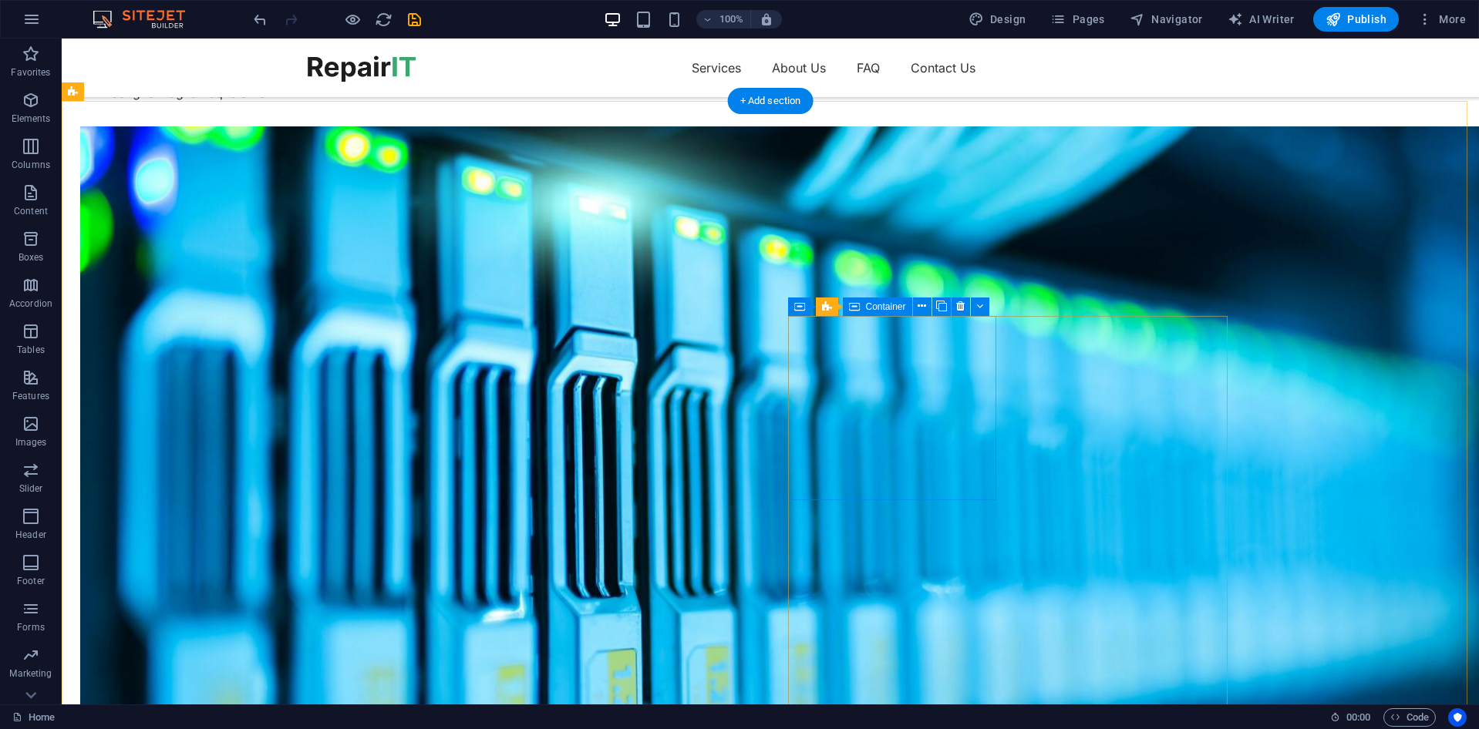
scroll to position [3238, 0]
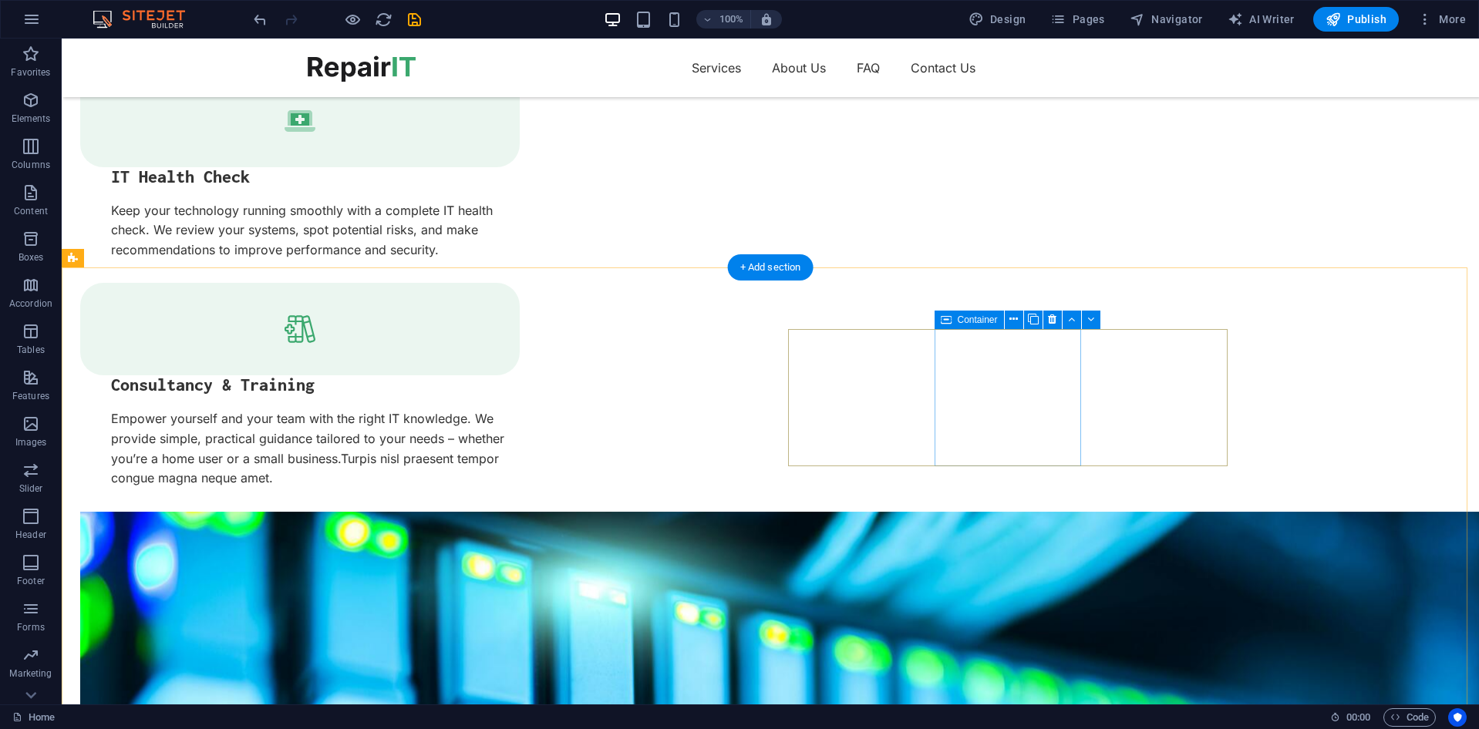
click at [1052, 321] on icon at bounding box center [1052, 319] width 8 height 16
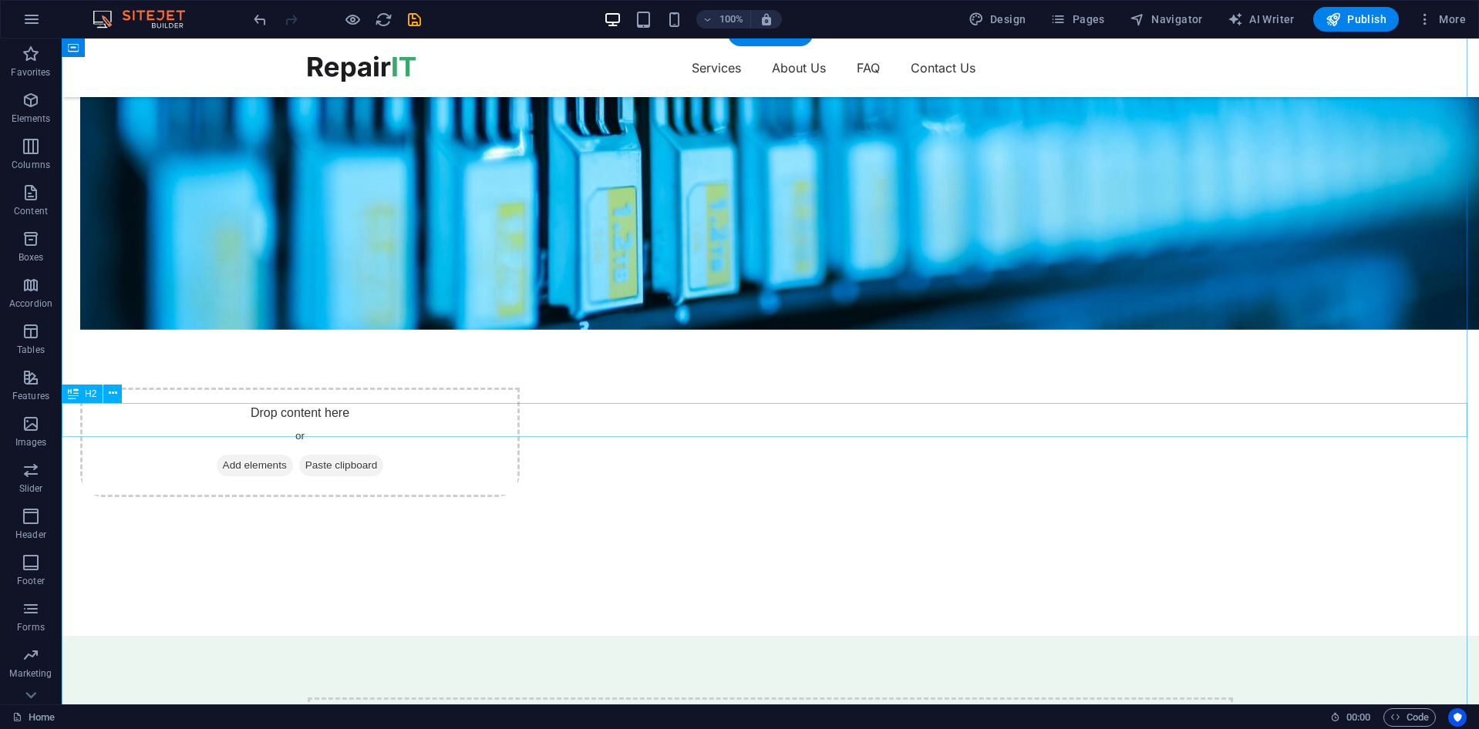
scroll to position [4472, 0]
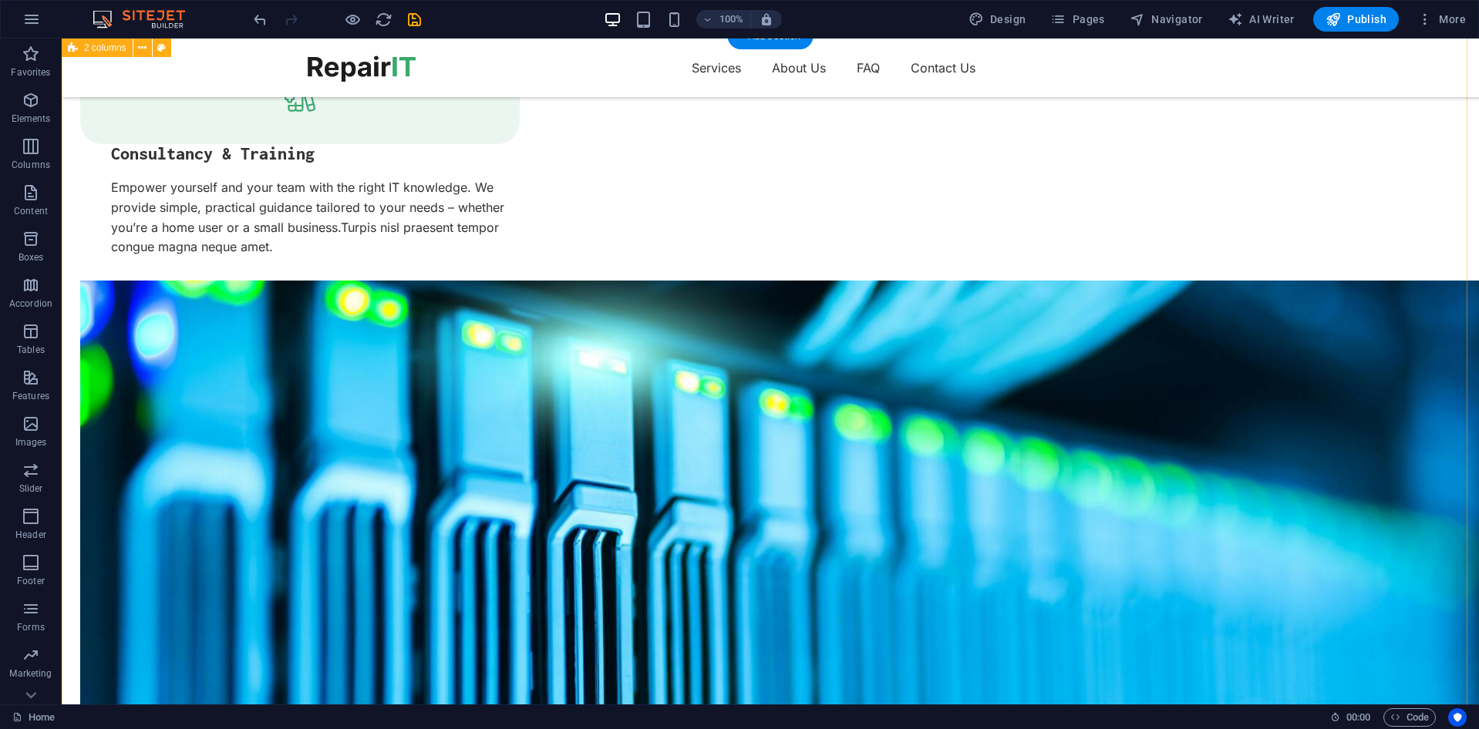
scroll to position [3315, 0]
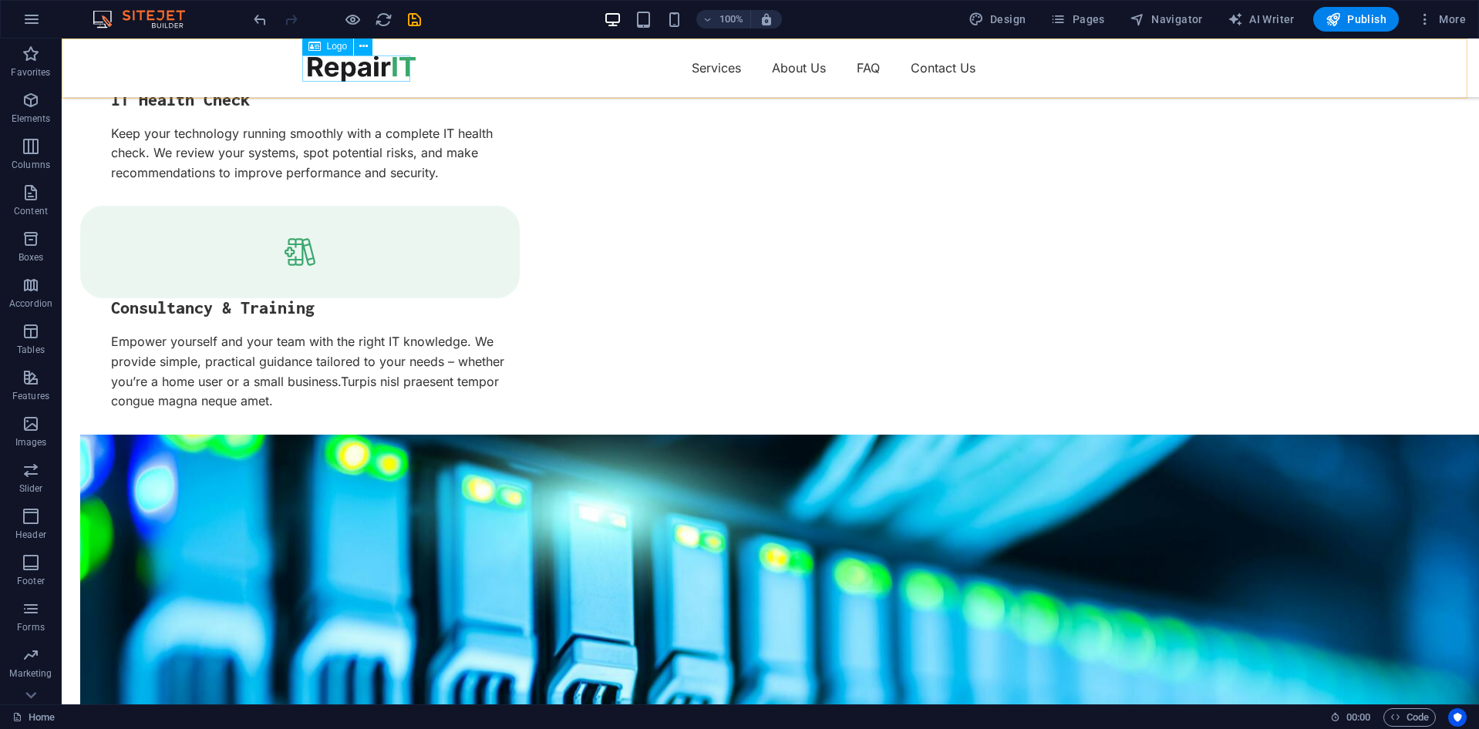
click at [375, 72] on div at bounding box center [362, 69] width 108 height 26
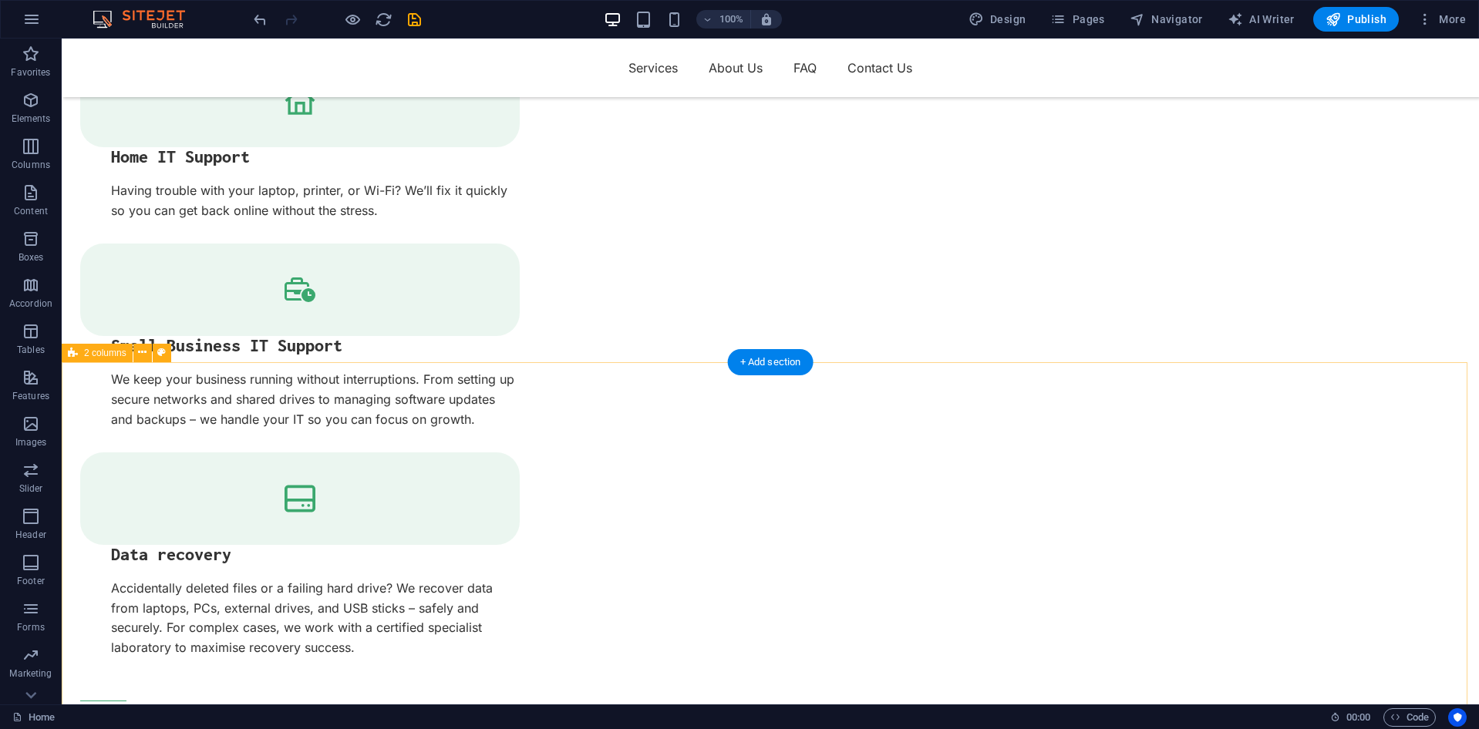
scroll to position [2236, 0]
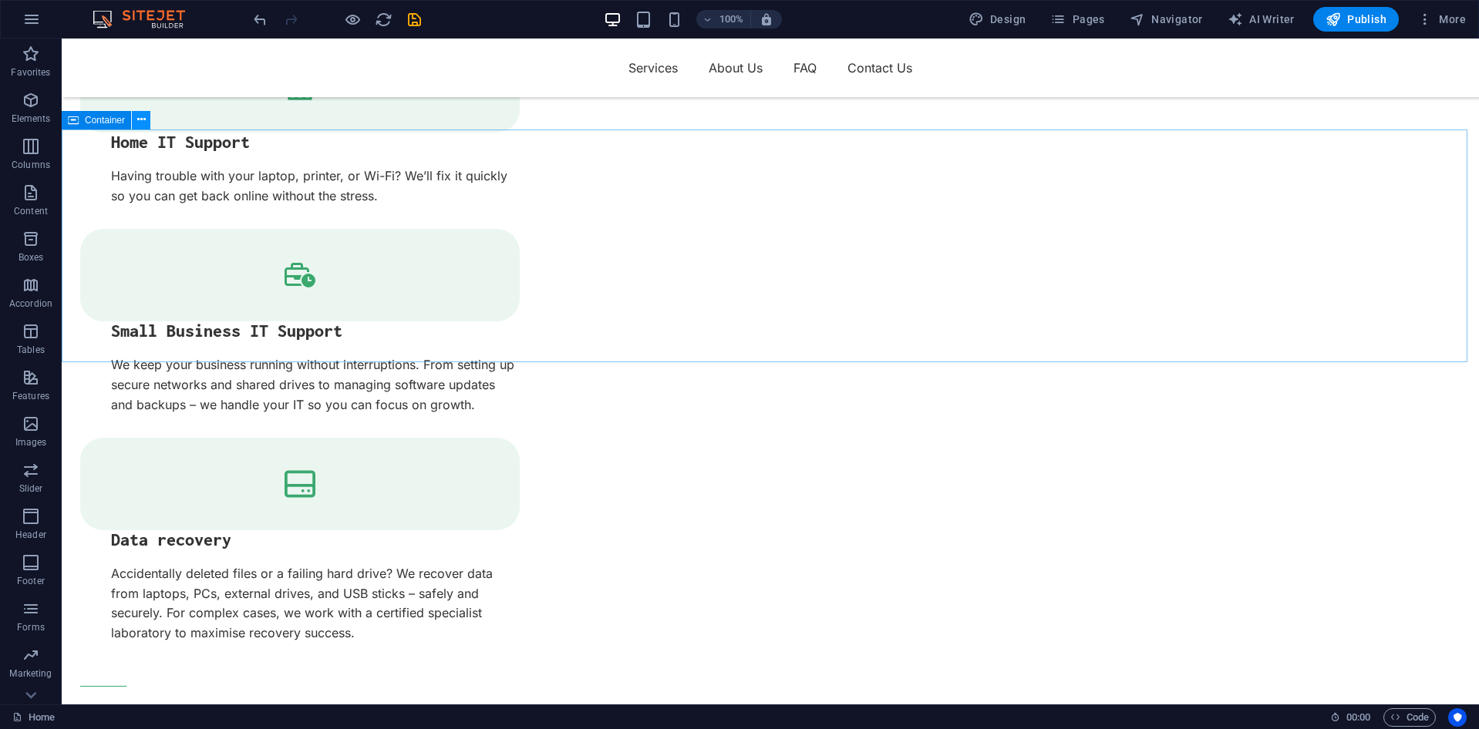
click at [144, 126] on icon at bounding box center [141, 120] width 8 height 16
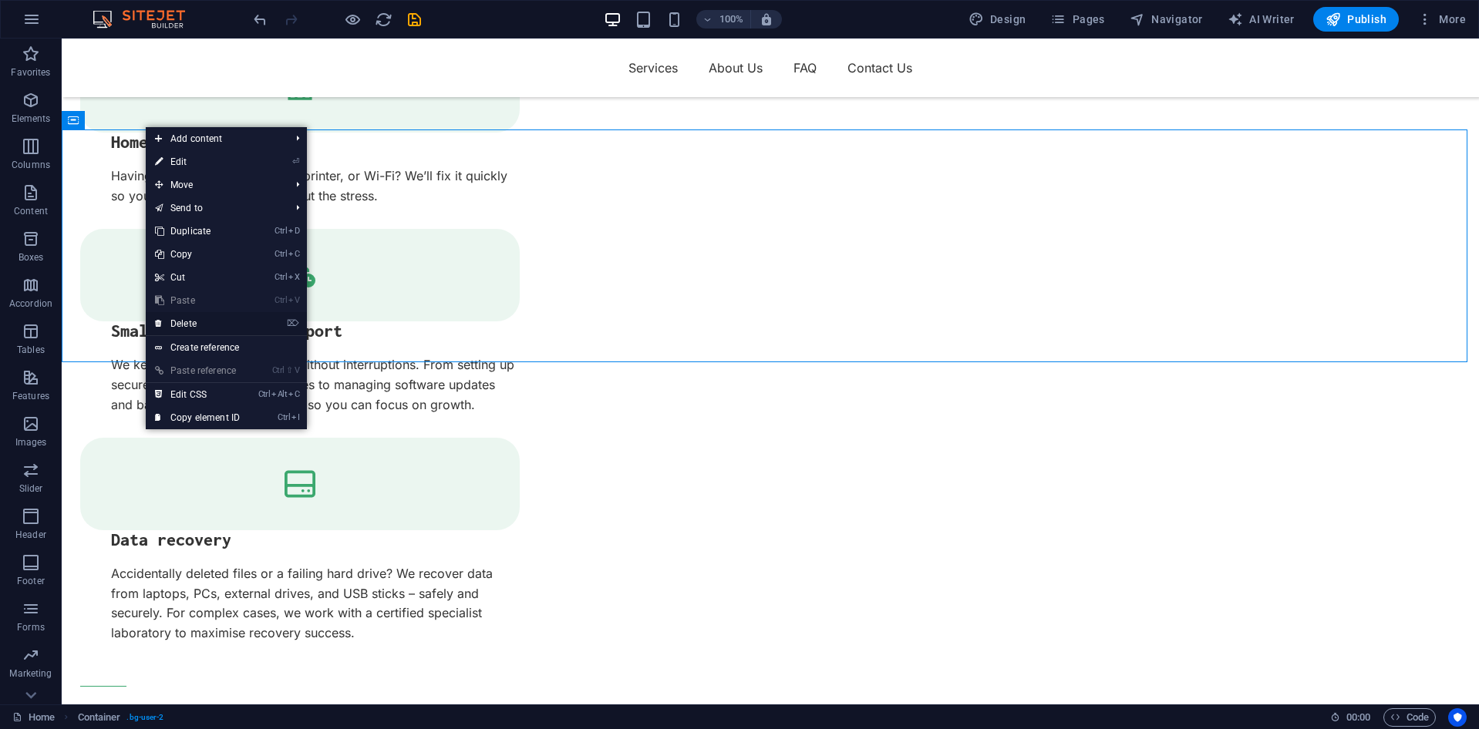
click at [184, 327] on link "⌦ Delete" at bounding box center [197, 323] width 103 height 23
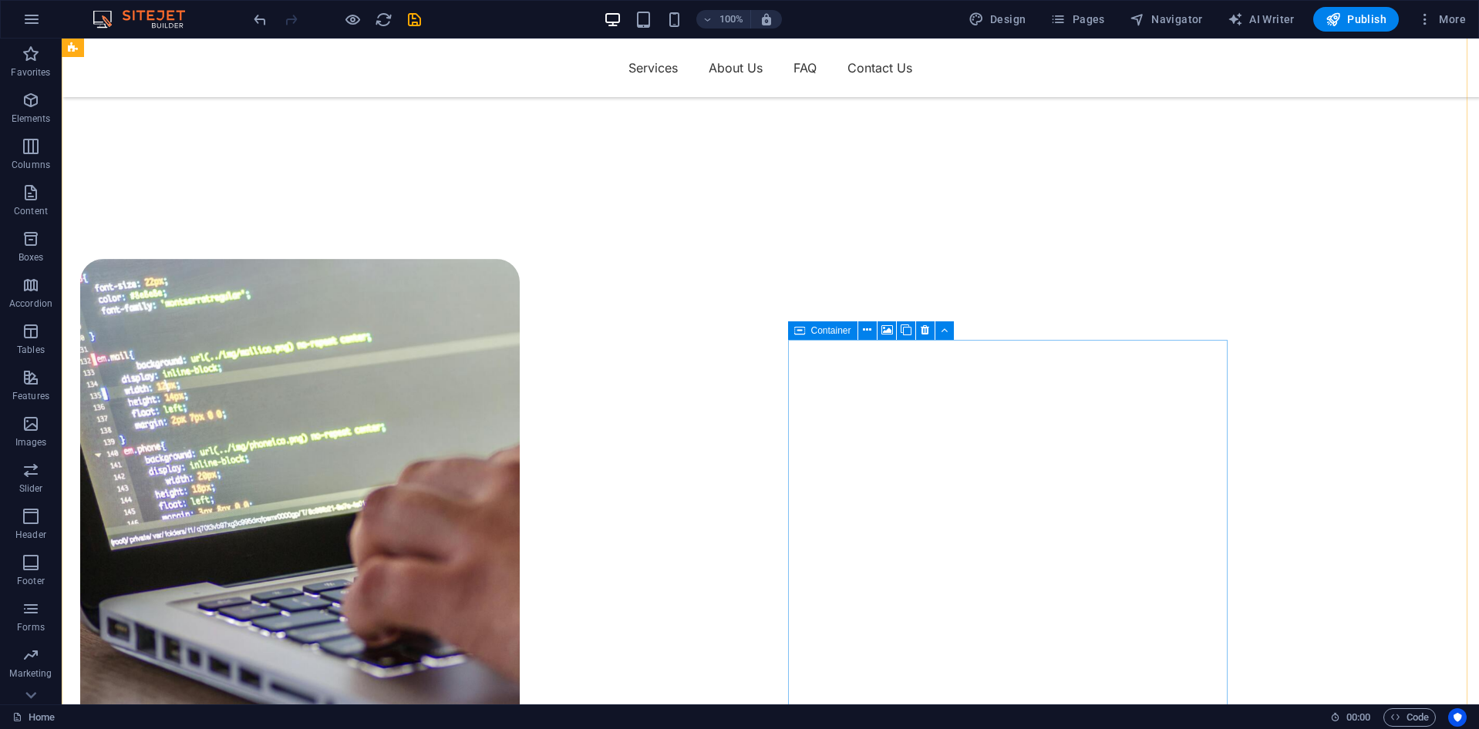
scroll to position [1388, 0]
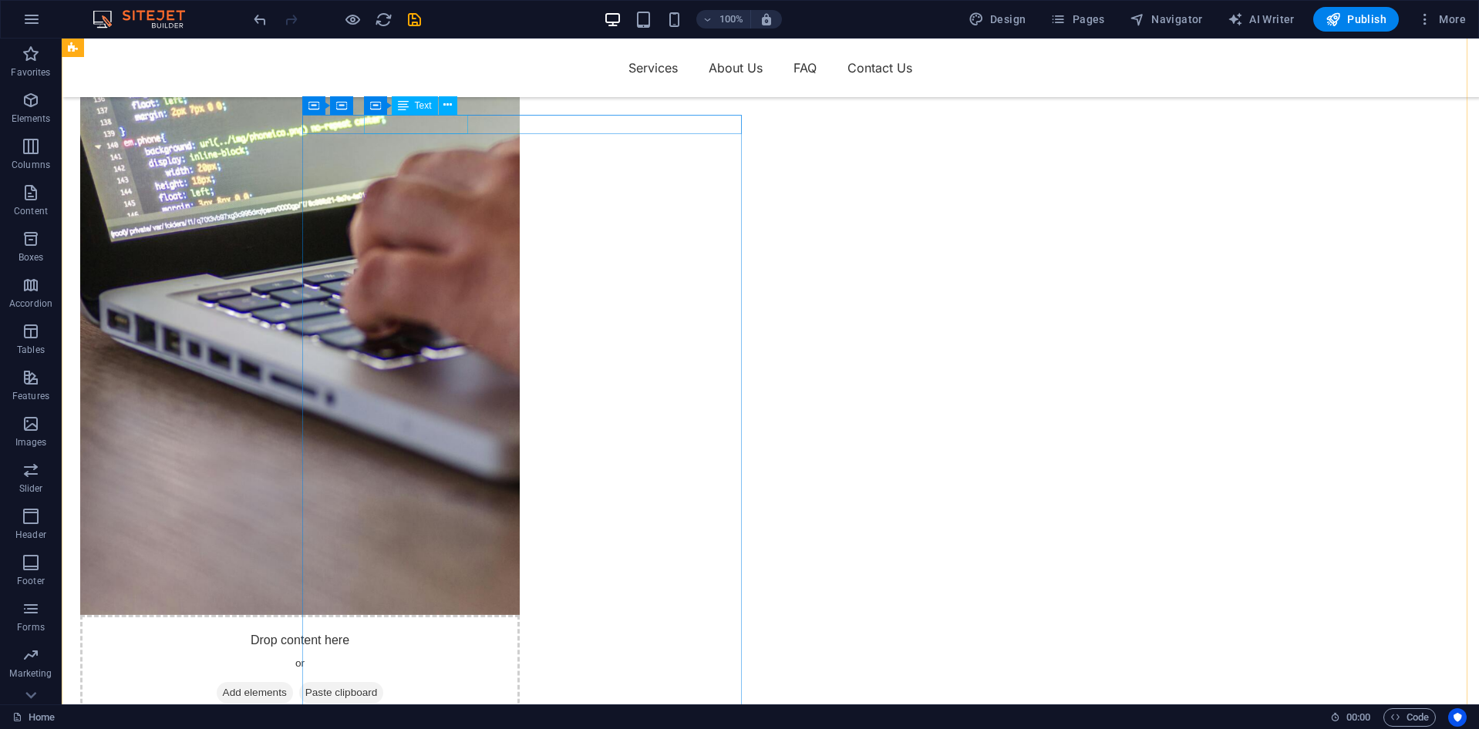
click at [446, 106] on icon at bounding box center [447, 105] width 8 height 16
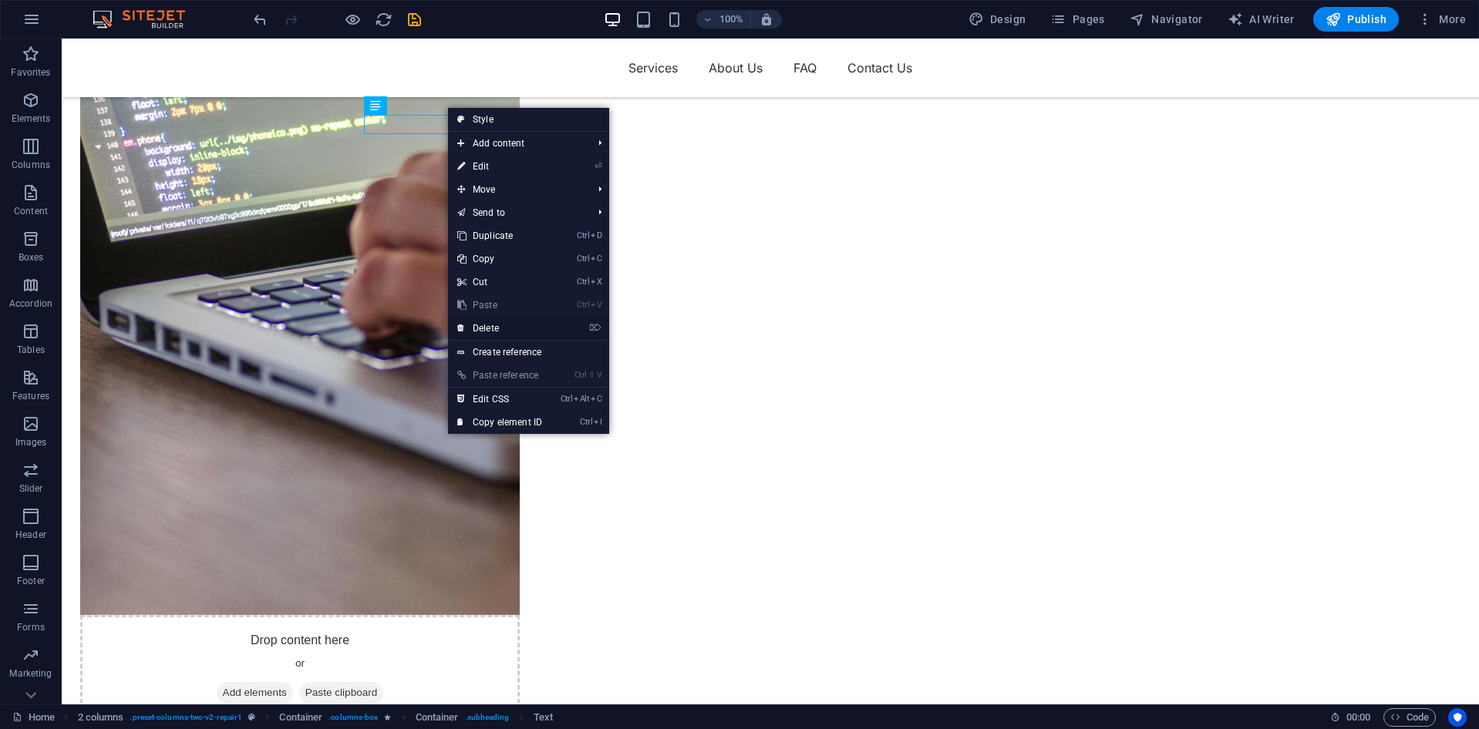
click at [498, 322] on link "⌦ Delete" at bounding box center [499, 328] width 103 height 23
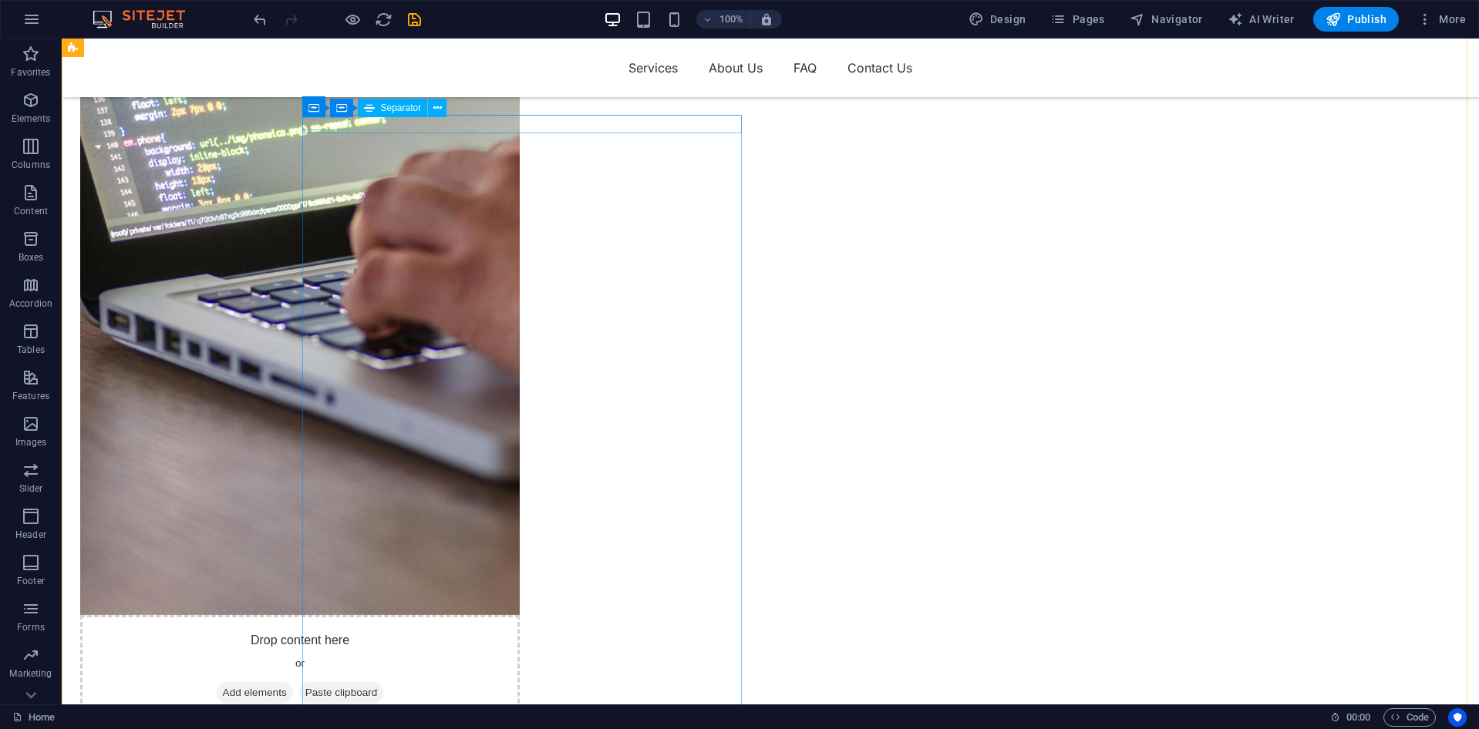
click at [415, 109] on button at bounding box center [409, 105] width 19 height 19
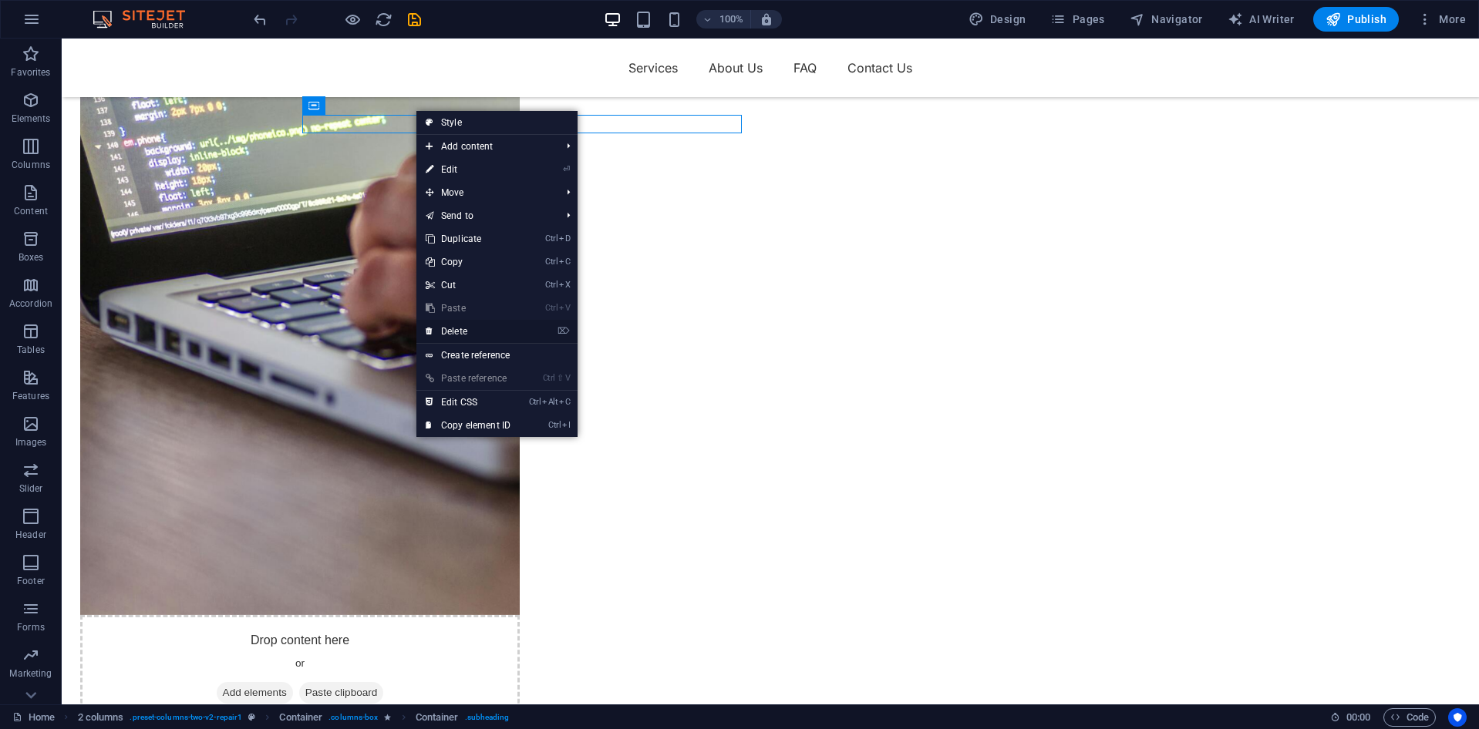
click at [473, 332] on link "⌦ Delete" at bounding box center [467, 331] width 103 height 23
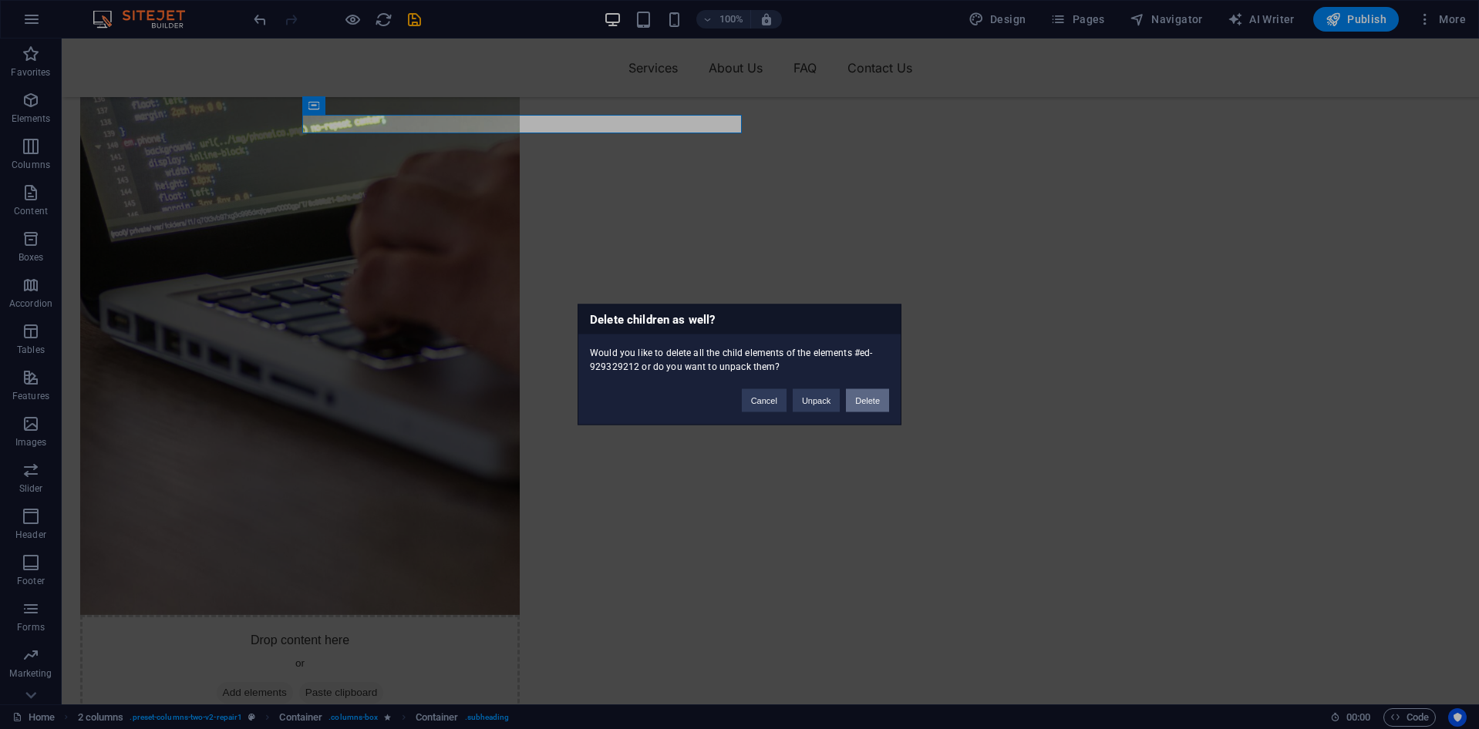
click at [883, 404] on button "Delete" at bounding box center [867, 400] width 43 height 23
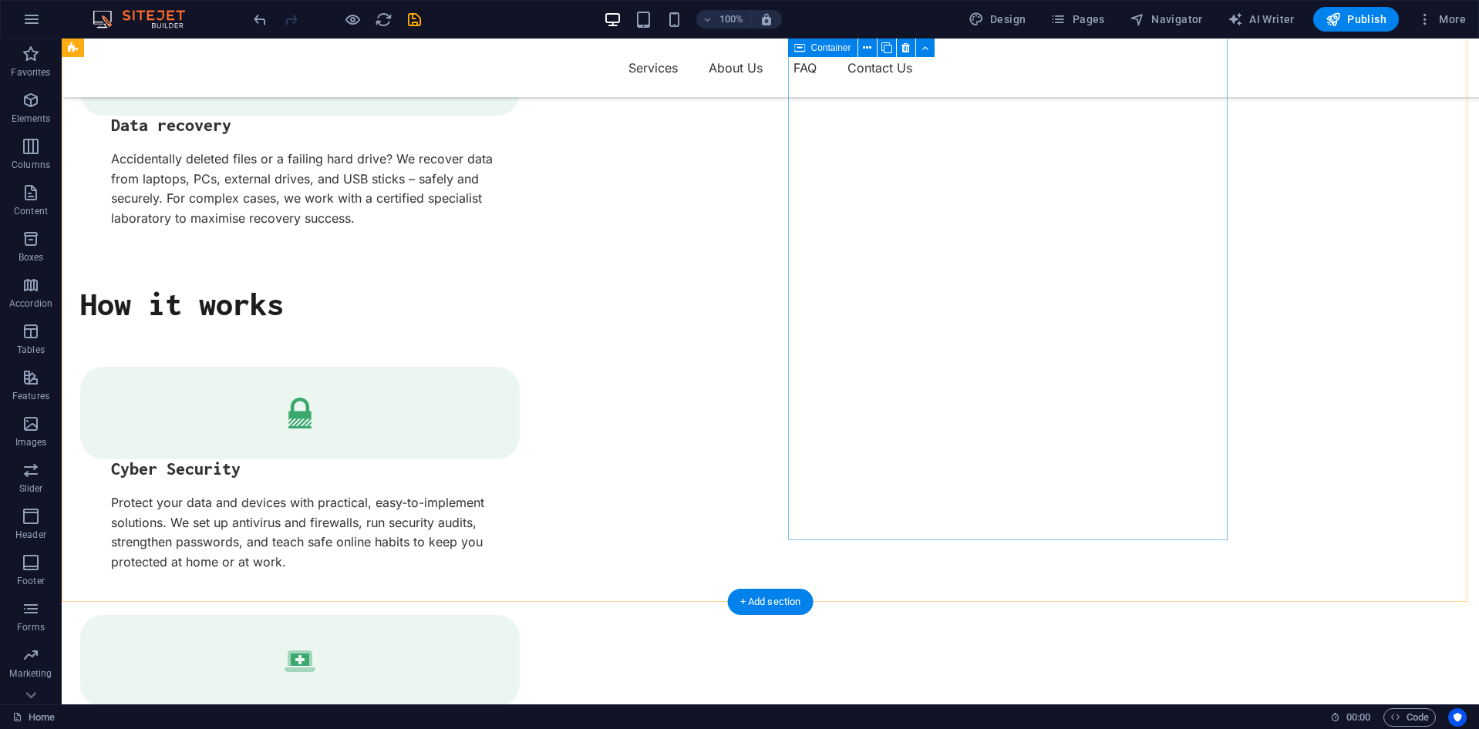
scroll to position [2698, 0]
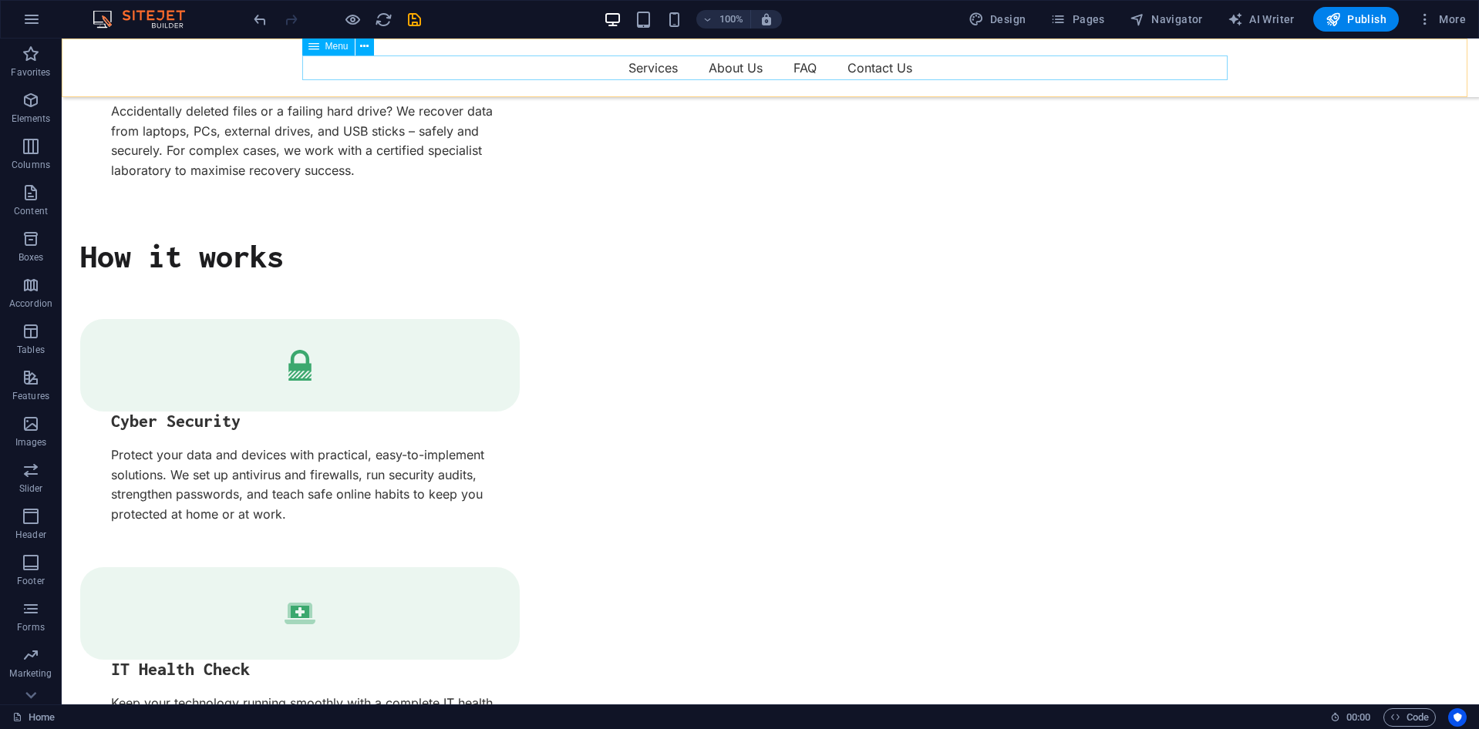
click at [719, 68] on nav "Services About Us FAQ Contact Us" at bounding box center [770, 68] width 925 height 25
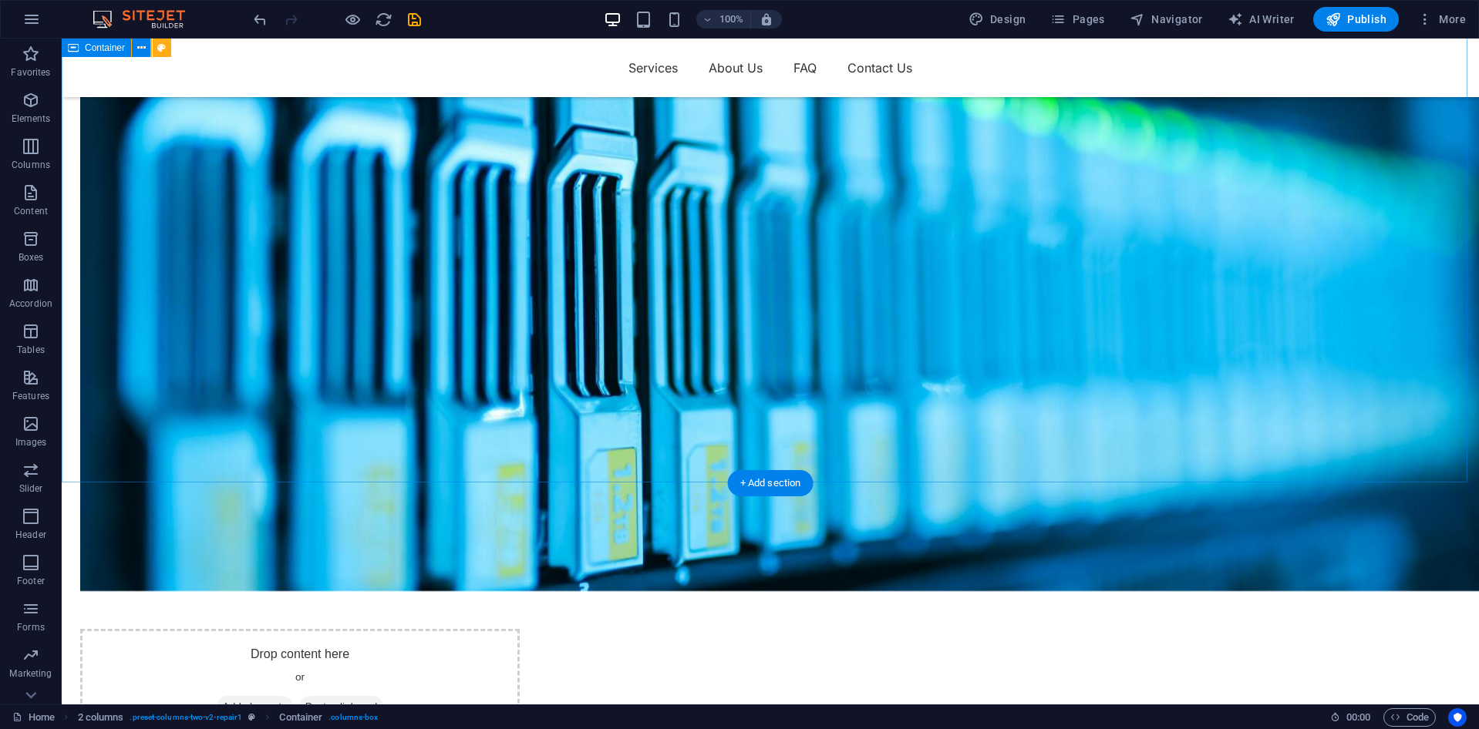
scroll to position [4318, 0]
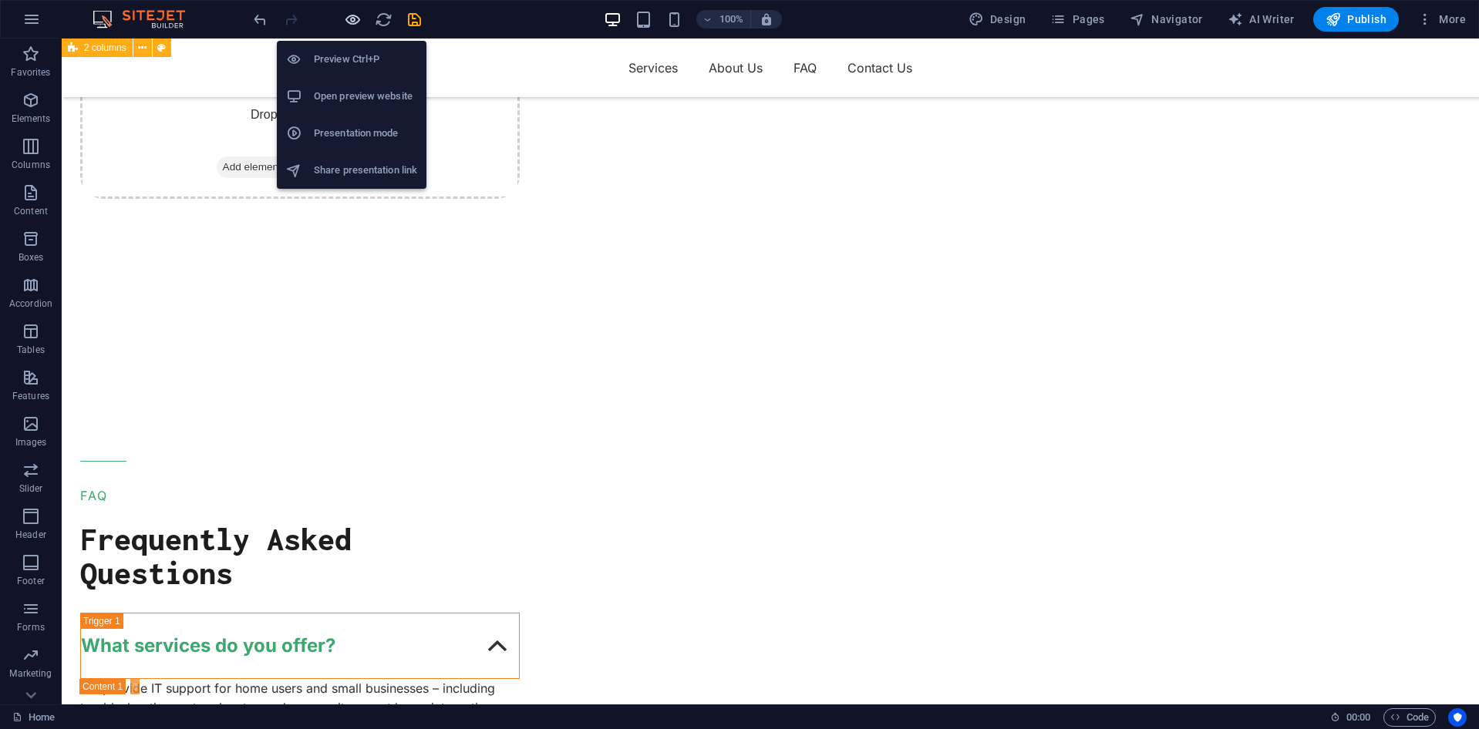
click at [354, 25] on icon "button" at bounding box center [353, 20] width 18 height 18
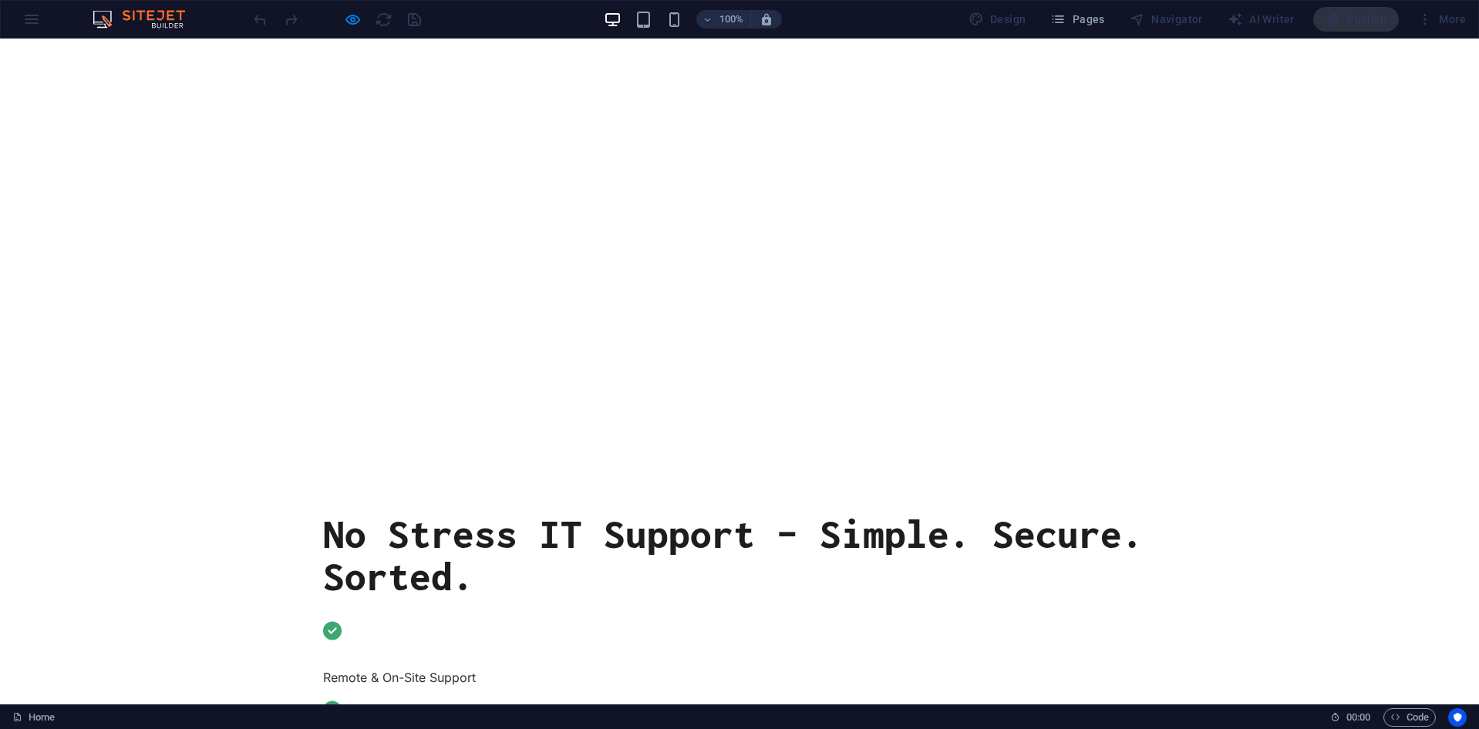
scroll to position [0, 0]
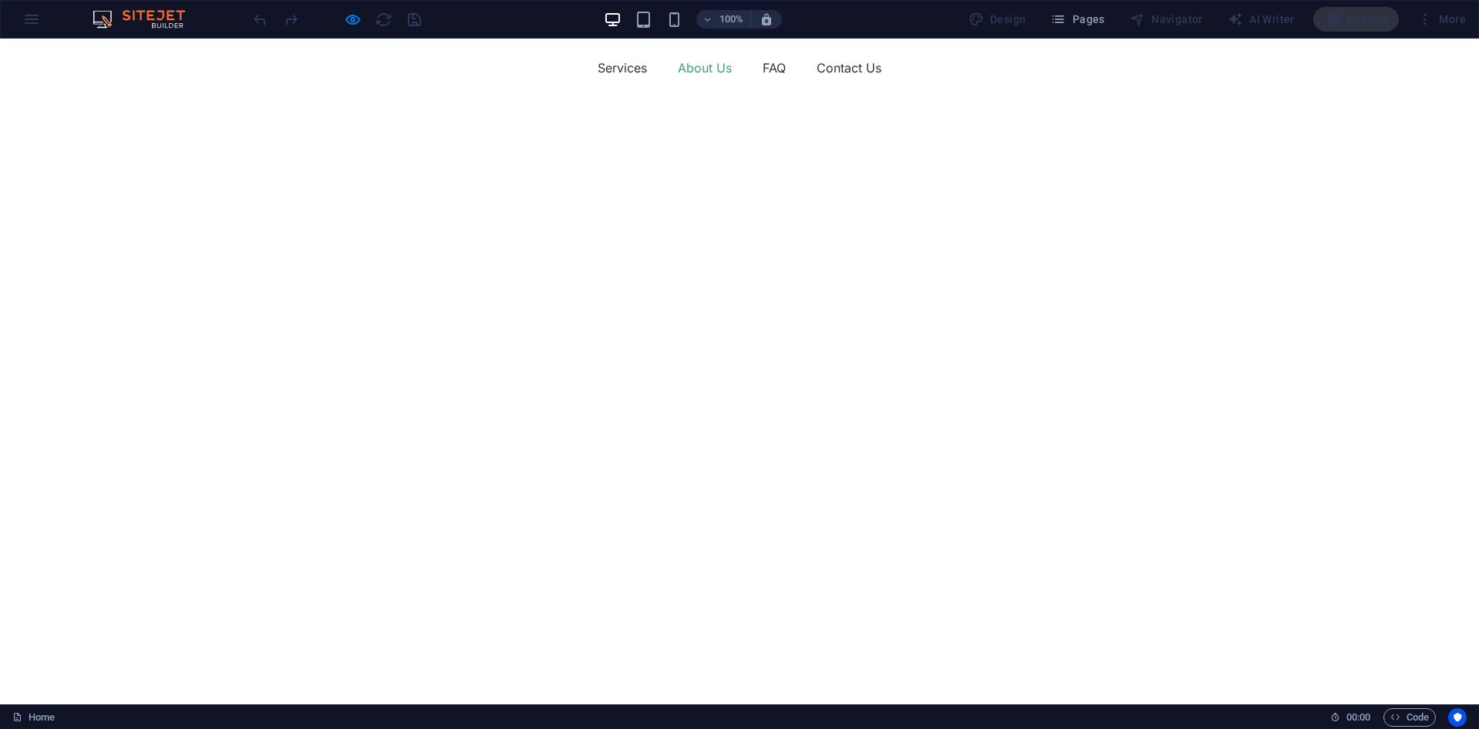
click at [684, 69] on link "About Us" at bounding box center [705, 68] width 54 height 25
click at [691, 67] on link "About Us" at bounding box center [705, 68] width 54 height 25
click at [778, 76] on link "FAQ" at bounding box center [774, 68] width 23 height 25
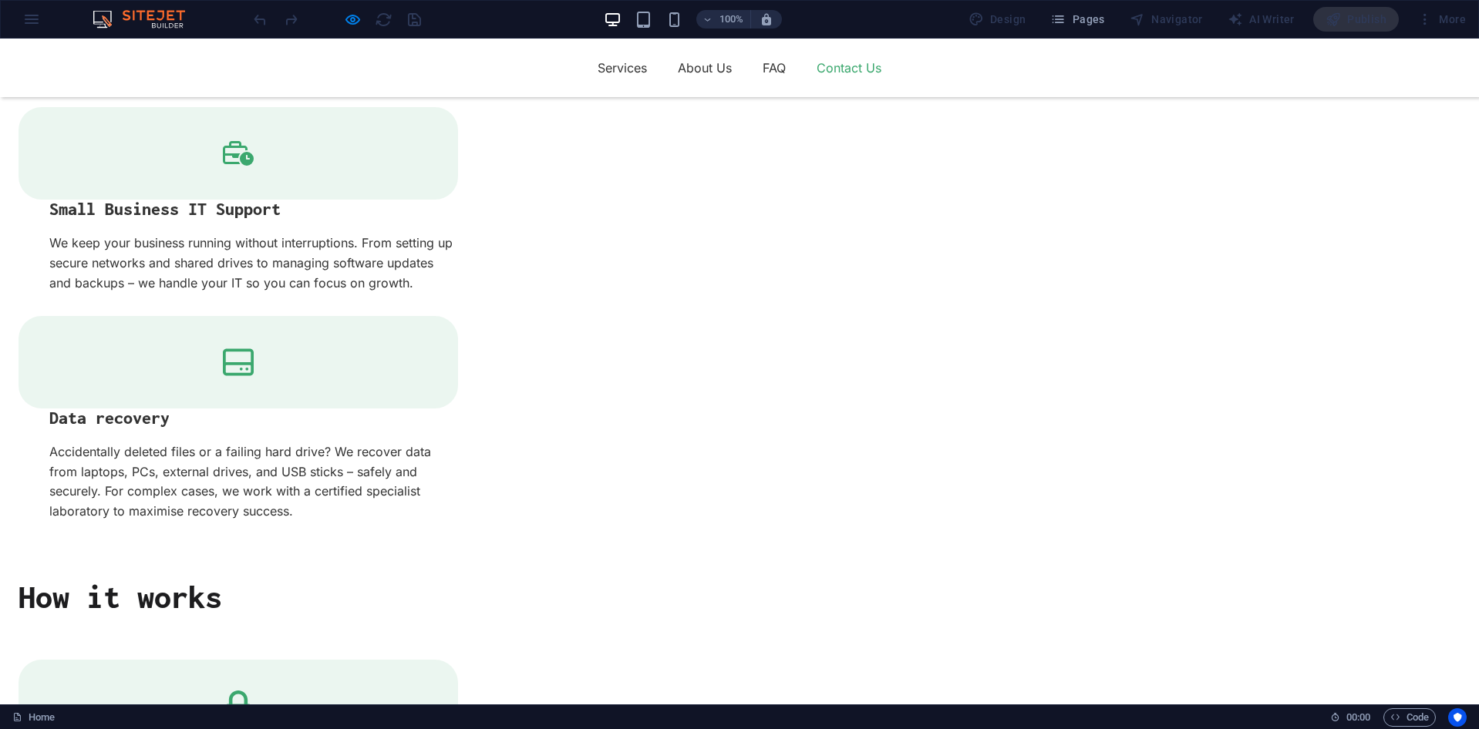
click at [864, 66] on link "Contact Us" at bounding box center [848, 68] width 65 height 25
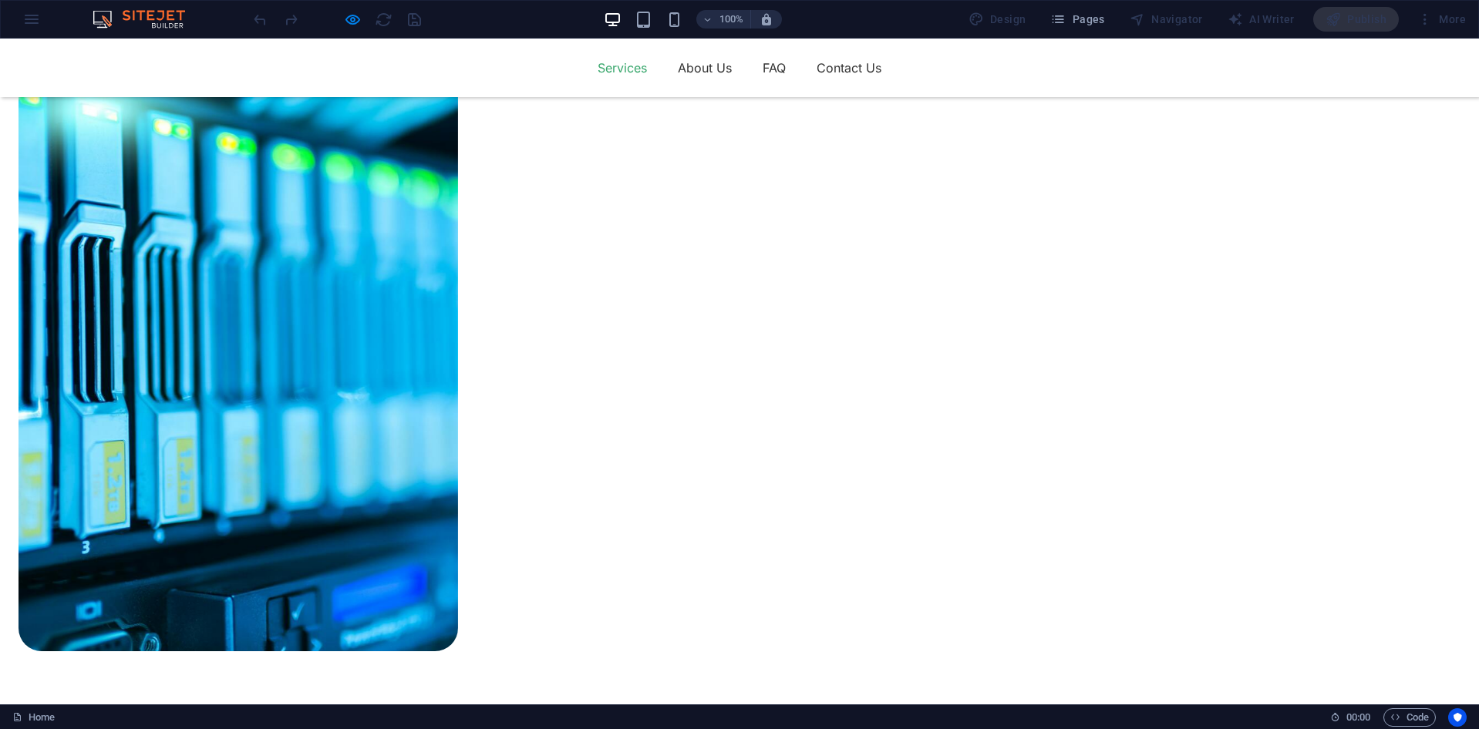
click at [611, 65] on link "Services" at bounding box center [622, 68] width 49 height 25
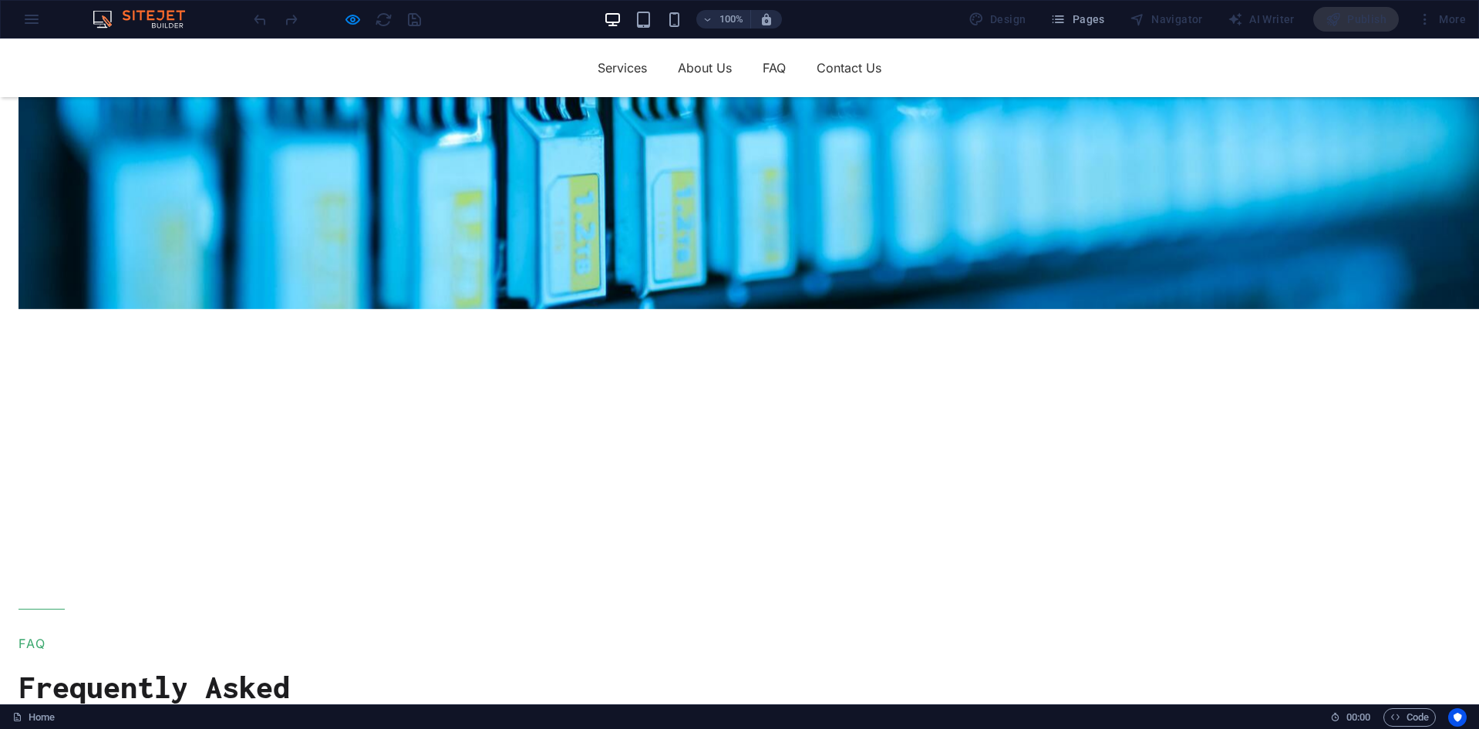
scroll to position [4133, 0]
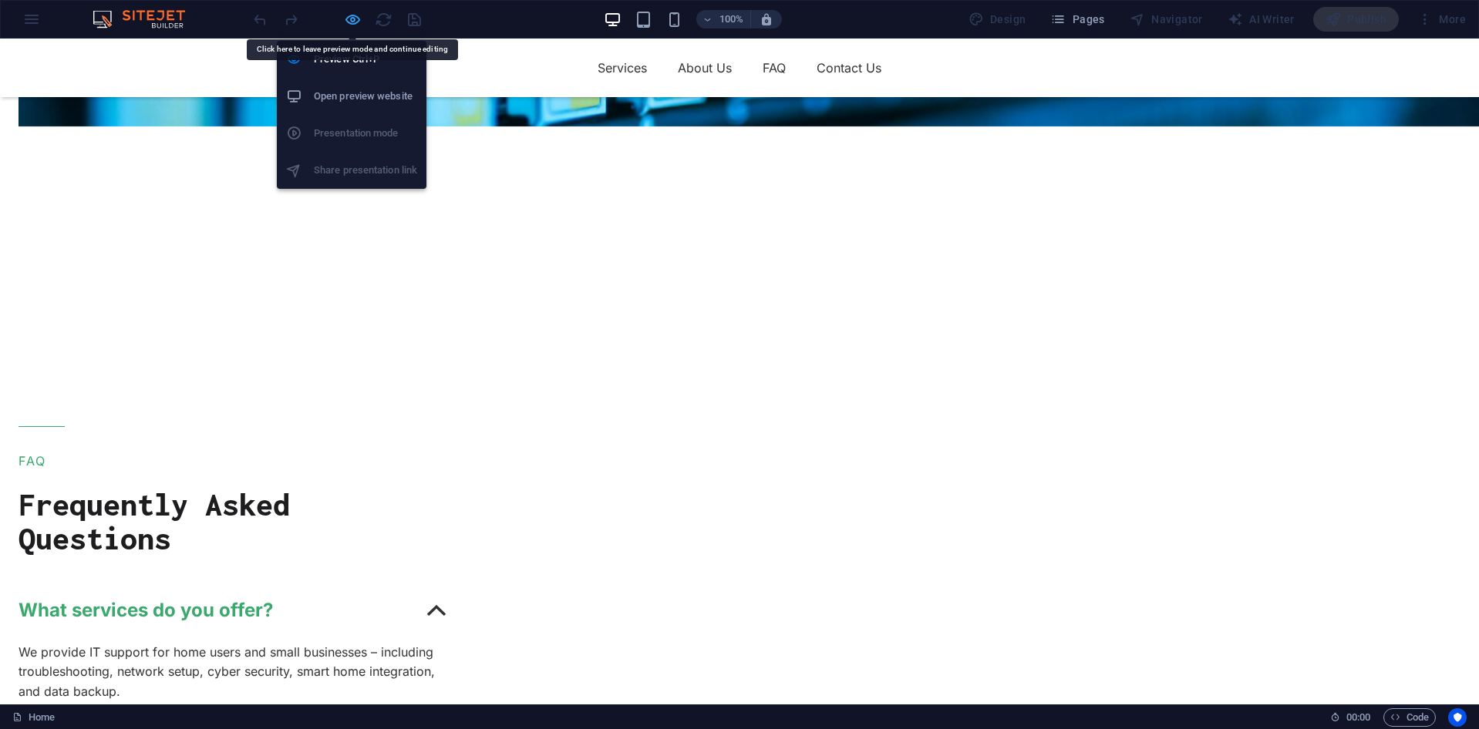
click at [350, 23] on icon "button" at bounding box center [353, 20] width 18 height 18
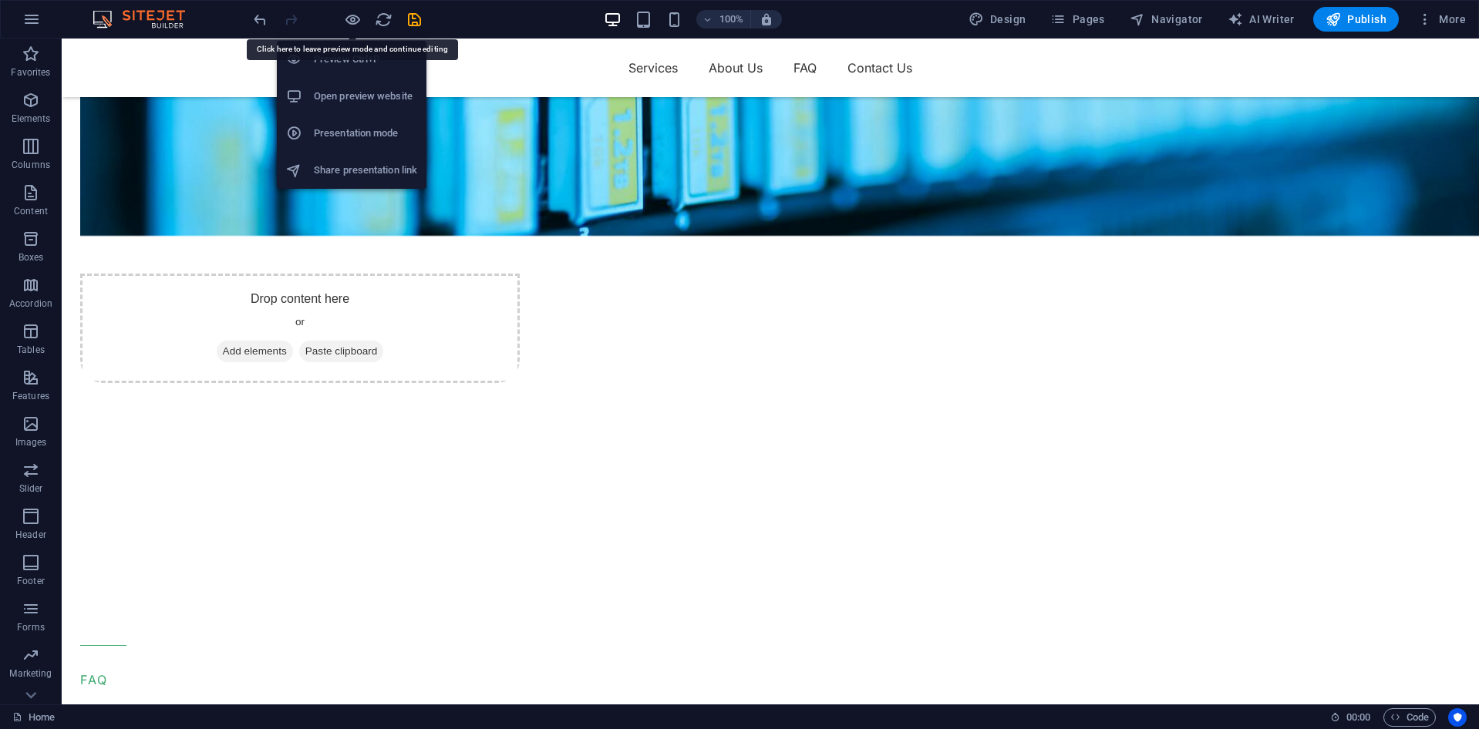
scroll to position [4351, 0]
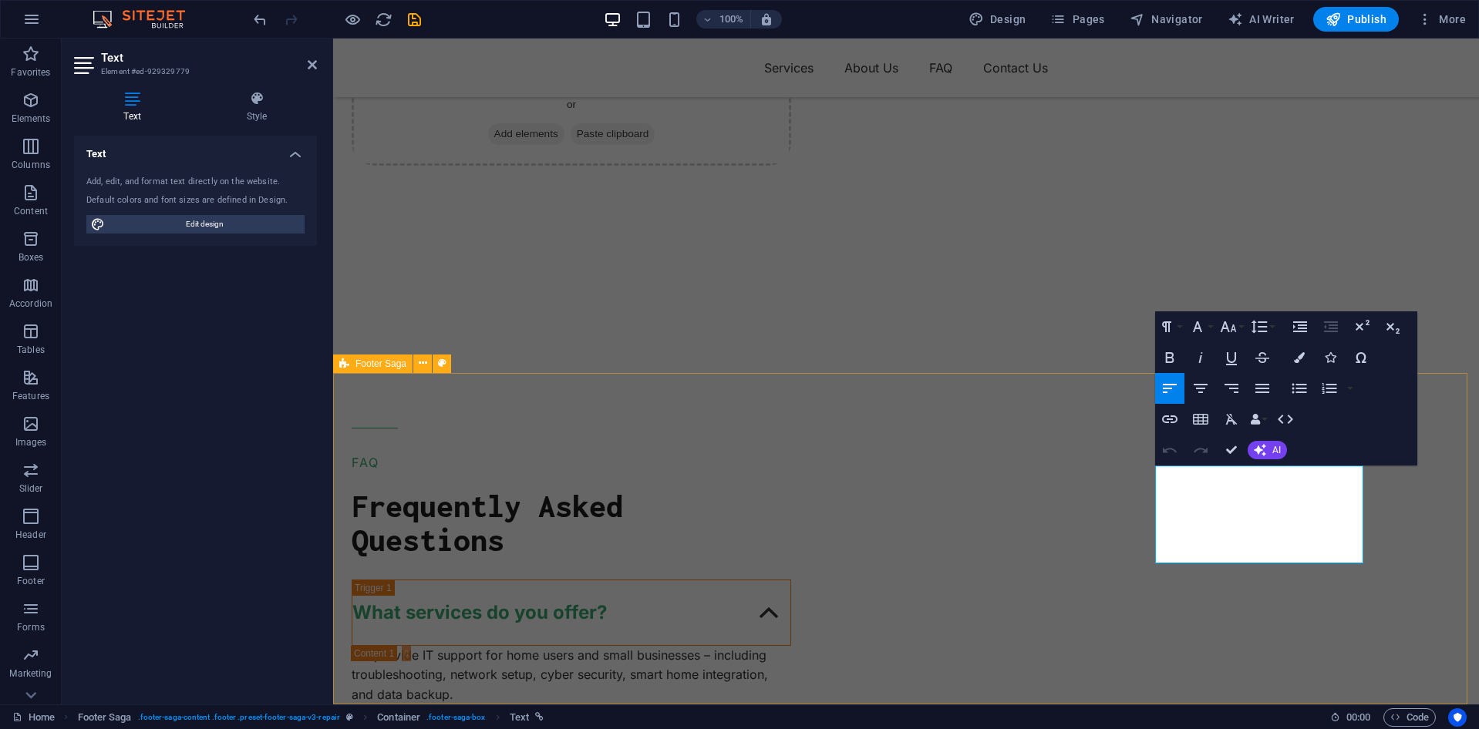
drag, startPoint x: 1193, startPoint y: 517, endPoint x: 1152, endPoint y: 478, distance: 56.2
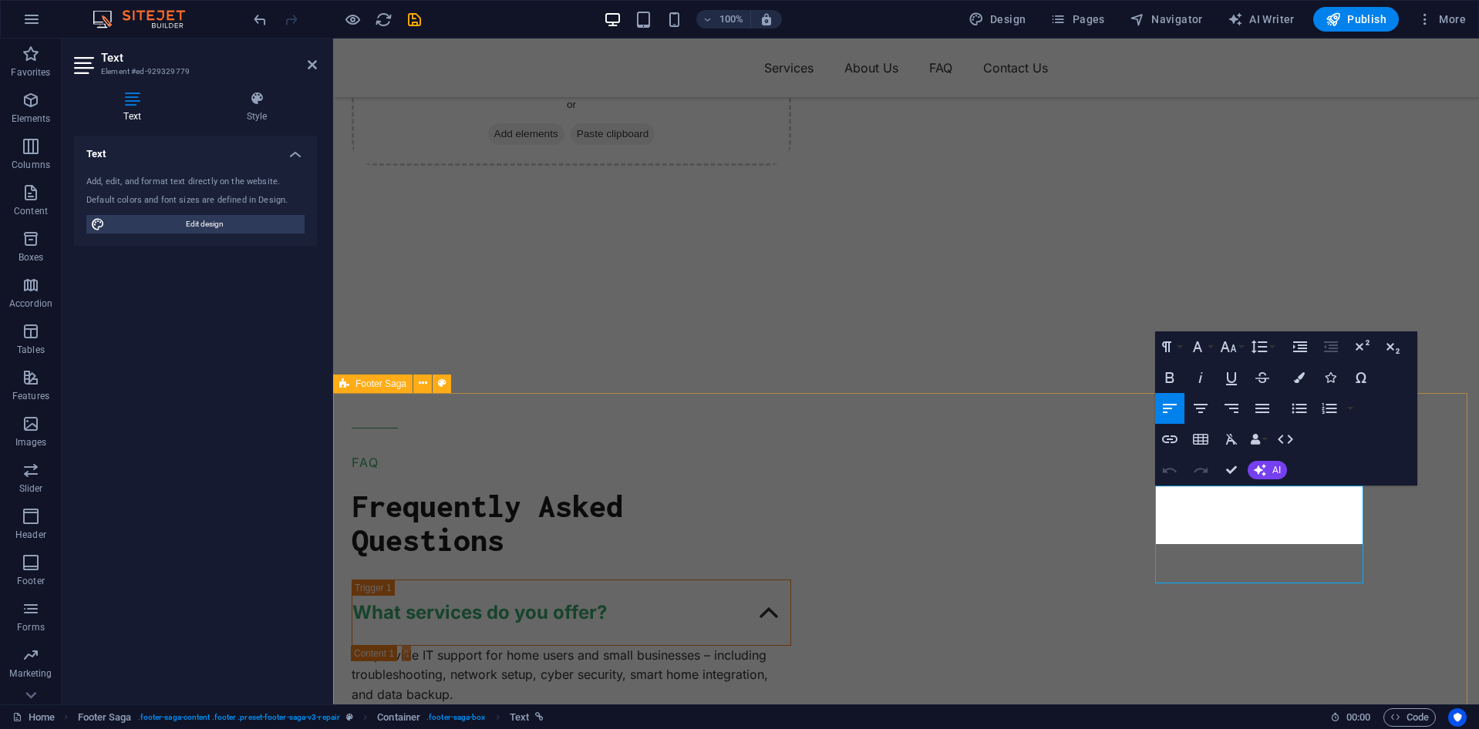
scroll to position [4331, 0]
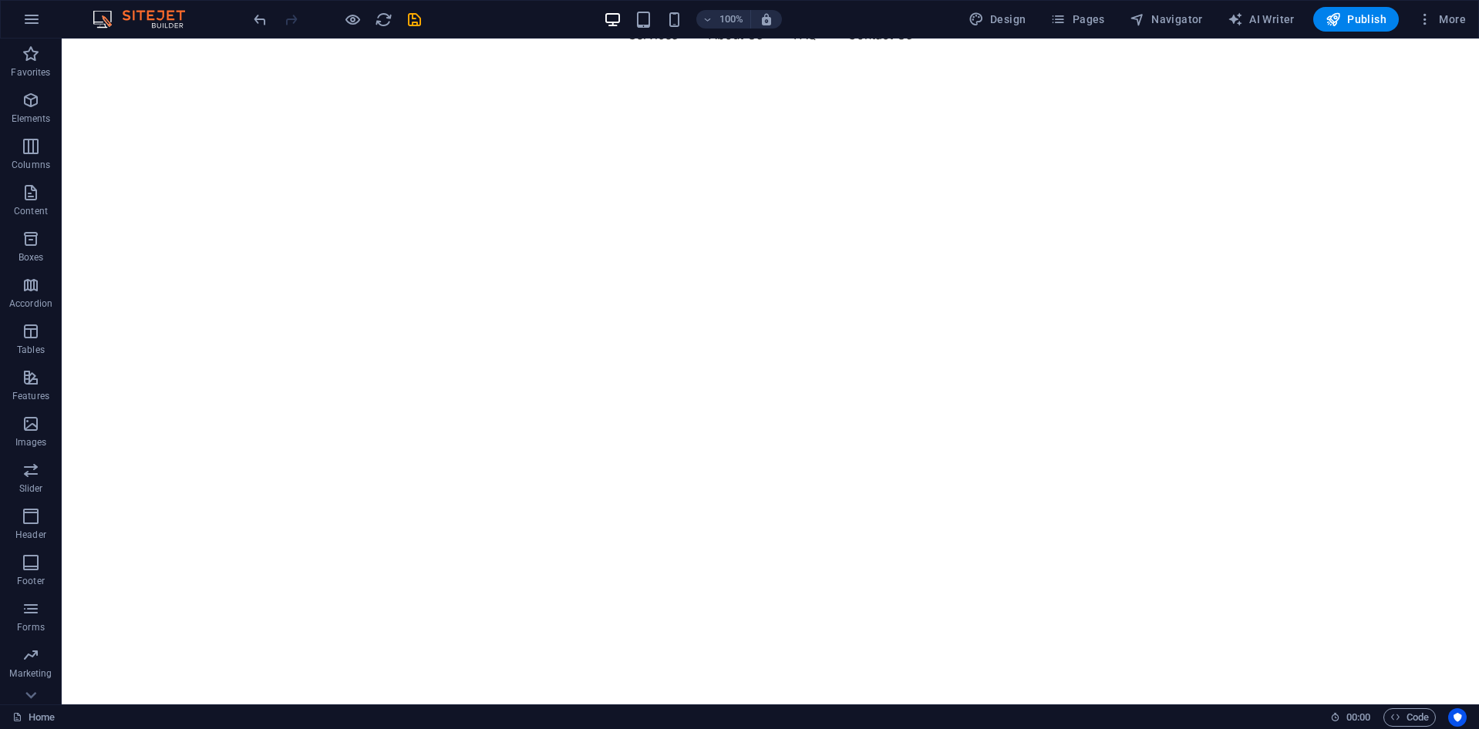
scroll to position [0, 0]
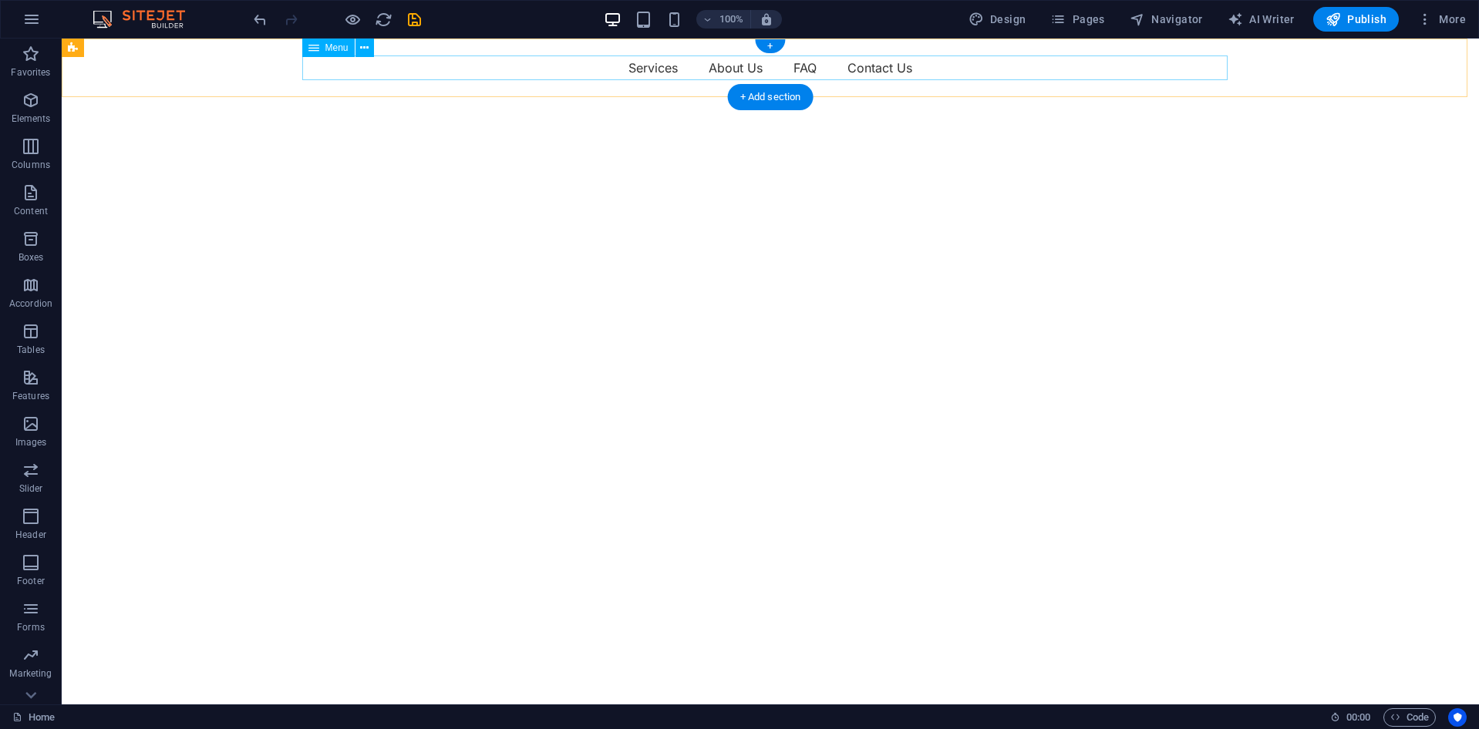
click at [801, 71] on nav "Services About Us FAQ Contact Us" at bounding box center [770, 68] width 925 height 25
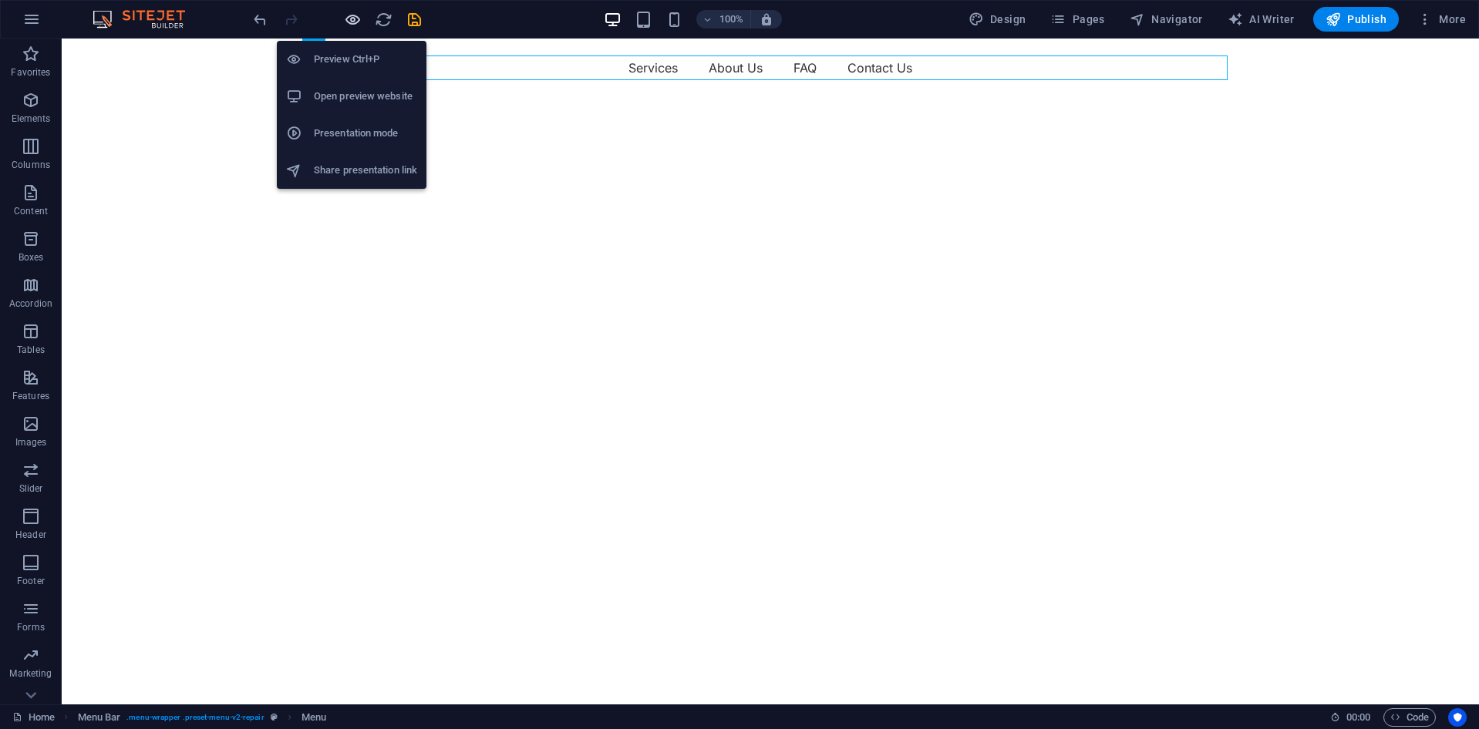
click at [347, 22] on icon "button" at bounding box center [353, 20] width 18 height 18
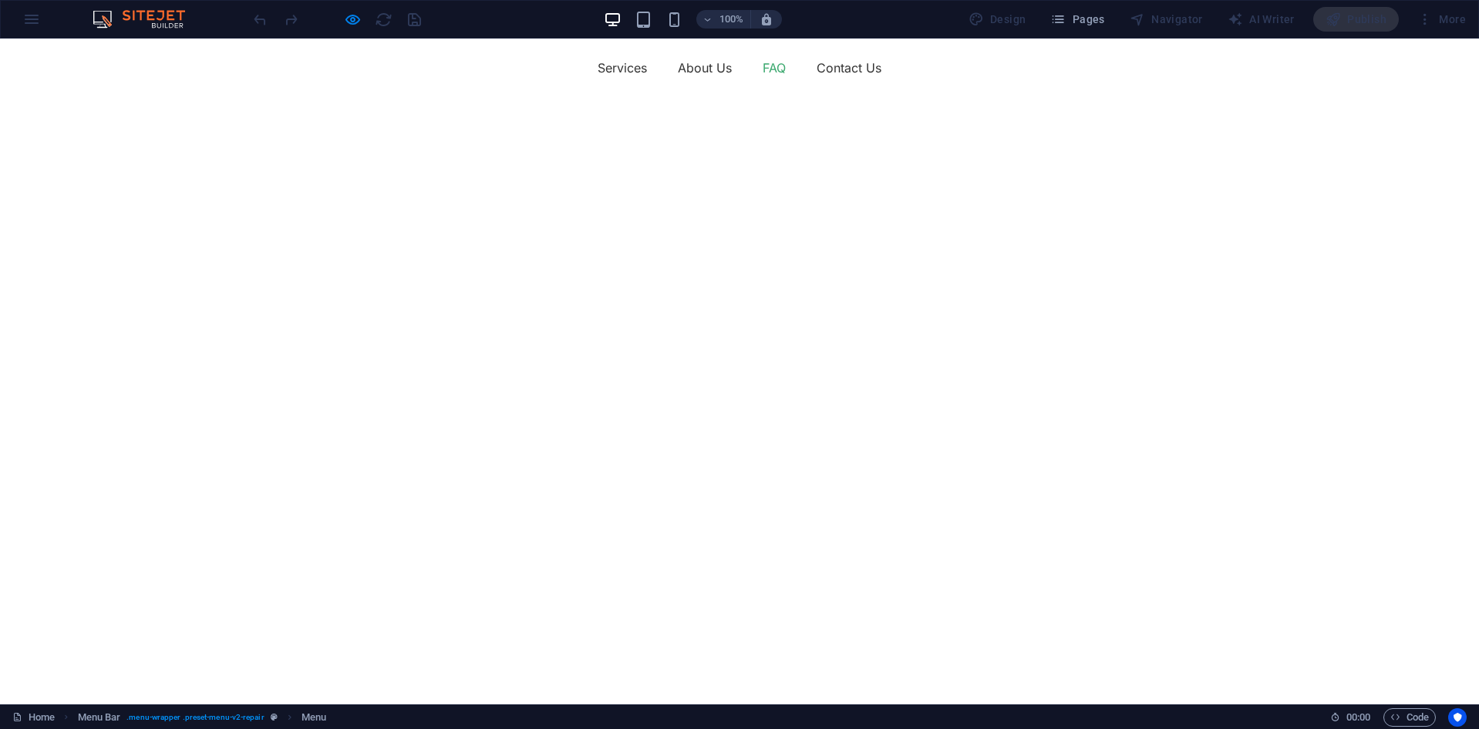
click at [764, 69] on link "FAQ" at bounding box center [774, 68] width 23 height 25
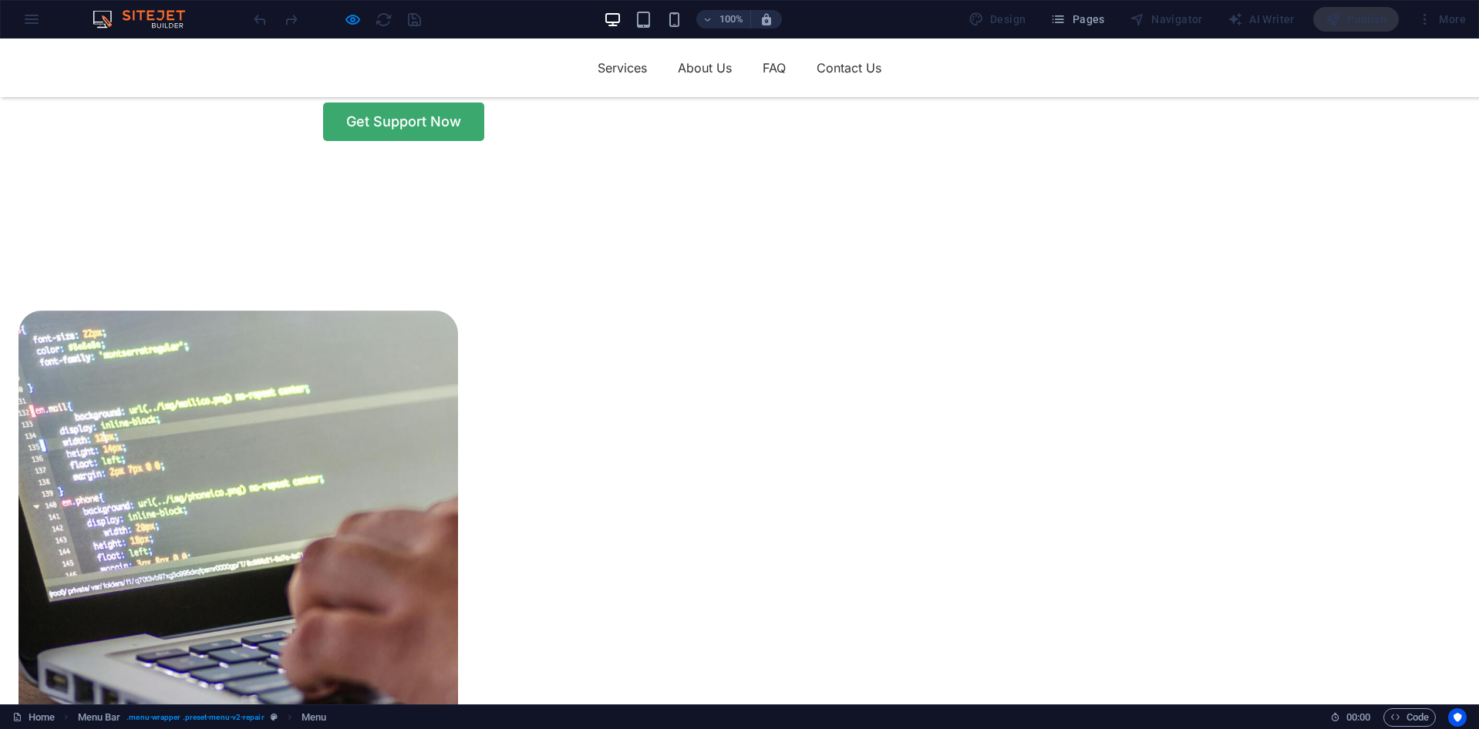
scroll to position [1311, 0]
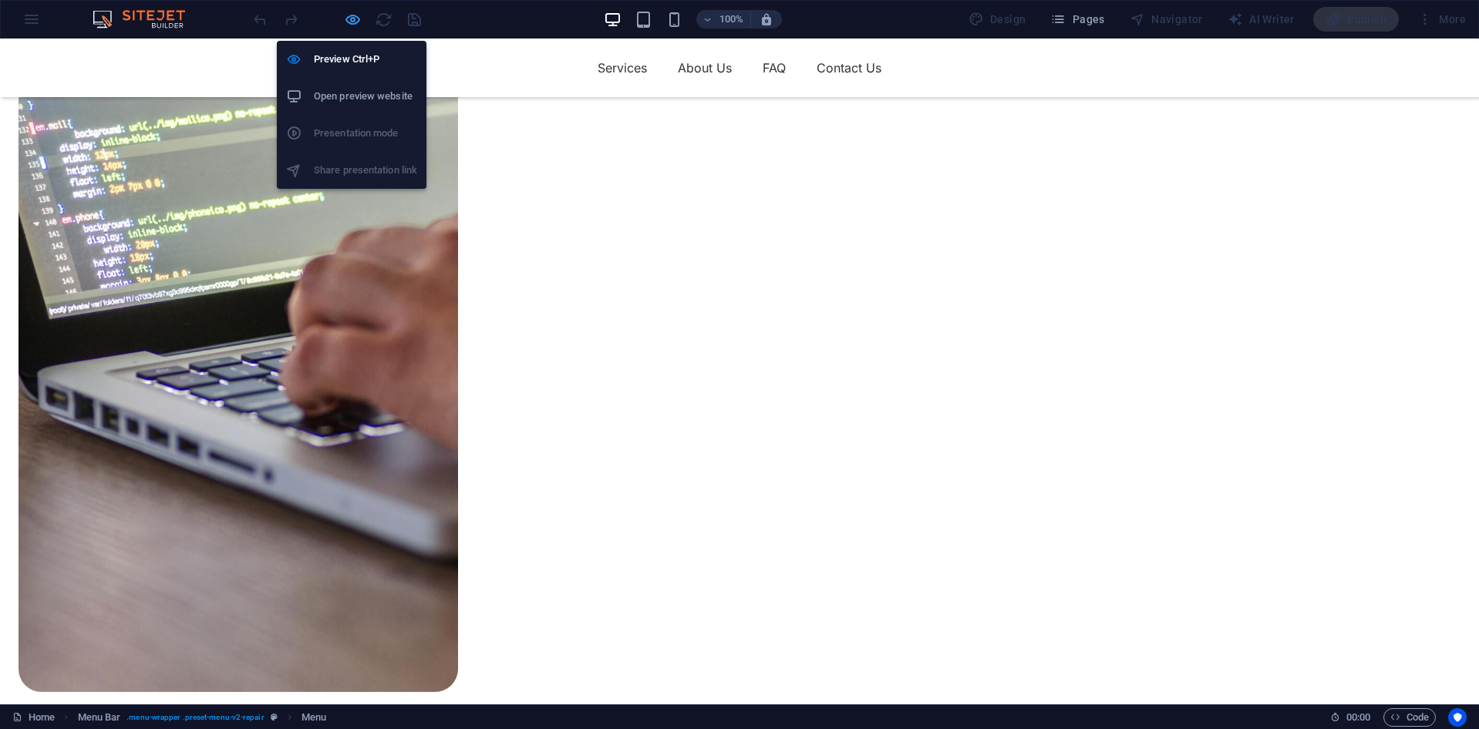
click at [348, 22] on icon "button" at bounding box center [353, 20] width 18 height 18
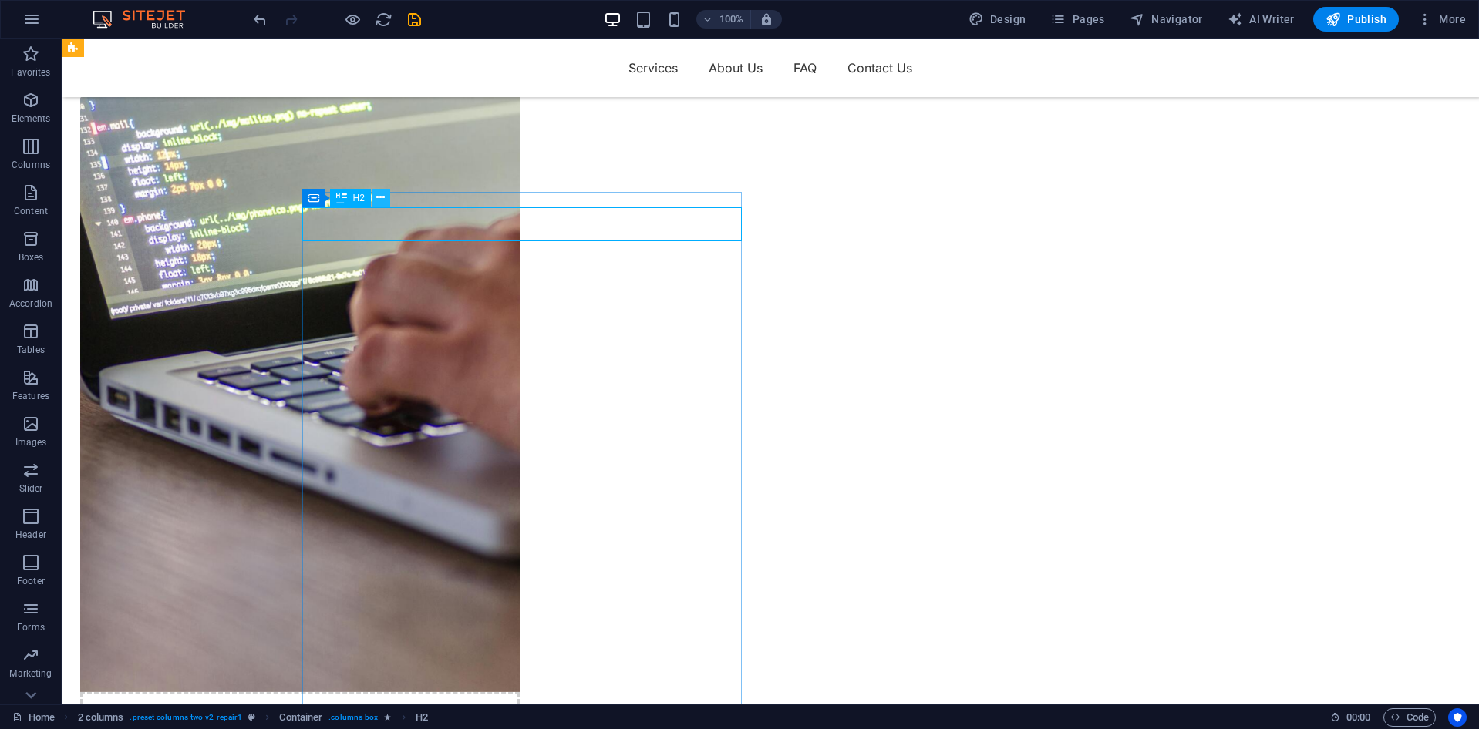
click at [379, 196] on icon at bounding box center [380, 198] width 8 height 16
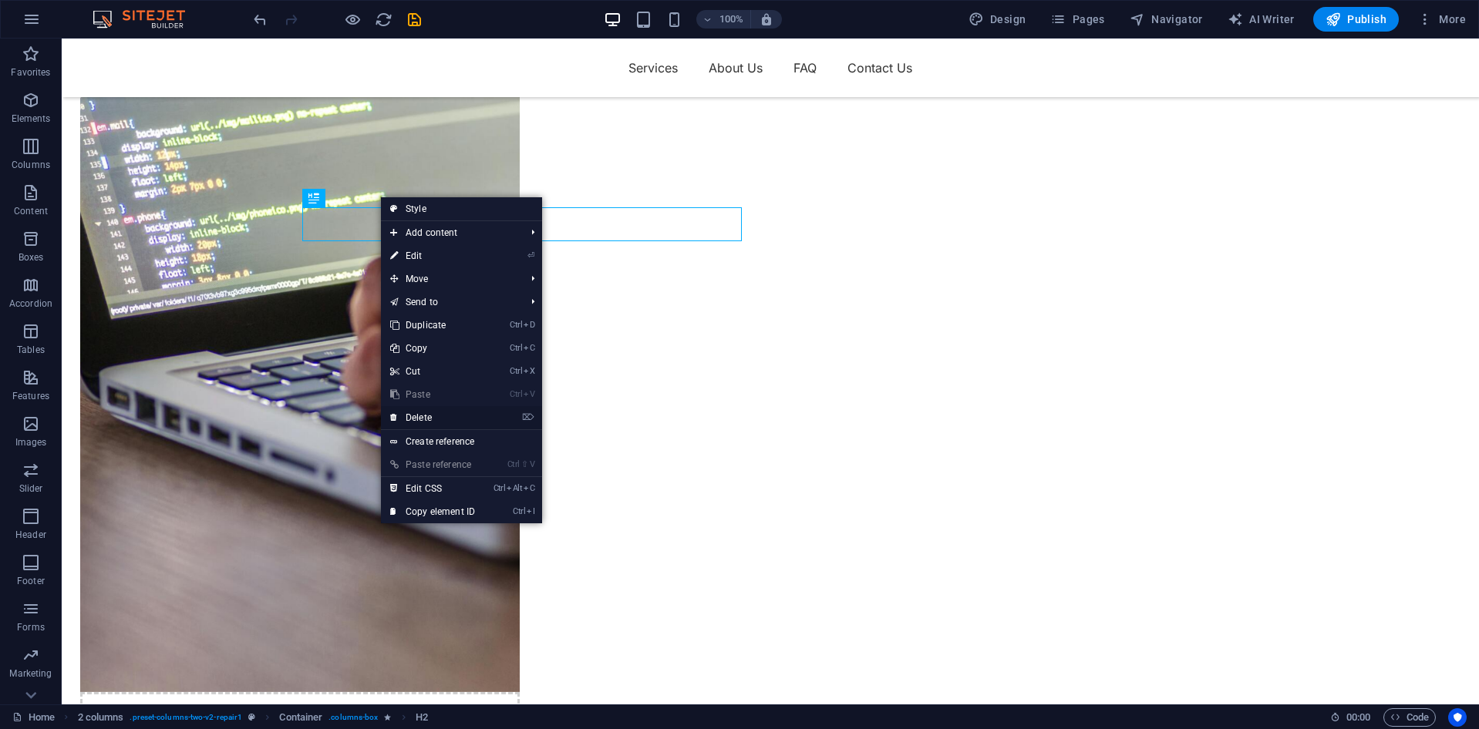
click at [438, 416] on link "⌦ Delete" at bounding box center [432, 417] width 103 height 23
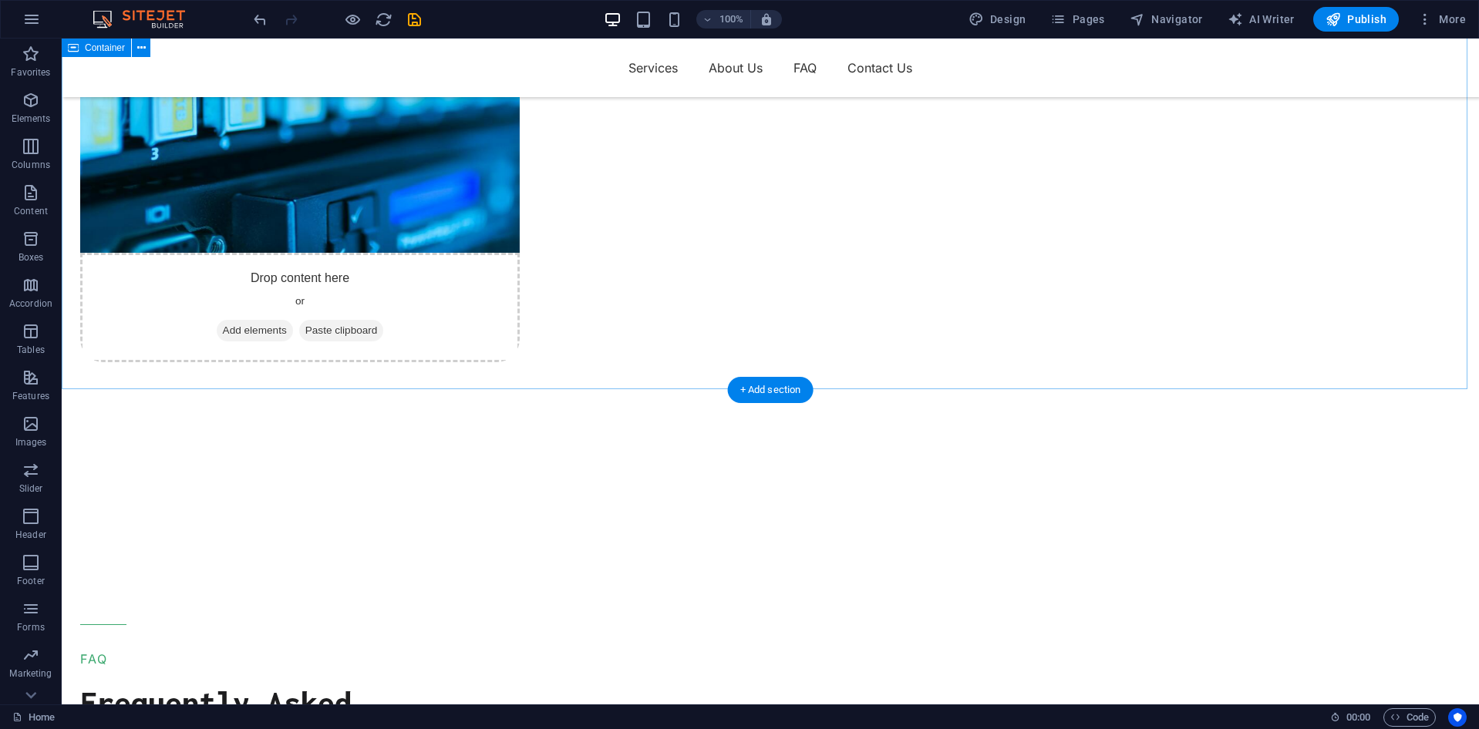
scroll to position [4356, 0]
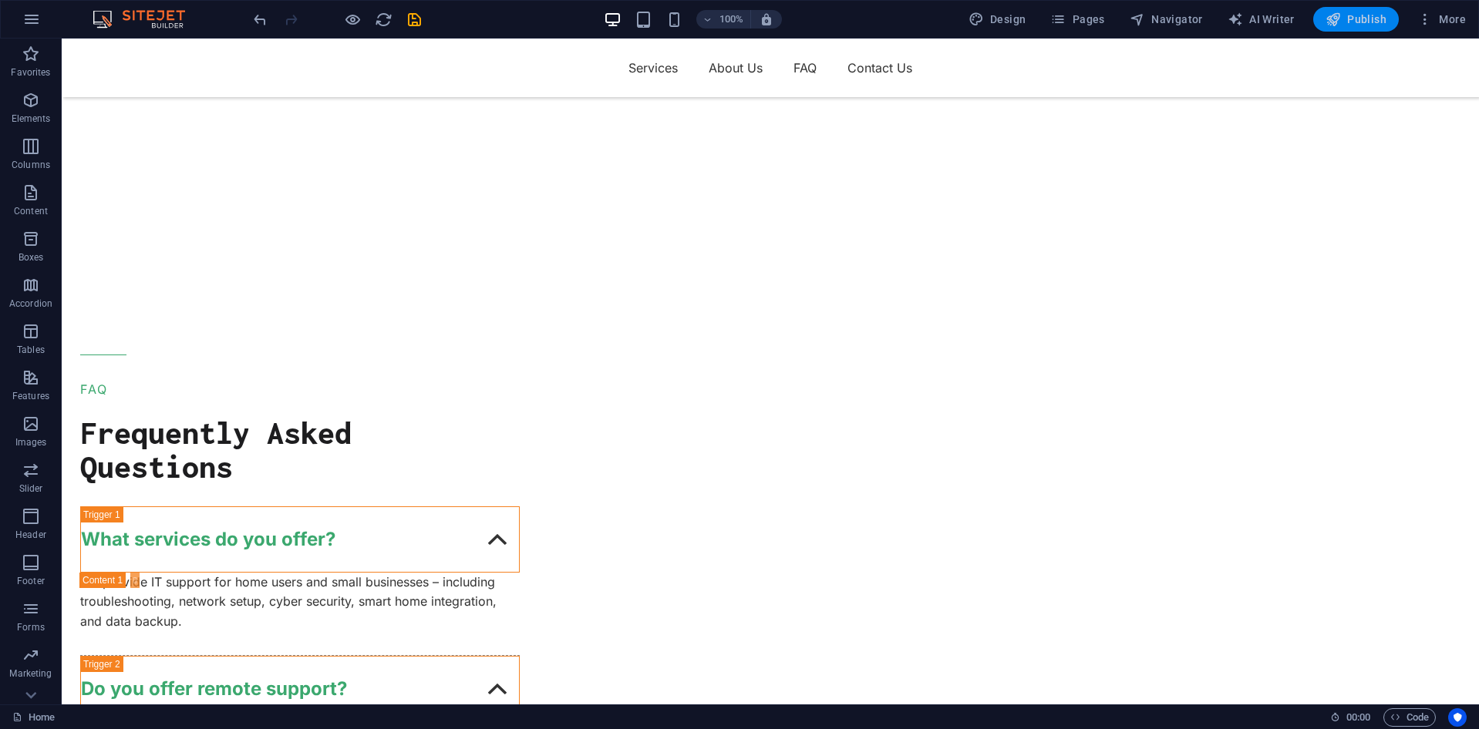
click at [1343, 19] on span "Publish" at bounding box center [1355, 19] width 61 height 15
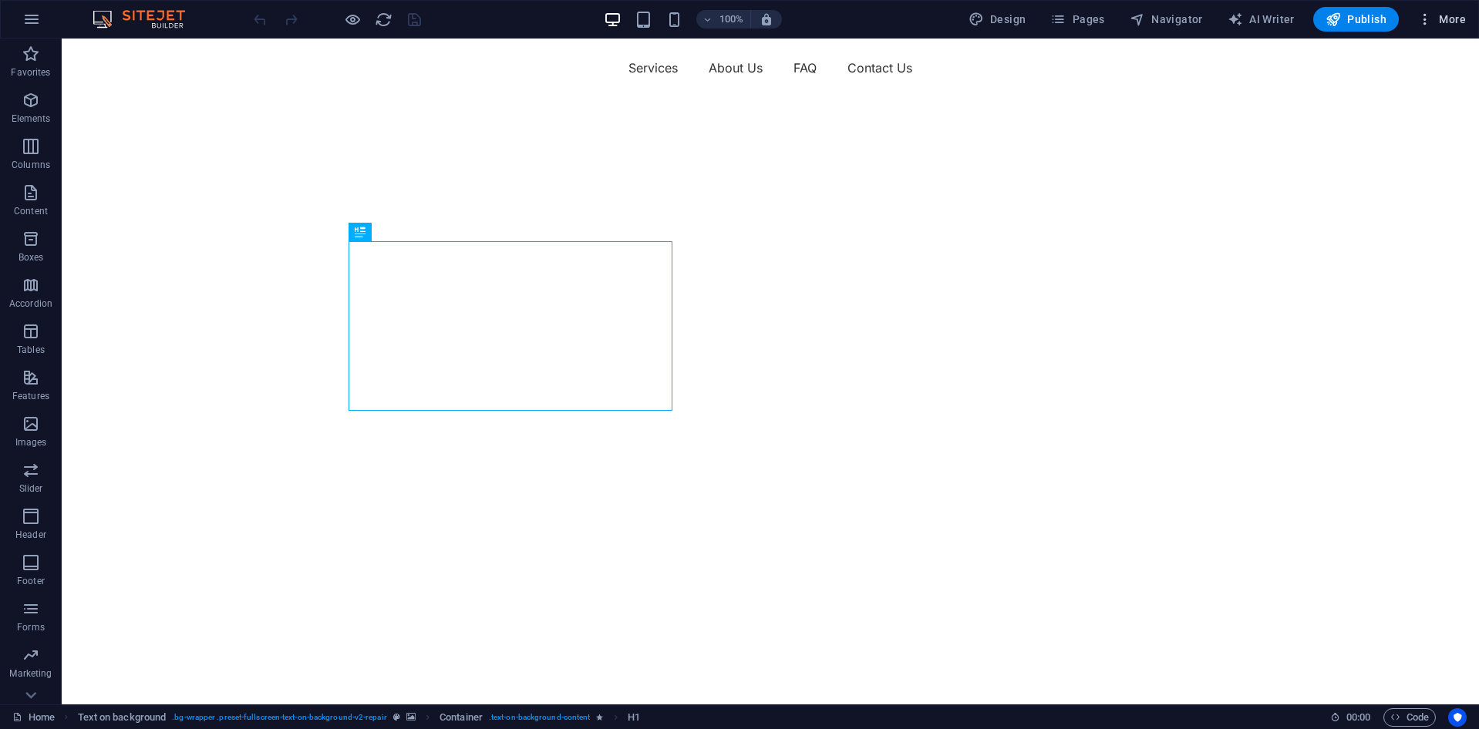
click at [1431, 25] on icon "button" at bounding box center [1424, 19] width 15 height 15
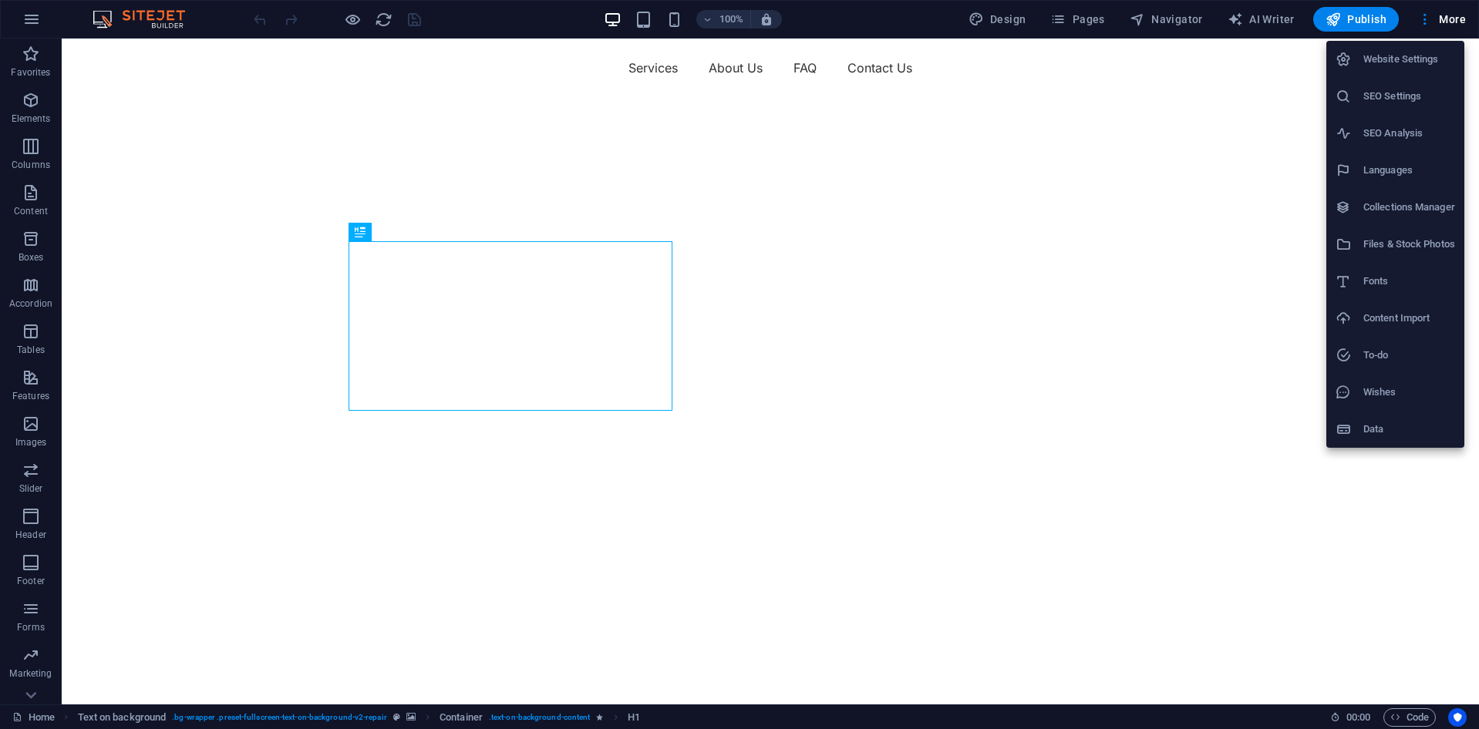
click at [1263, 19] on div at bounding box center [739, 364] width 1479 height 729
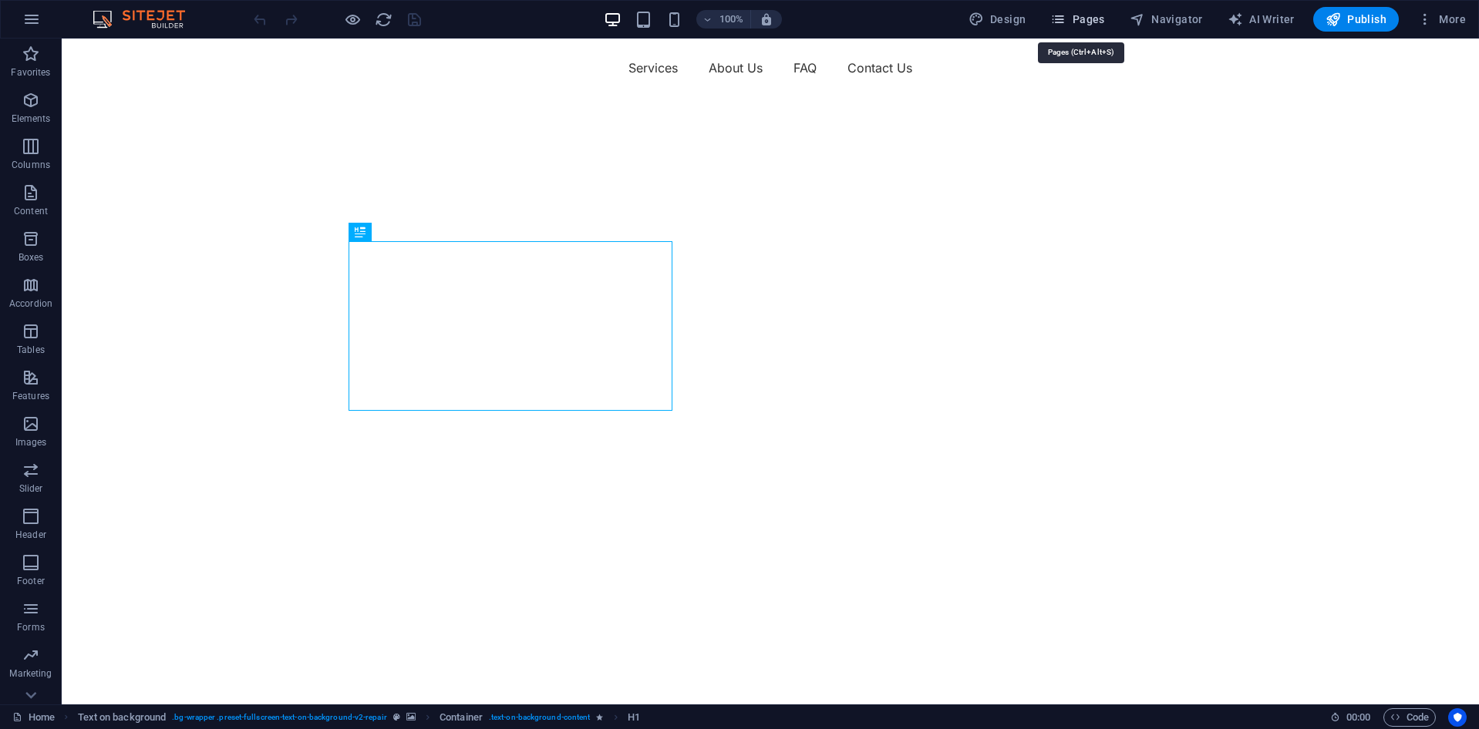
click at [1092, 15] on span "Pages" at bounding box center [1077, 19] width 54 height 15
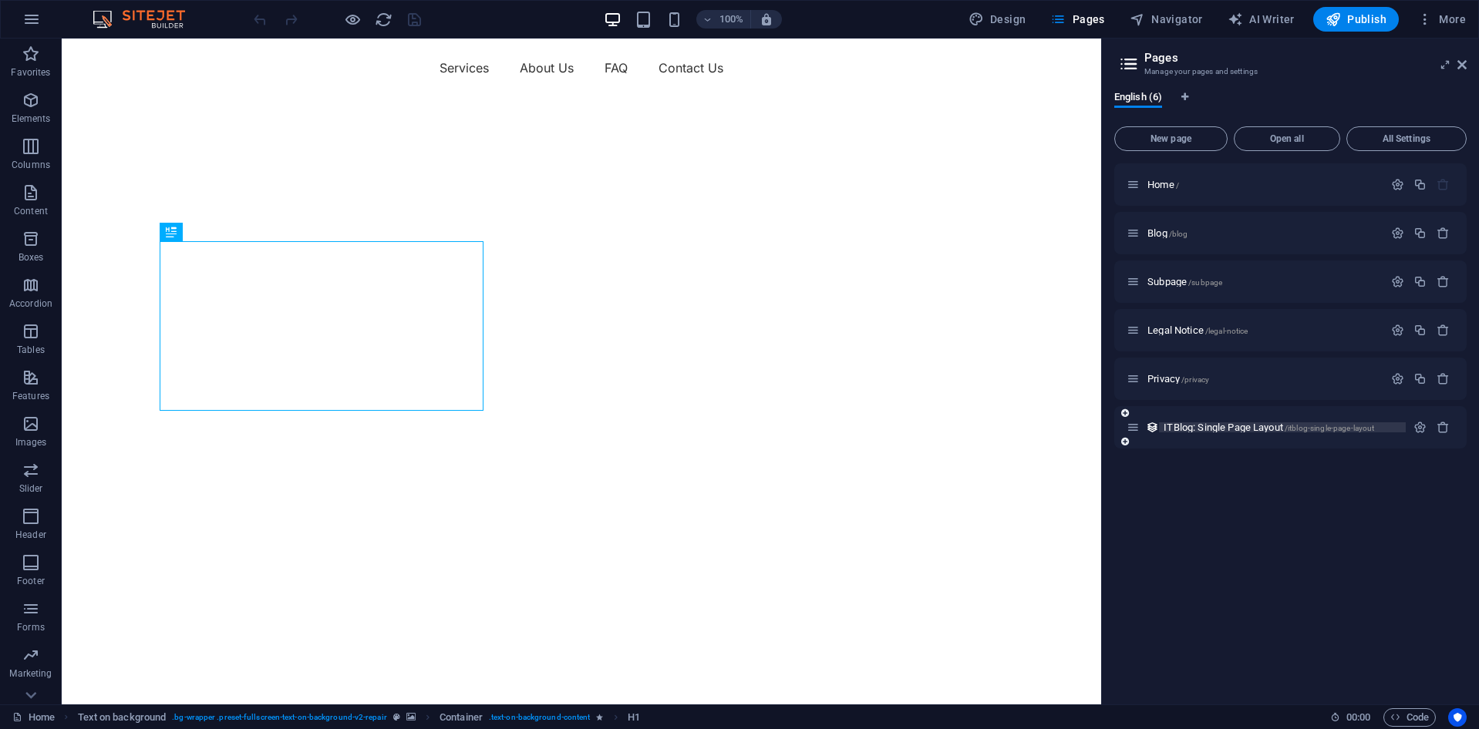
click at [1243, 432] on span "ITBlog: Single Page Layout /itblog-single-page-layout" at bounding box center [1268, 428] width 210 height 12
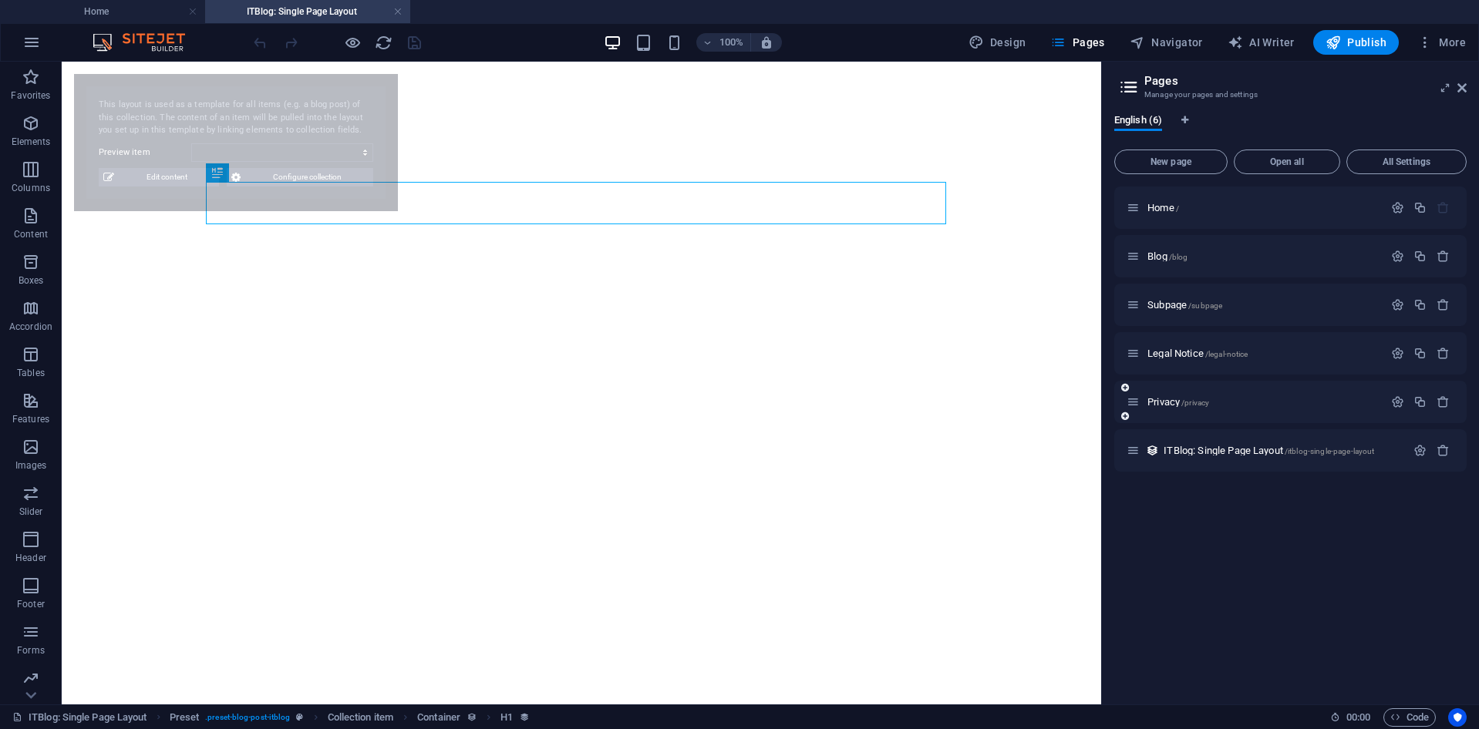
select select "68c40003a747f79a4604b0e9"
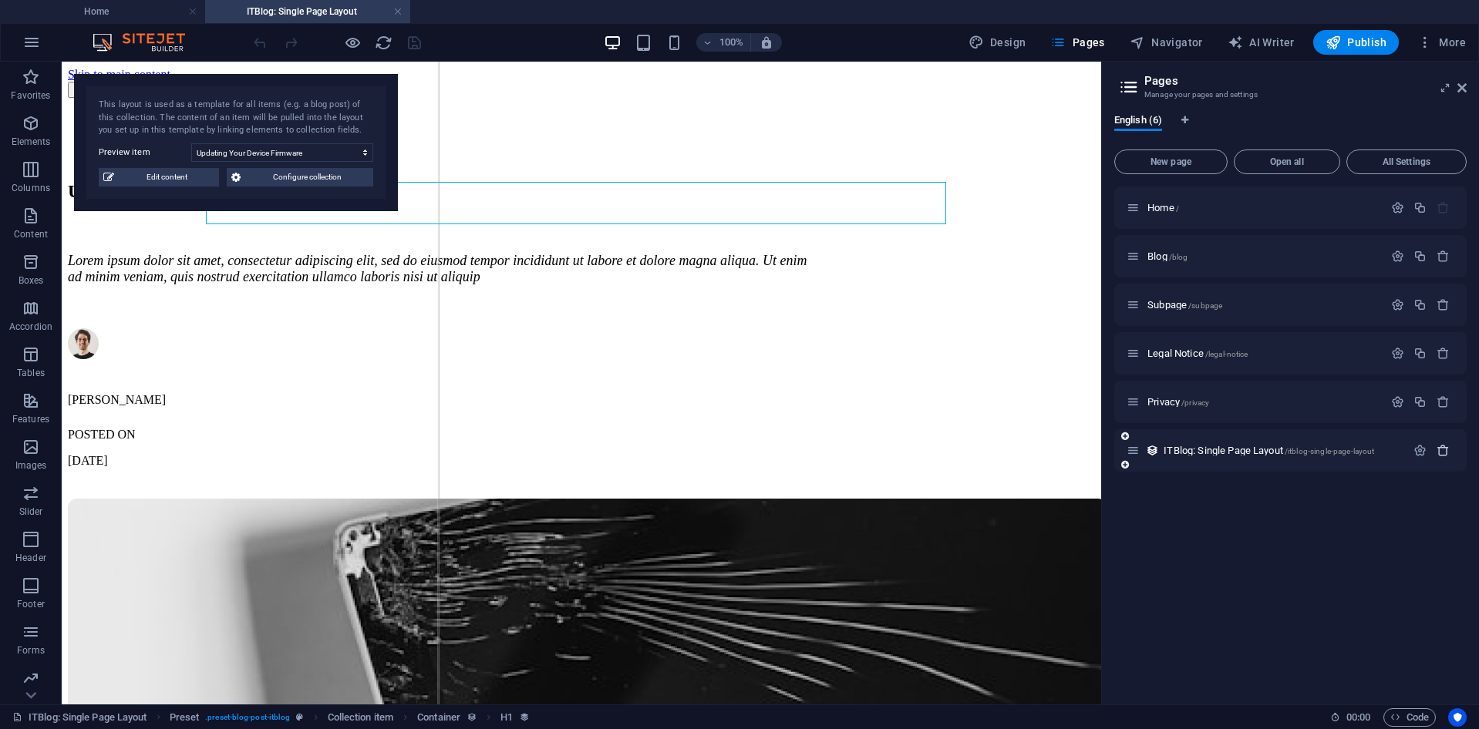
click at [1439, 451] on icon "button" at bounding box center [1442, 450] width 13 height 13
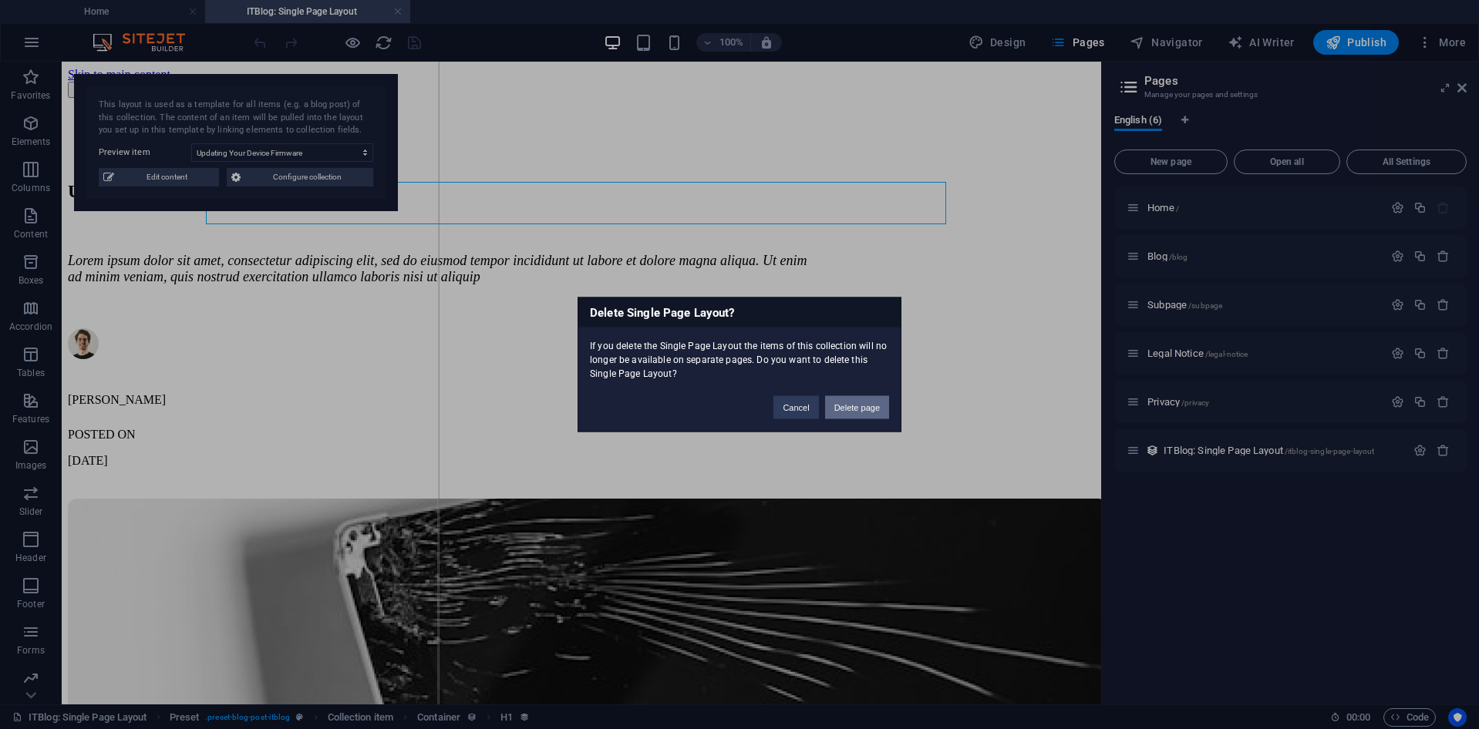
drag, startPoint x: 867, startPoint y: 398, endPoint x: 806, endPoint y: 360, distance: 71.7
click at [867, 398] on button "Delete page" at bounding box center [857, 407] width 64 height 23
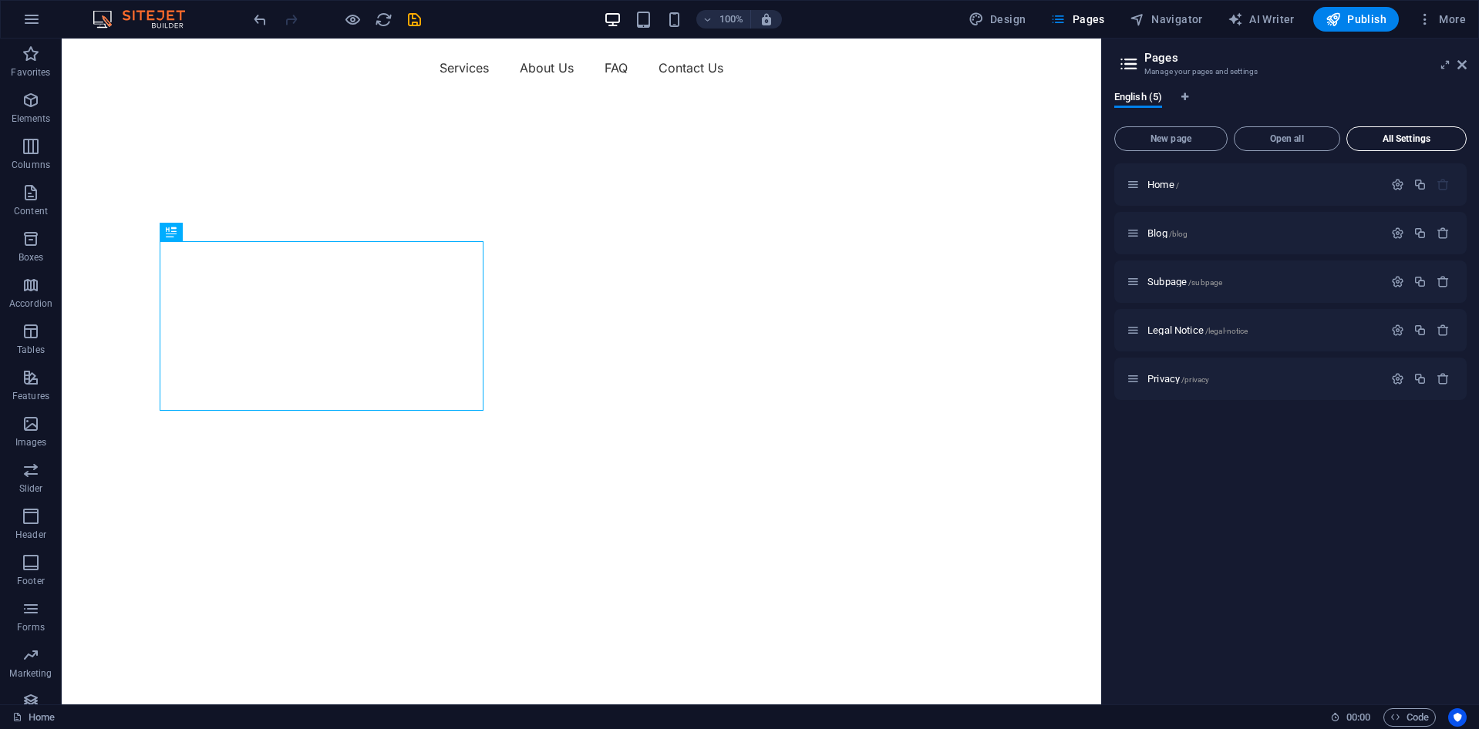
click at [1411, 133] on button "All Settings" at bounding box center [1406, 138] width 120 height 25
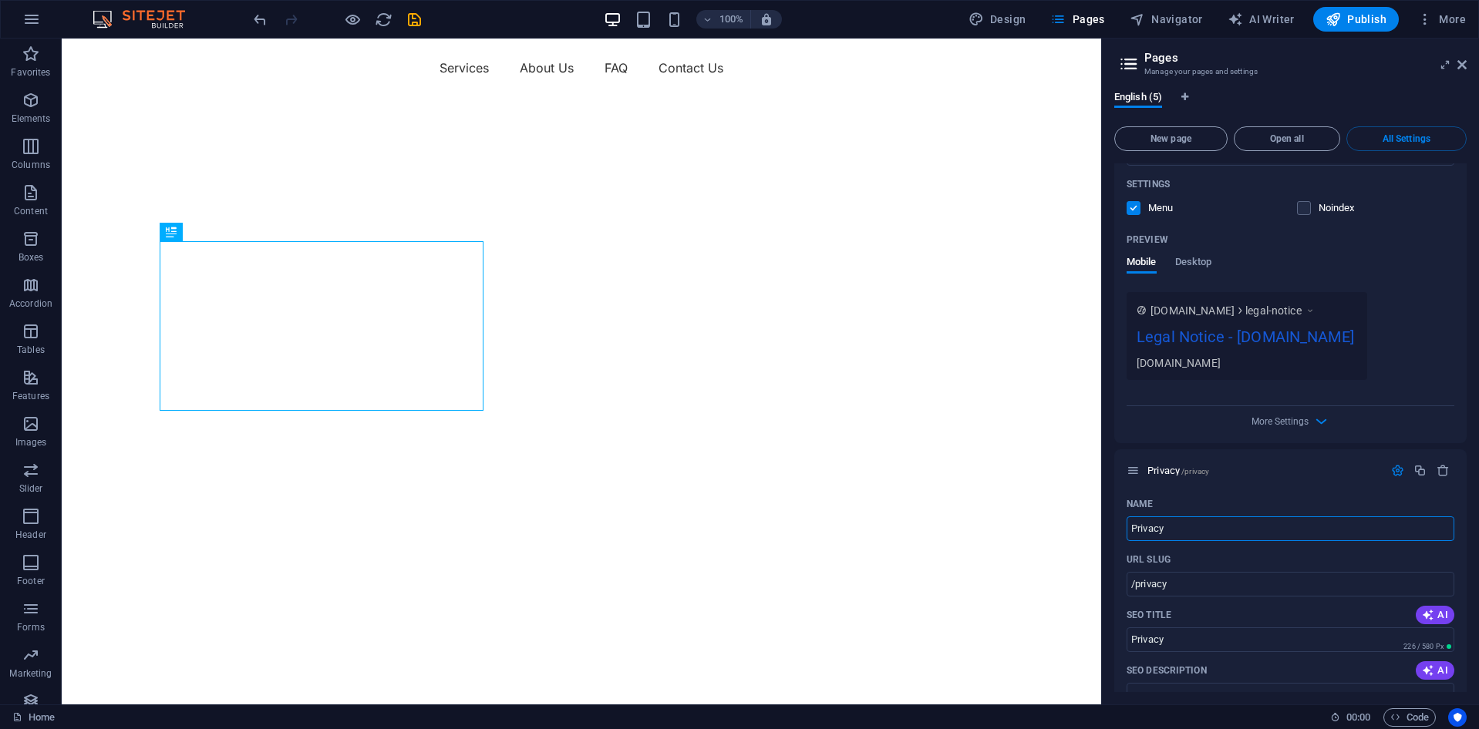
scroll to position [2202, 0]
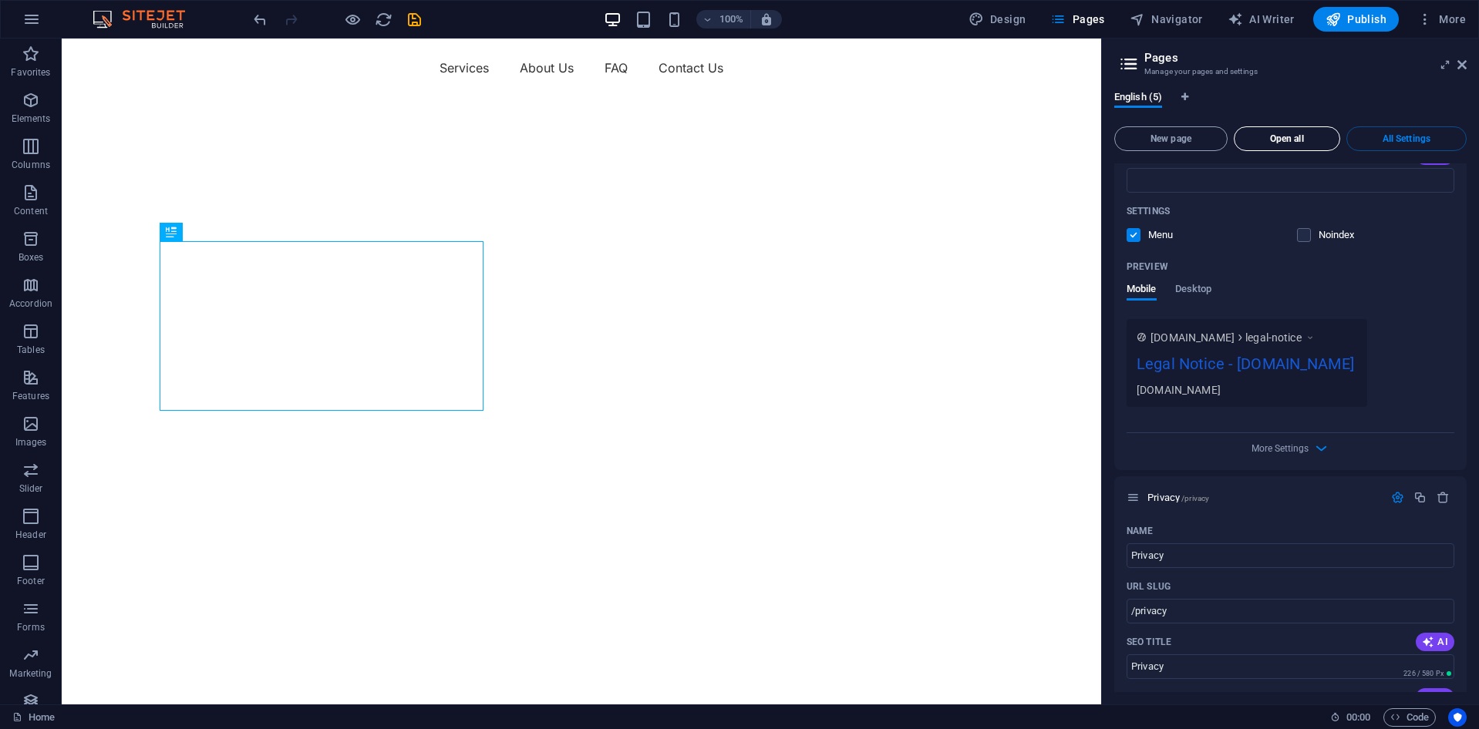
click at [1278, 146] on button "Open all" at bounding box center [1287, 138] width 106 height 25
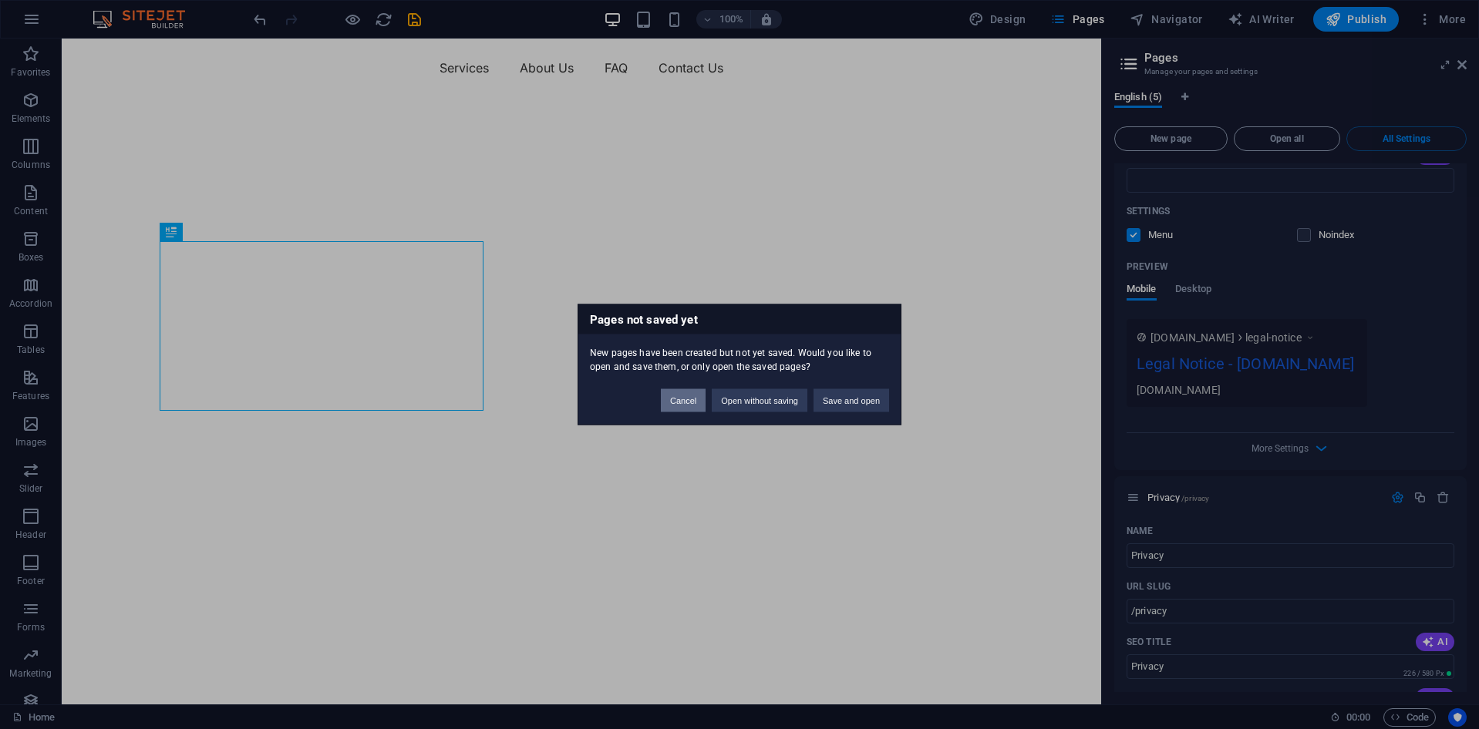
click at [665, 405] on button "Cancel" at bounding box center [683, 400] width 45 height 23
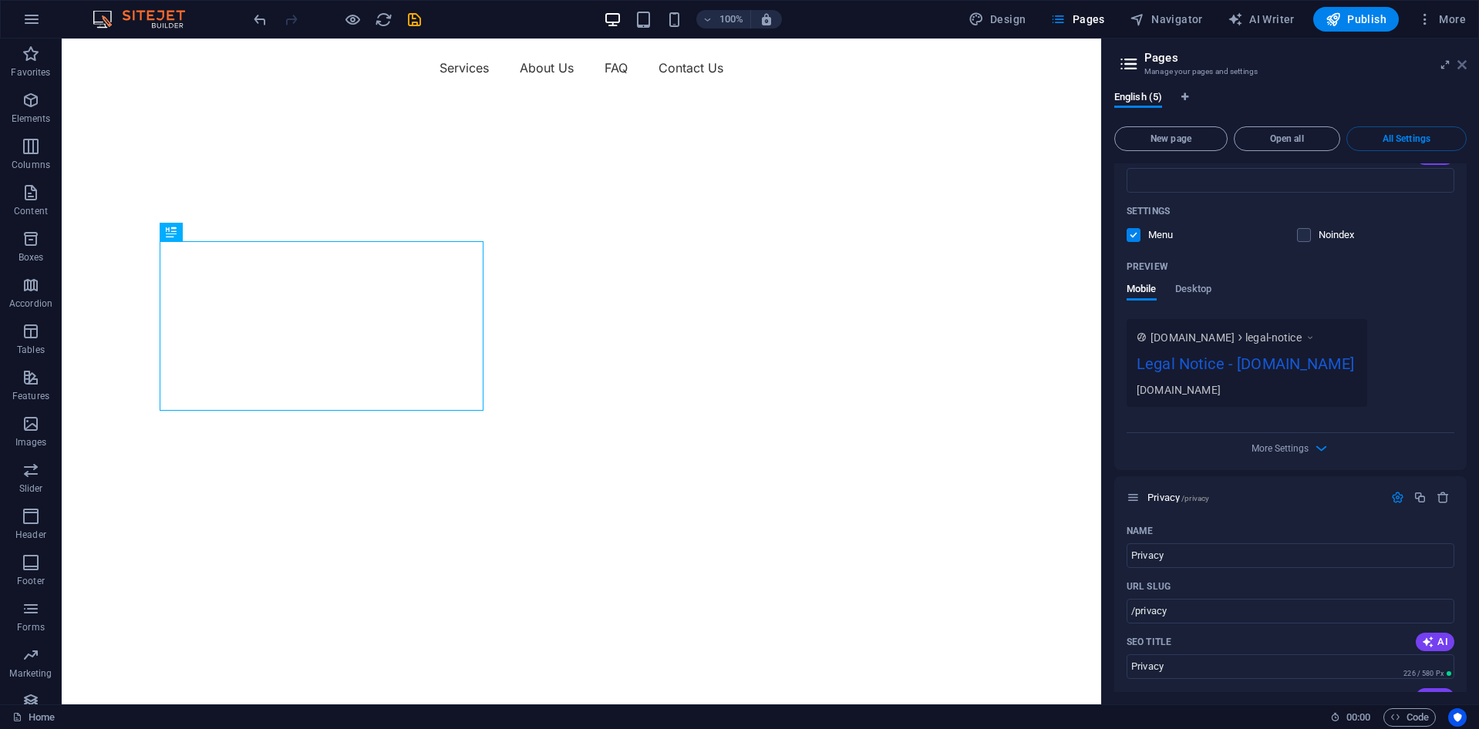
click at [1458, 68] on icon at bounding box center [1461, 65] width 9 height 12
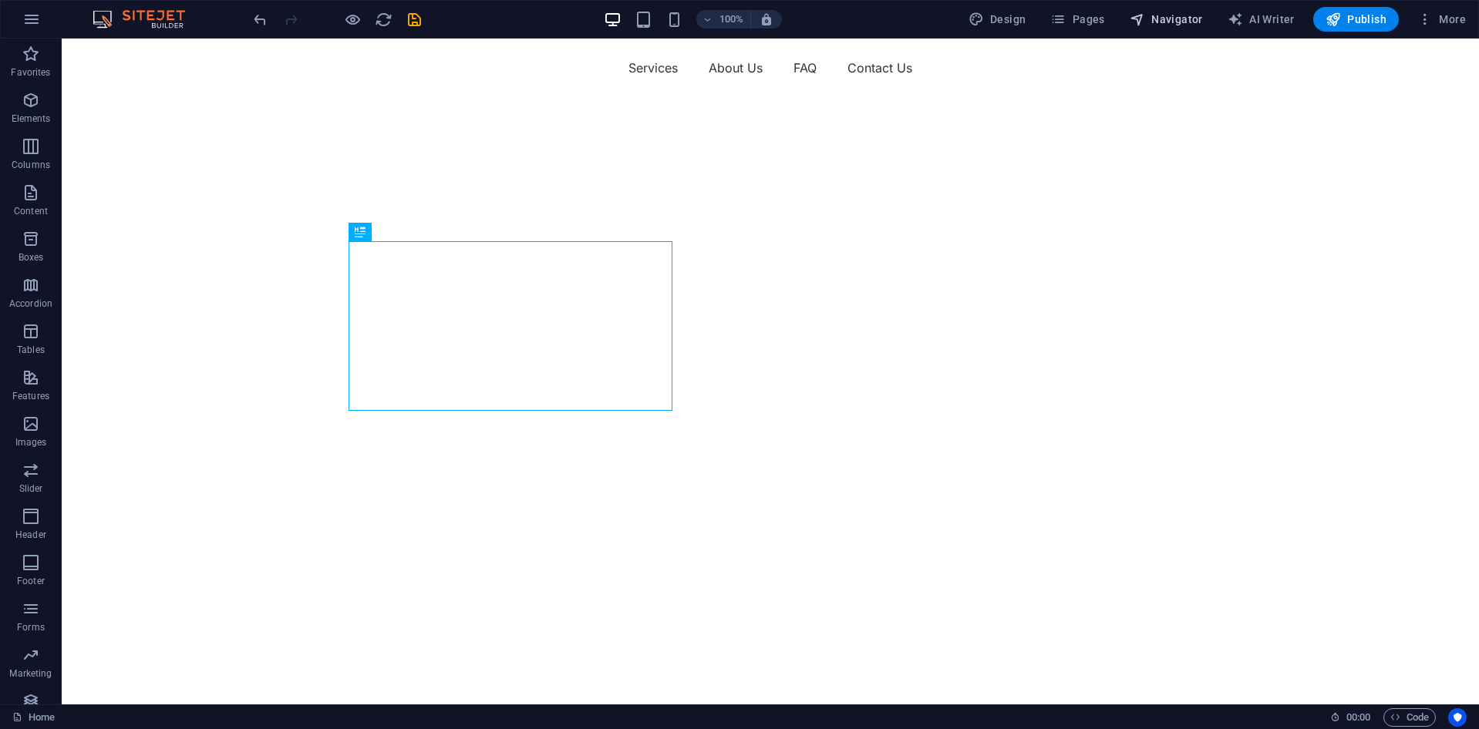
click at [1166, 14] on span "Navigator" at bounding box center [1166, 19] width 73 height 15
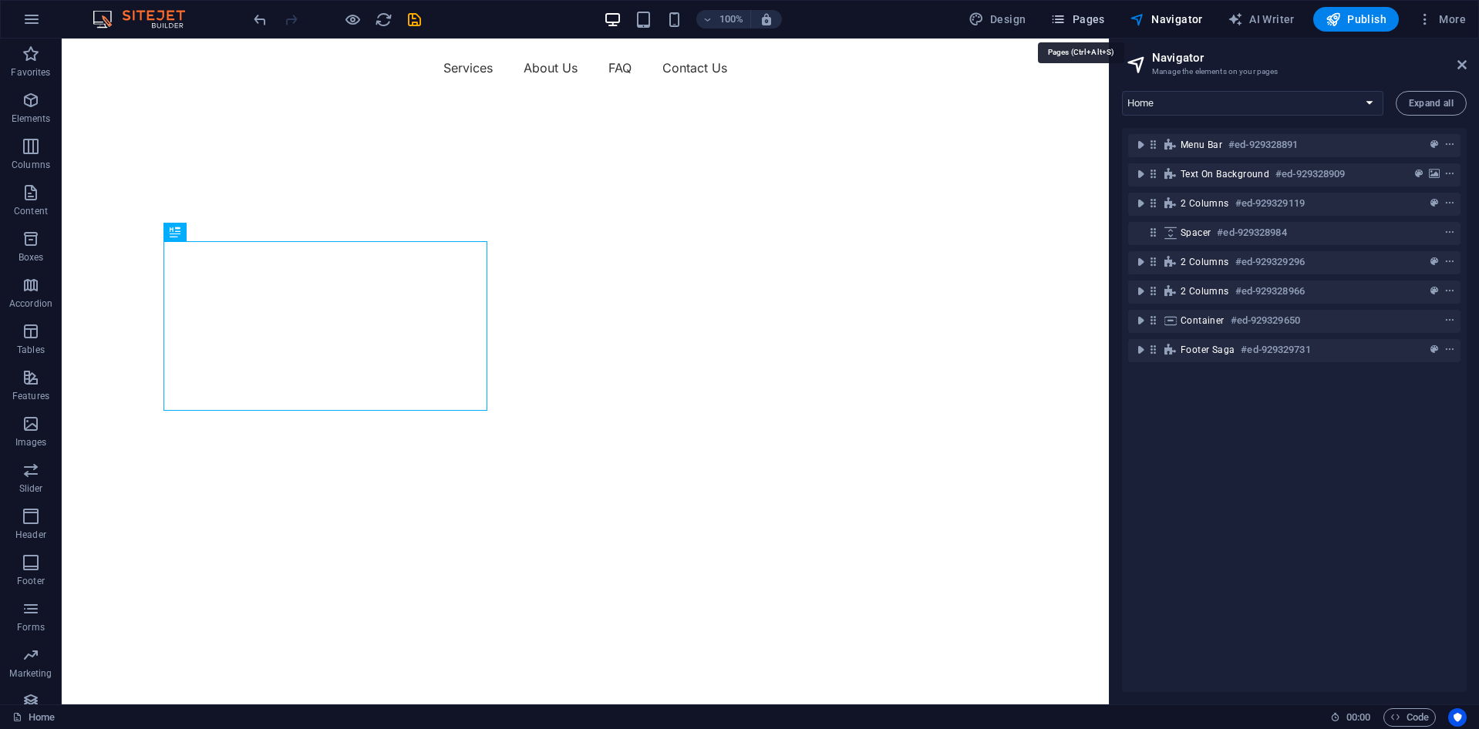
click at [1083, 20] on span "Pages" at bounding box center [1077, 19] width 54 height 15
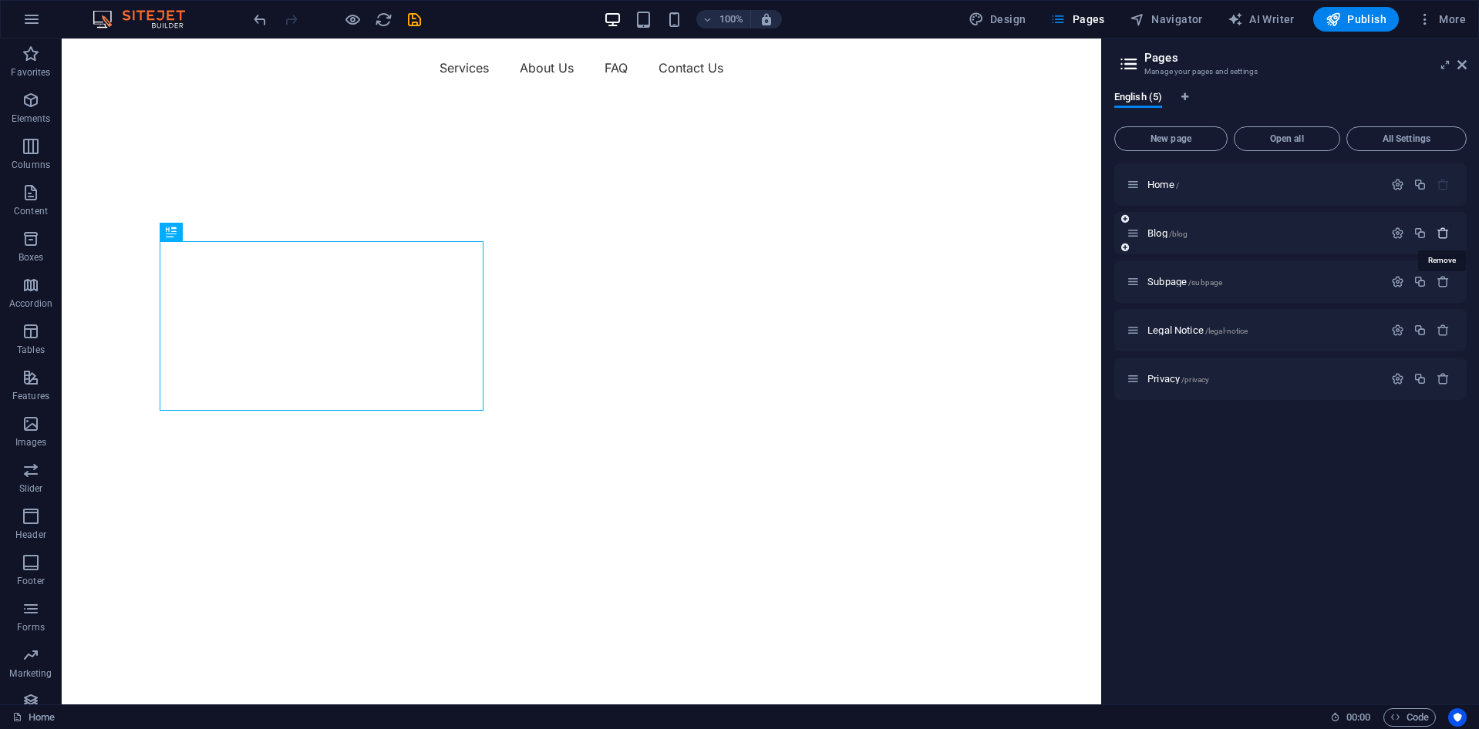
click at [1438, 236] on icon "button" at bounding box center [1442, 233] width 13 height 13
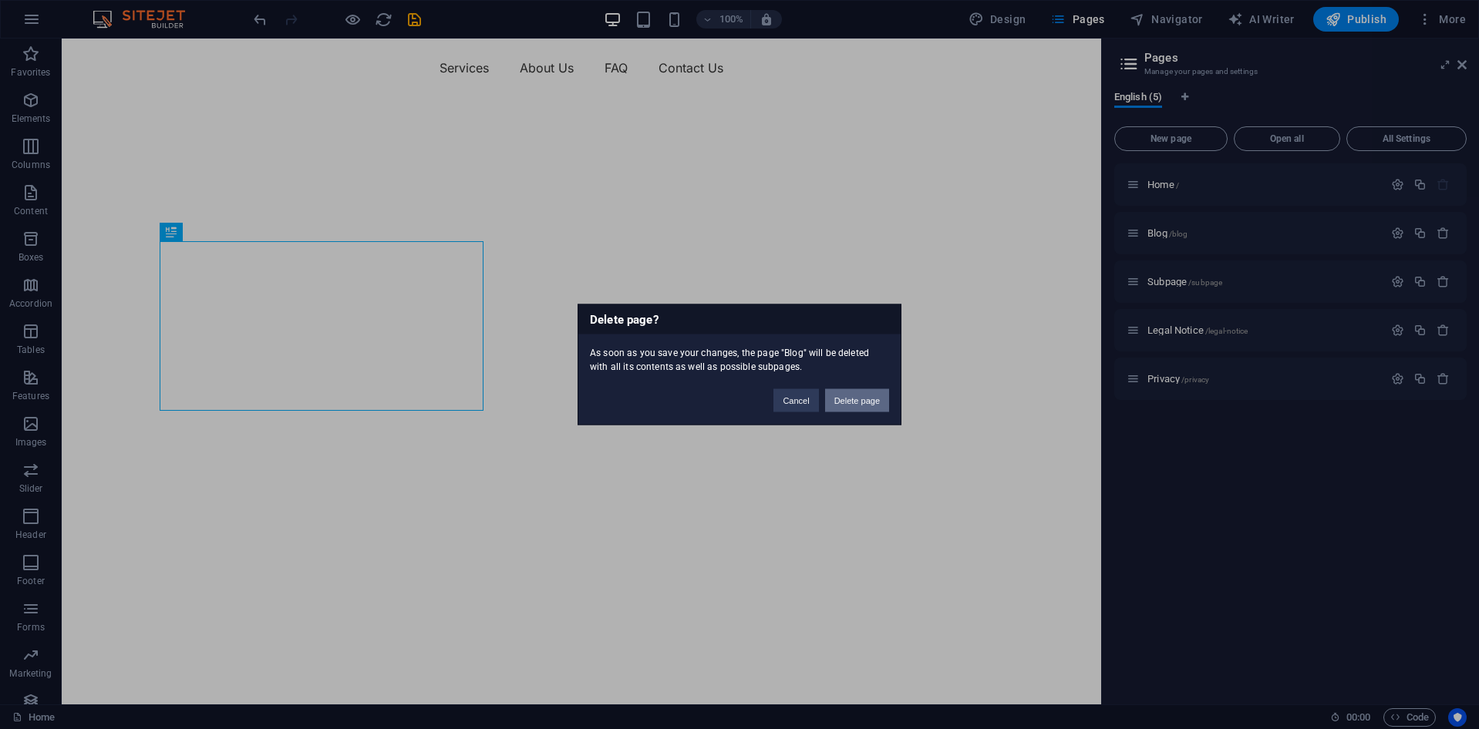
click at [858, 407] on button "Delete page" at bounding box center [857, 400] width 64 height 23
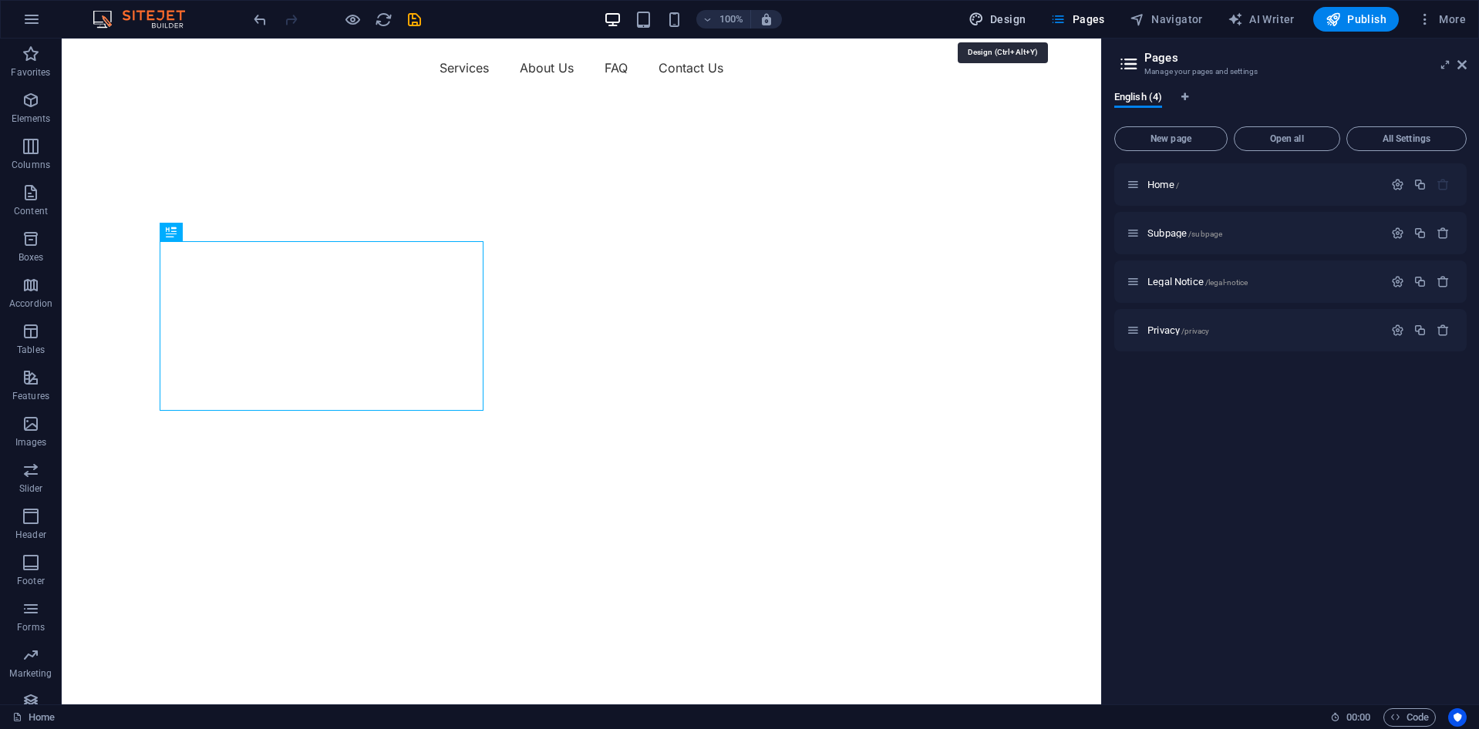
click at [1016, 22] on span "Design" at bounding box center [997, 19] width 58 height 15
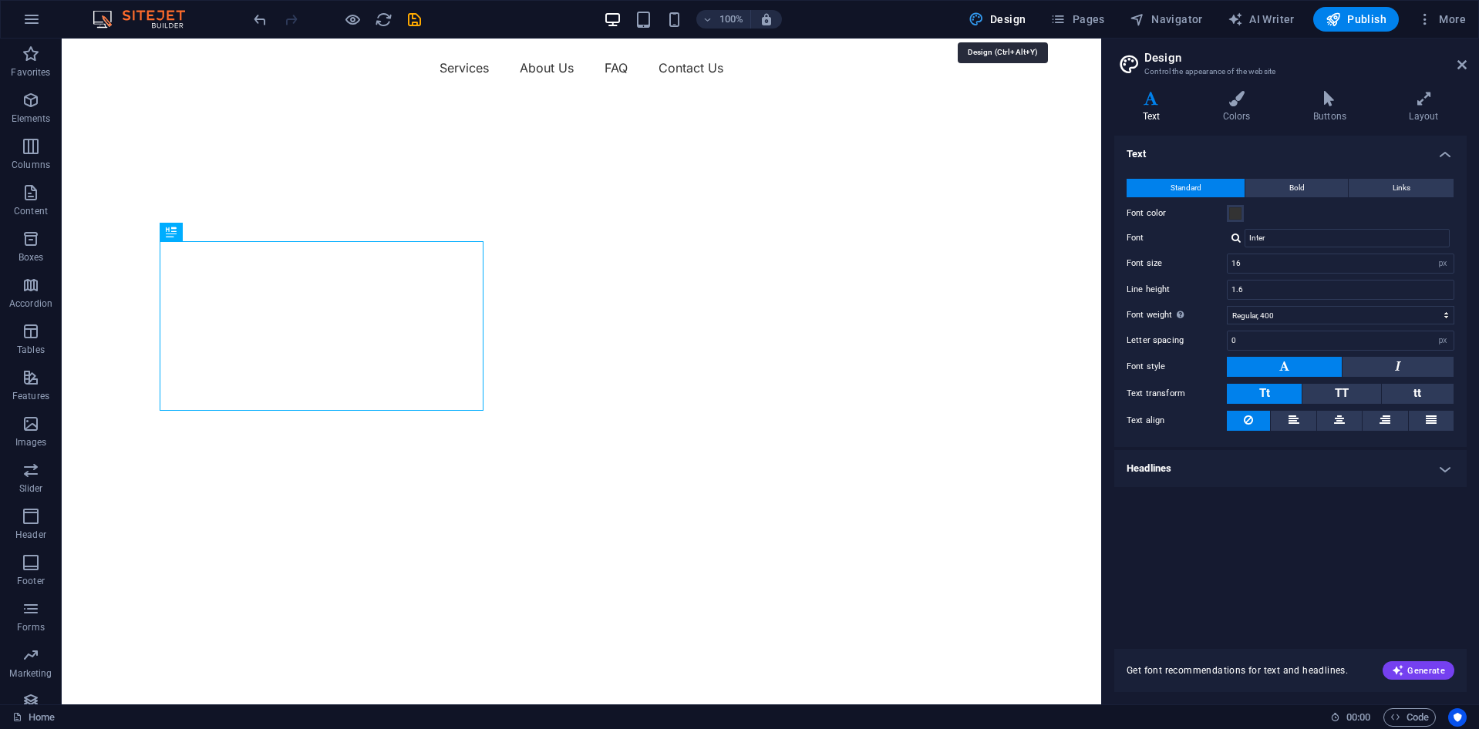
click at [1458, 61] on icon at bounding box center [1461, 65] width 9 height 12
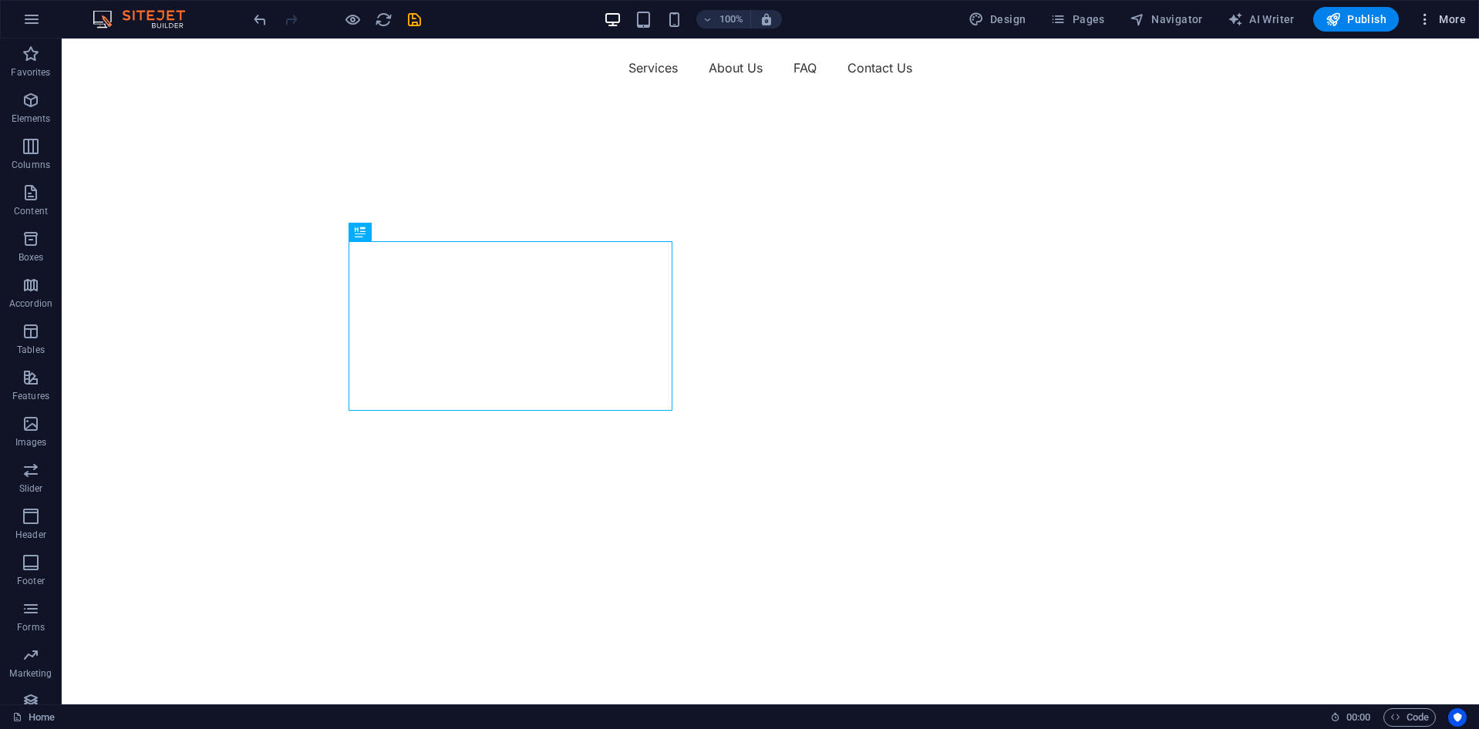
click at [1431, 19] on icon "button" at bounding box center [1424, 19] width 15 height 15
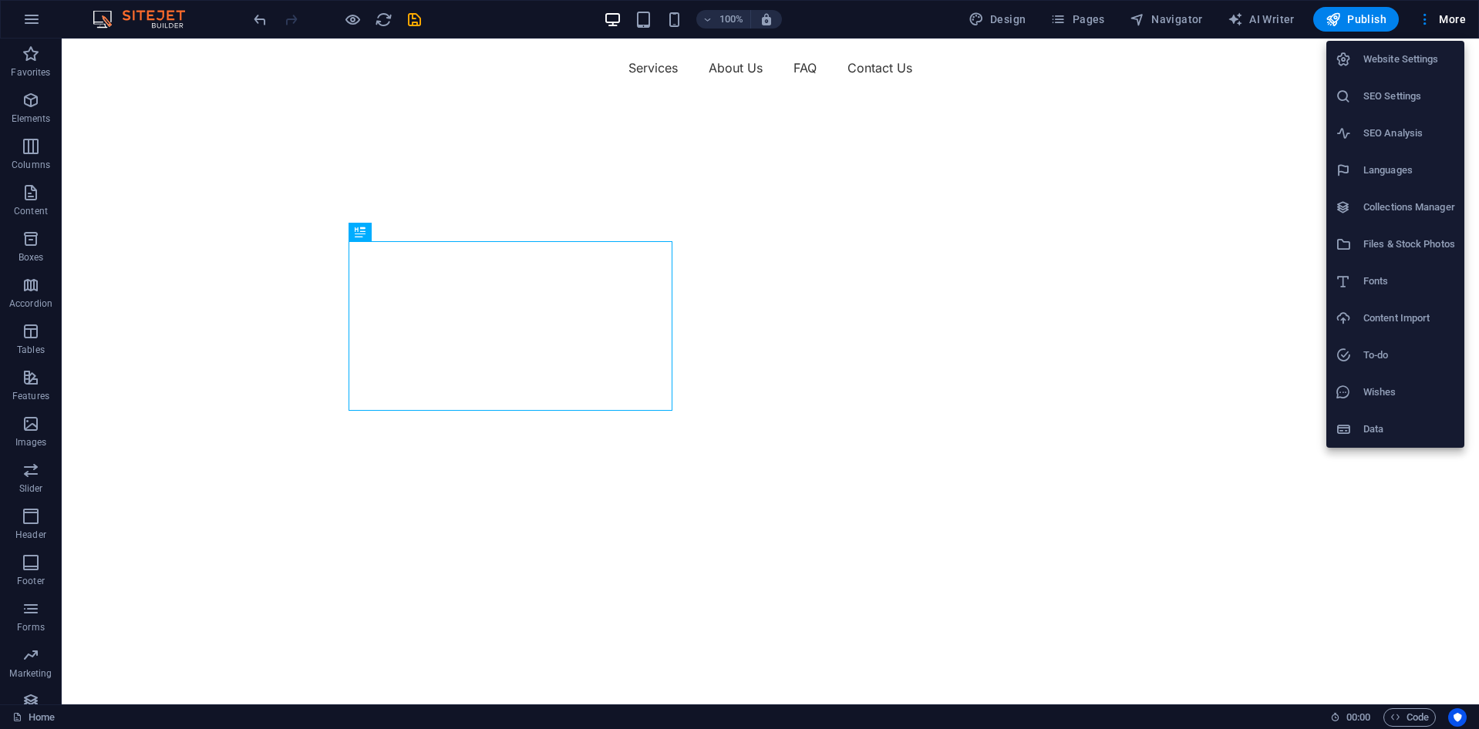
click at [1418, 95] on h6 "SEO Settings" at bounding box center [1409, 96] width 92 height 19
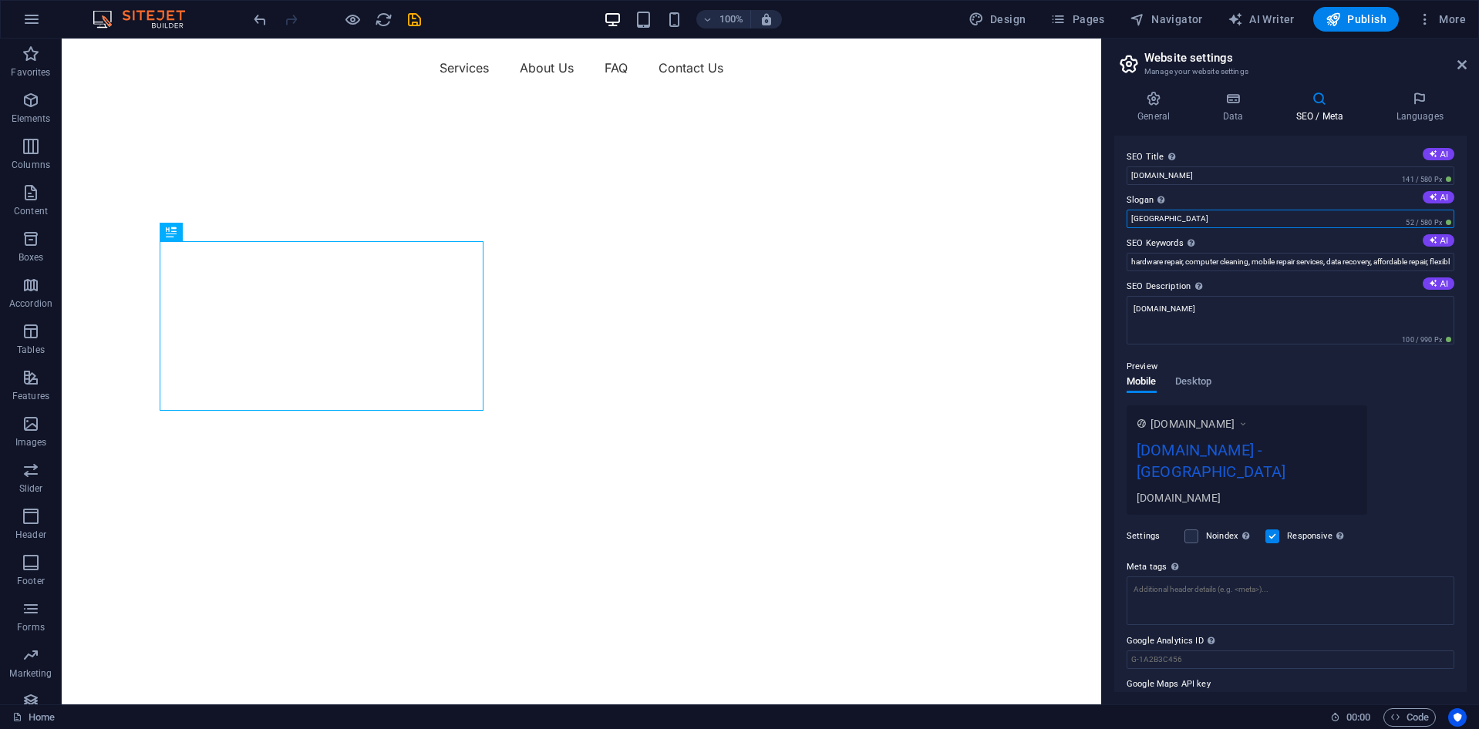
drag, startPoint x: 1224, startPoint y: 259, endPoint x: 1066, endPoint y: 223, distance: 162.9
click at [1165, 190] on div "The slogan of your website." at bounding box center [1206, 178] width 123 height 23
click at [1165, 210] on input "Berlin" at bounding box center [1290, 219] width 328 height 19
paste input "Stress-free IT support for home & business"
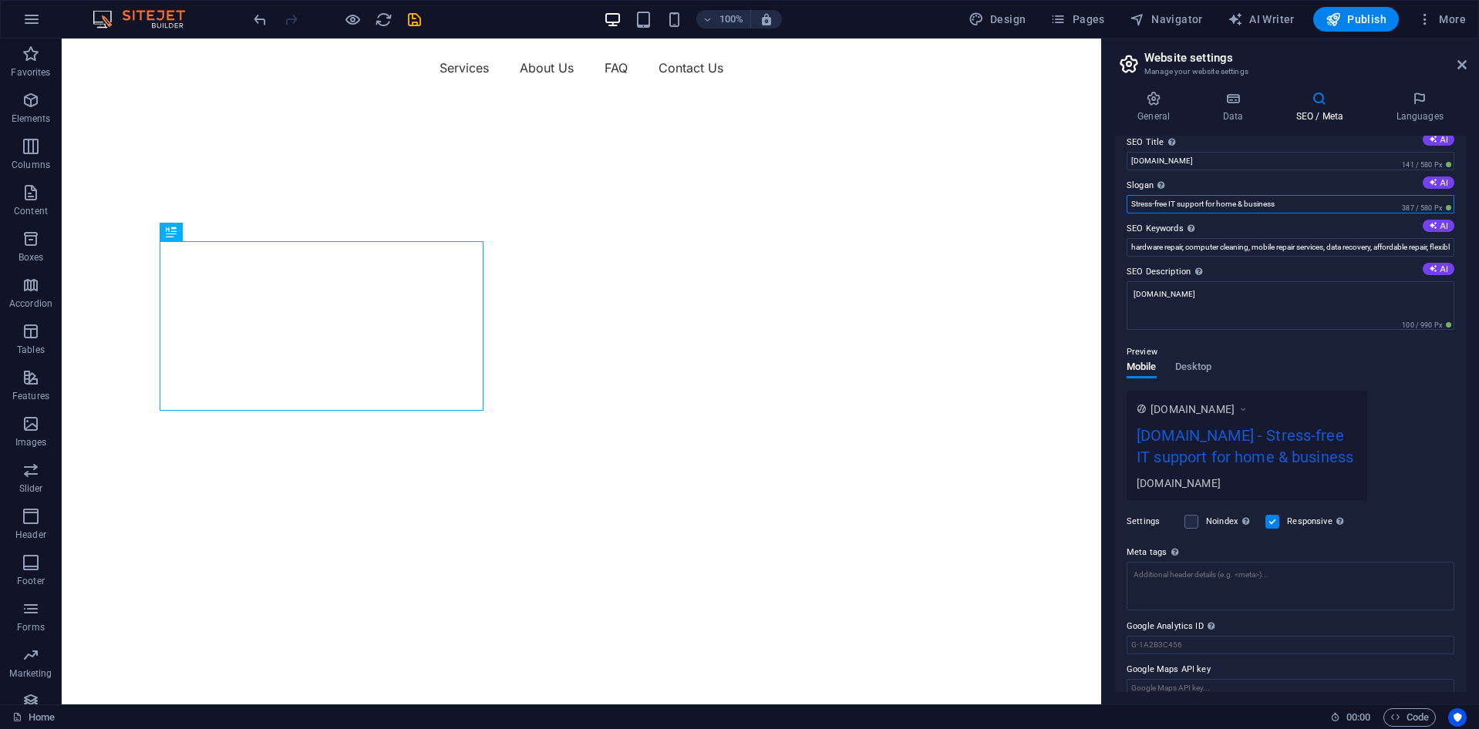
scroll to position [0, 0]
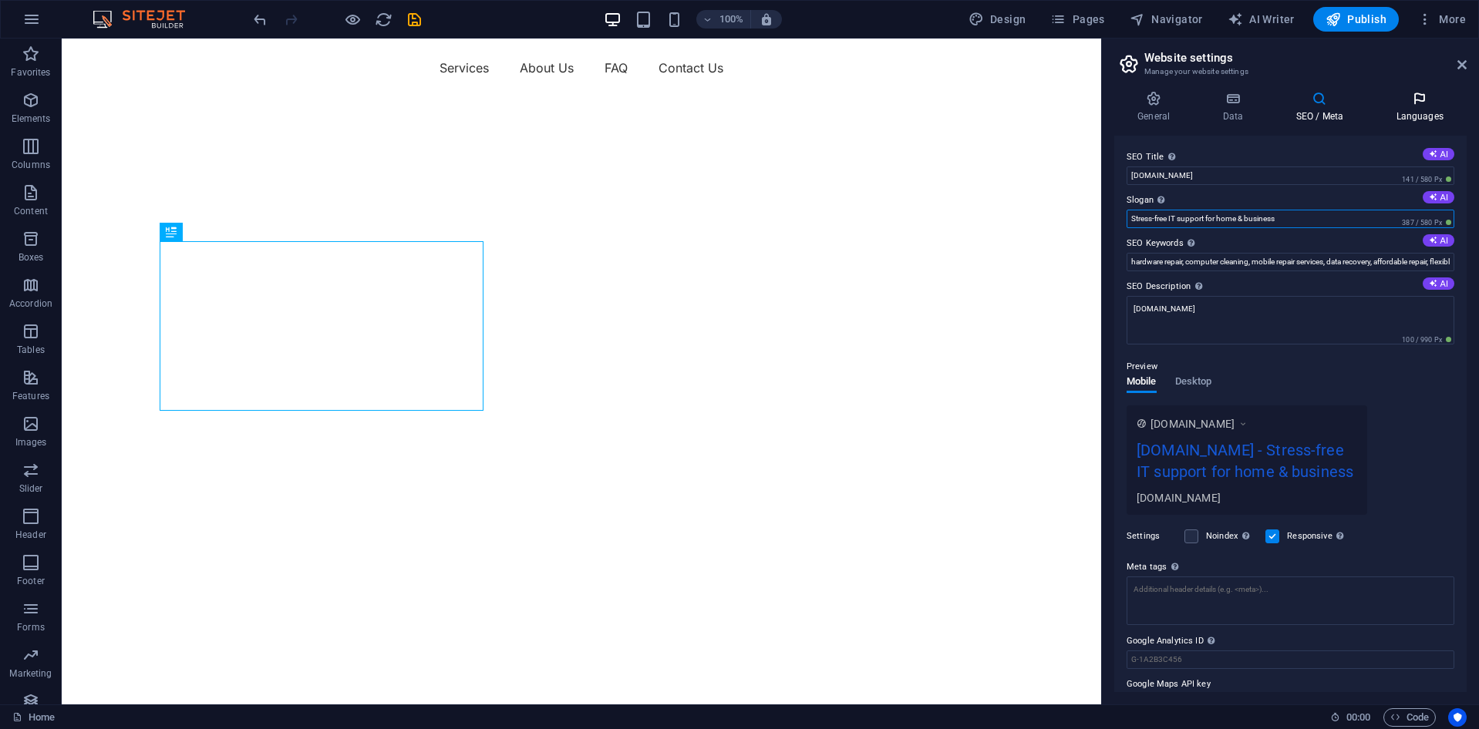
type input "Stress-free IT support for home & business"
click at [1429, 116] on h4 "Languages" at bounding box center [1419, 107] width 94 height 32
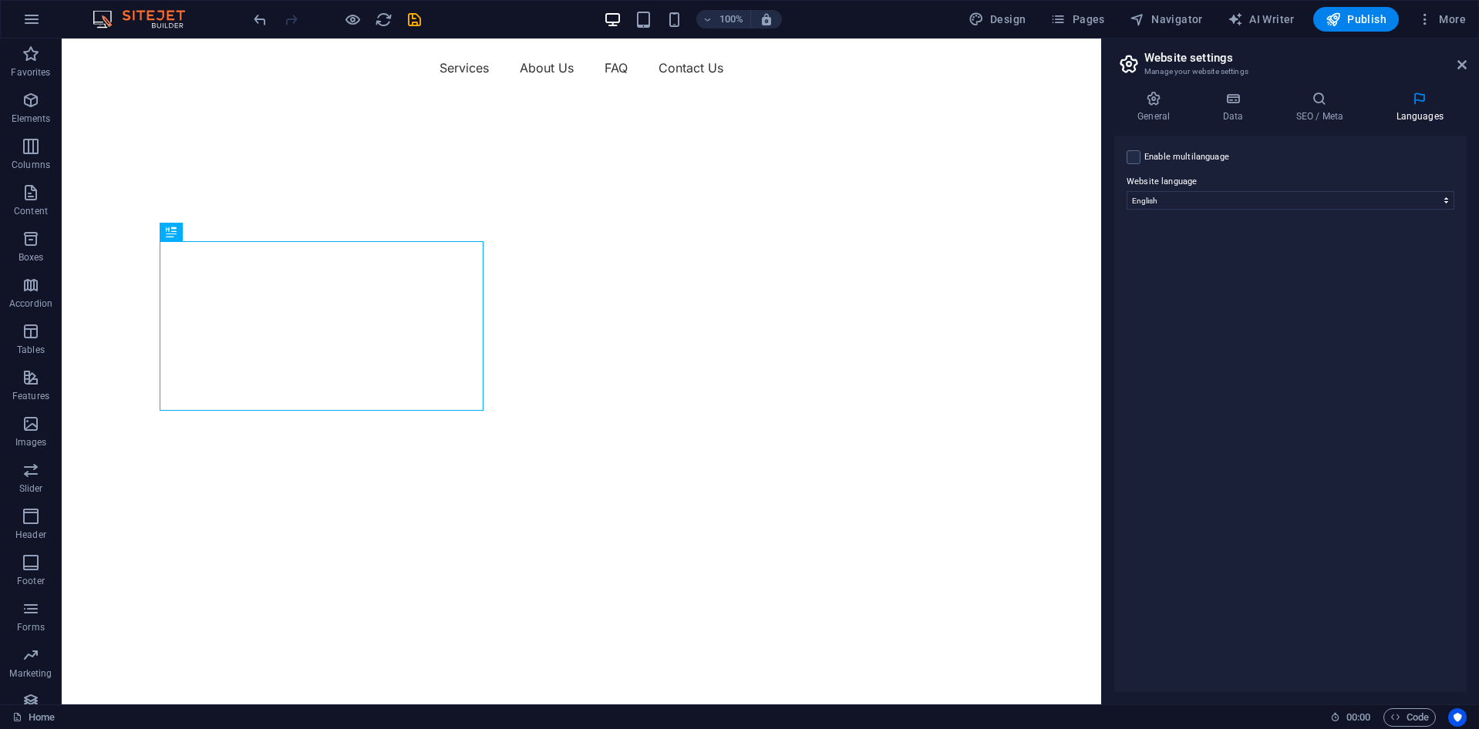
click at [1208, 156] on label "Enable multilanguage To disable multilanguage delete all languages until only o…" at bounding box center [1186, 157] width 85 height 19
click at [0, 0] on input "Enable multilanguage To disable multilanguage delete all languages until only o…" at bounding box center [0, 0] width 0 height 0
click at [1412, 277] on select "Abkhazian Afar Afrikaans Akan Albanian Amharic Arabic Aragonese Armenian Assame…" at bounding box center [1290, 275] width 257 height 19
select select "127"
click at [1191, 271] on select "Abkhazian Afar Afrikaans Akan Albanian Amharic Arabic Aragonese Armenian Assame…" at bounding box center [1290, 275] width 257 height 19
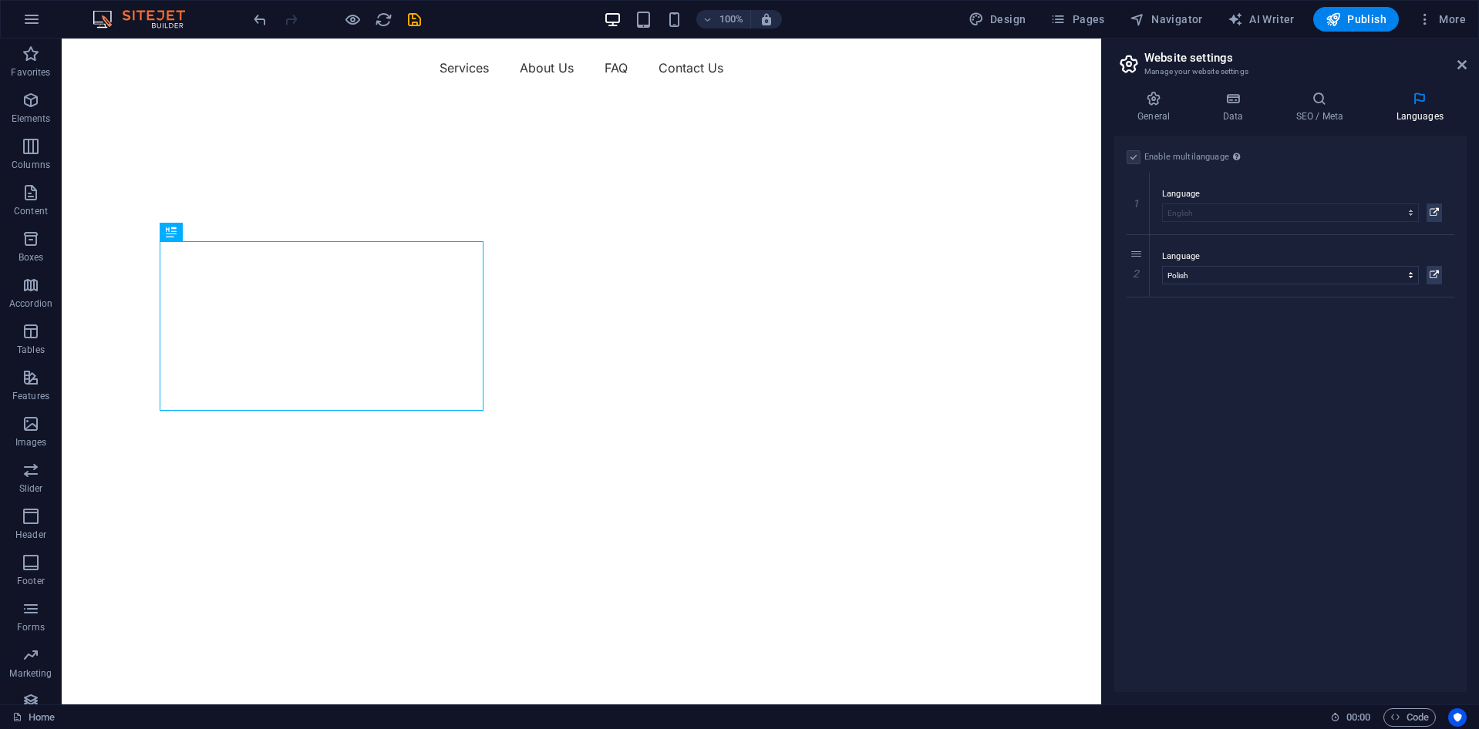
click at [1324, 89] on div "General Data SEO / Meta Languages Website name nostressit.co.uk Logo Drag files…" at bounding box center [1290, 392] width 377 height 626
click at [1321, 104] on icon at bounding box center [1319, 98] width 94 height 15
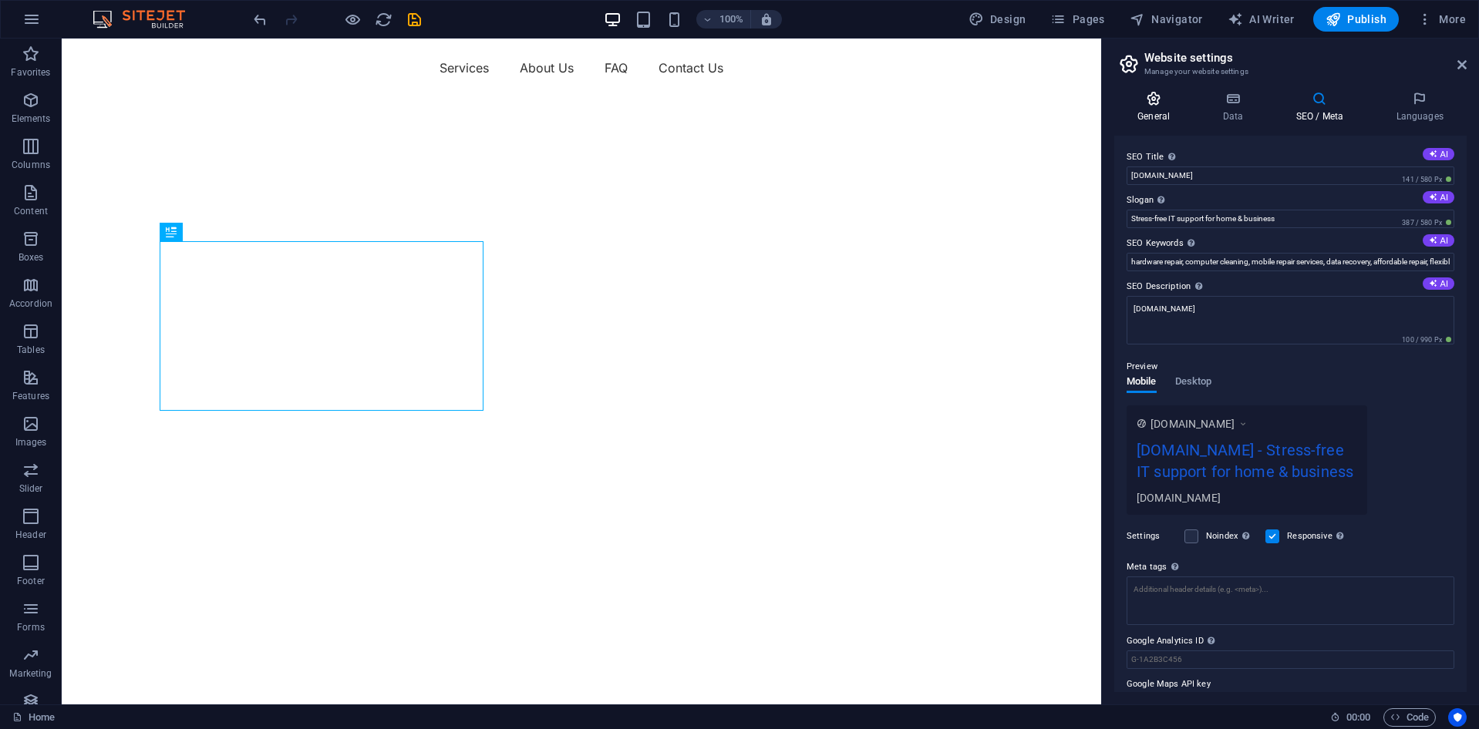
click at [1162, 118] on h4 "General" at bounding box center [1156, 107] width 85 height 32
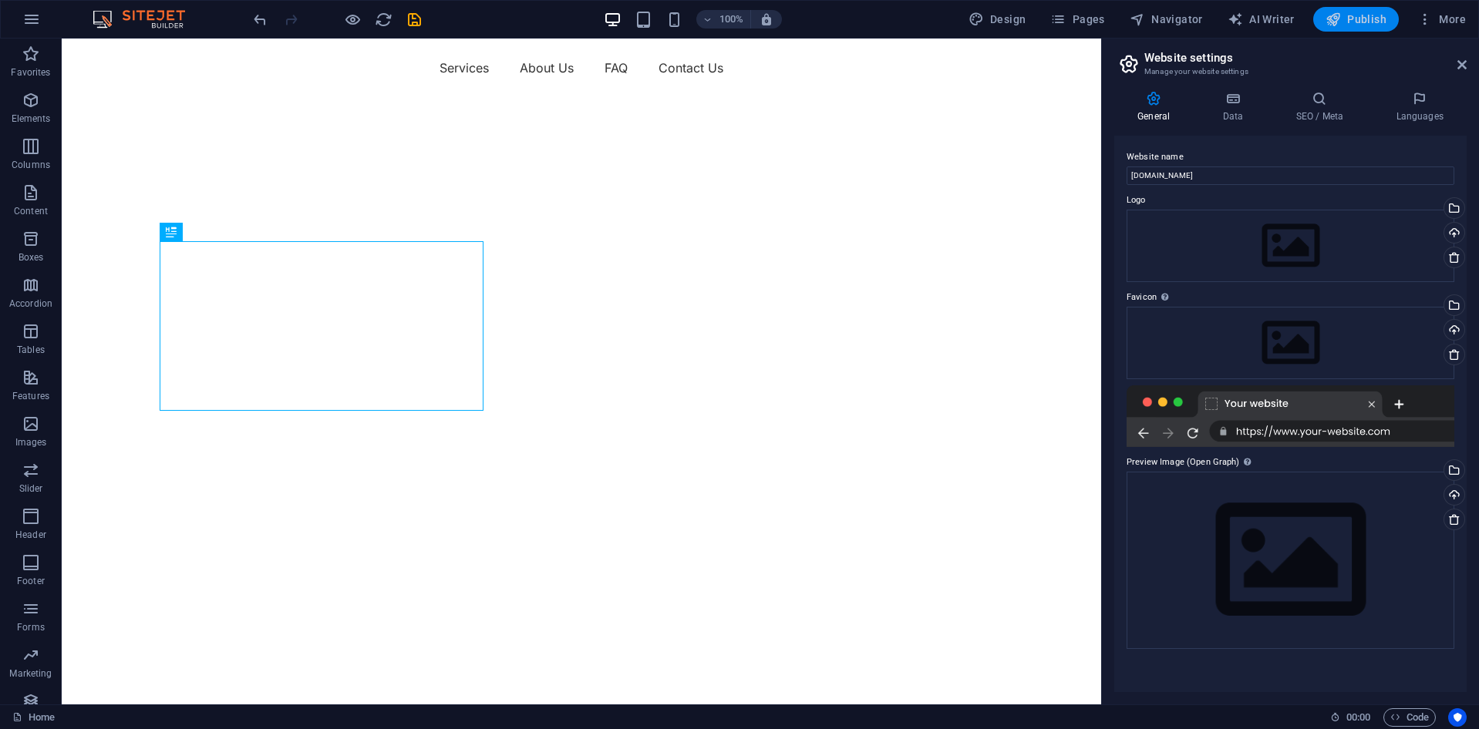
click at [1375, 20] on span "Publish" at bounding box center [1355, 19] width 61 height 15
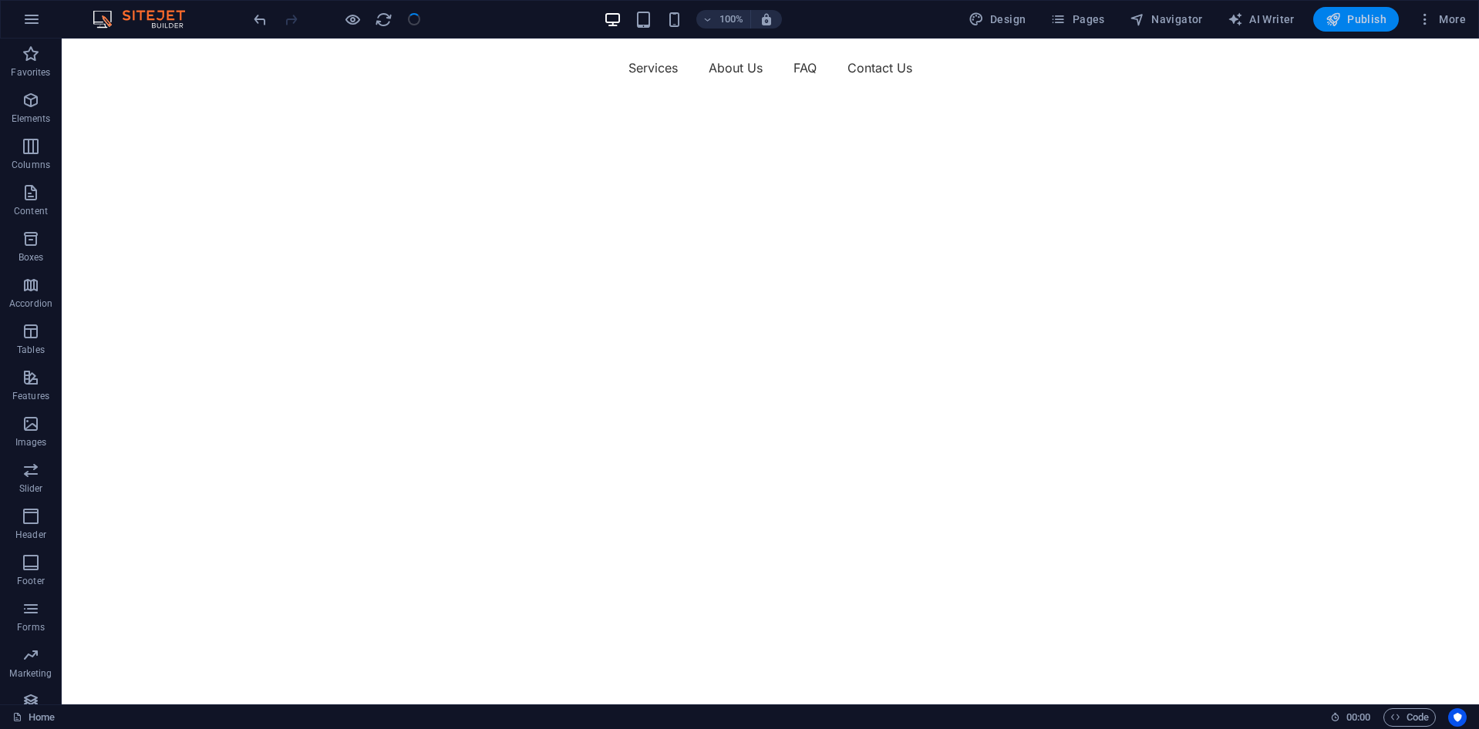
click at [1345, 15] on span "Publish" at bounding box center [1355, 19] width 61 height 15
click at [1362, 23] on span "Publish" at bounding box center [1355, 19] width 61 height 15
